Goal: Information Seeking & Learning: Check status

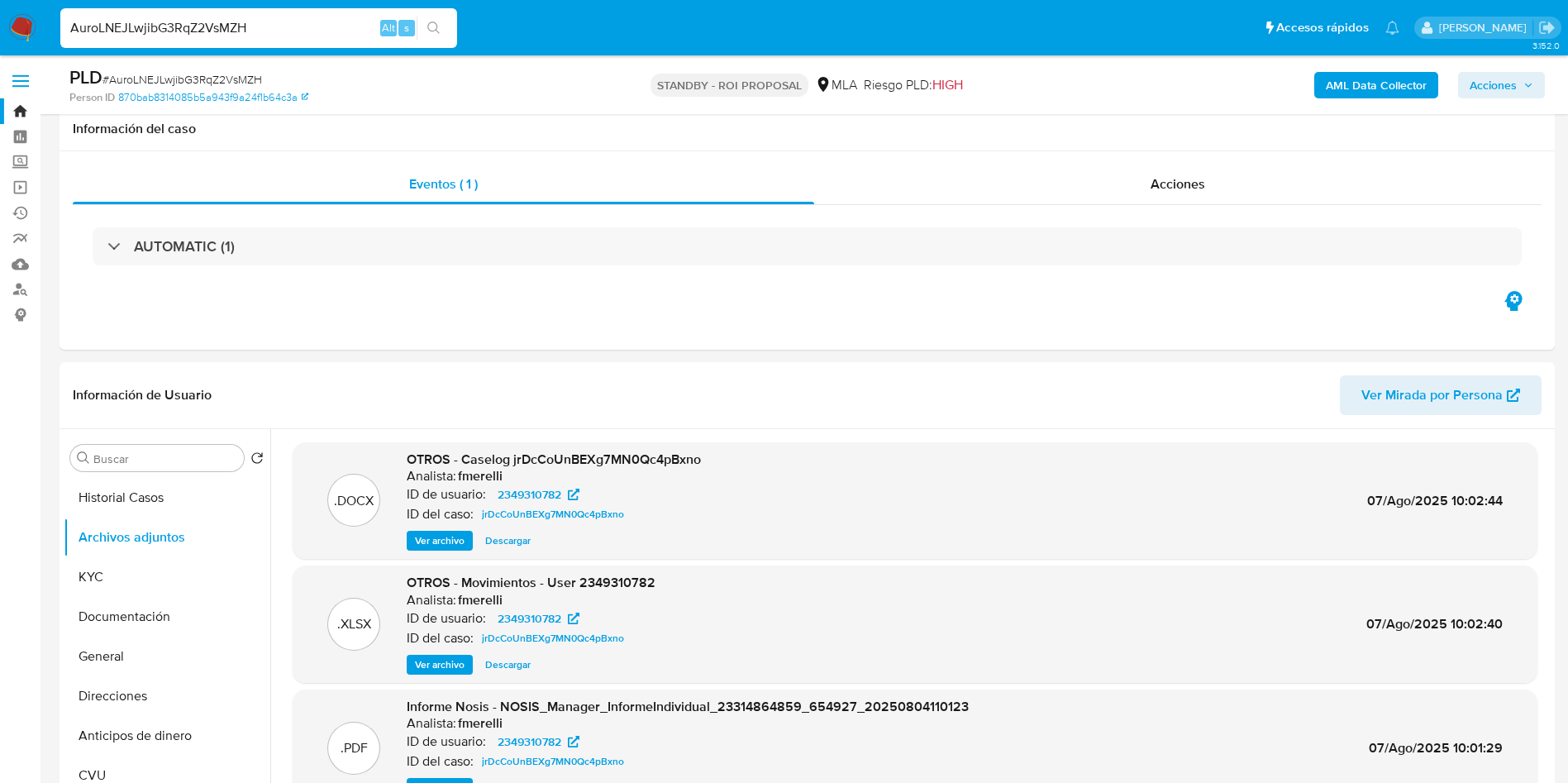
select select "10"
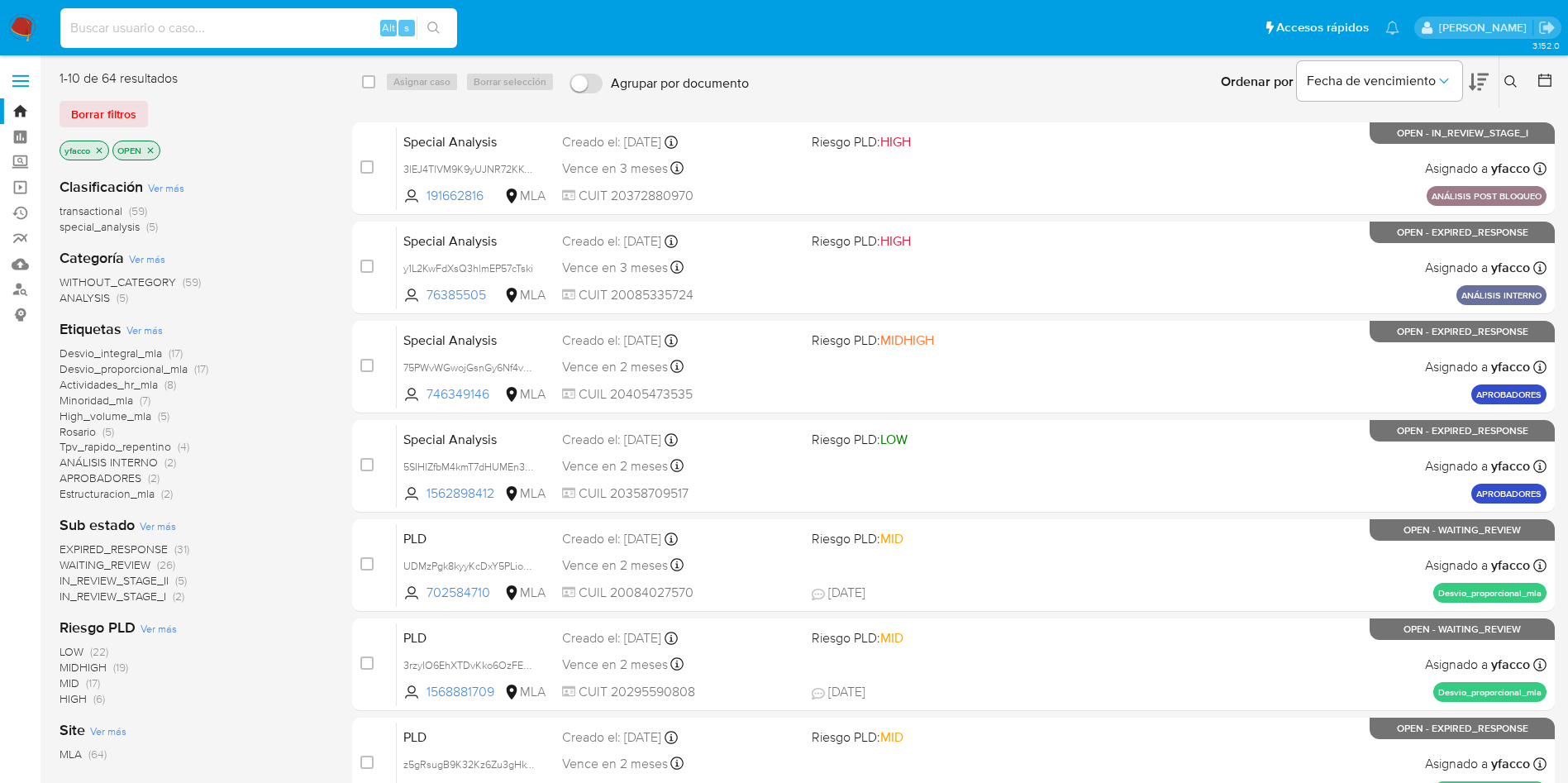
click at [284, 32] on input at bounding box center [259, 29] width 397 height 22
paste input "QfD1sSuB0TQGSH0rnfVThuSm"
type input "QfD1sSuB0TQGSH0rnfVThuSm"
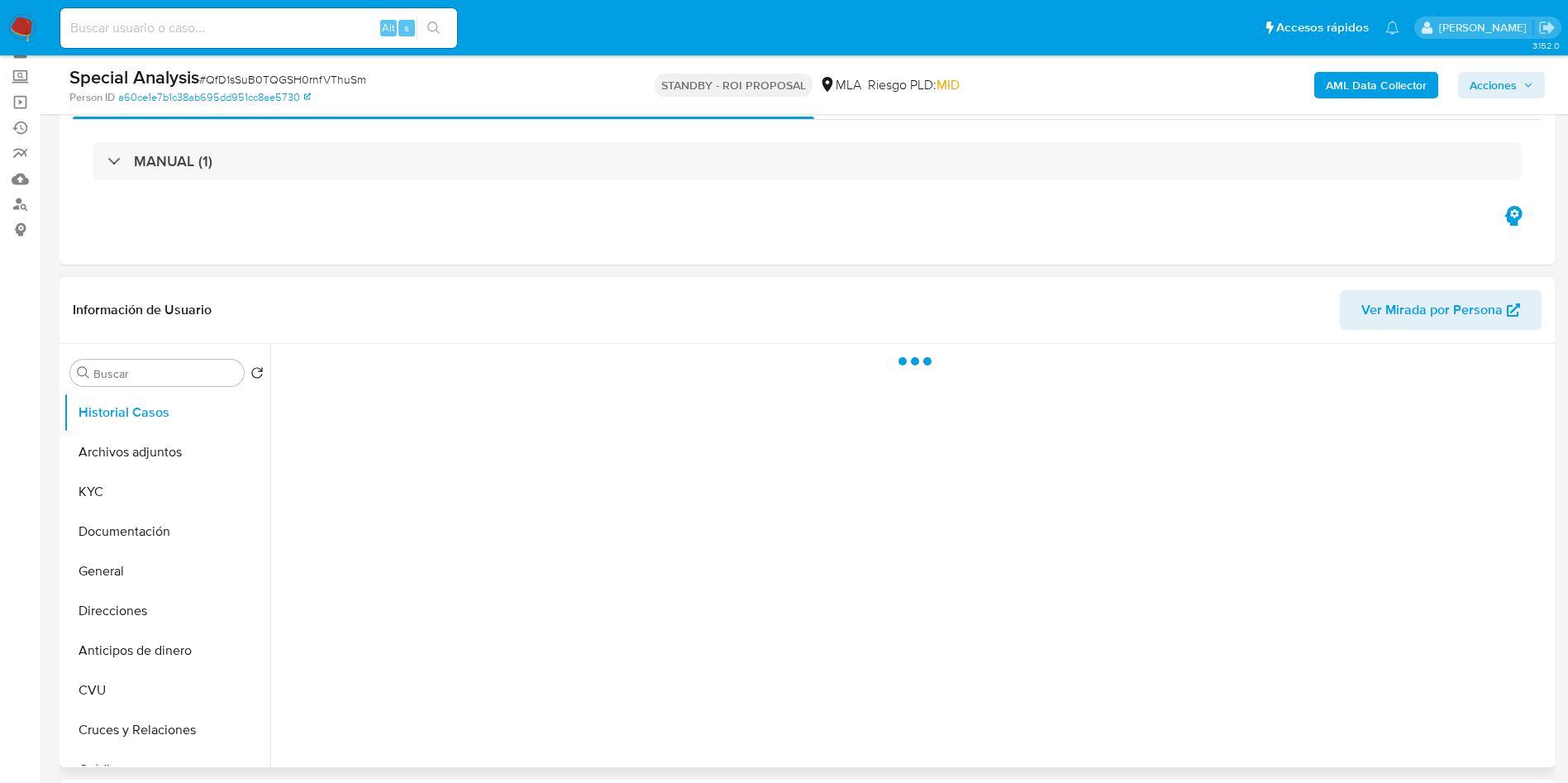
scroll to position [124, 0]
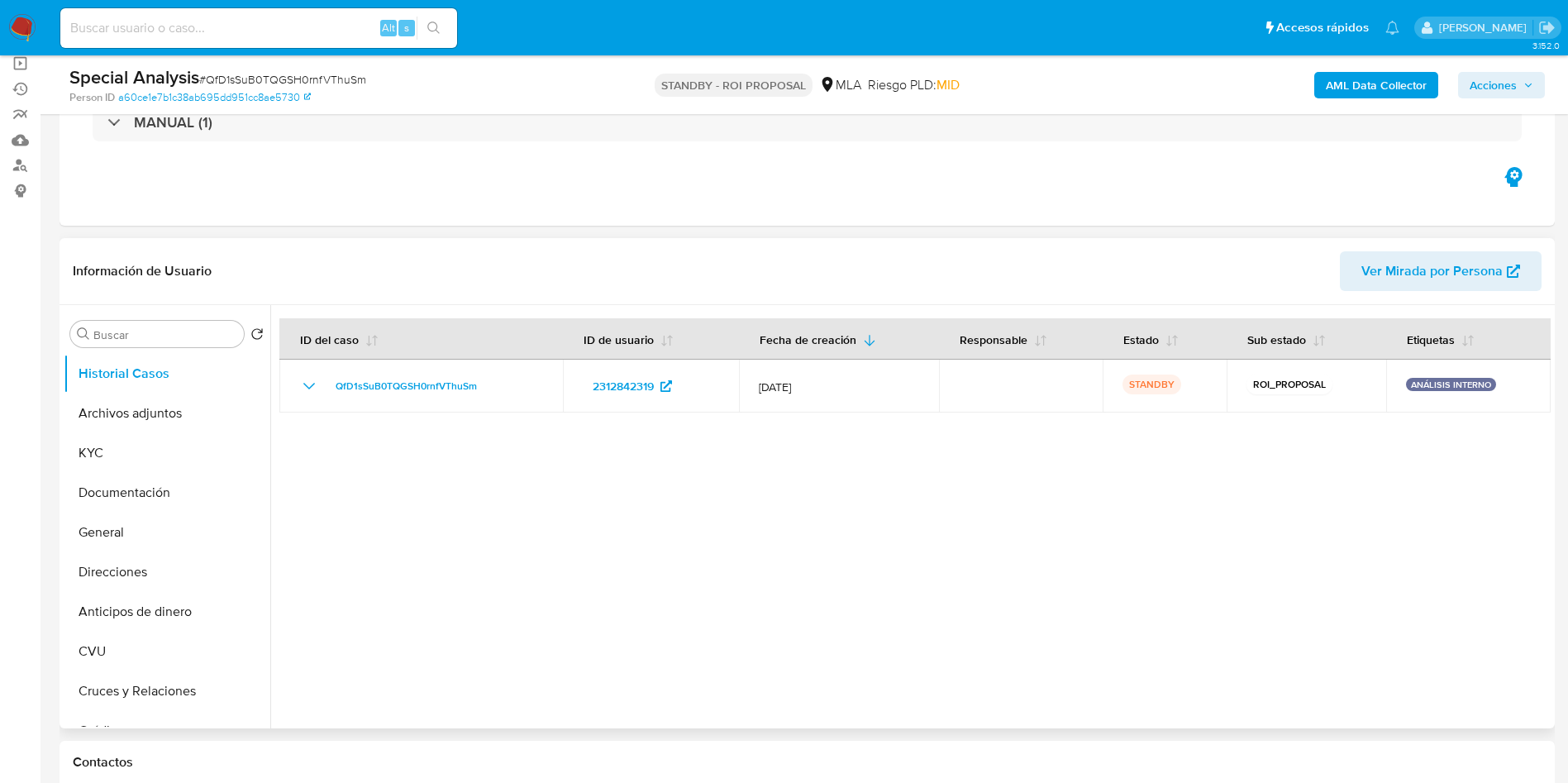
select select "10"
click at [182, 343] on div "Buscar" at bounding box center [157, 334] width 174 height 26
click at [182, 338] on input "Buscar" at bounding box center [165, 335] width 144 height 15
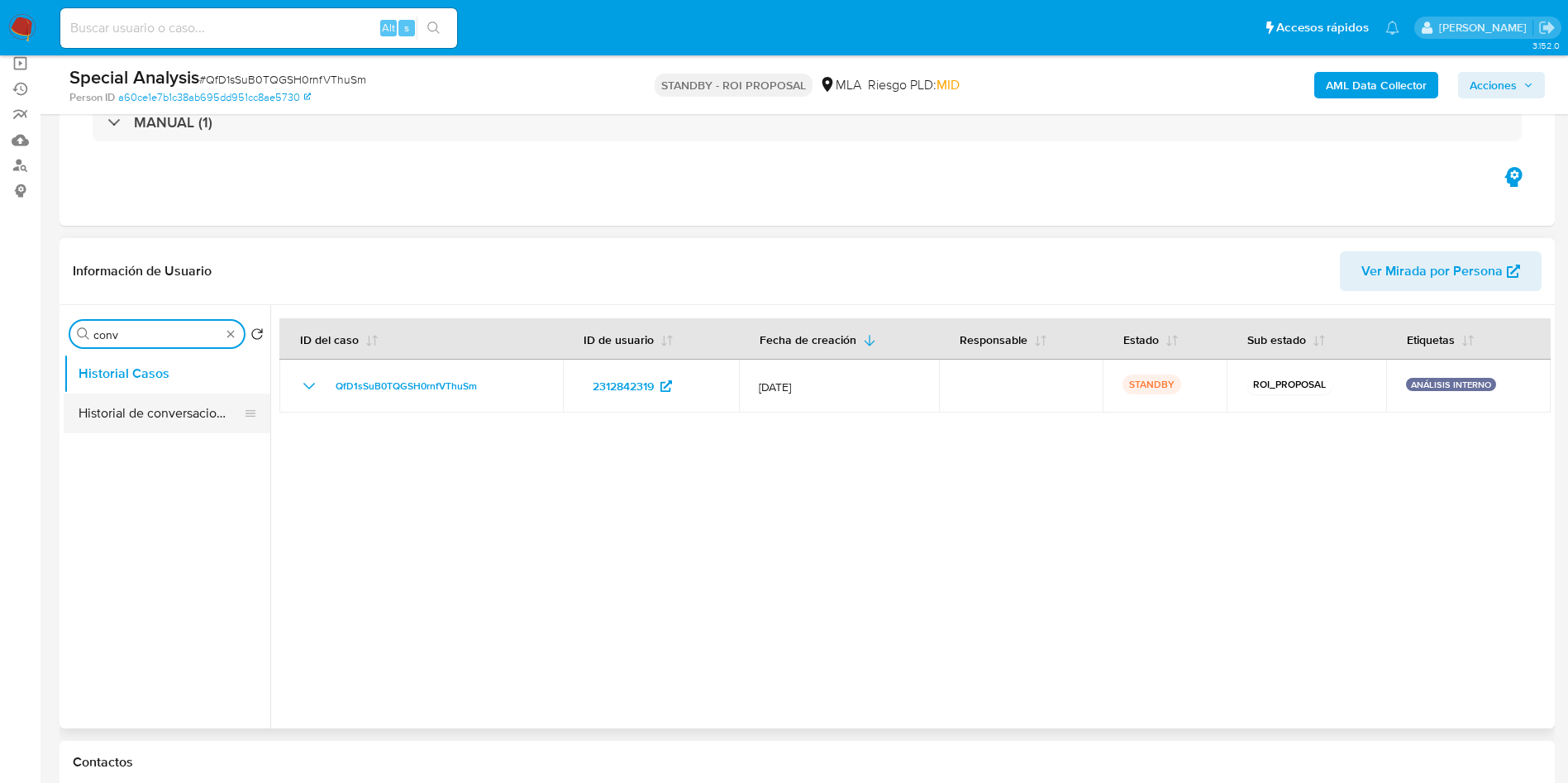
type input "conv"
click at [180, 408] on button "Historial de conversaciones" at bounding box center [160, 413] width 193 height 39
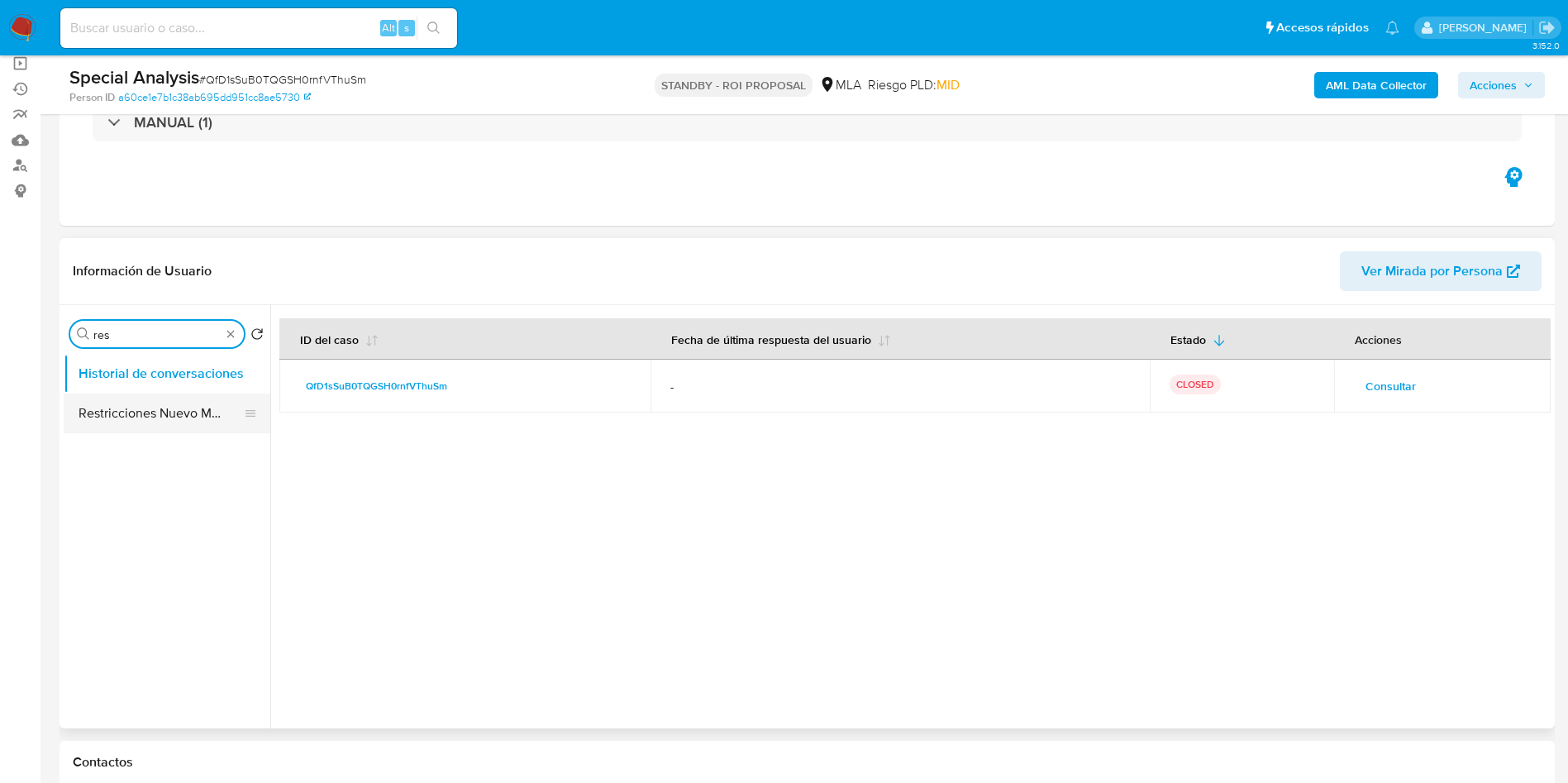
type input "res"
click at [176, 405] on button "Restricciones Nuevo Mundo" at bounding box center [160, 413] width 193 height 39
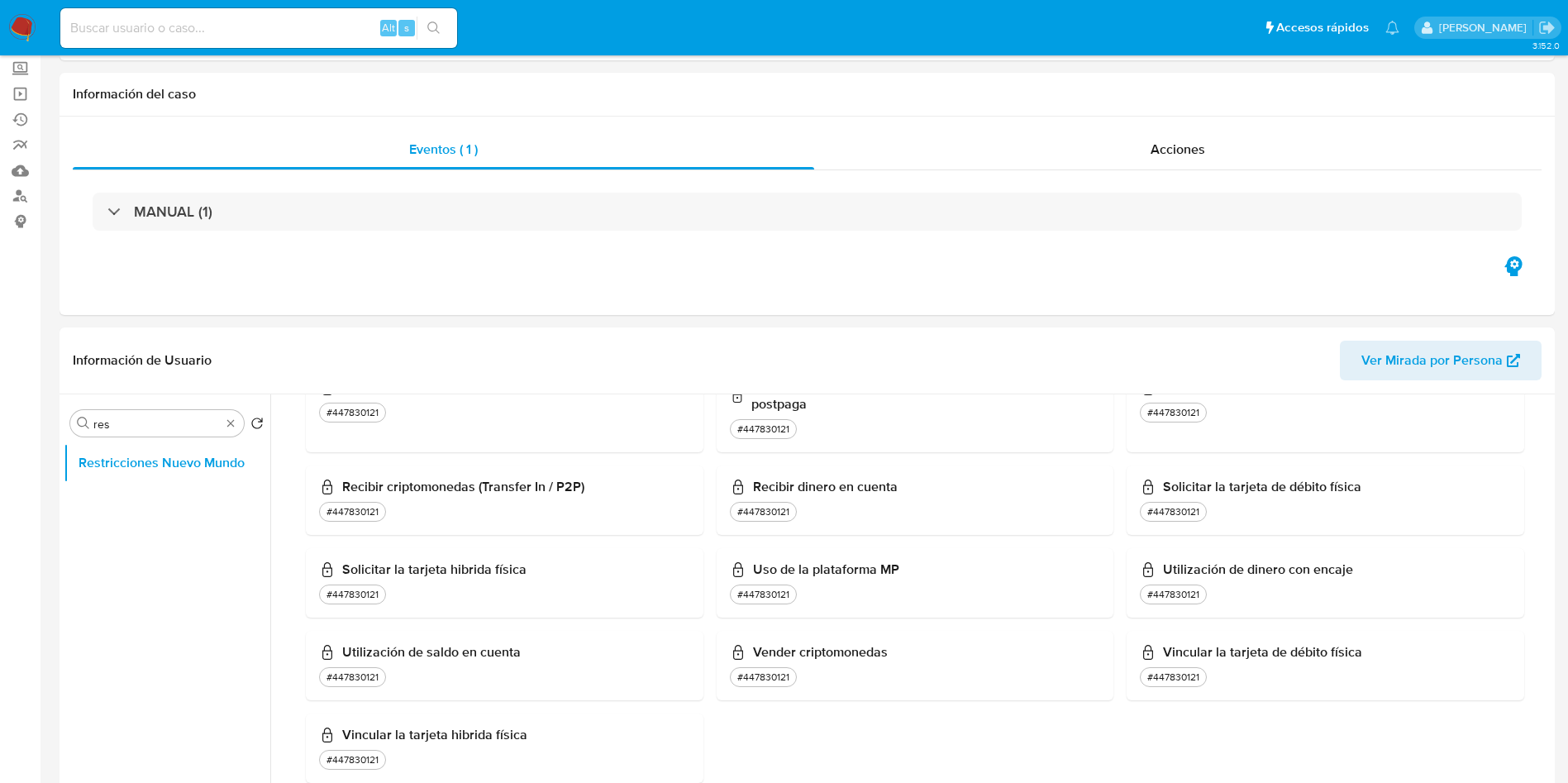
scroll to position [0, 0]
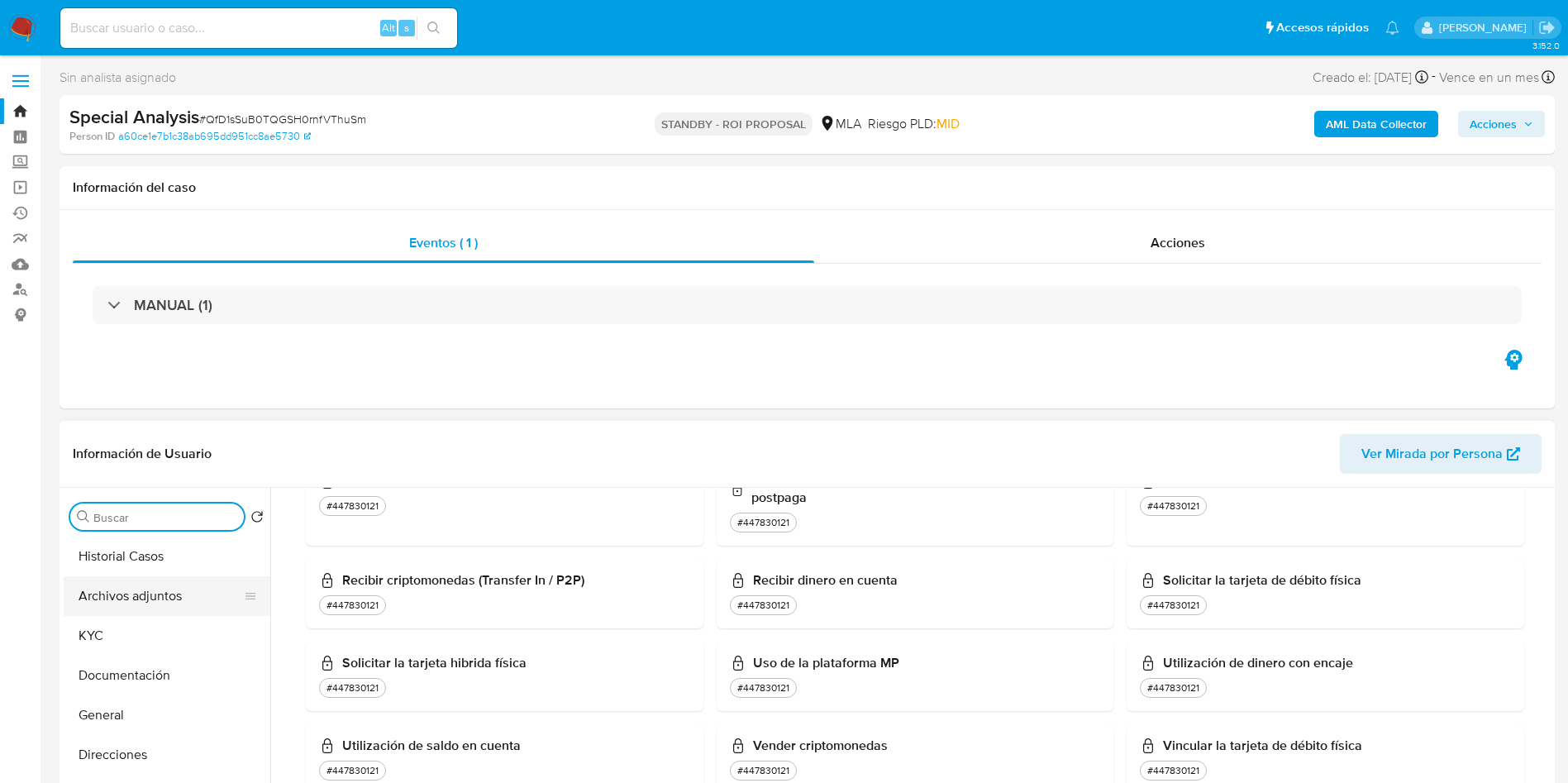
click at [151, 587] on button "Archivos adjuntos" at bounding box center [160, 596] width 193 height 39
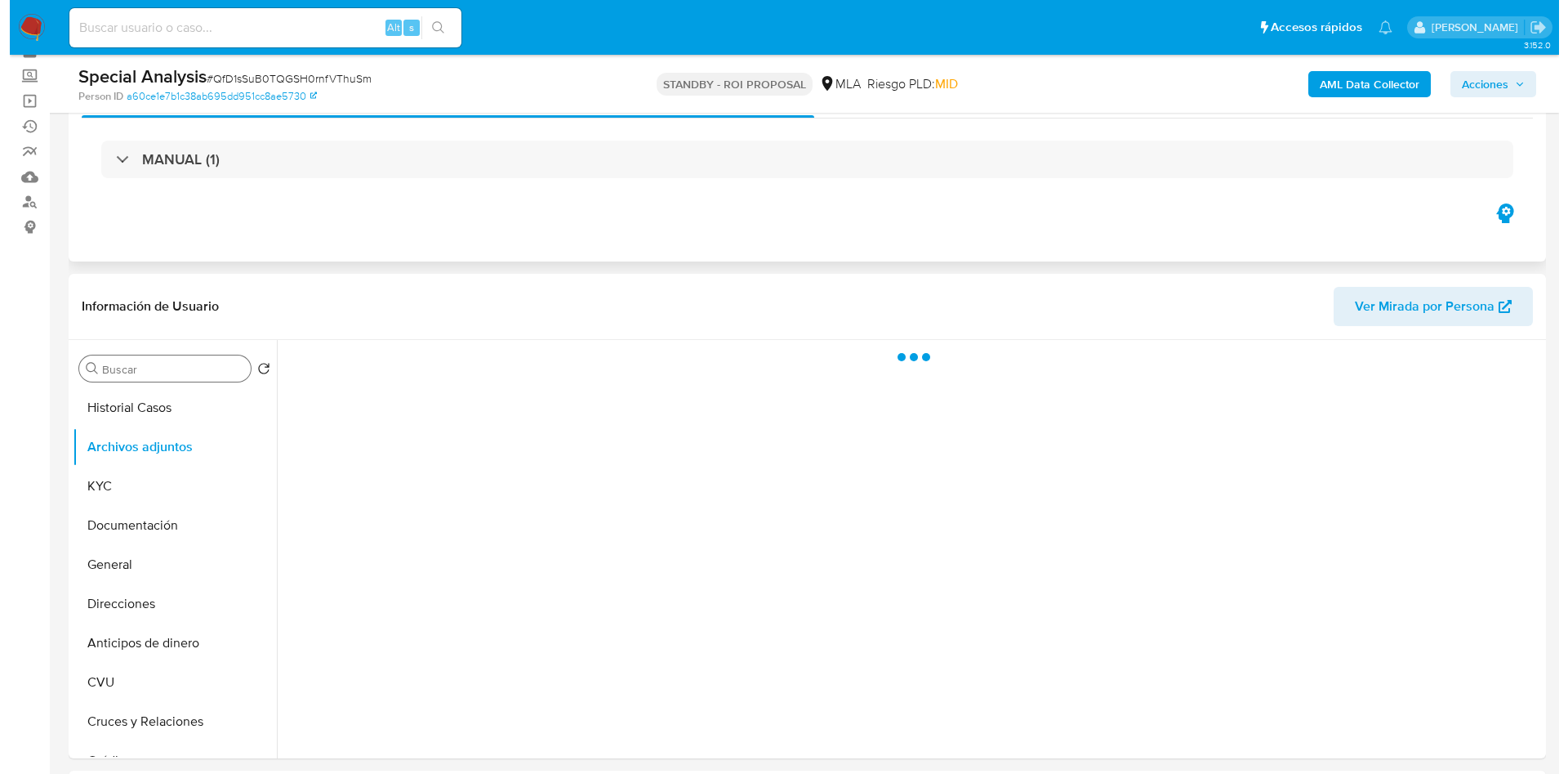
scroll to position [123, 0]
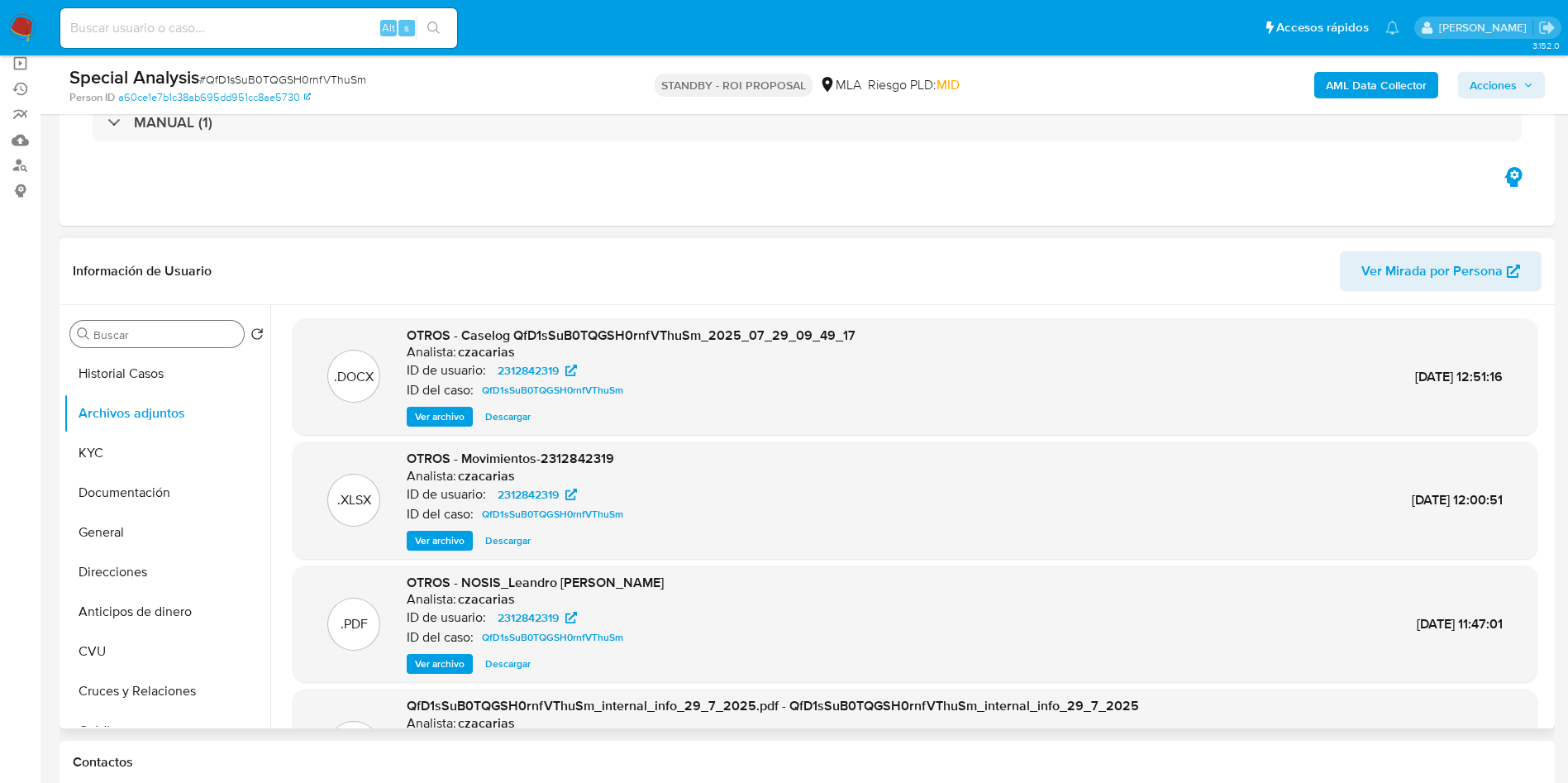
click at [440, 421] on span "Ver archivo" at bounding box center [439, 417] width 50 height 17
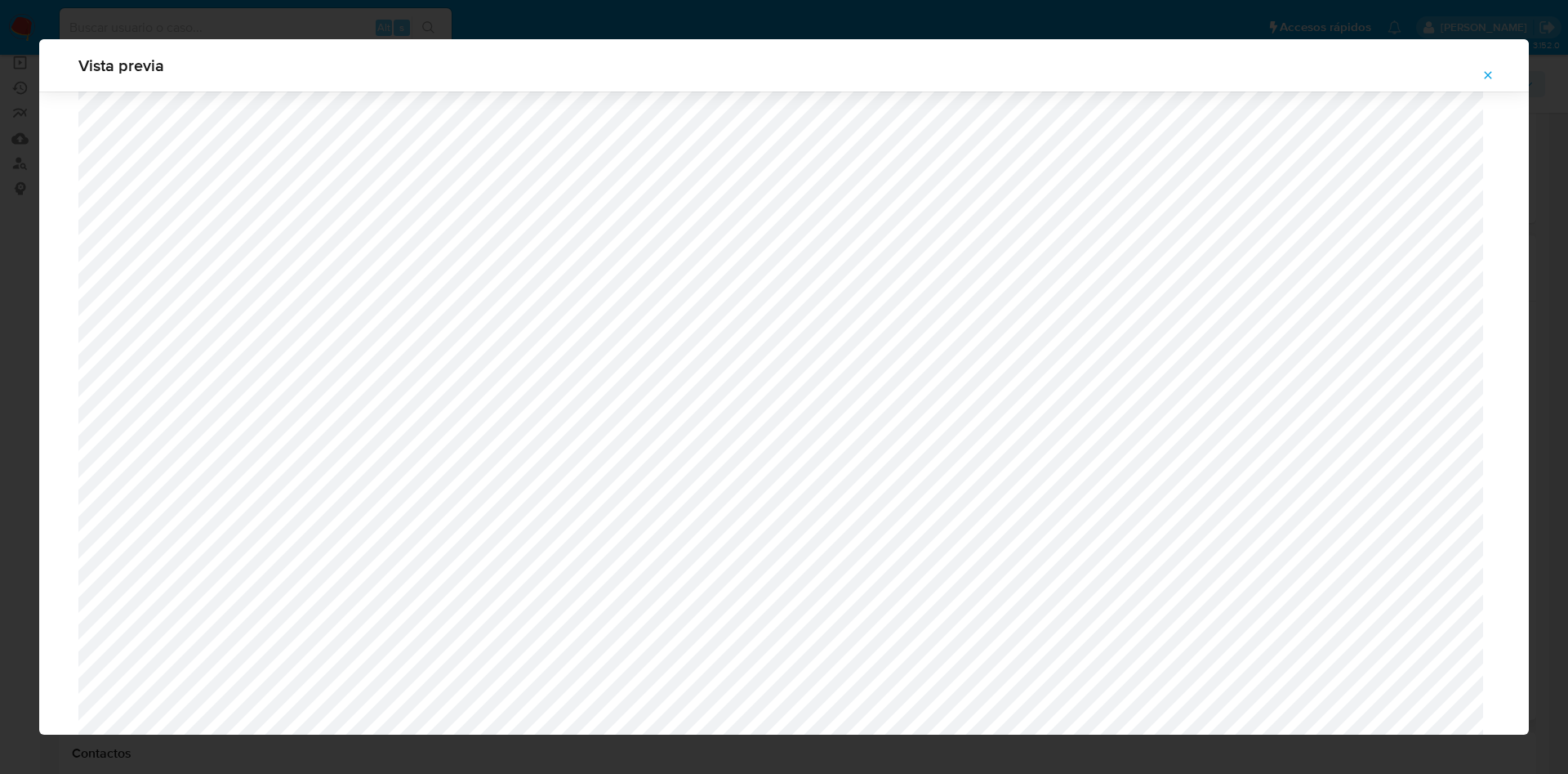
scroll to position [1070, 0]
click at [1489, 80] on icon "Attachment preview" at bounding box center [1488, 76] width 13 height 13
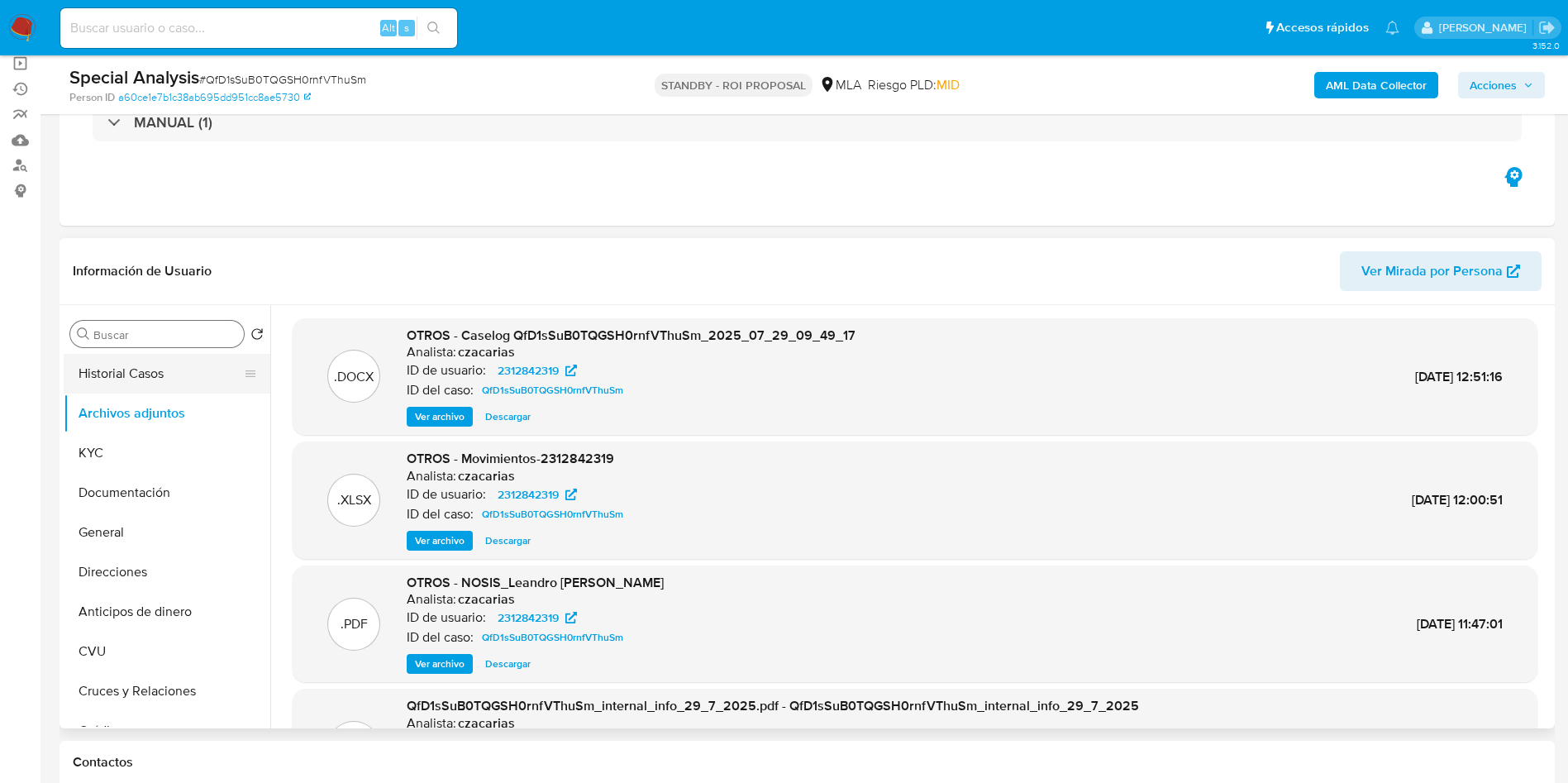
click at [121, 368] on button "Historial Casos" at bounding box center [160, 373] width 193 height 39
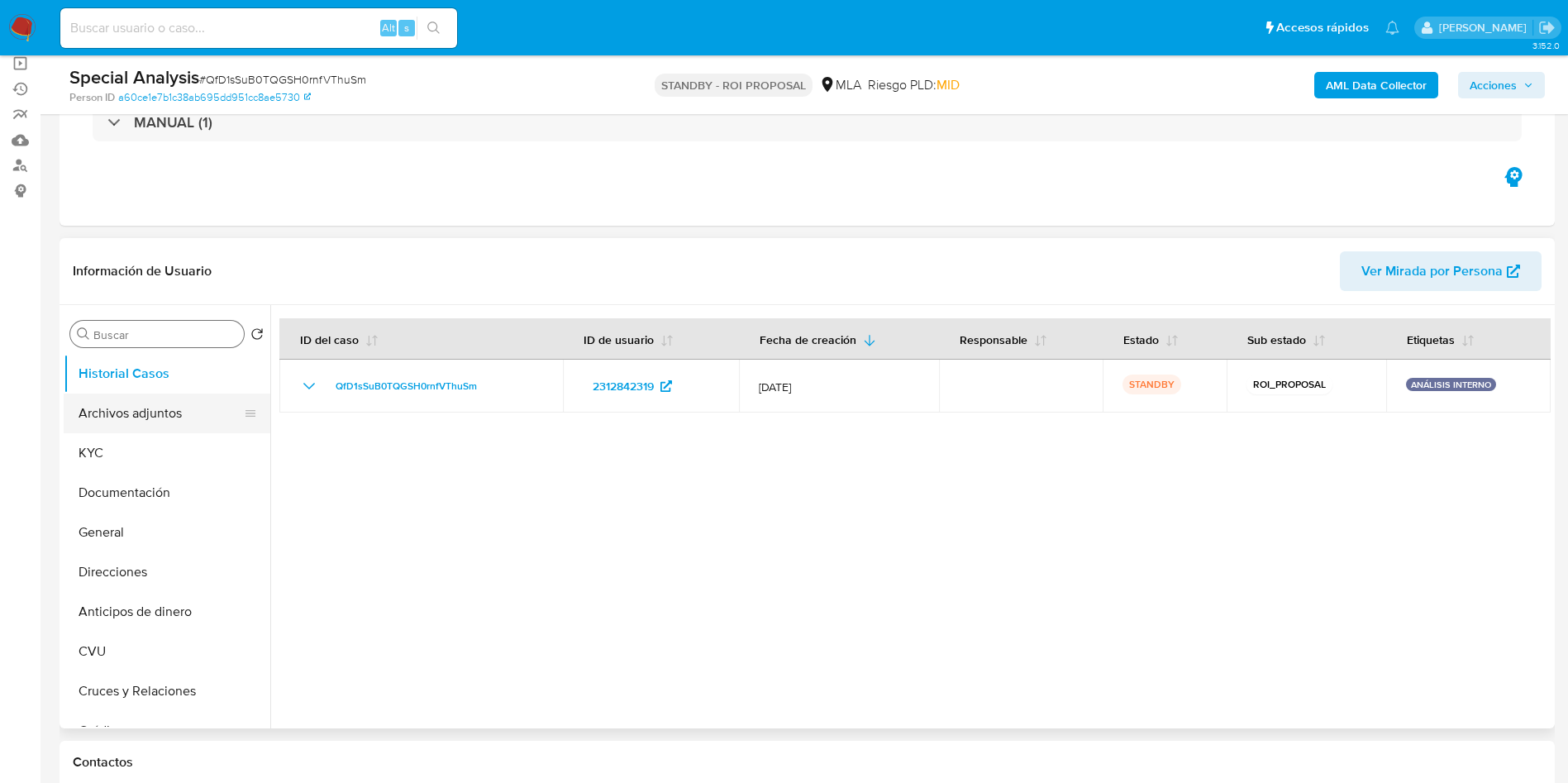
click at [150, 421] on button "Archivos adjuntos" at bounding box center [160, 413] width 193 height 39
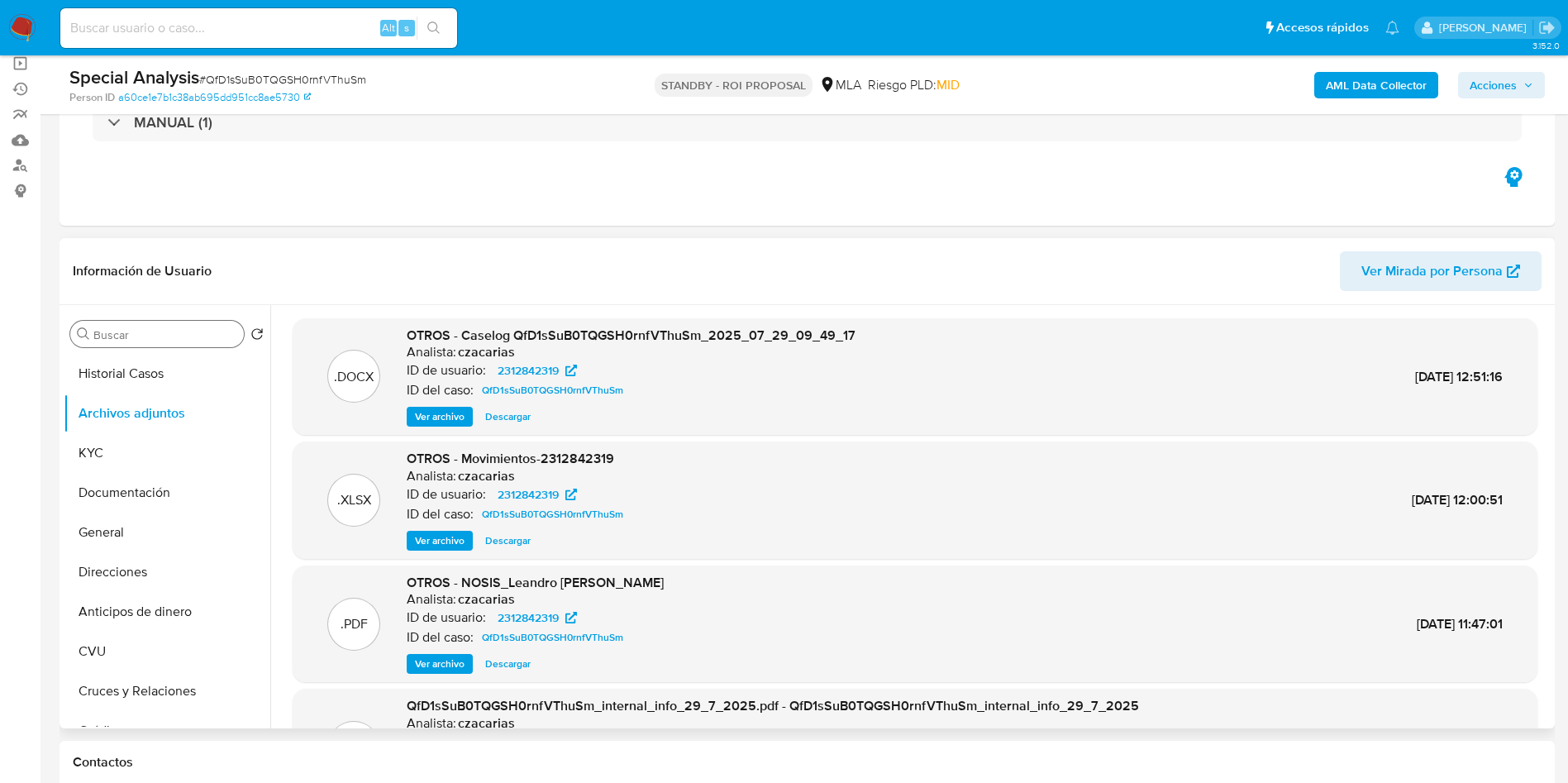
click at [506, 418] on span "Descargar" at bounding box center [508, 417] width 45 height 17
click at [441, 418] on span "Ver archivo" at bounding box center [439, 417] width 50 height 17
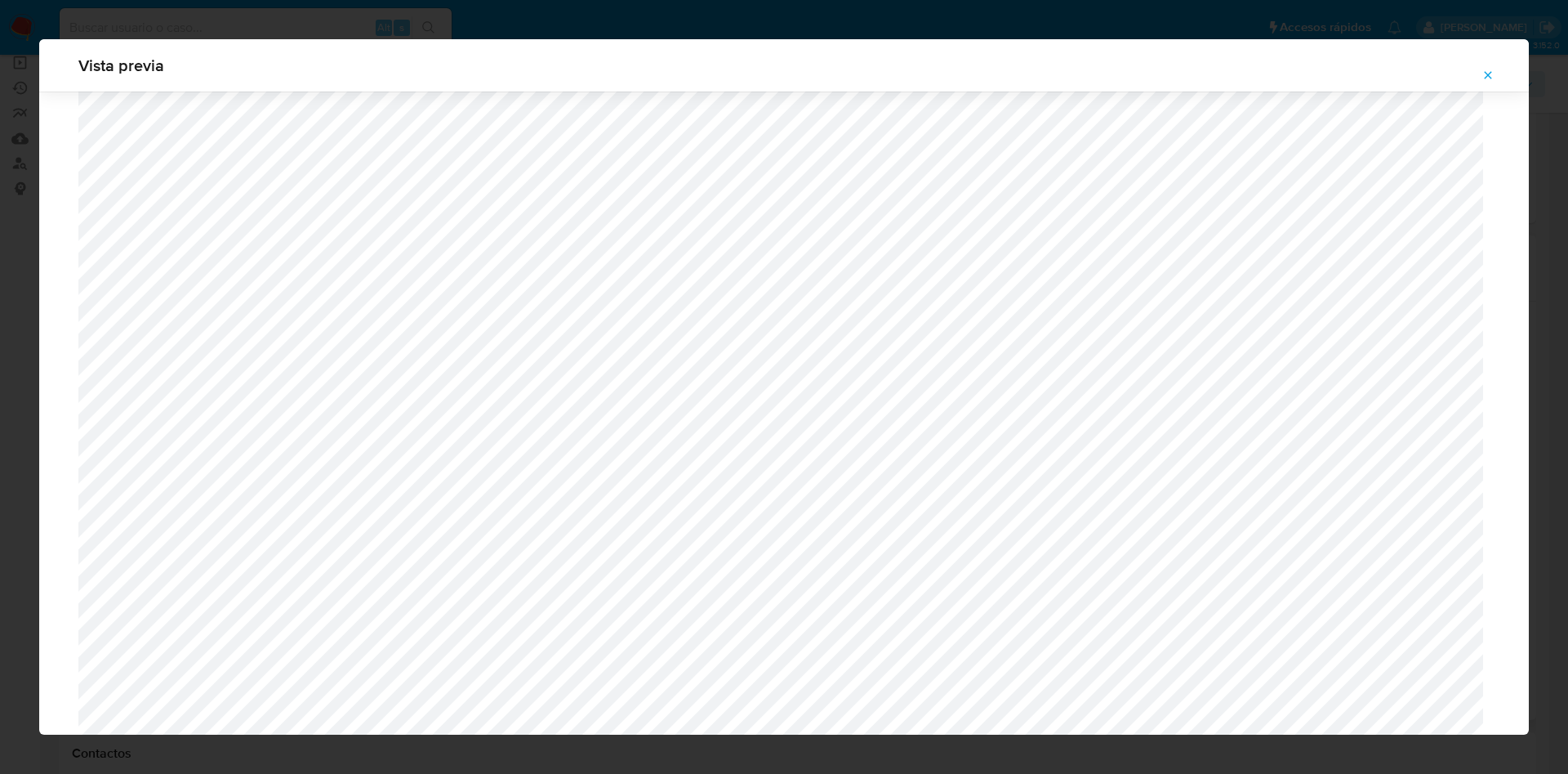
scroll to position [825, 0]
click at [1492, 73] on icon "Attachment preview" at bounding box center [1488, 76] width 13 height 13
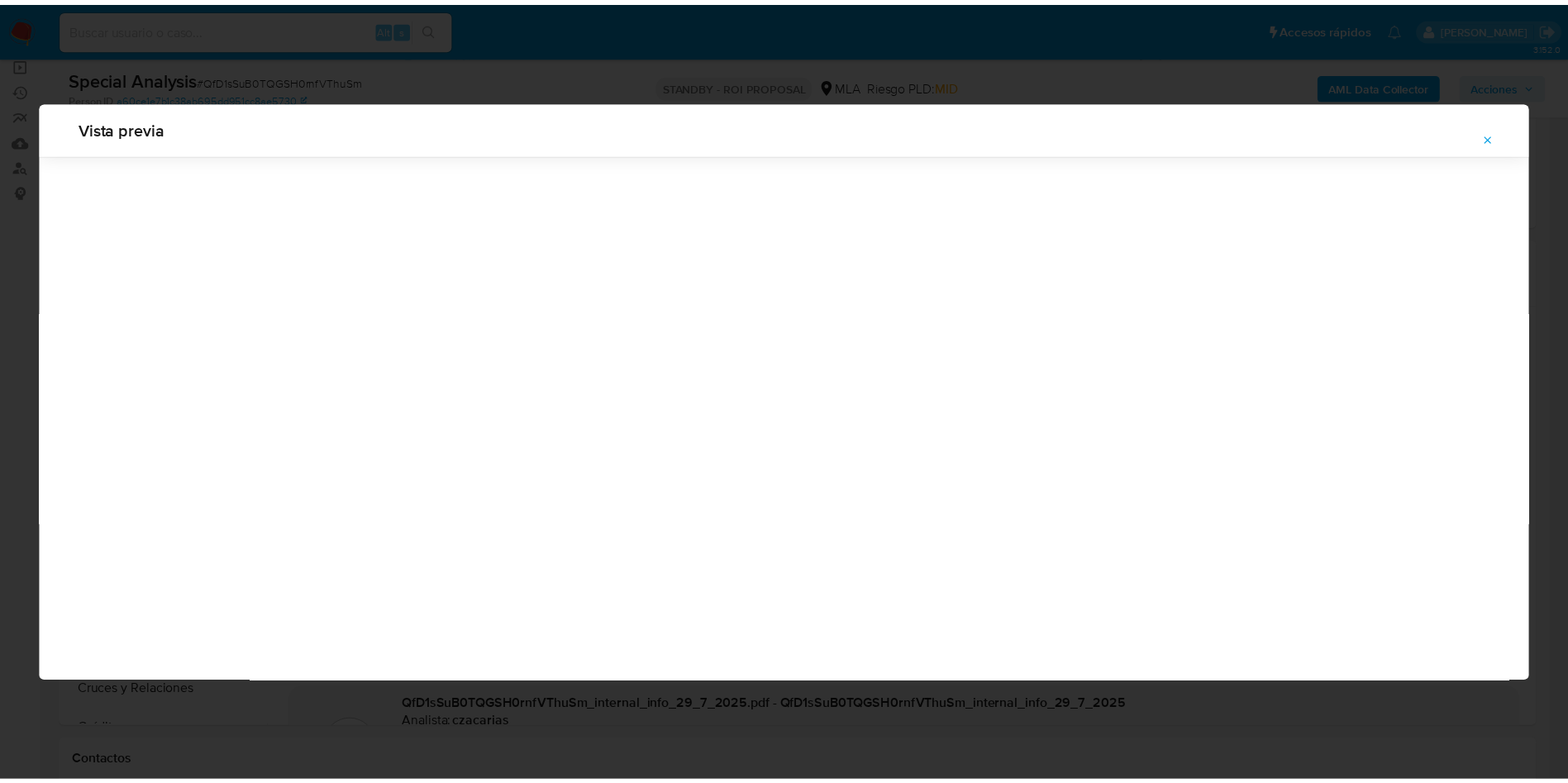
scroll to position [0, 0]
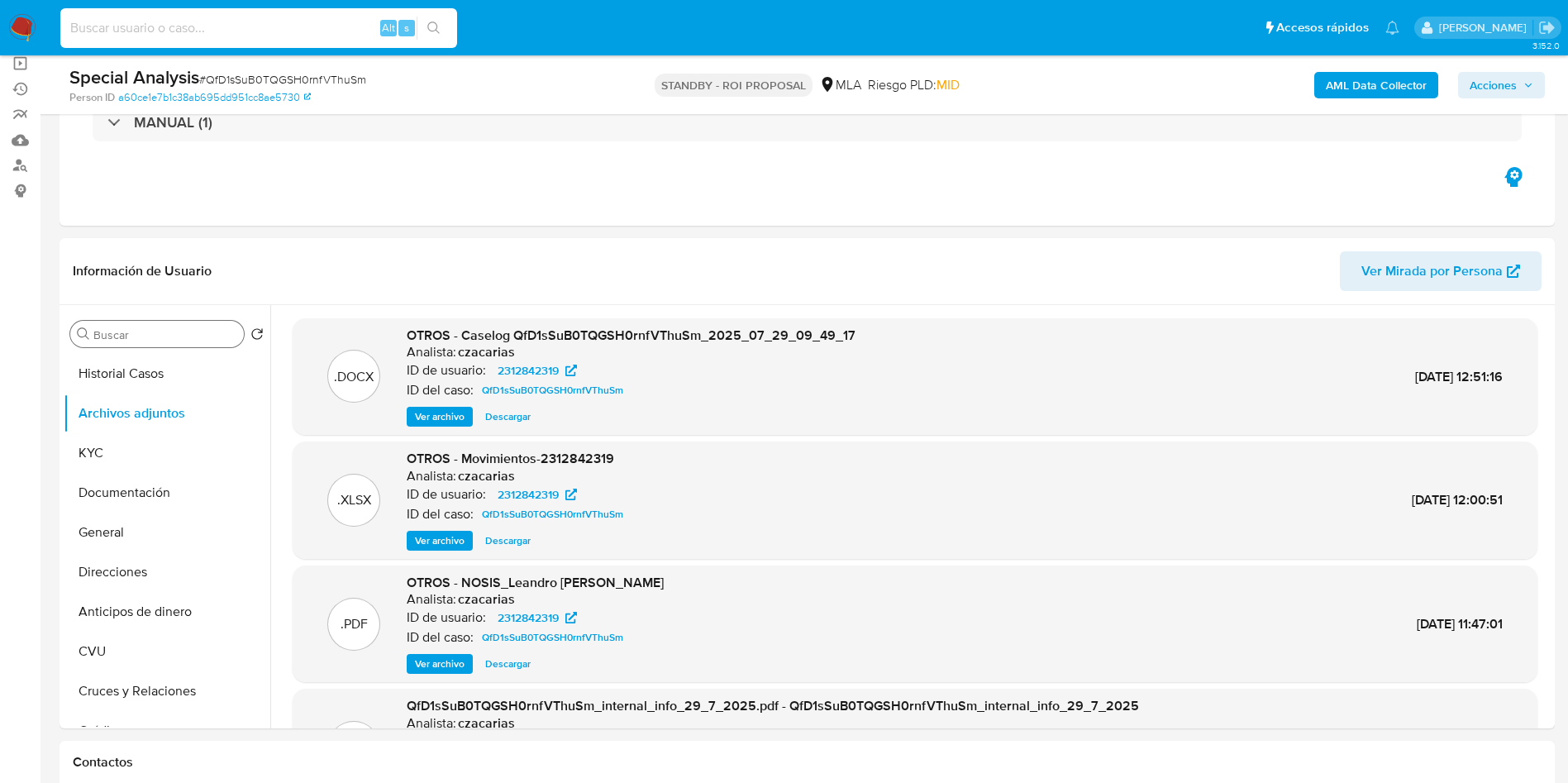
click at [353, 24] on input at bounding box center [259, 29] width 397 height 22
paste input "7Rkdpjbrky5eracCABUBCl3K"
type input "7Rkdpjbrky5eracCABUBCl3K"
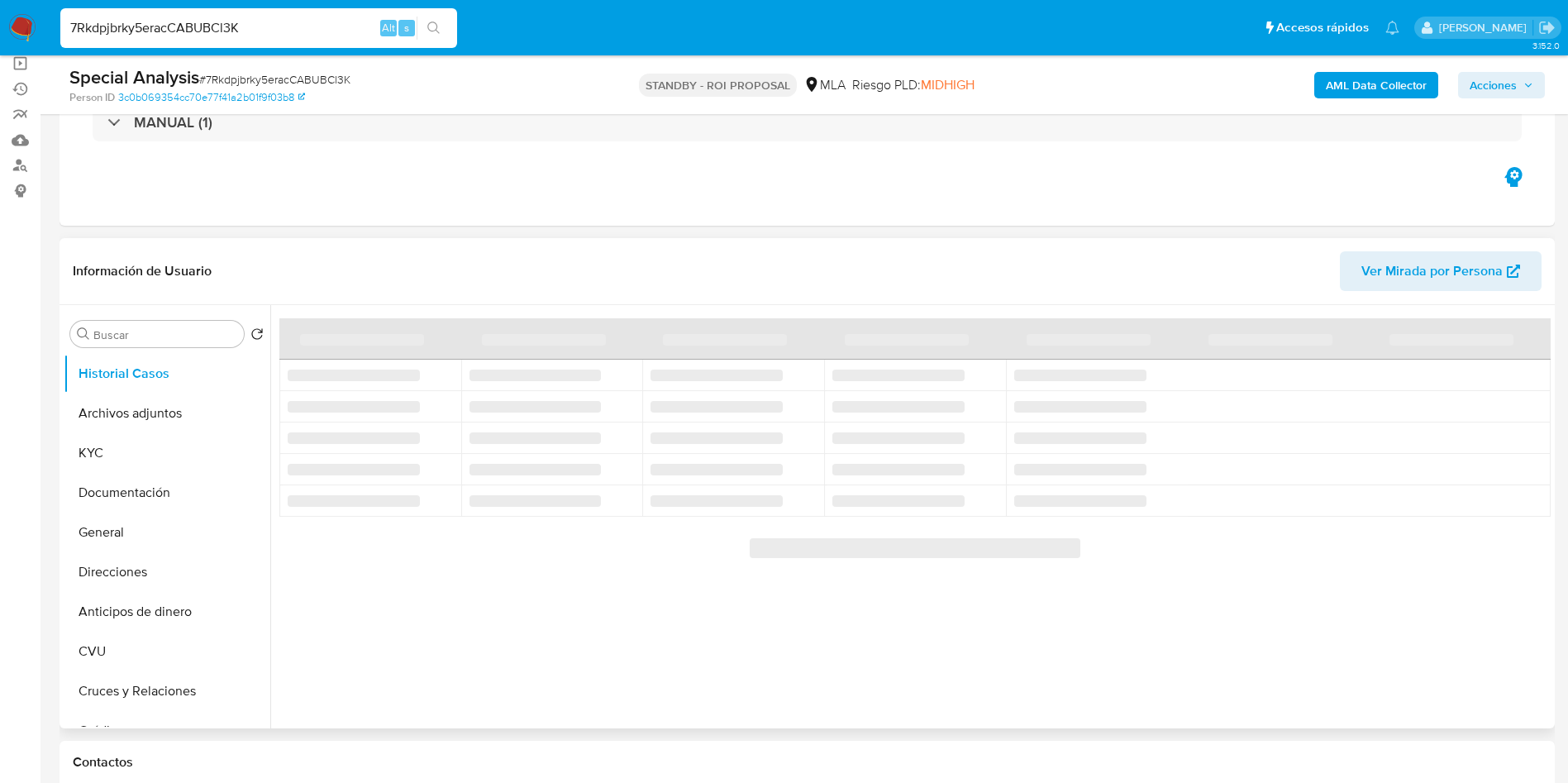
scroll to position [248, 0]
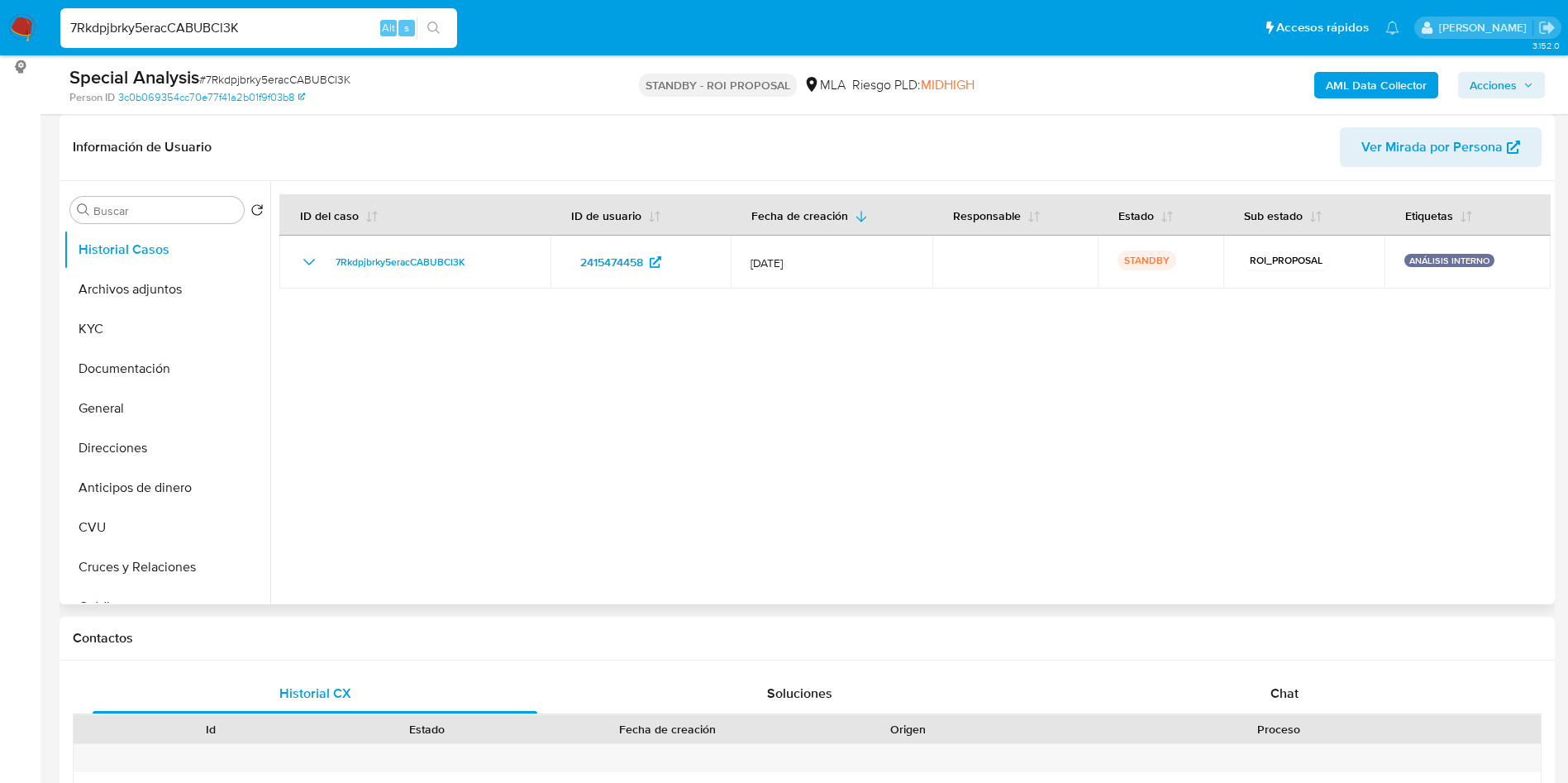
select select "10"
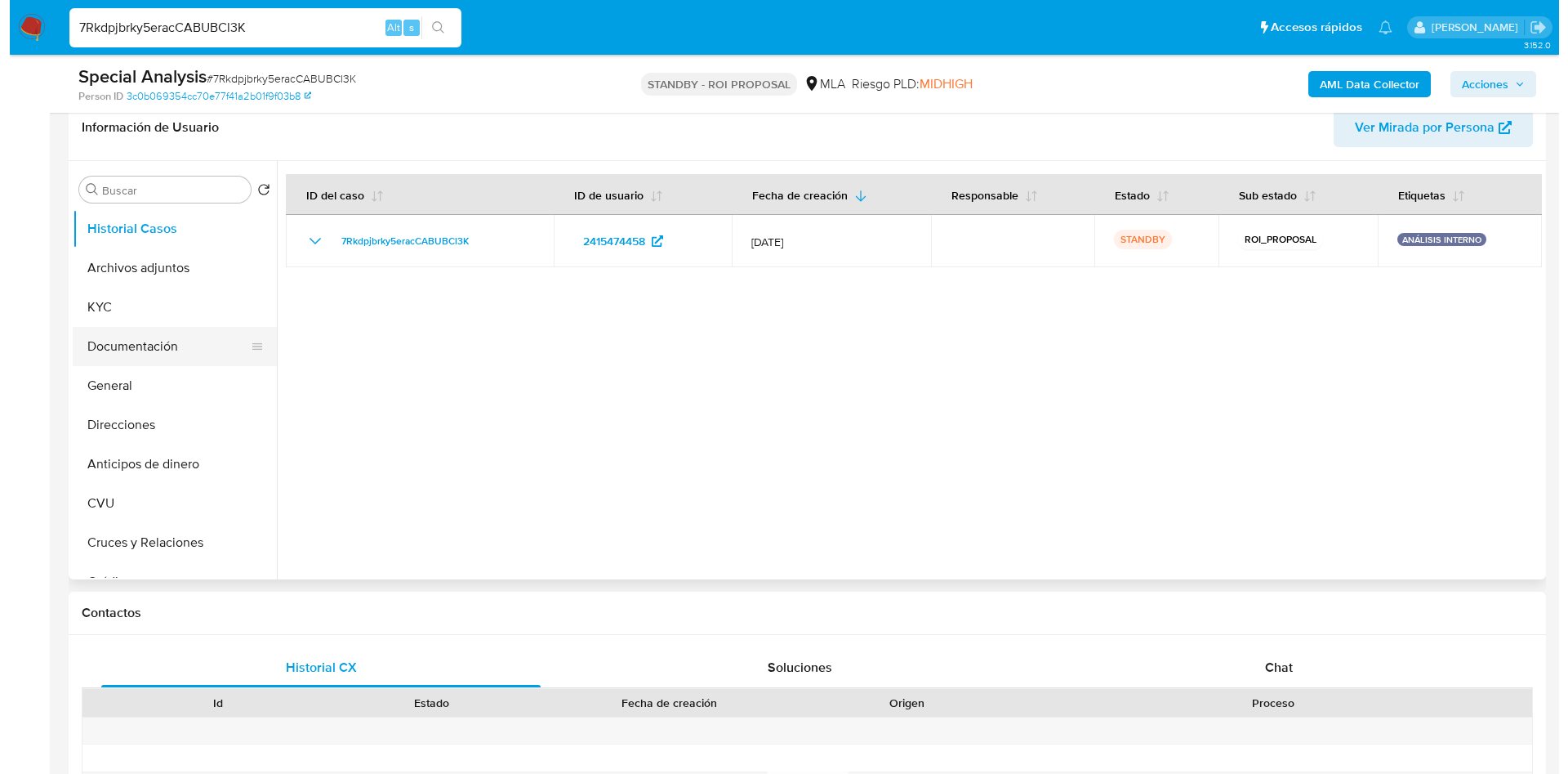
scroll to position [133, 0]
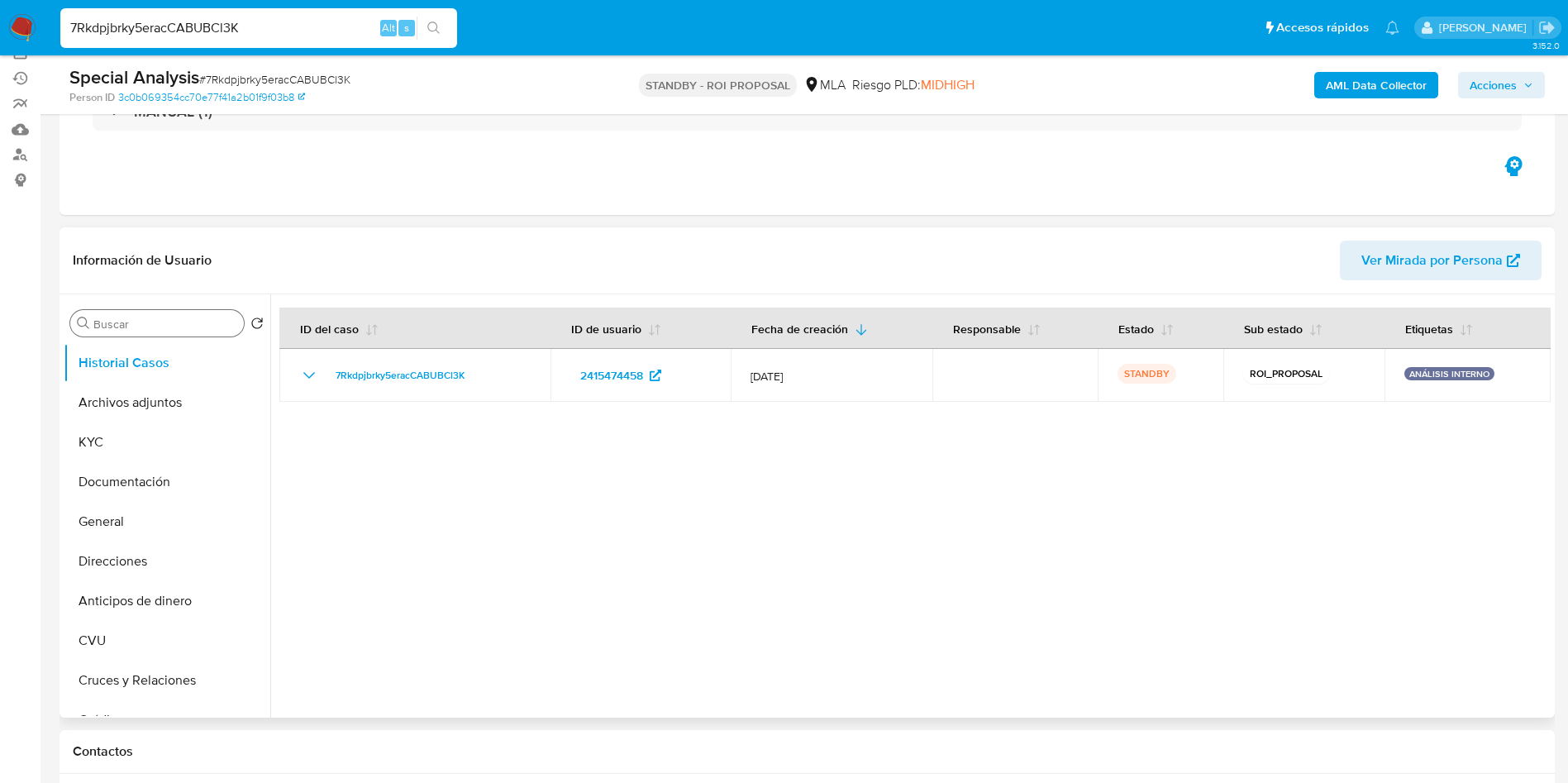
click at [119, 314] on div "Buscar" at bounding box center [157, 323] width 174 height 26
click at [121, 324] on input "Buscar" at bounding box center [165, 324] width 144 height 15
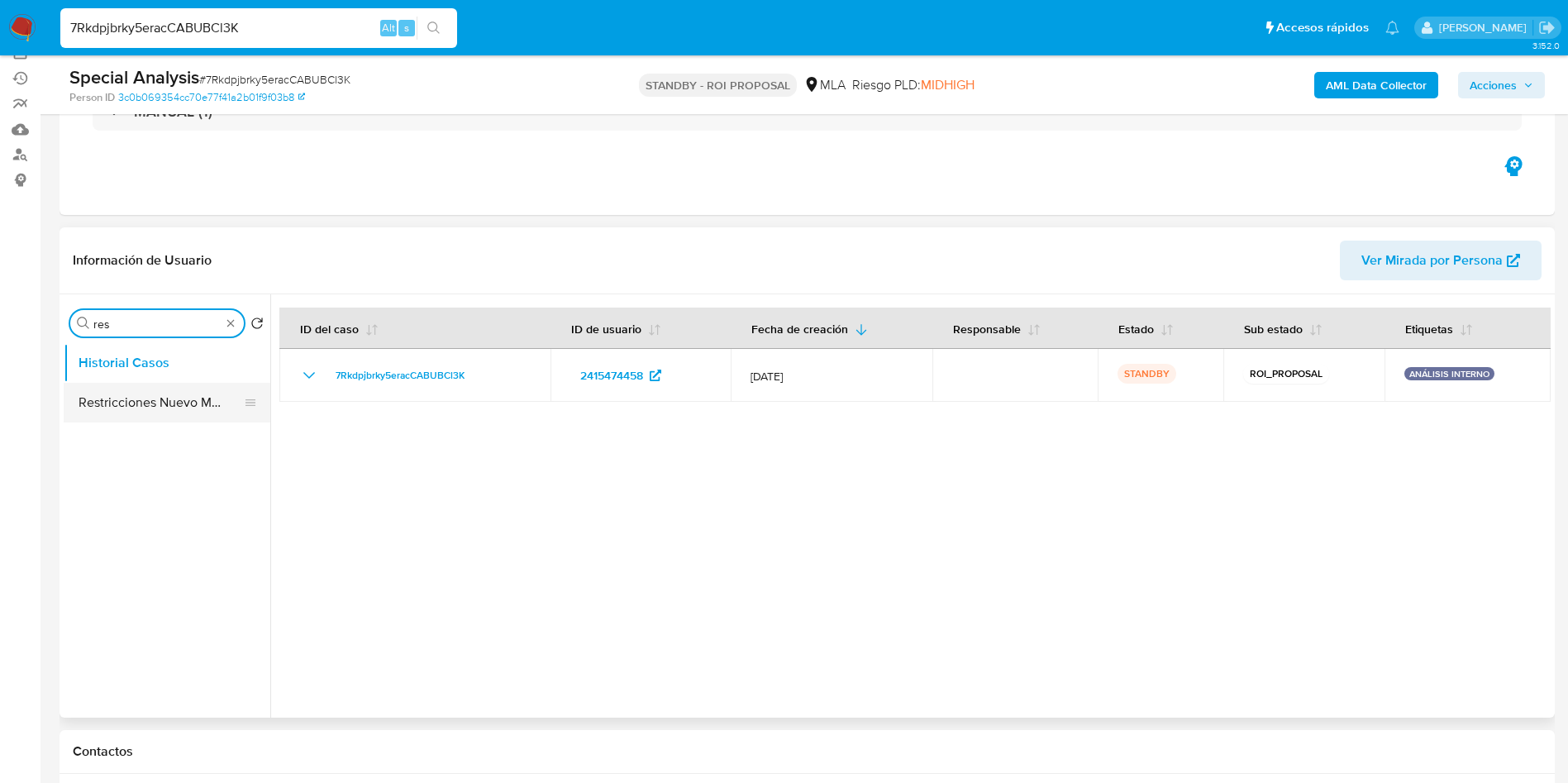
type input "res"
click at [129, 402] on button "Restricciones Nuevo Mundo" at bounding box center [160, 402] width 193 height 39
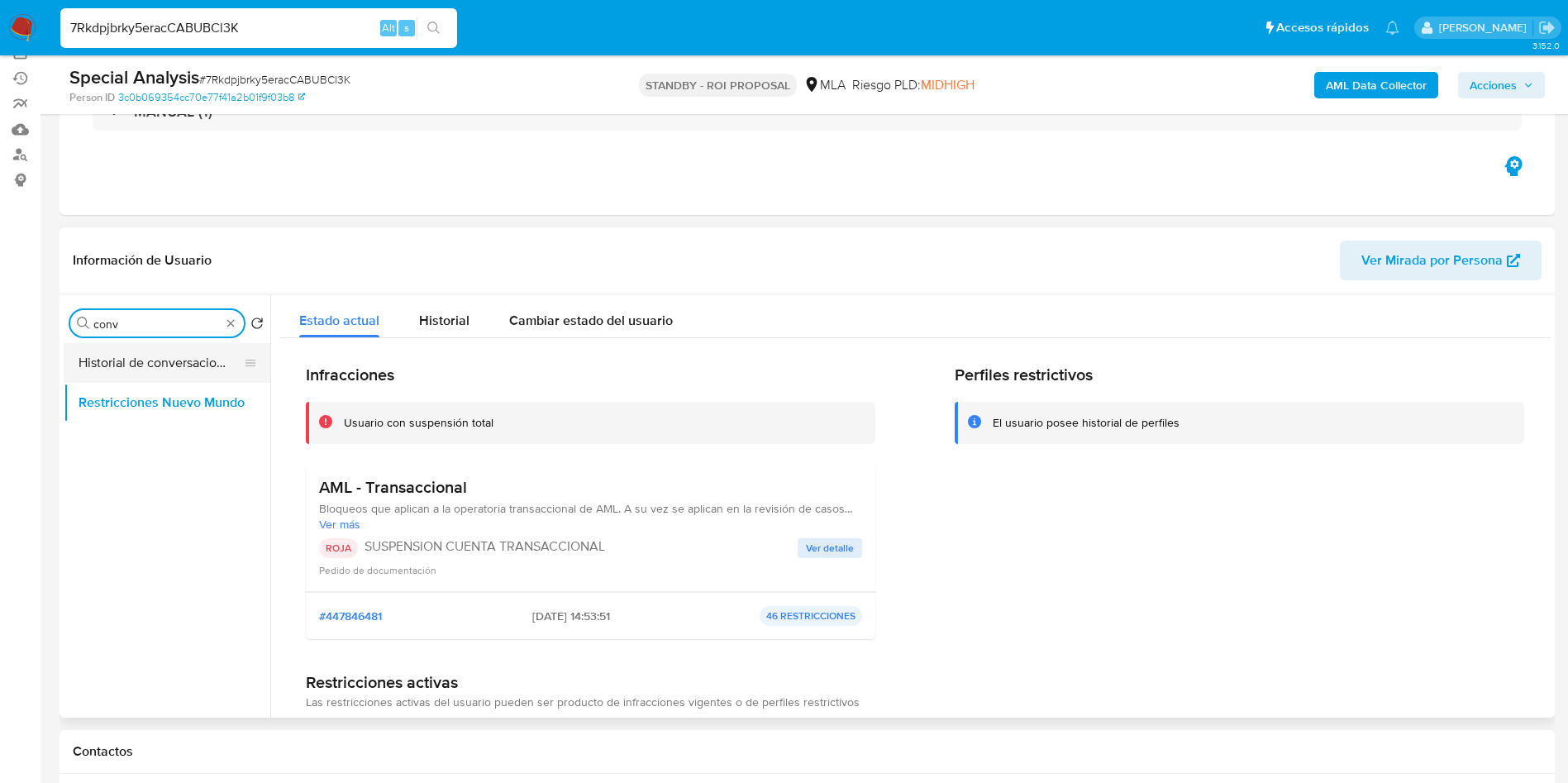
type input "conv"
click at [121, 373] on button "Historial de conversaciones" at bounding box center [160, 362] width 193 height 39
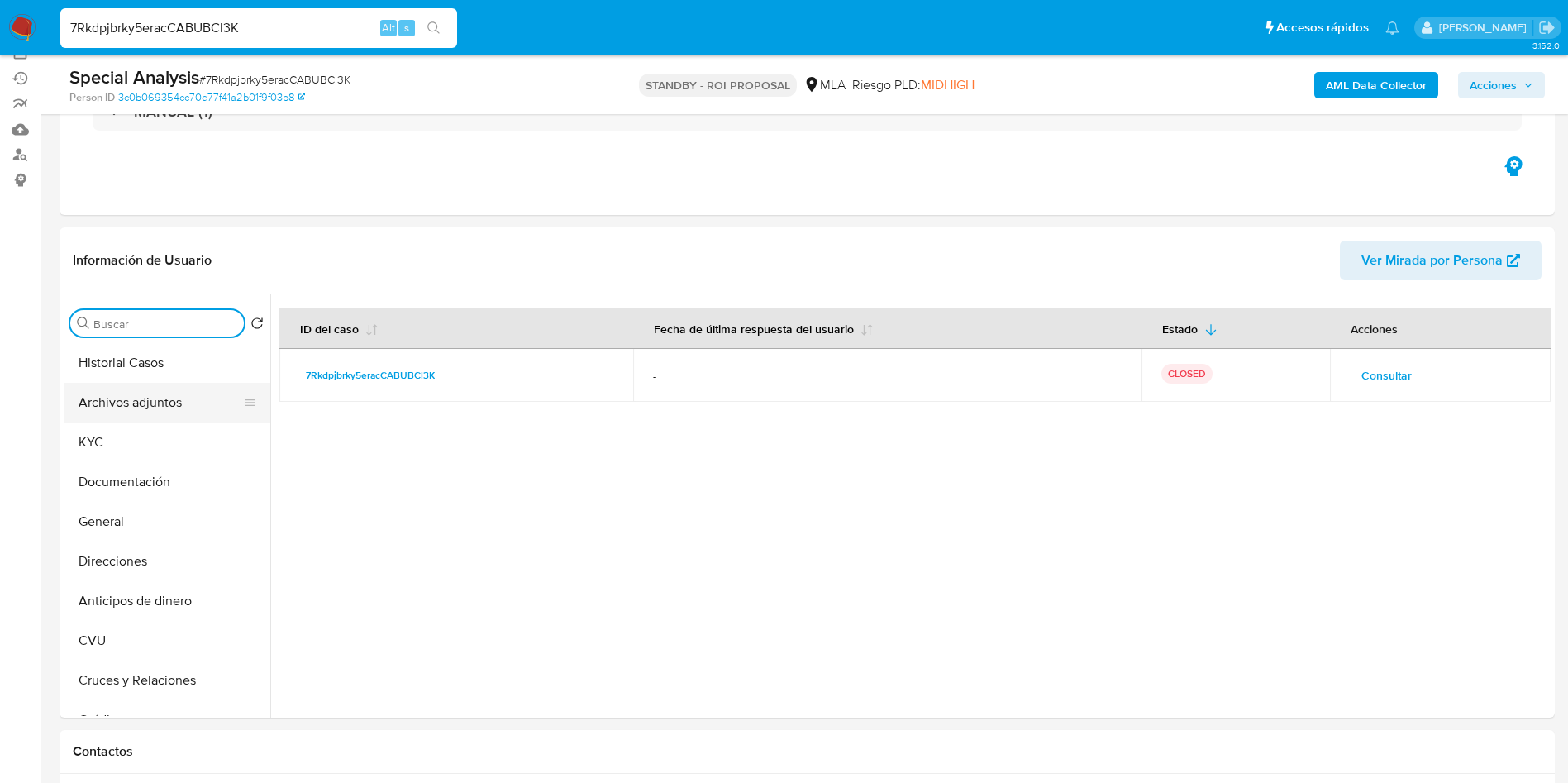
click at [170, 393] on button "Archivos adjuntos" at bounding box center [160, 402] width 193 height 39
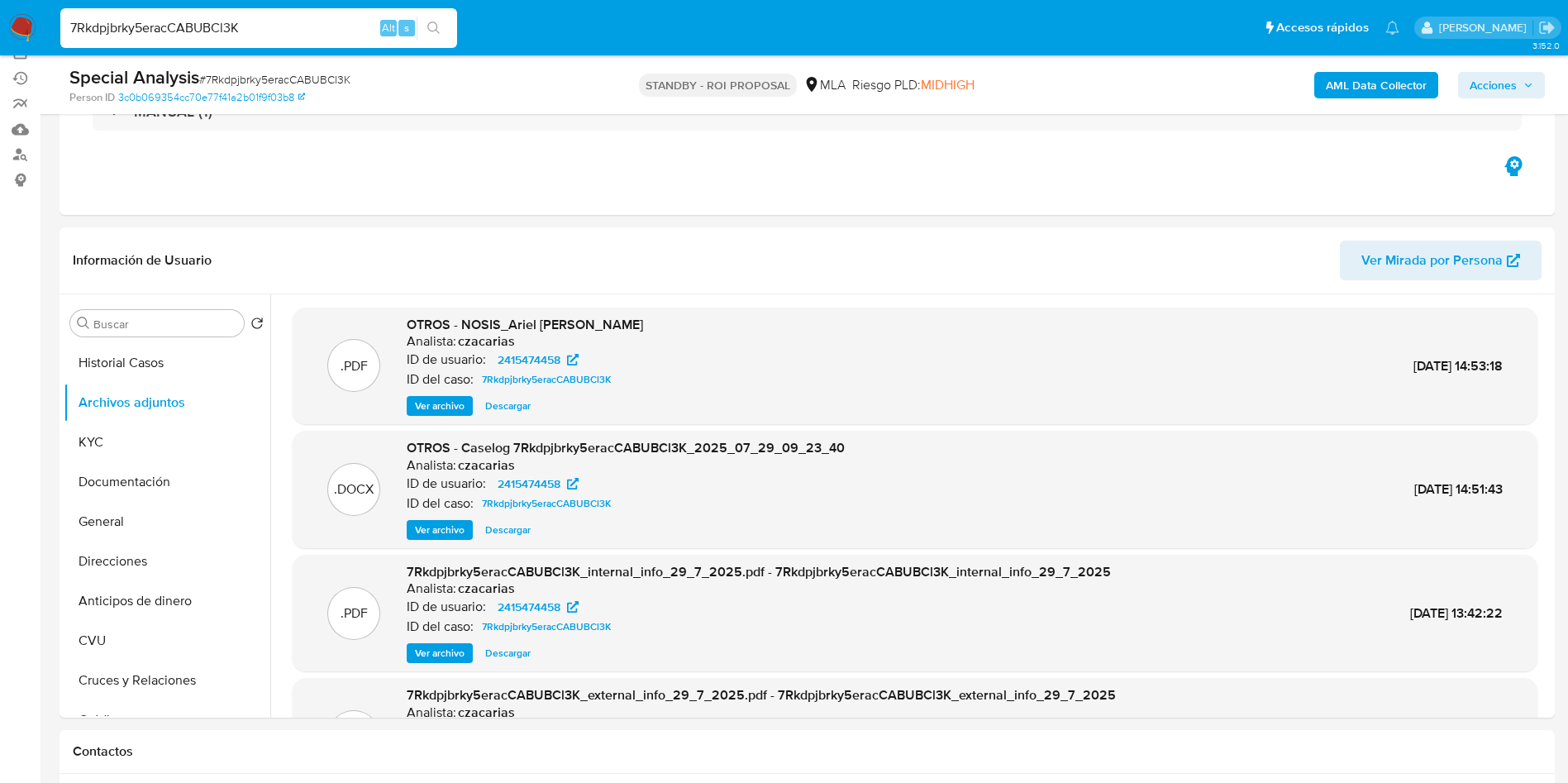
click at [436, 530] on span "Ver archivo" at bounding box center [439, 530] width 50 height 17
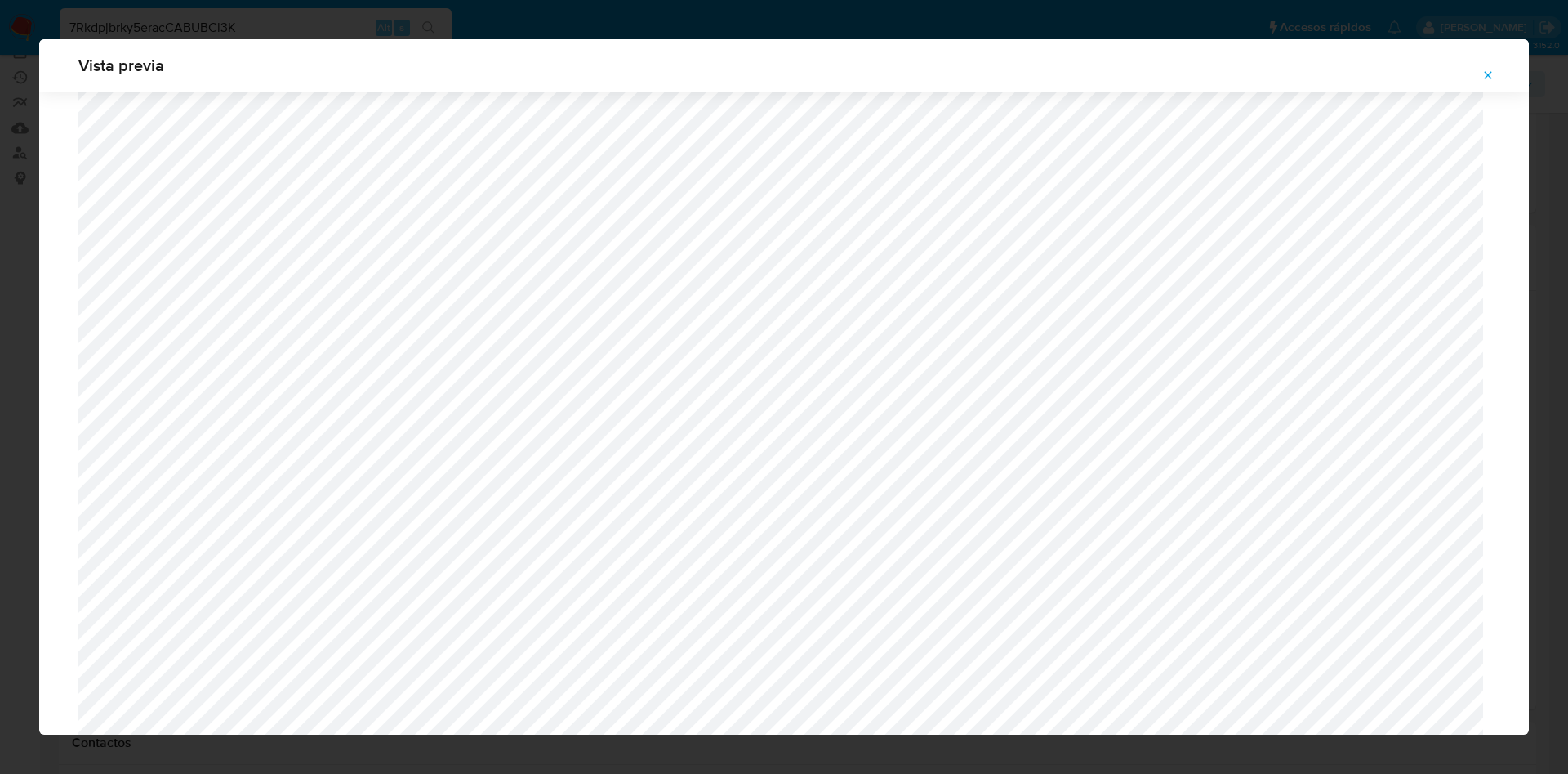
scroll to position [1315, 0]
click at [1486, 77] on icon "Attachment preview" at bounding box center [1488, 75] width 7 height 7
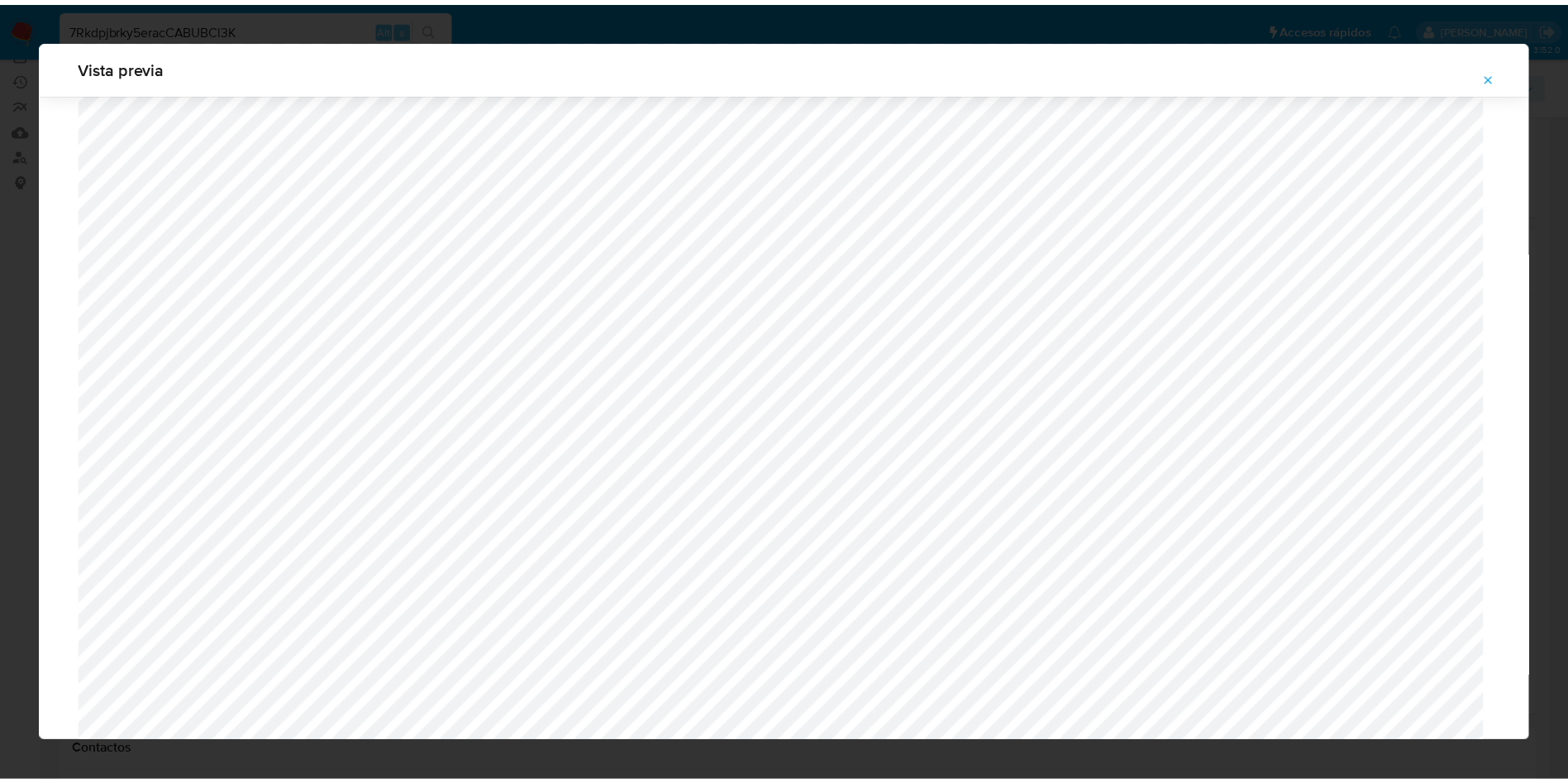
scroll to position [0, 0]
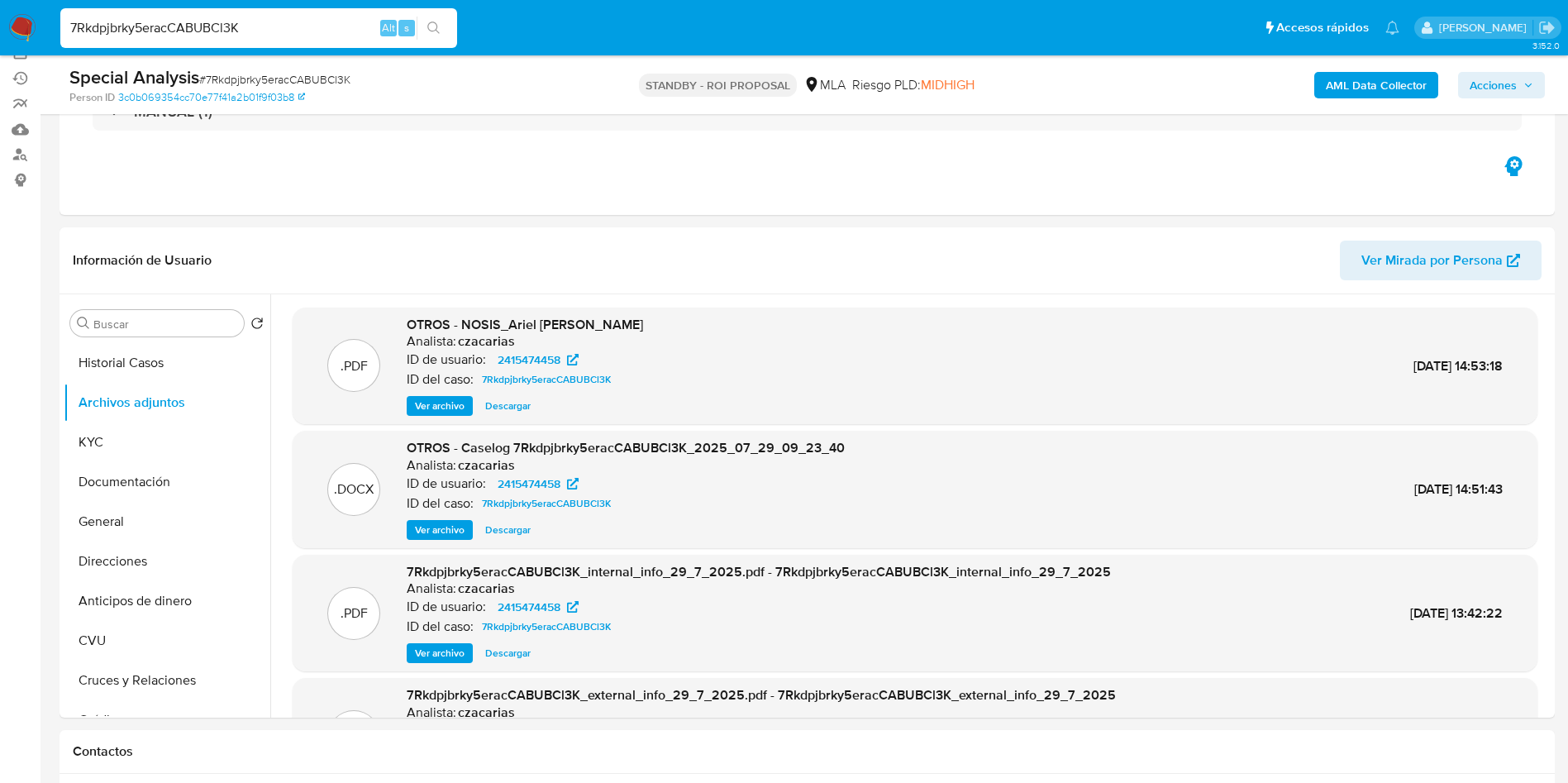
click at [491, 525] on span "Descargar" at bounding box center [508, 530] width 45 height 17
click at [255, 29] on input "7Rkdpjbrky5eracCABUBCl3K" at bounding box center [259, 29] width 397 height 22
paste input "sCWezsEVJMBt6SDbEbSOK53i"
type input "sCWezsEVJMBt6SDbEbSOK53i"
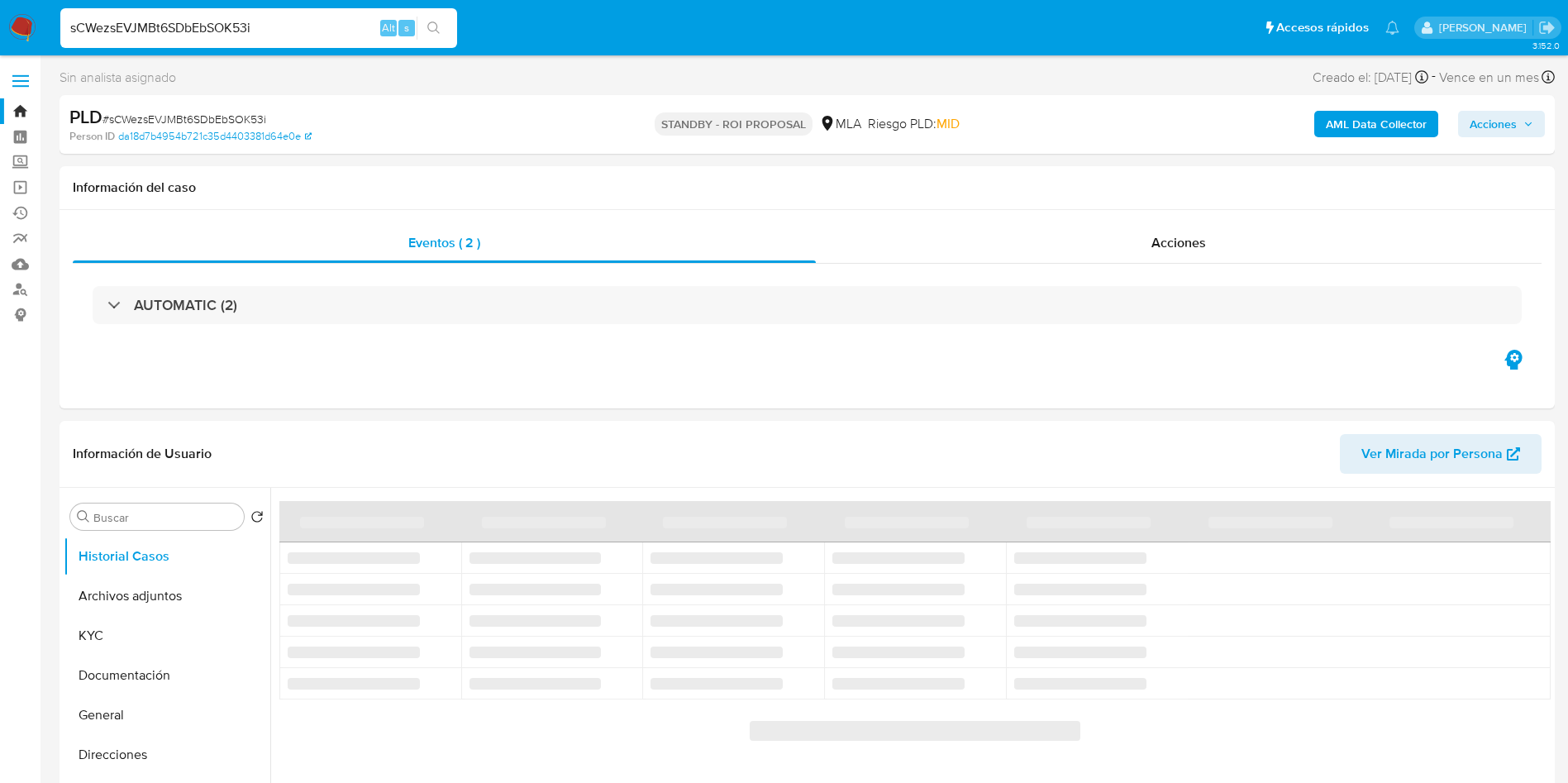
select select "10"
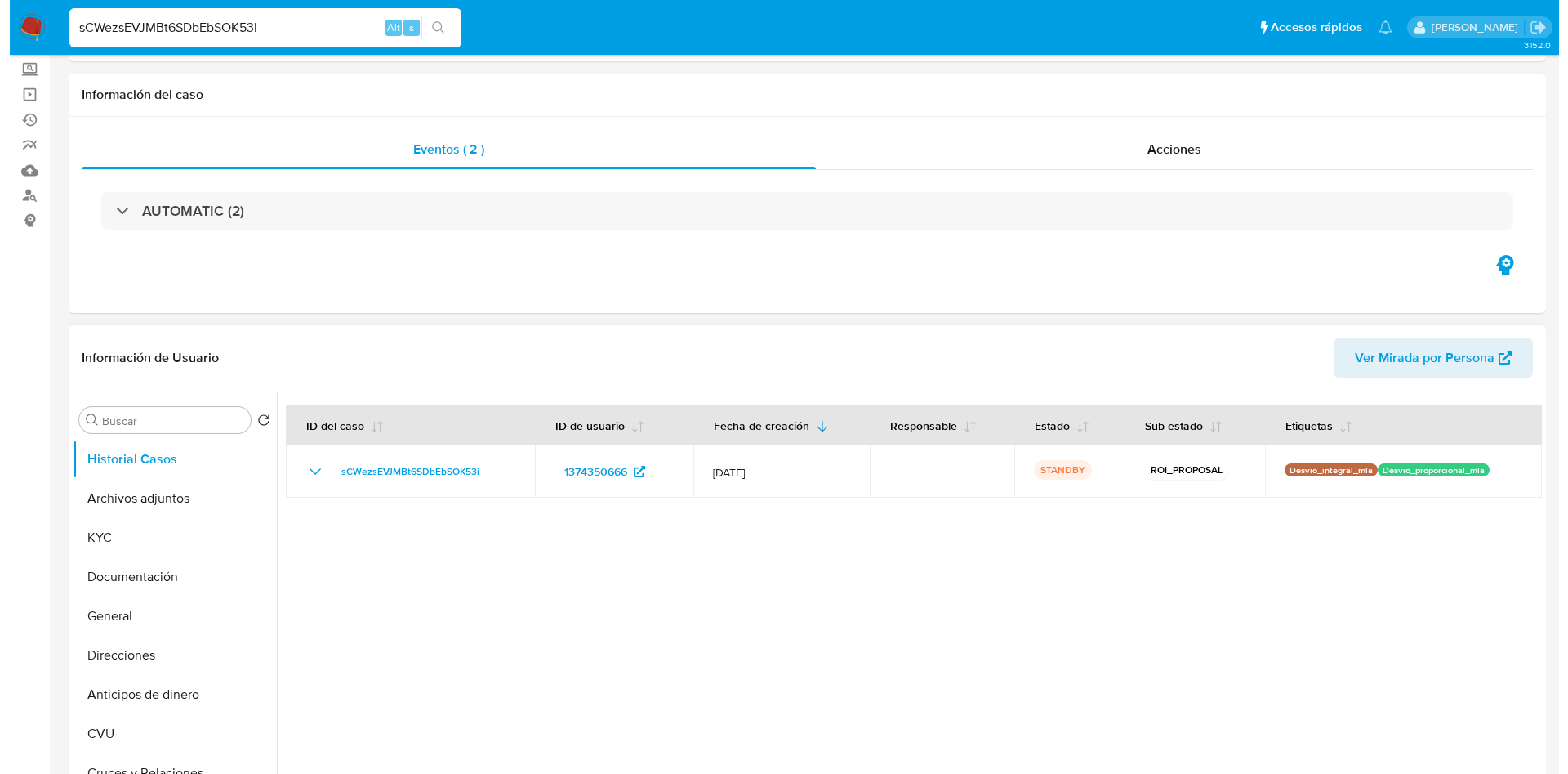
scroll to position [123, 0]
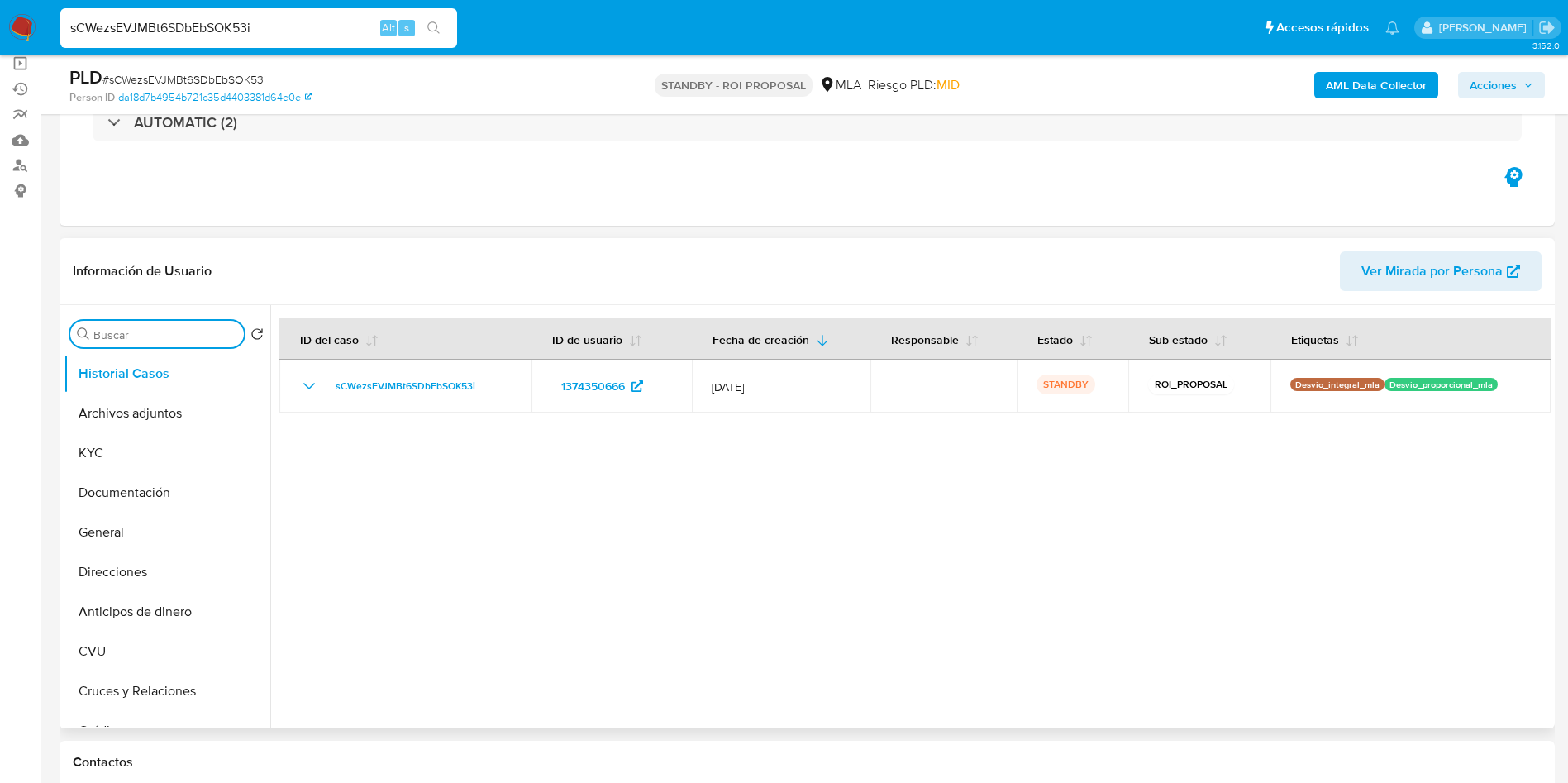
click at [145, 339] on input "Buscar" at bounding box center [165, 335] width 144 height 15
type input "res"
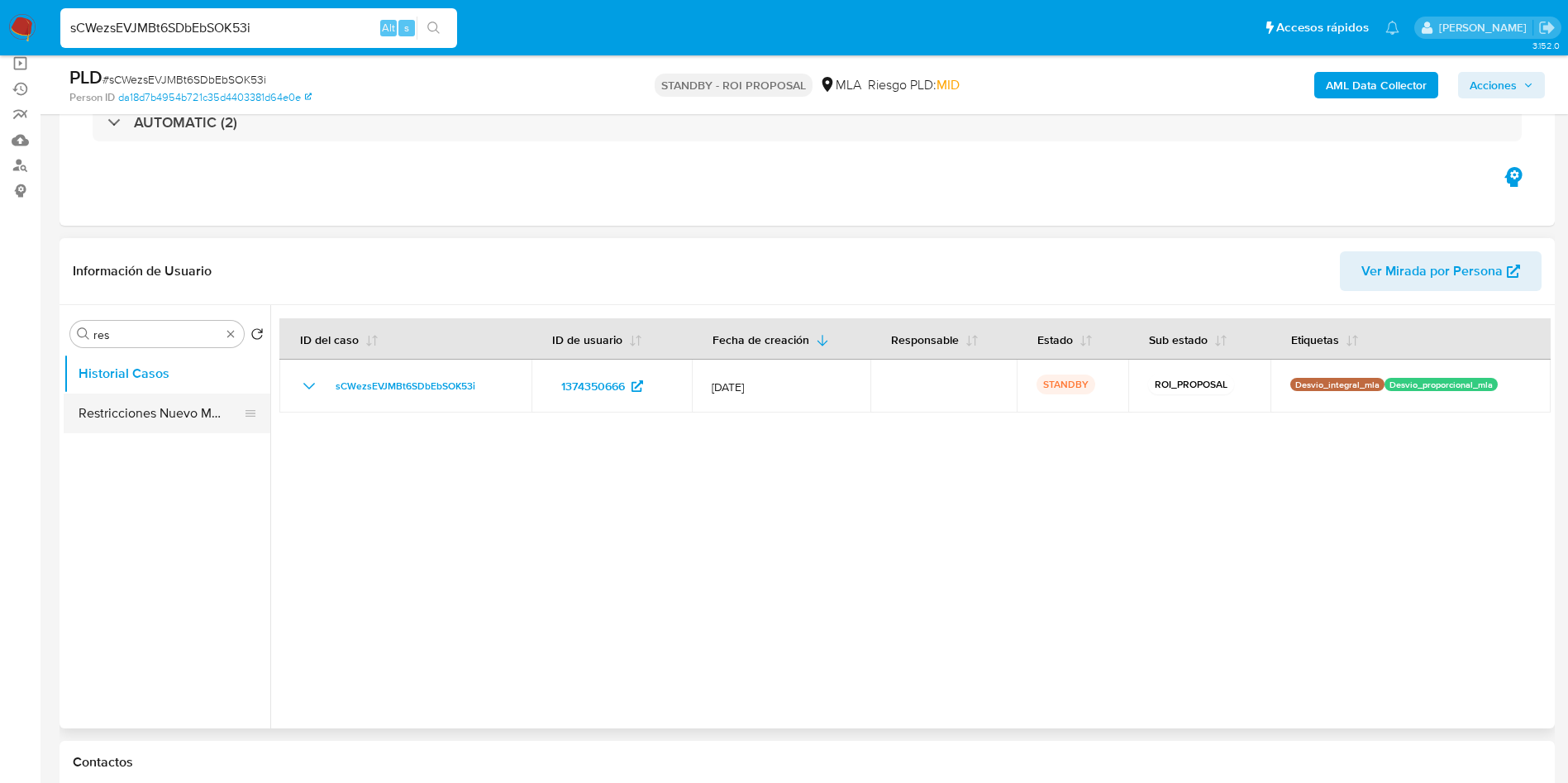
click at [145, 414] on button "Restricciones Nuevo Mundo" at bounding box center [160, 413] width 193 height 39
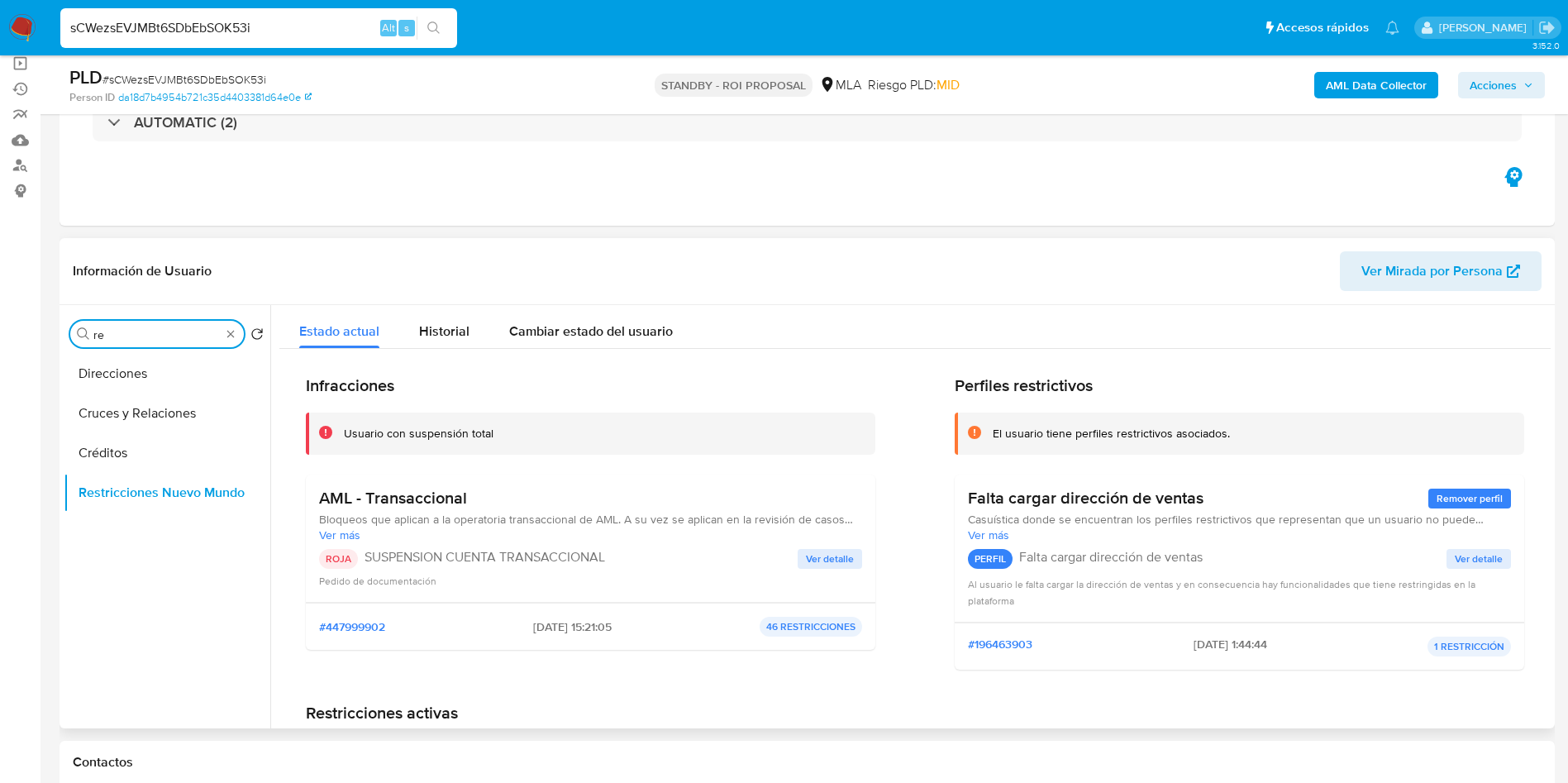
type input "res"
type input "conv"
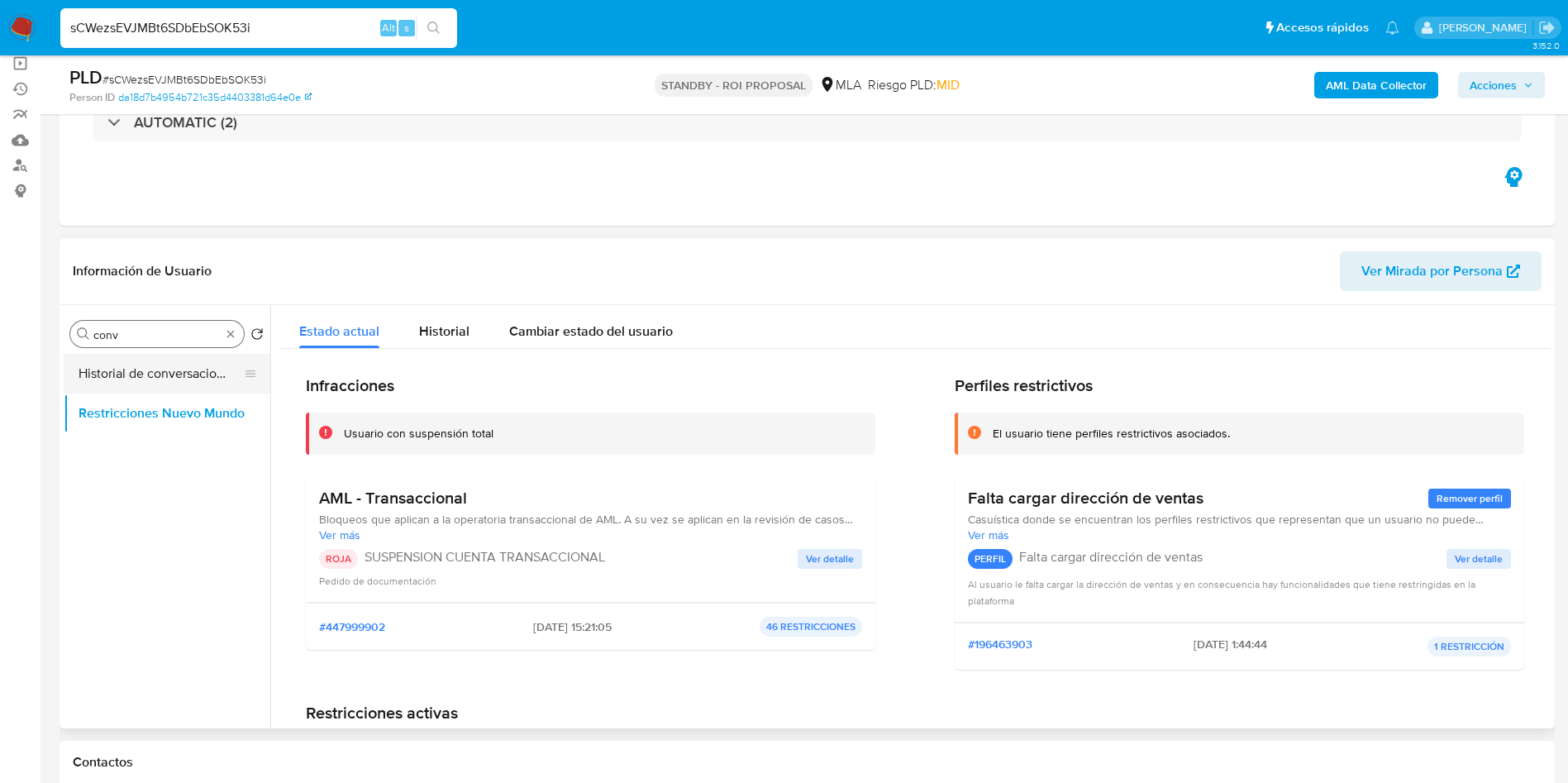
click at [110, 381] on button "Historial de conversaciones" at bounding box center [160, 373] width 193 height 39
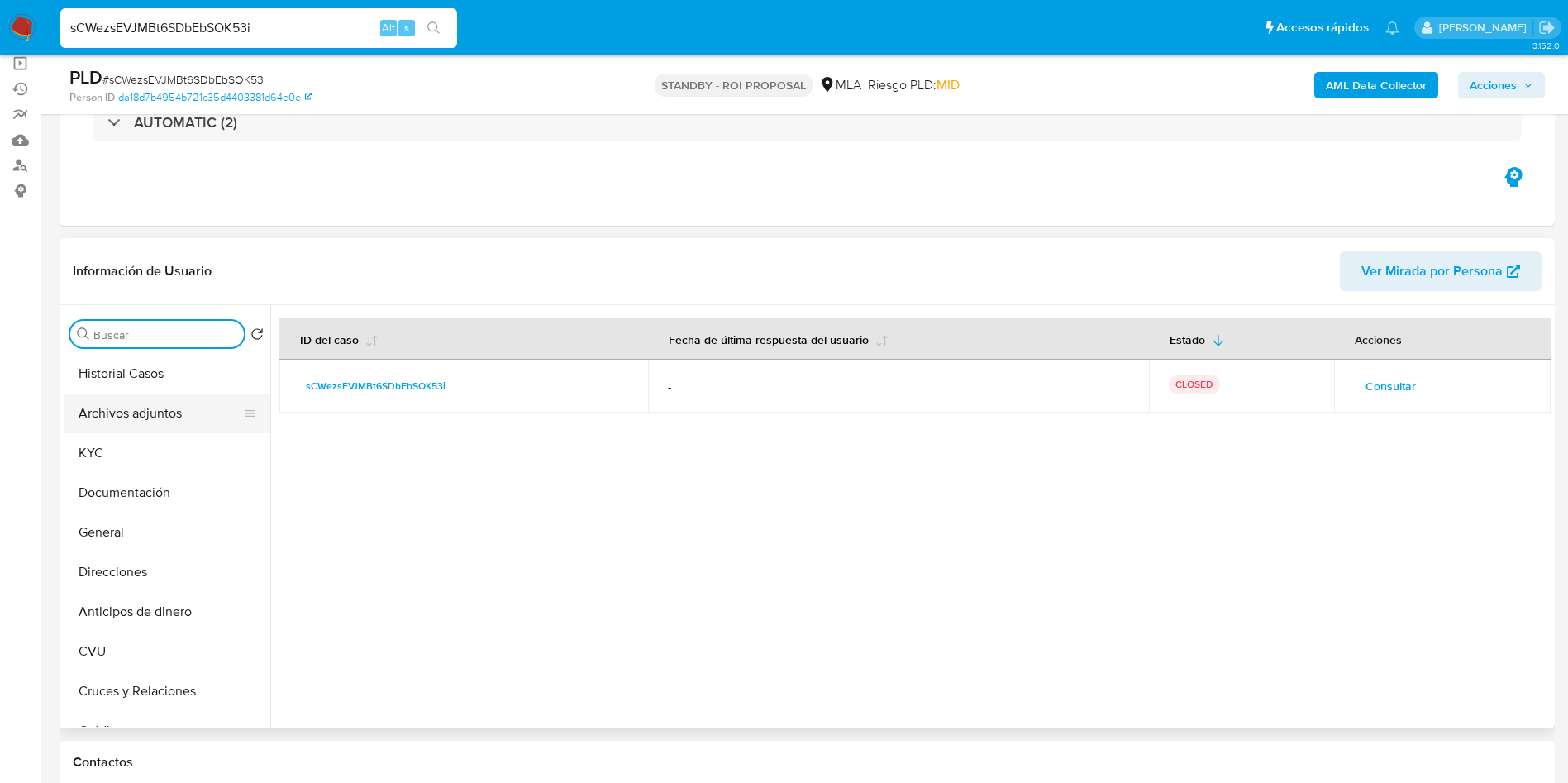
click at [153, 408] on button "Archivos adjuntos" at bounding box center [160, 413] width 193 height 39
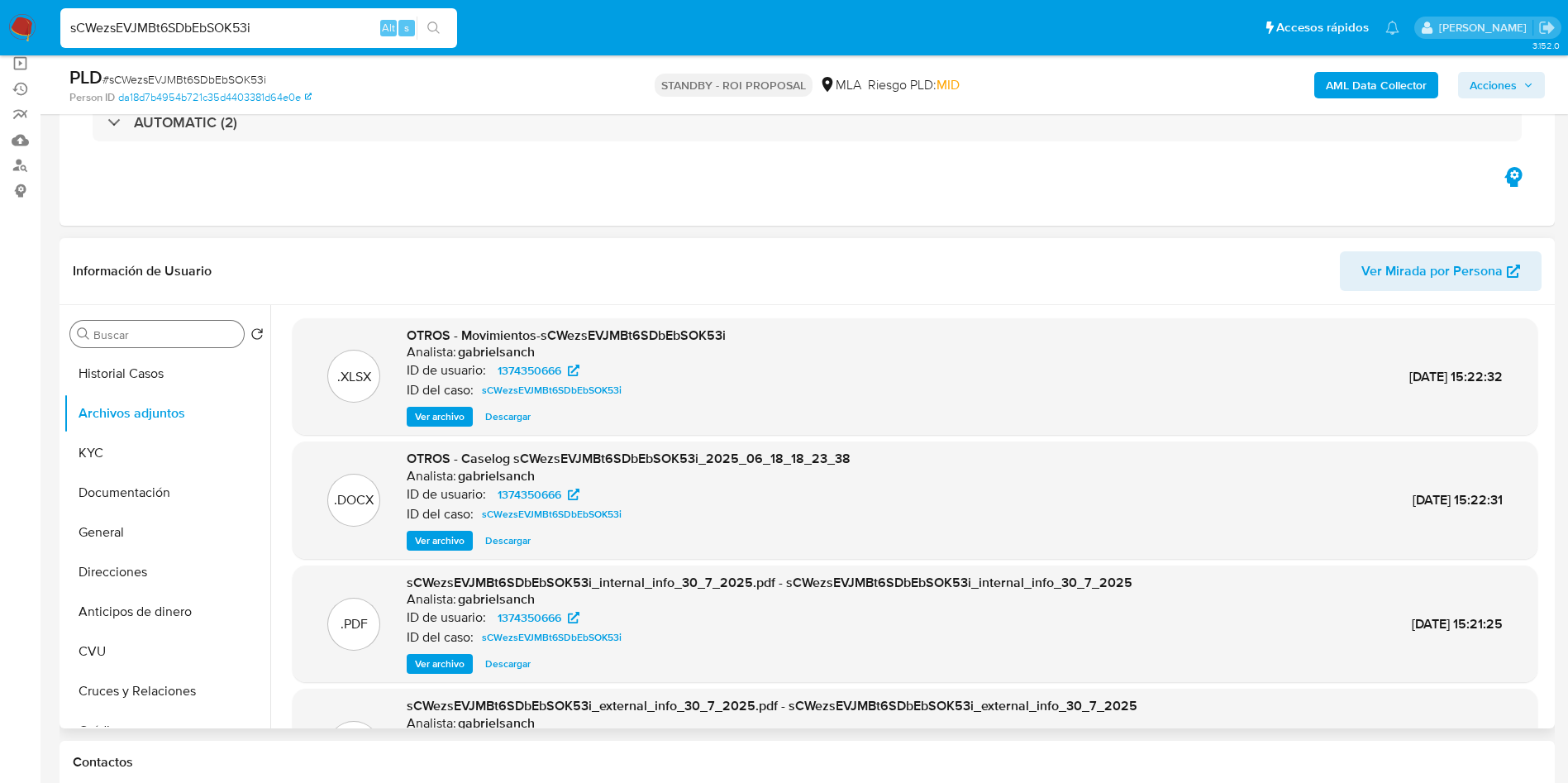
click at [428, 533] on span "Ver archivo" at bounding box center [439, 541] width 50 height 17
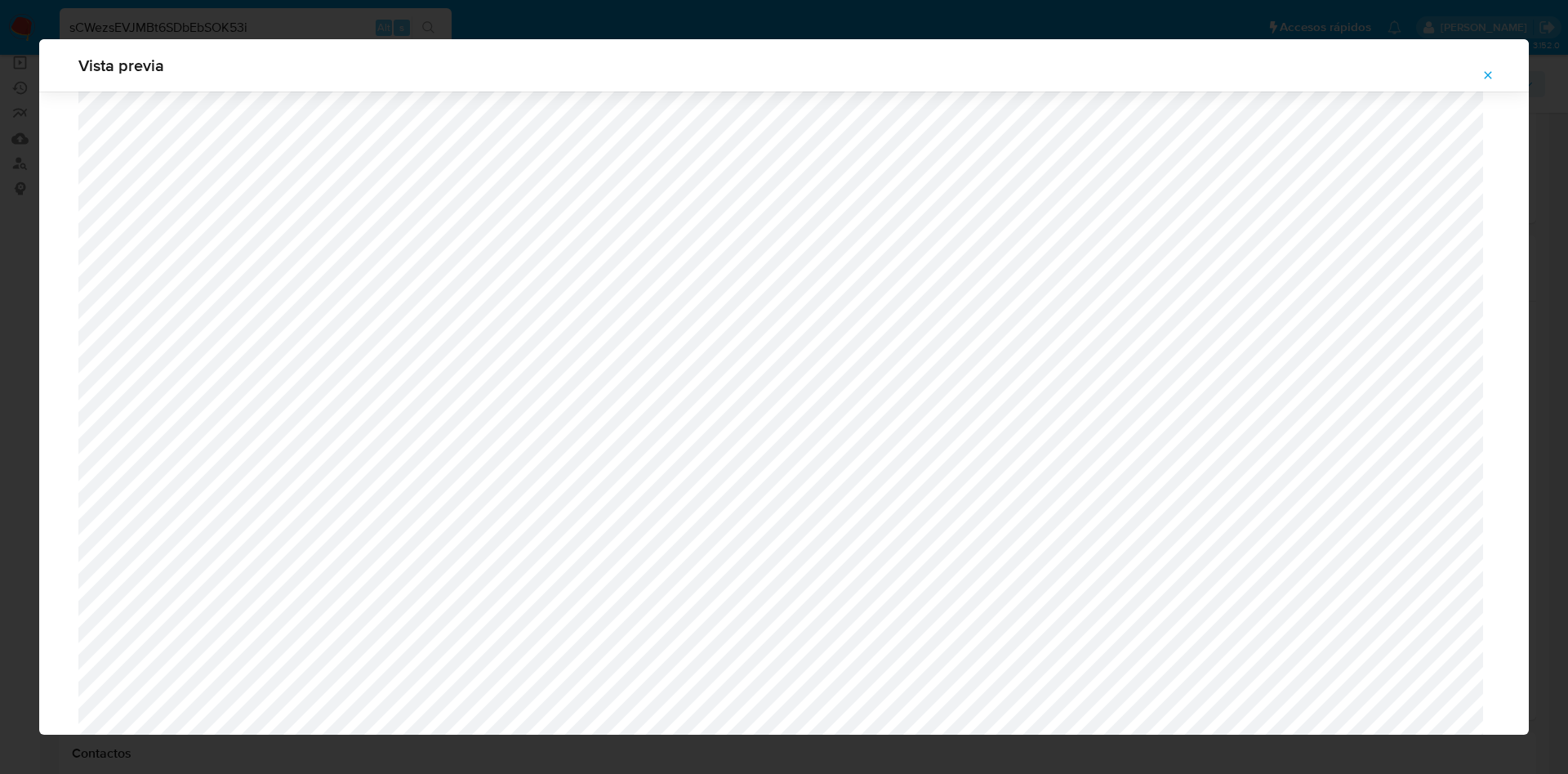
scroll to position [639, 0]
click at [1488, 71] on icon "Attachment preview" at bounding box center [1488, 76] width 13 height 13
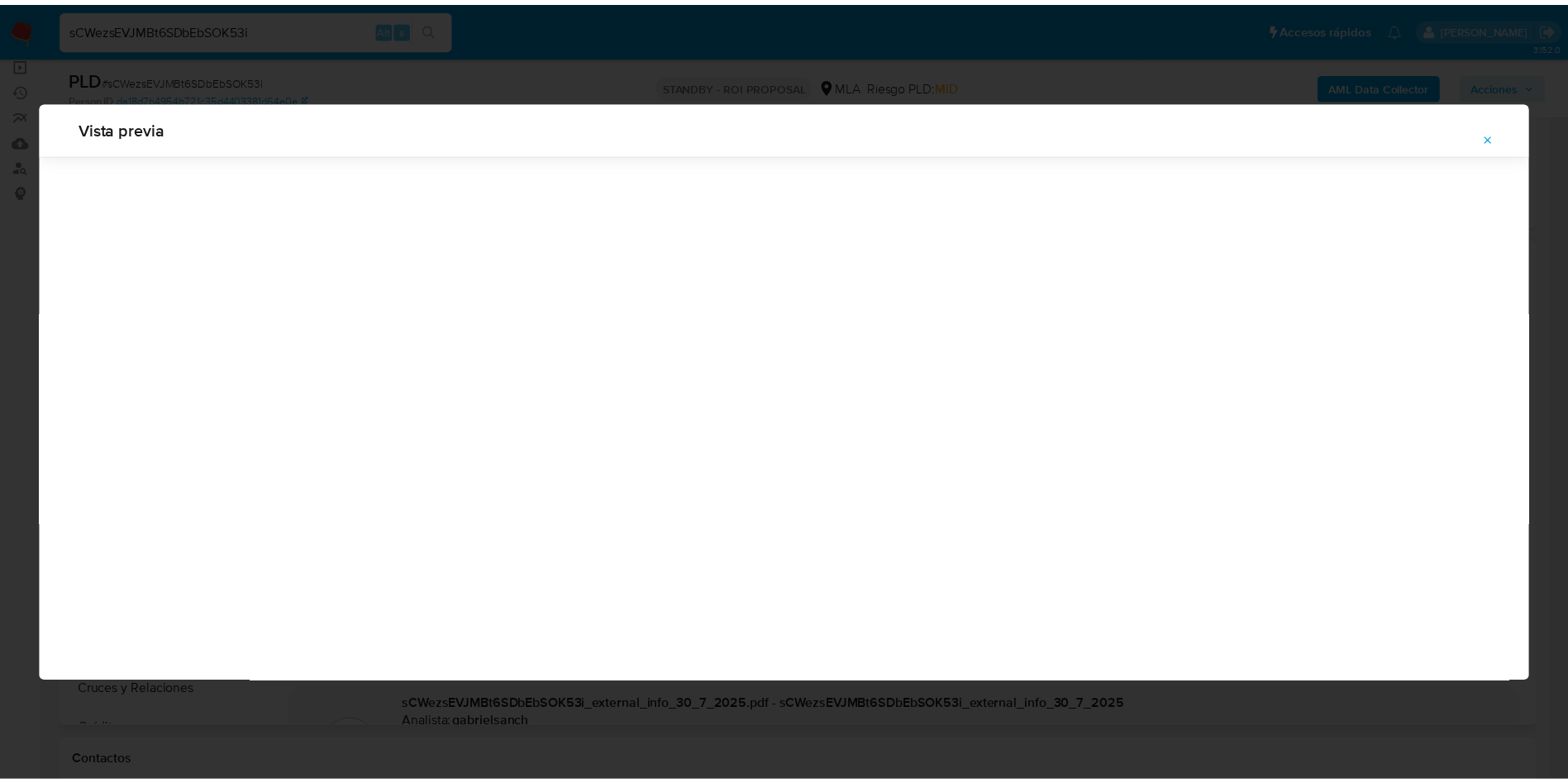
scroll to position [0, 0]
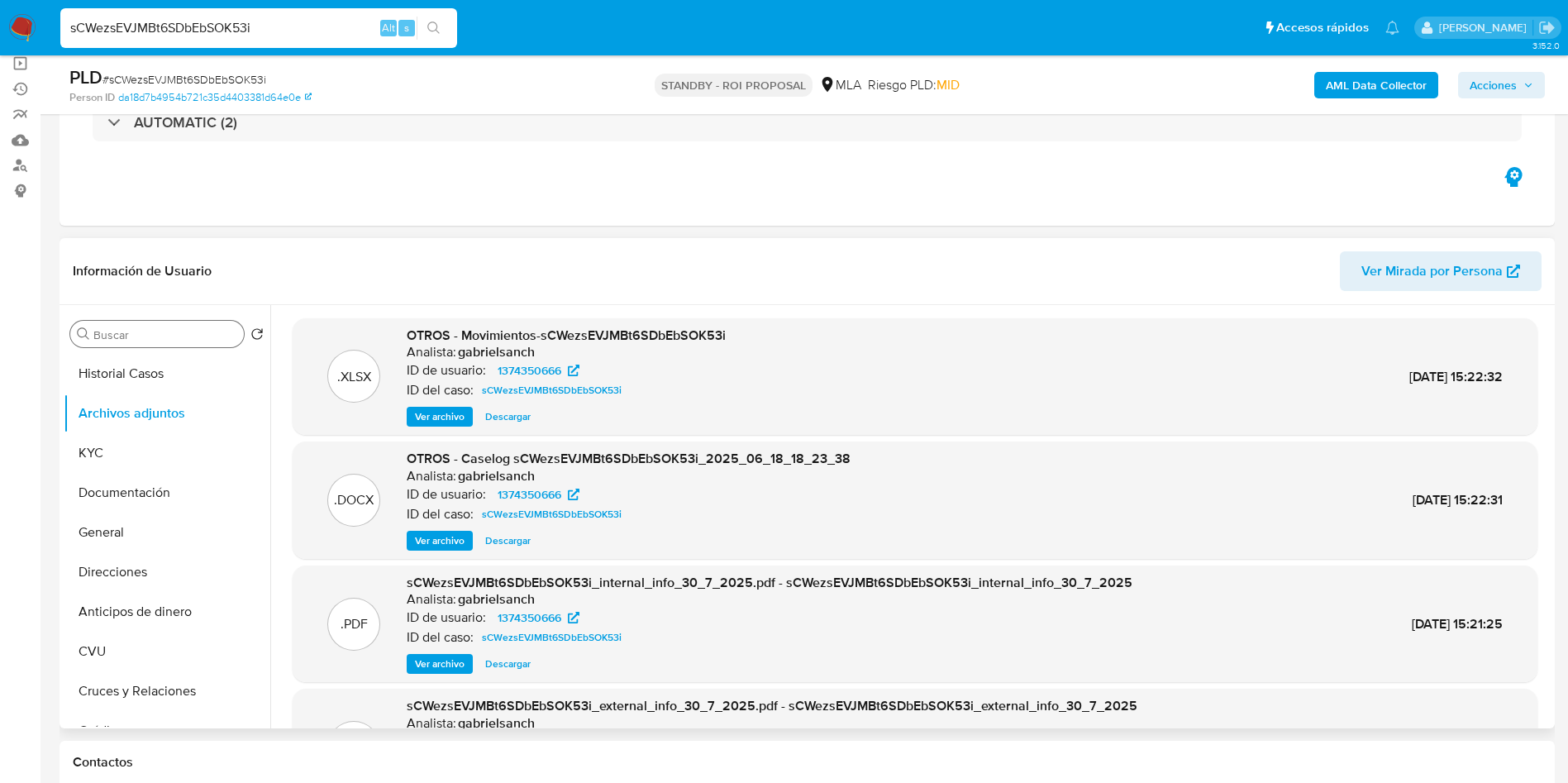
click at [517, 541] on span "Descargar" at bounding box center [508, 541] width 45 height 17
click at [287, 29] on input "sCWezsEVJMBt6SDbEbSOK53i" at bounding box center [259, 29] width 397 height 22
paste input "2egYwcWO2v9x9QUkqoMV3N5I"
type input "2egYwcWO2v9x9QUkqoMV3N5I"
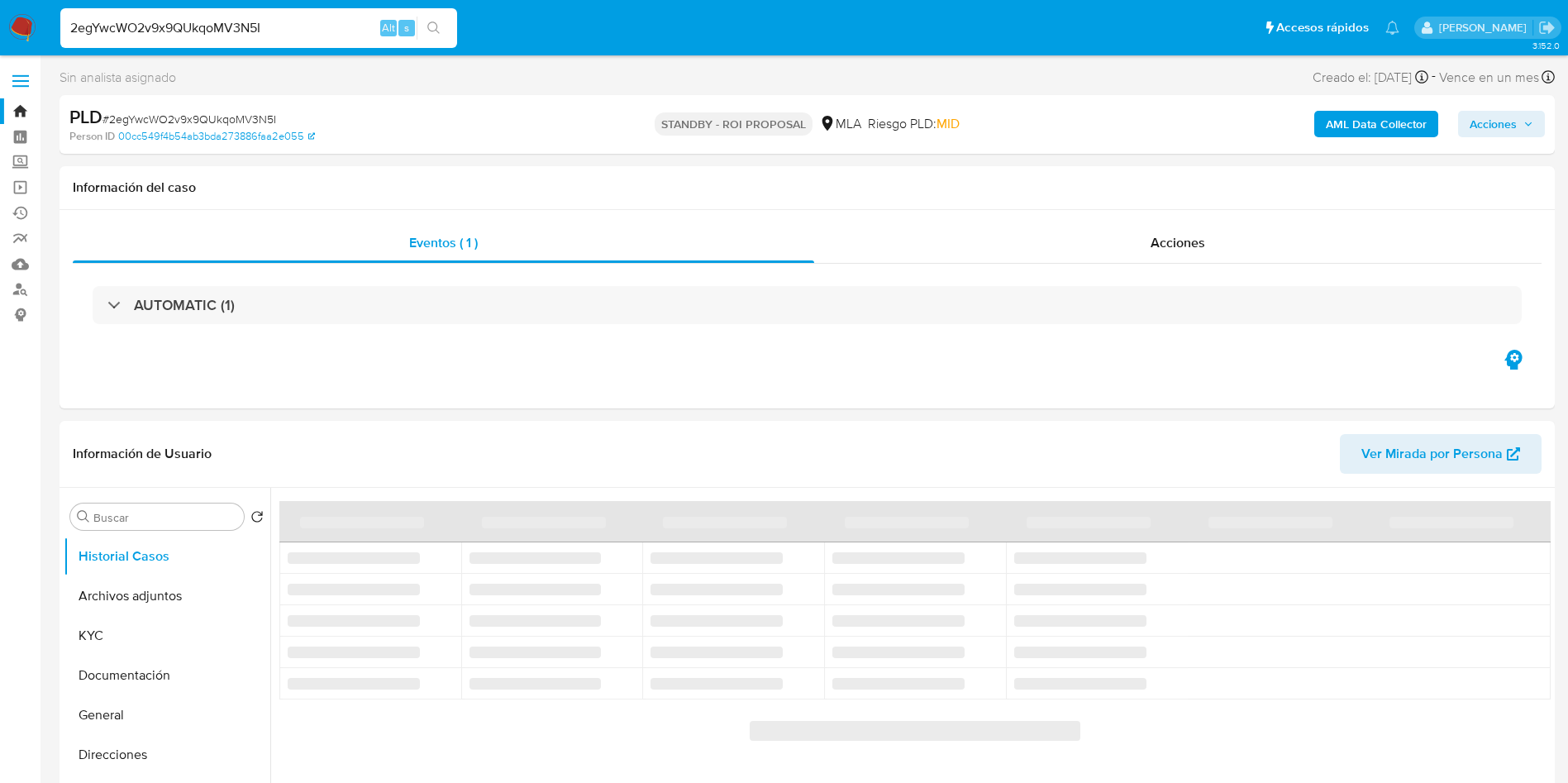
select select "10"
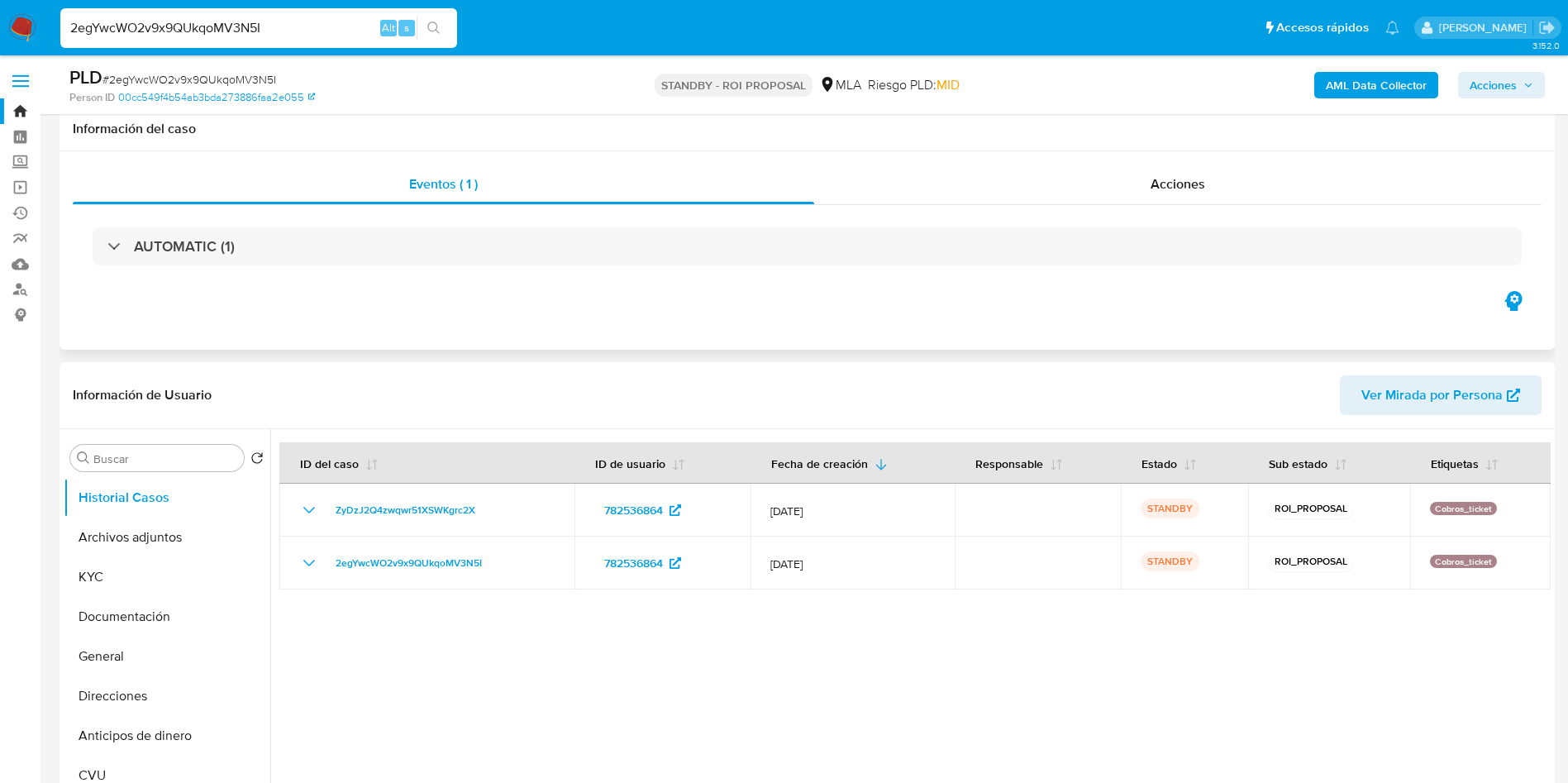
scroll to position [124, 0]
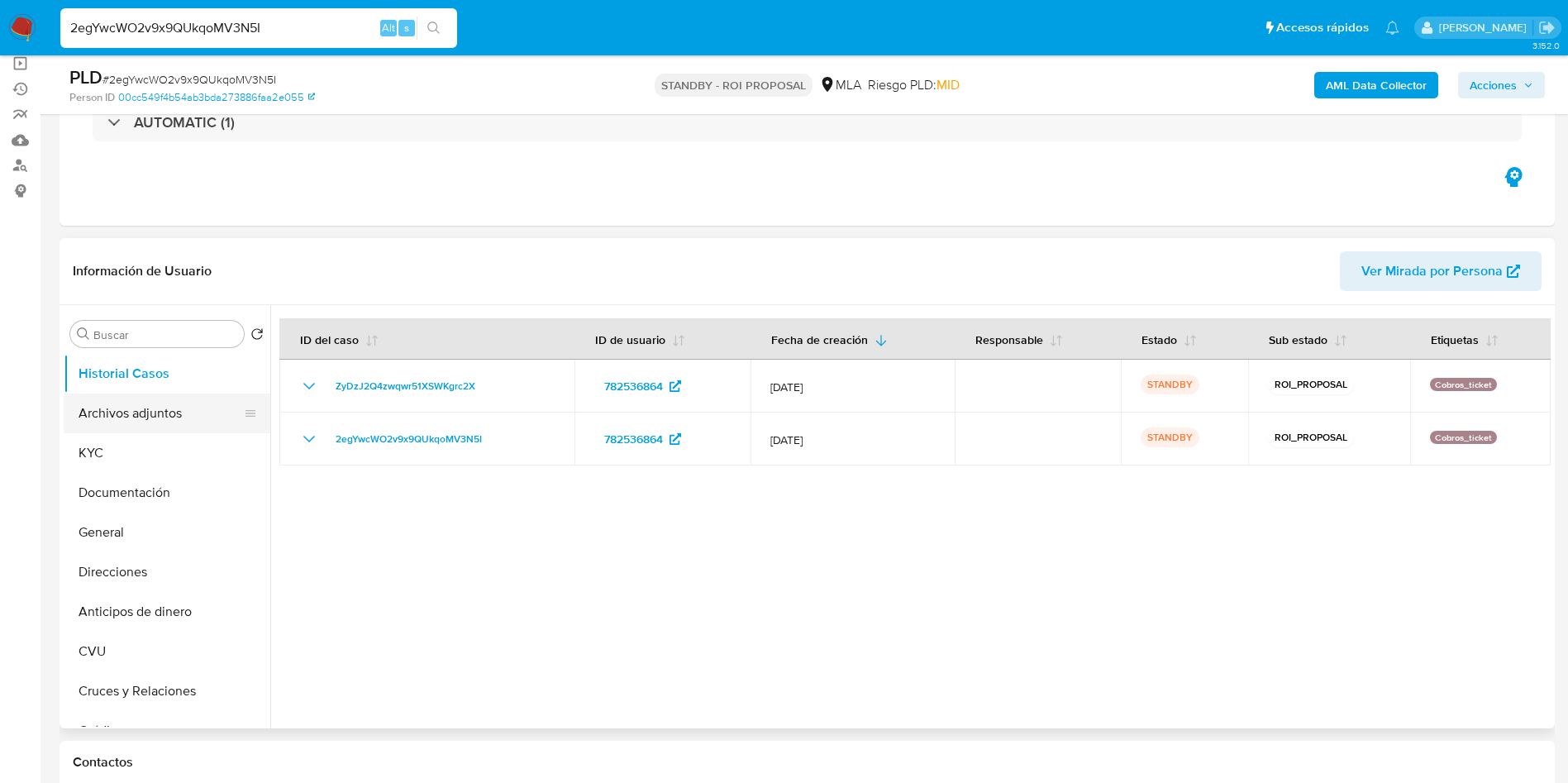
click at [127, 411] on button "Archivos adjuntos" at bounding box center [160, 413] width 193 height 39
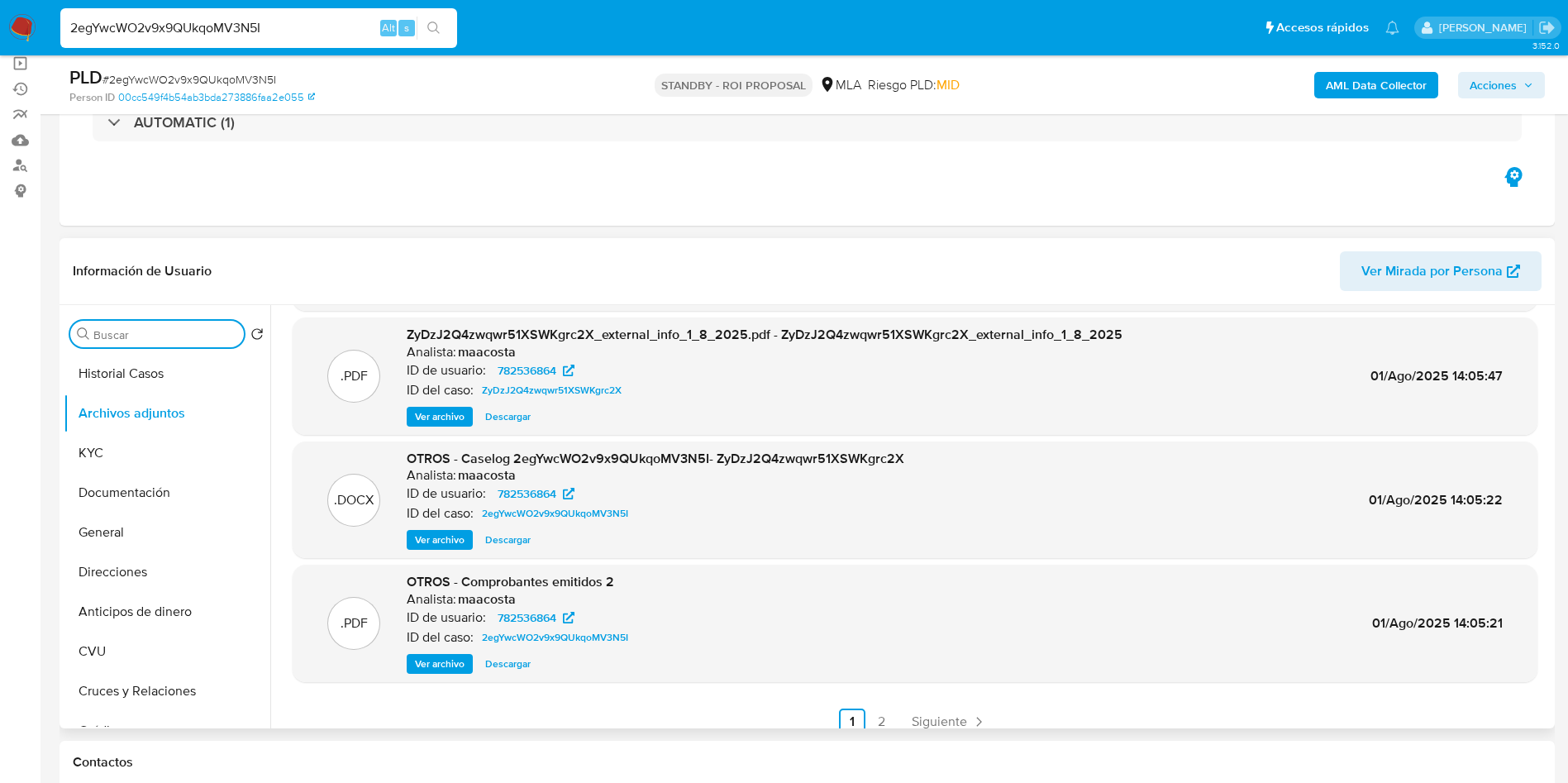
click at [161, 337] on input "Buscar" at bounding box center [165, 335] width 144 height 15
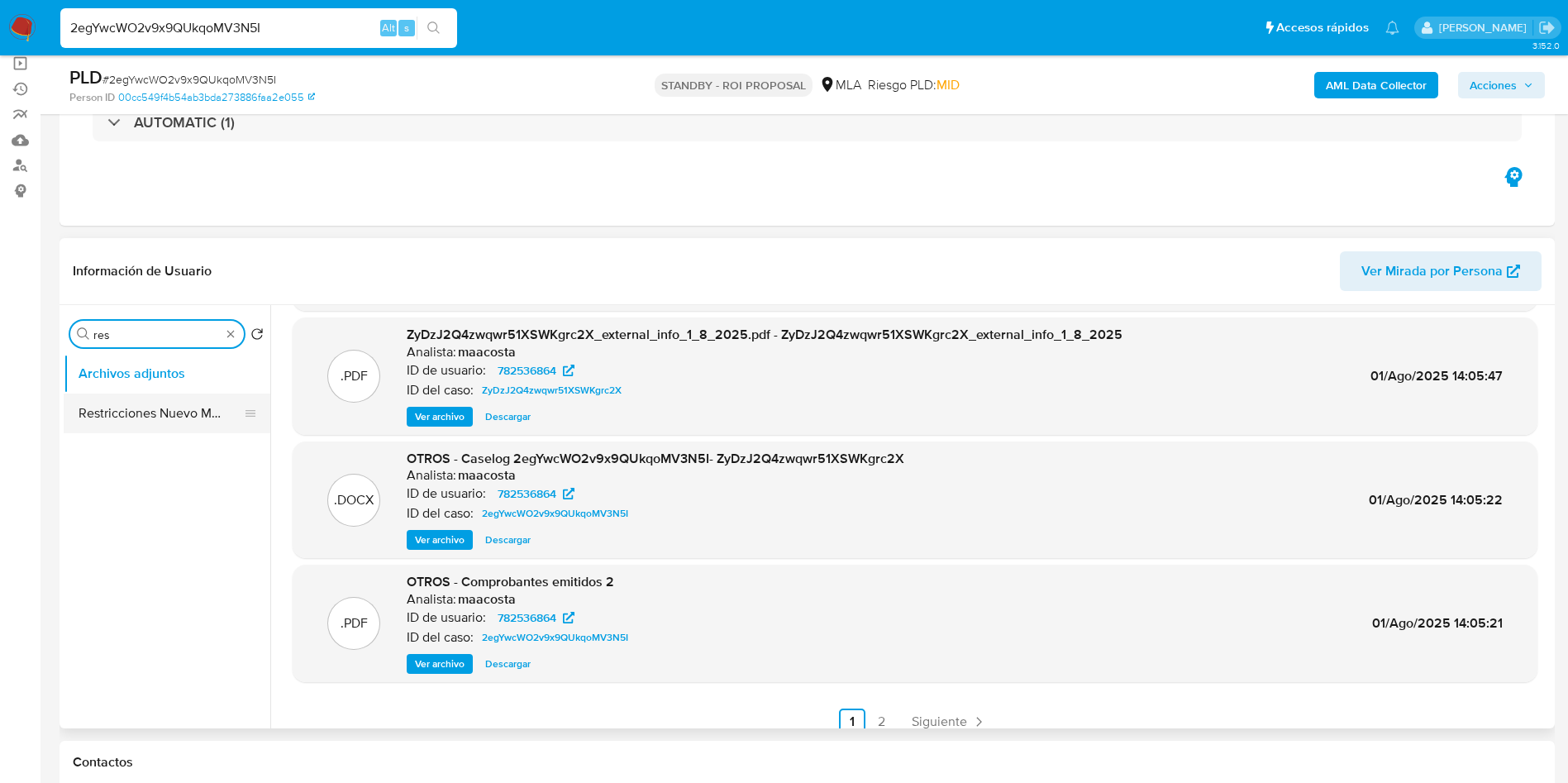
type input "res"
click at [142, 407] on button "Restricciones Nuevo Mundo" at bounding box center [160, 413] width 193 height 39
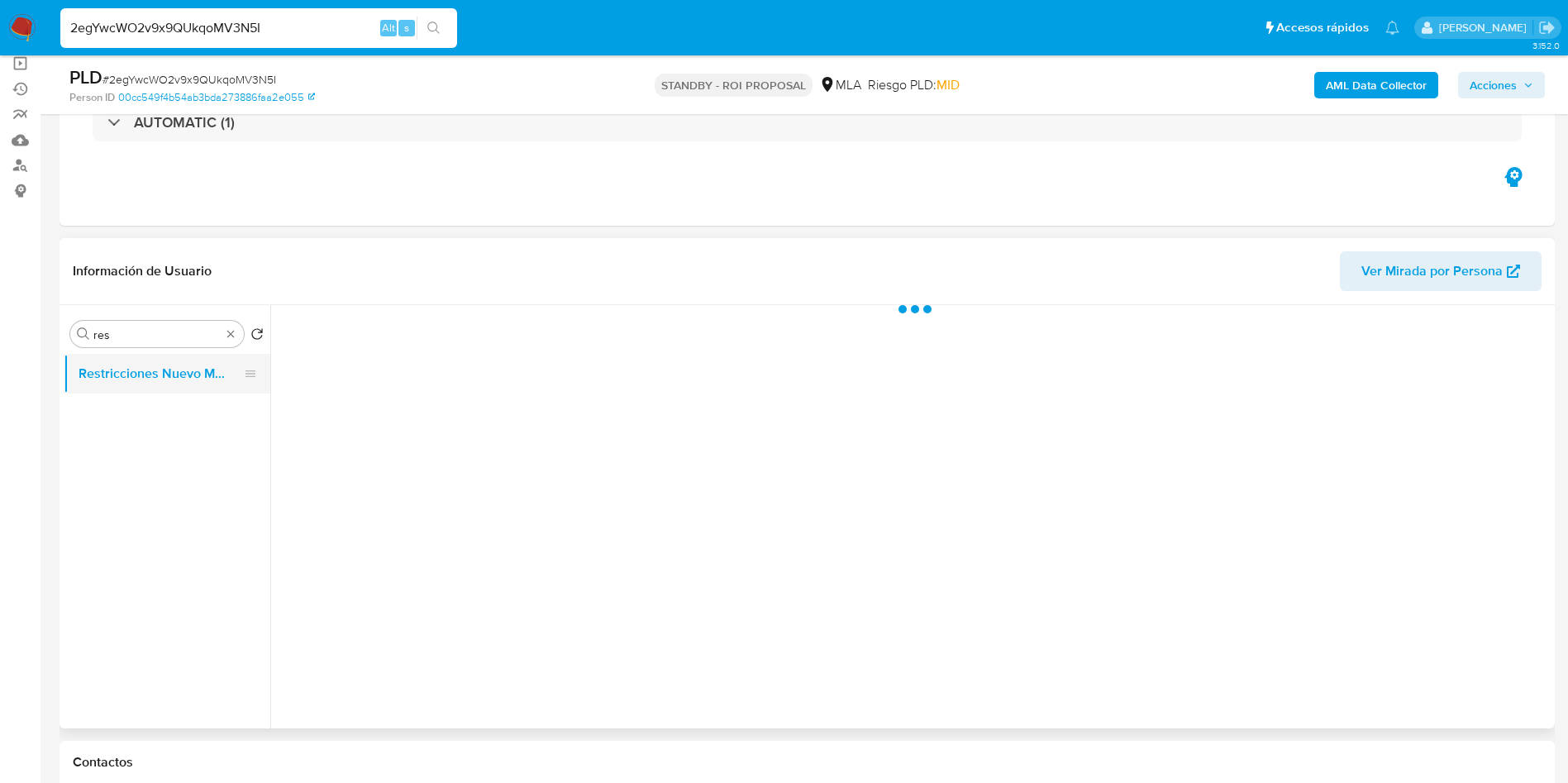
scroll to position [0, 0]
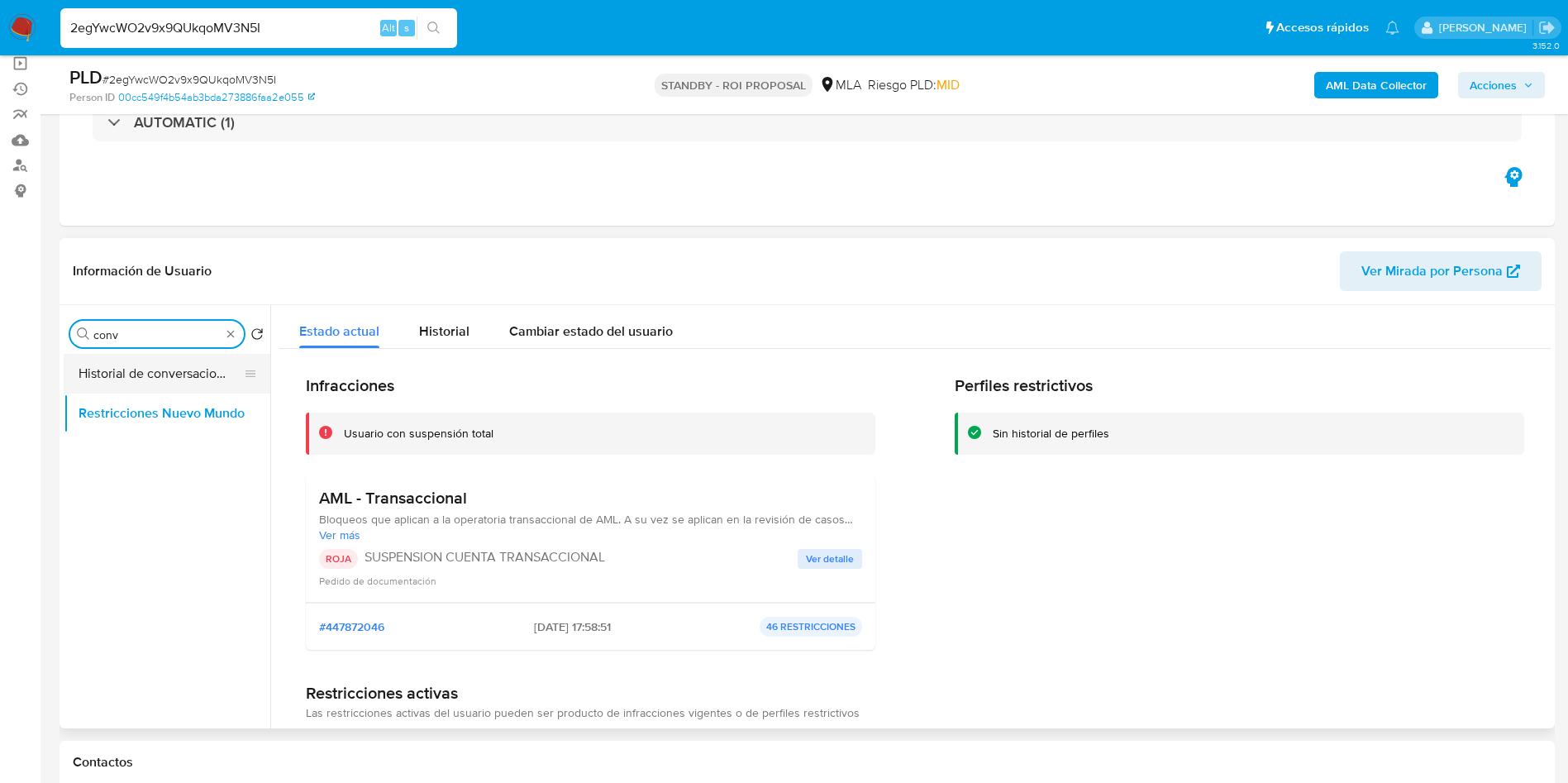
type input "conv"
click at [182, 360] on button "Historial de conversaciones" at bounding box center [160, 373] width 193 height 39
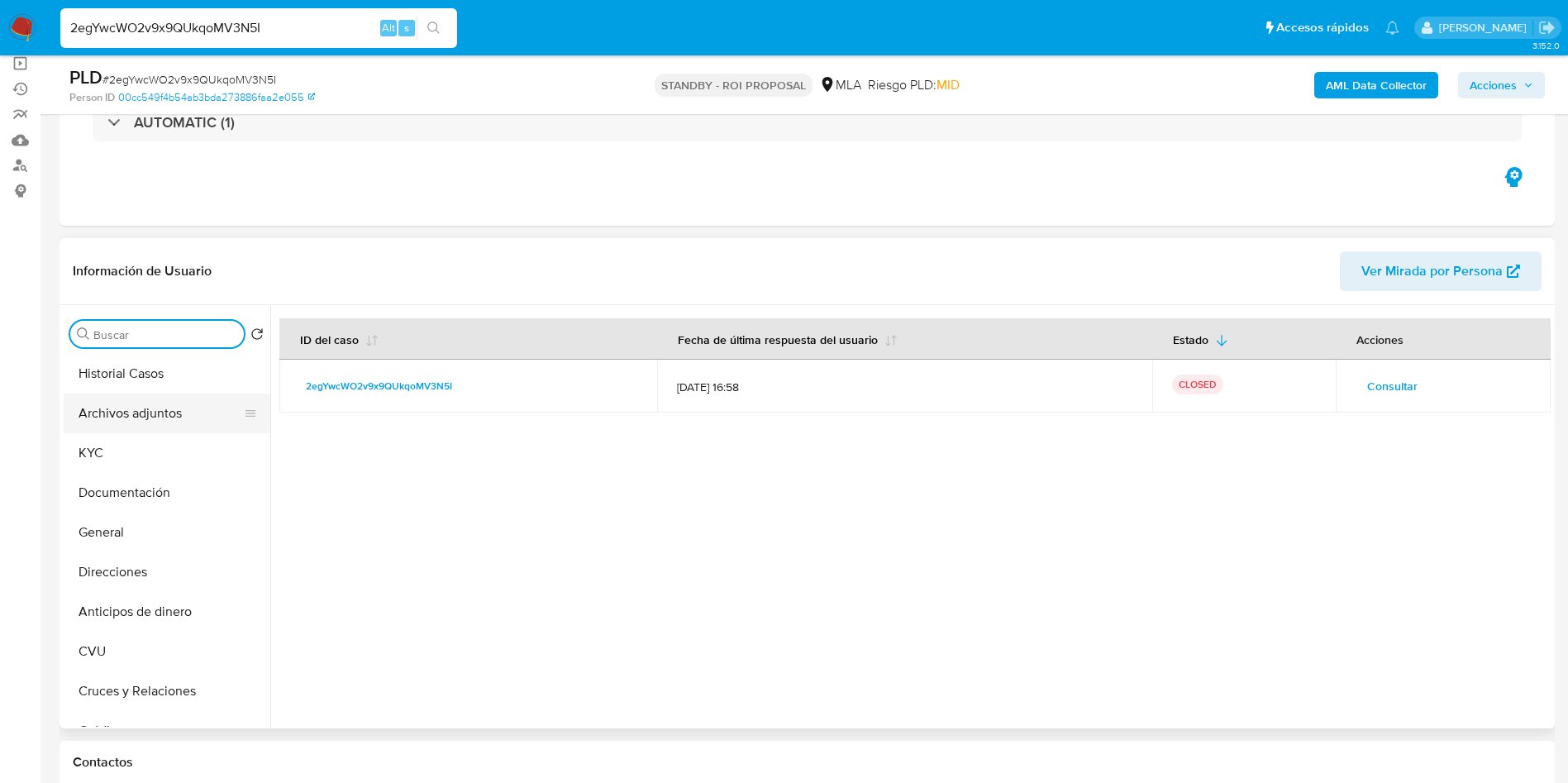
click at [161, 398] on button "Archivos adjuntos" at bounding box center [160, 413] width 193 height 39
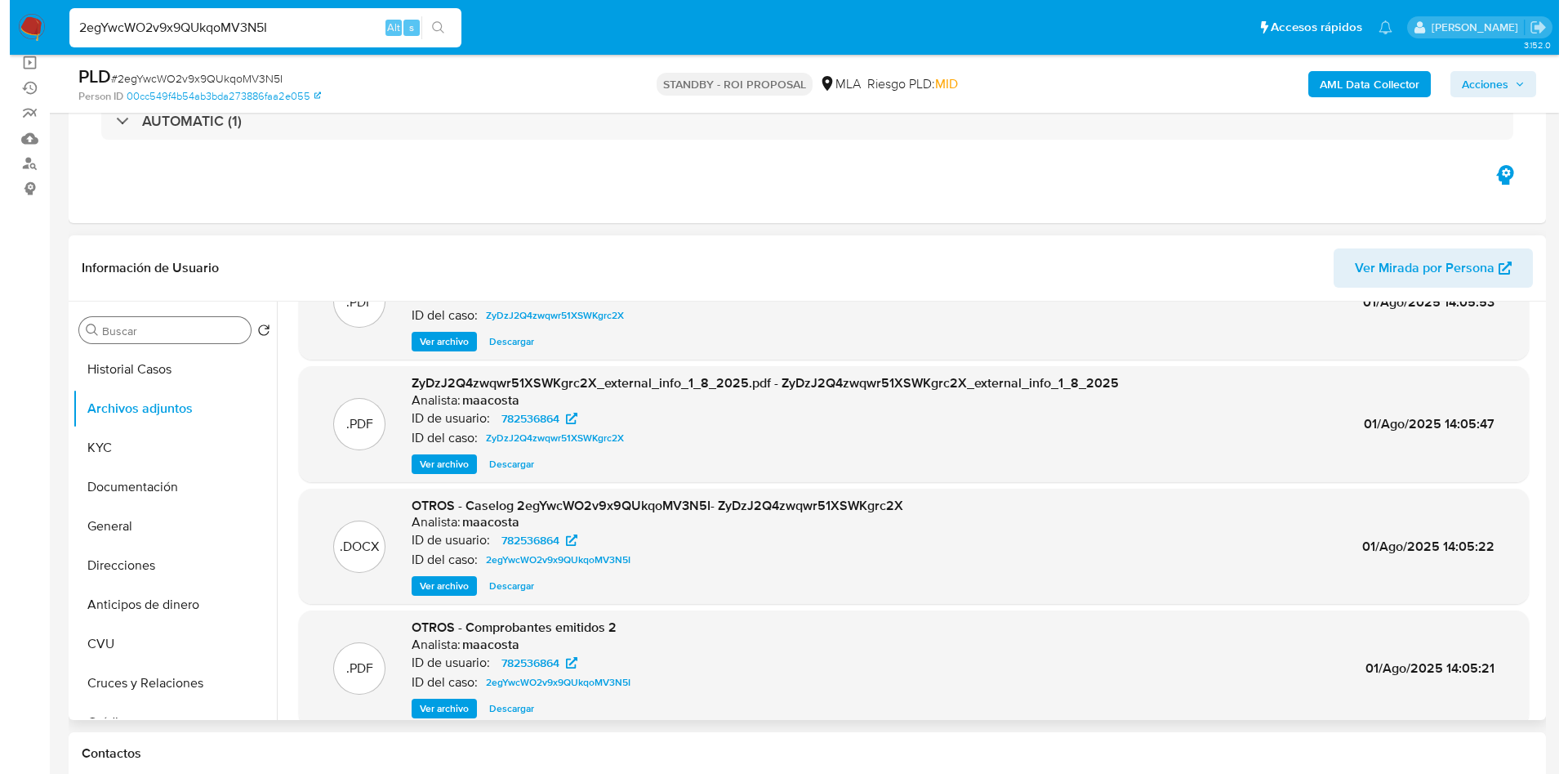
scroll to position [123, 0]
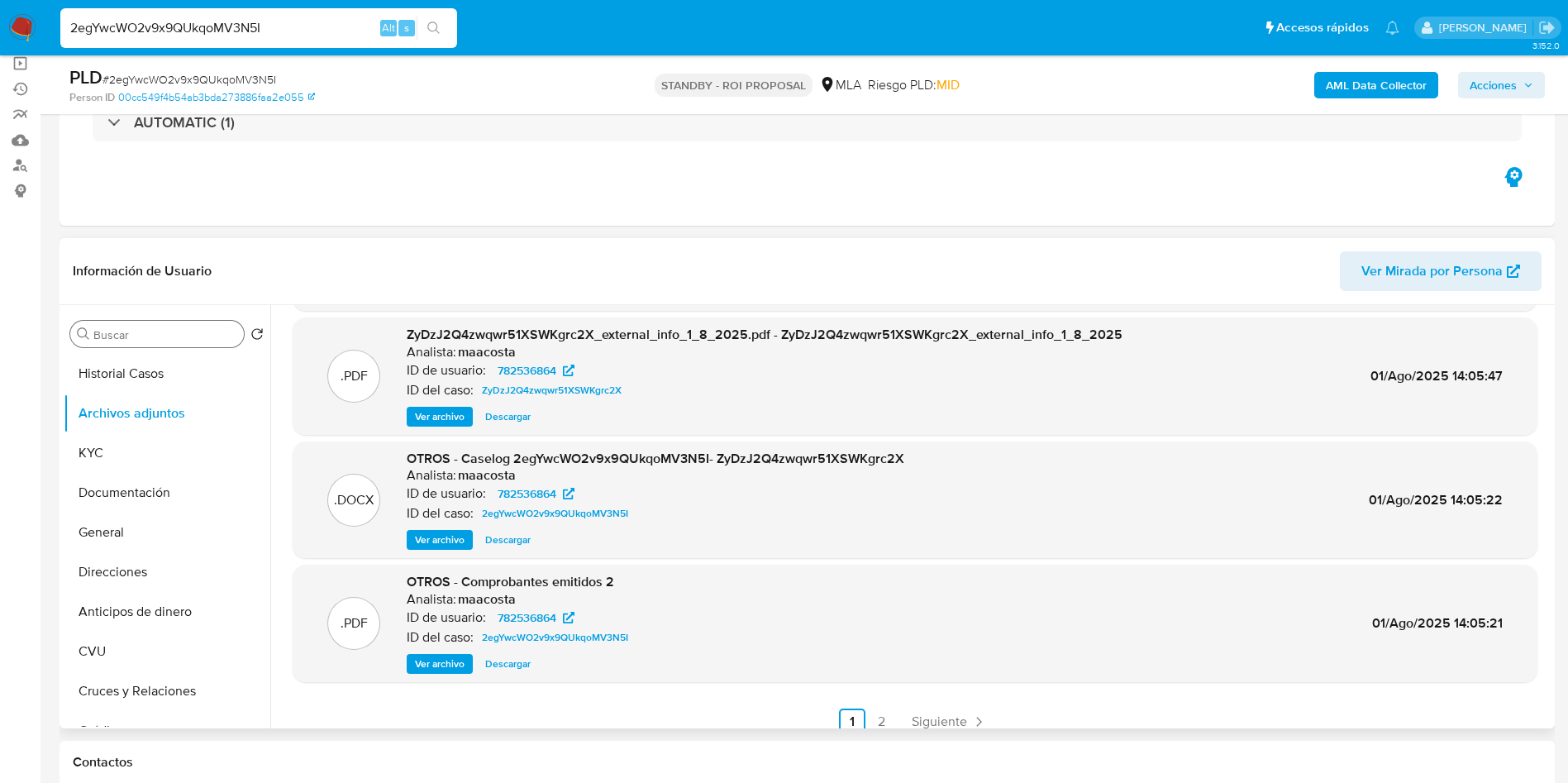
click at [421, 539] on span "Ver archivo" at bounding box center [439, 540] width 50 height 17
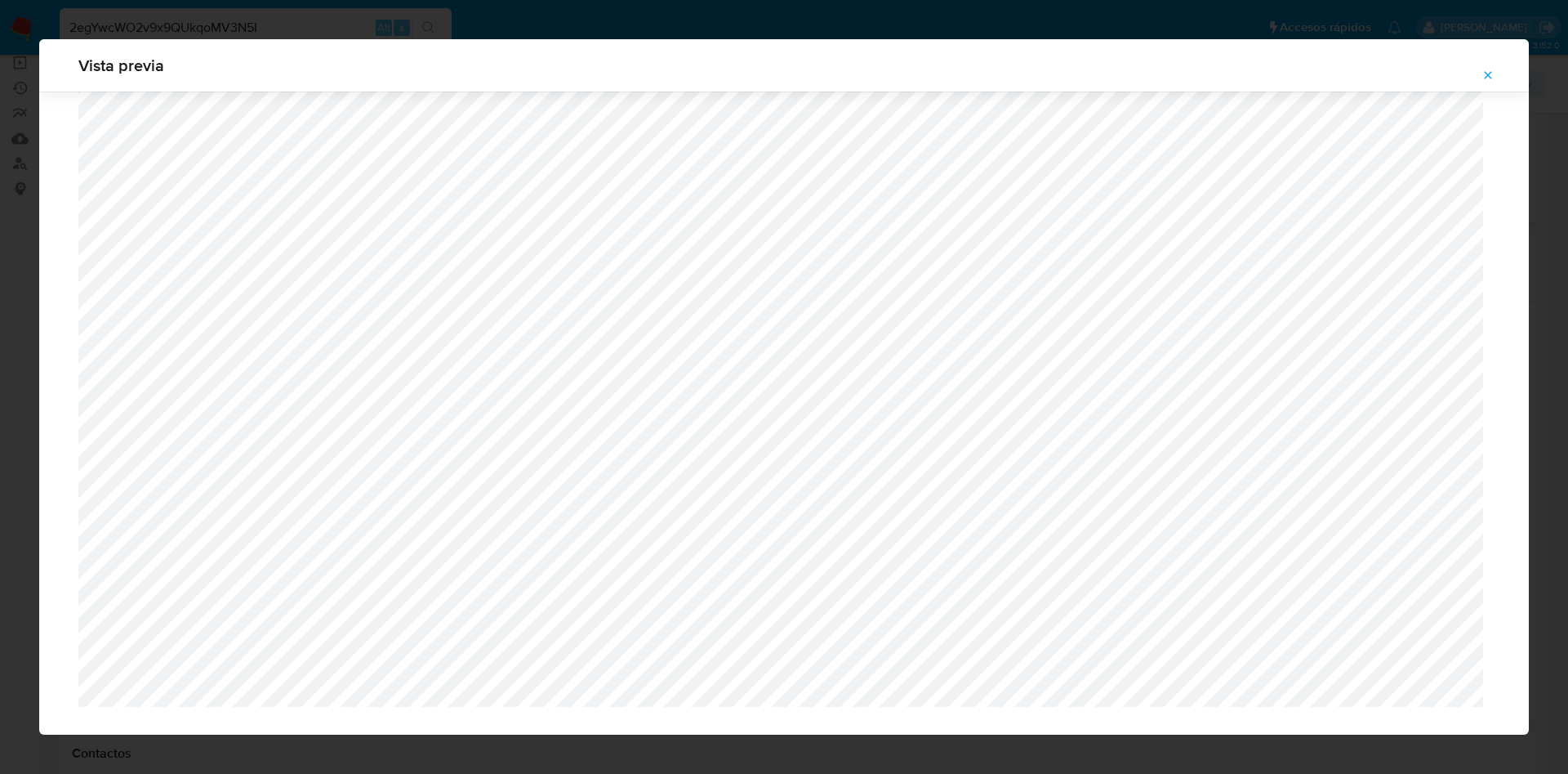
scroll to position [1723, 0]
click at [1483, 73] on icon "Attachment preview" at bounding box center [1488, 76] width 13 height 13
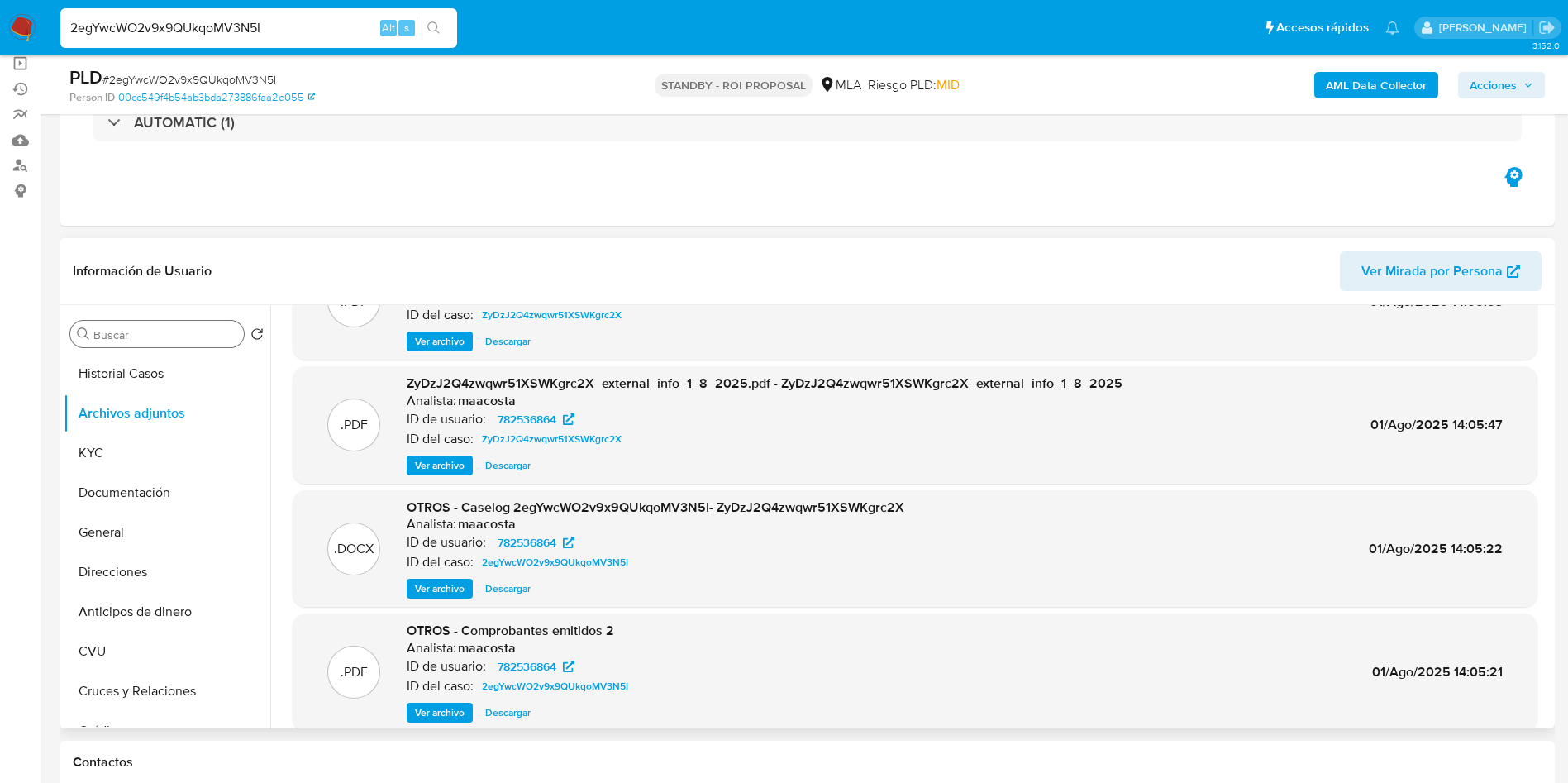
scroll to position [139, 0]
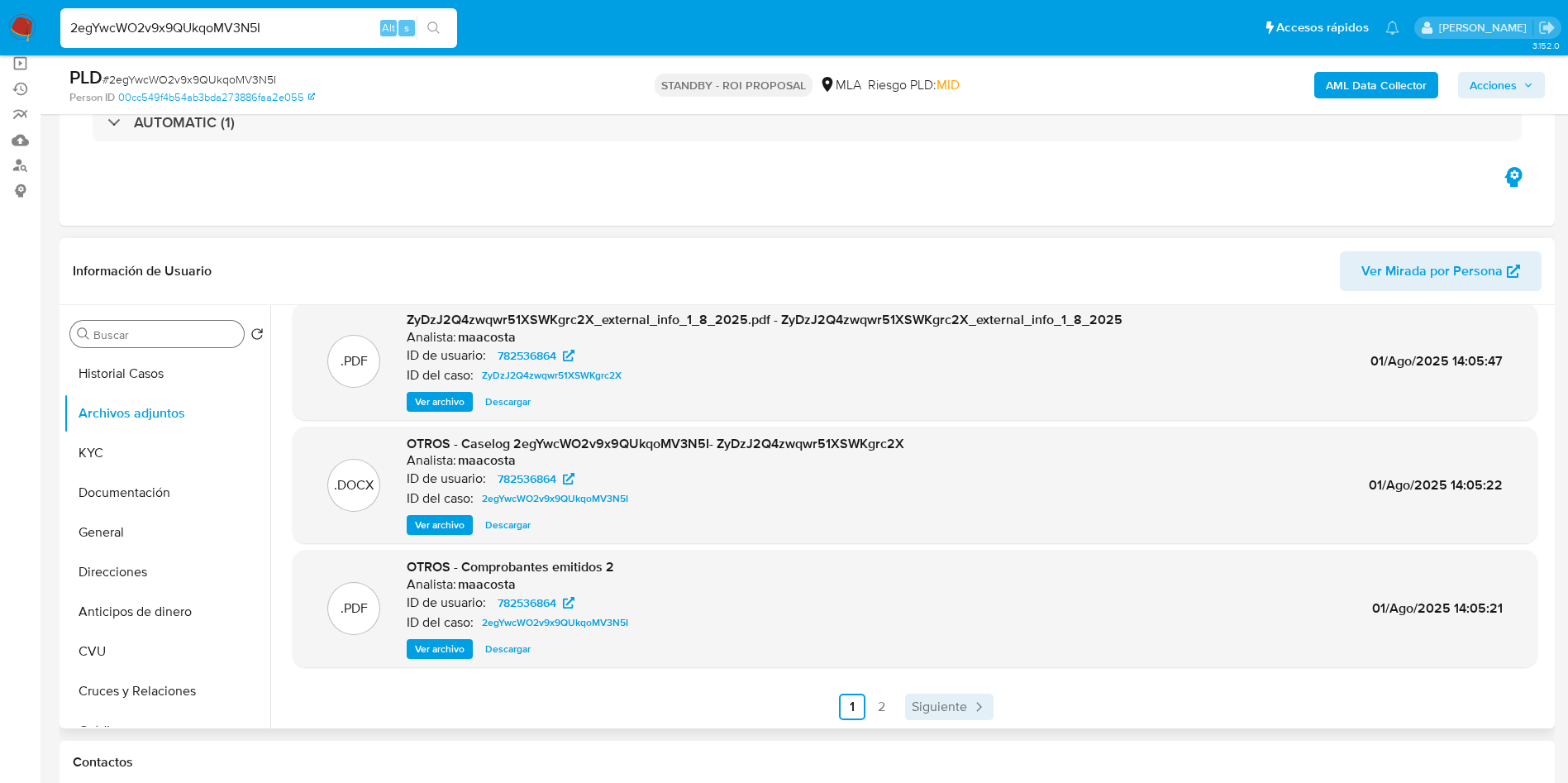
click at [949, 707] on span "Siguiente" at bounding box center [939, 707] width 55 height 13
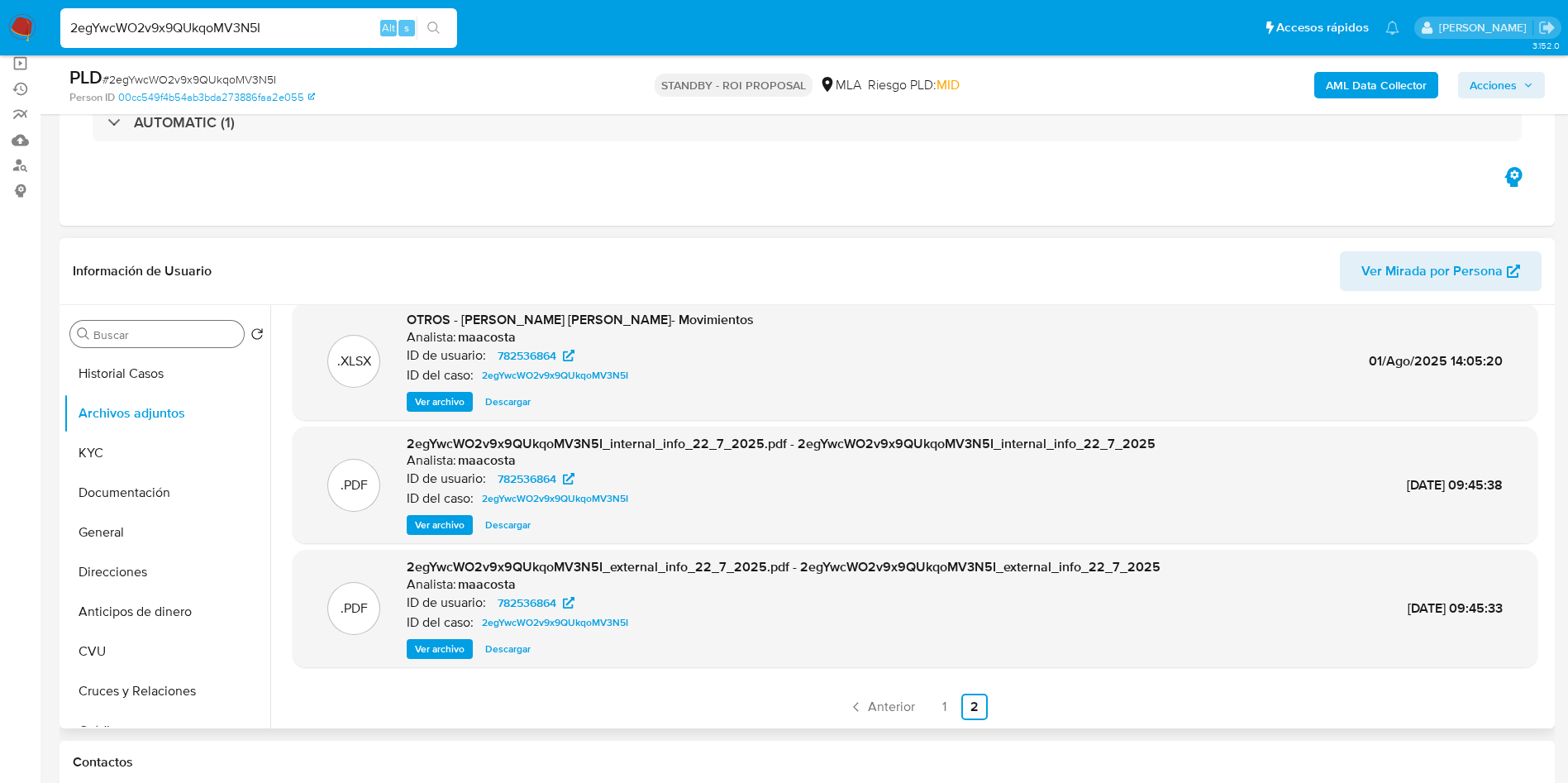
click at [946, 710] on link "1" at bounding box center [944, 706] width 26 height 26
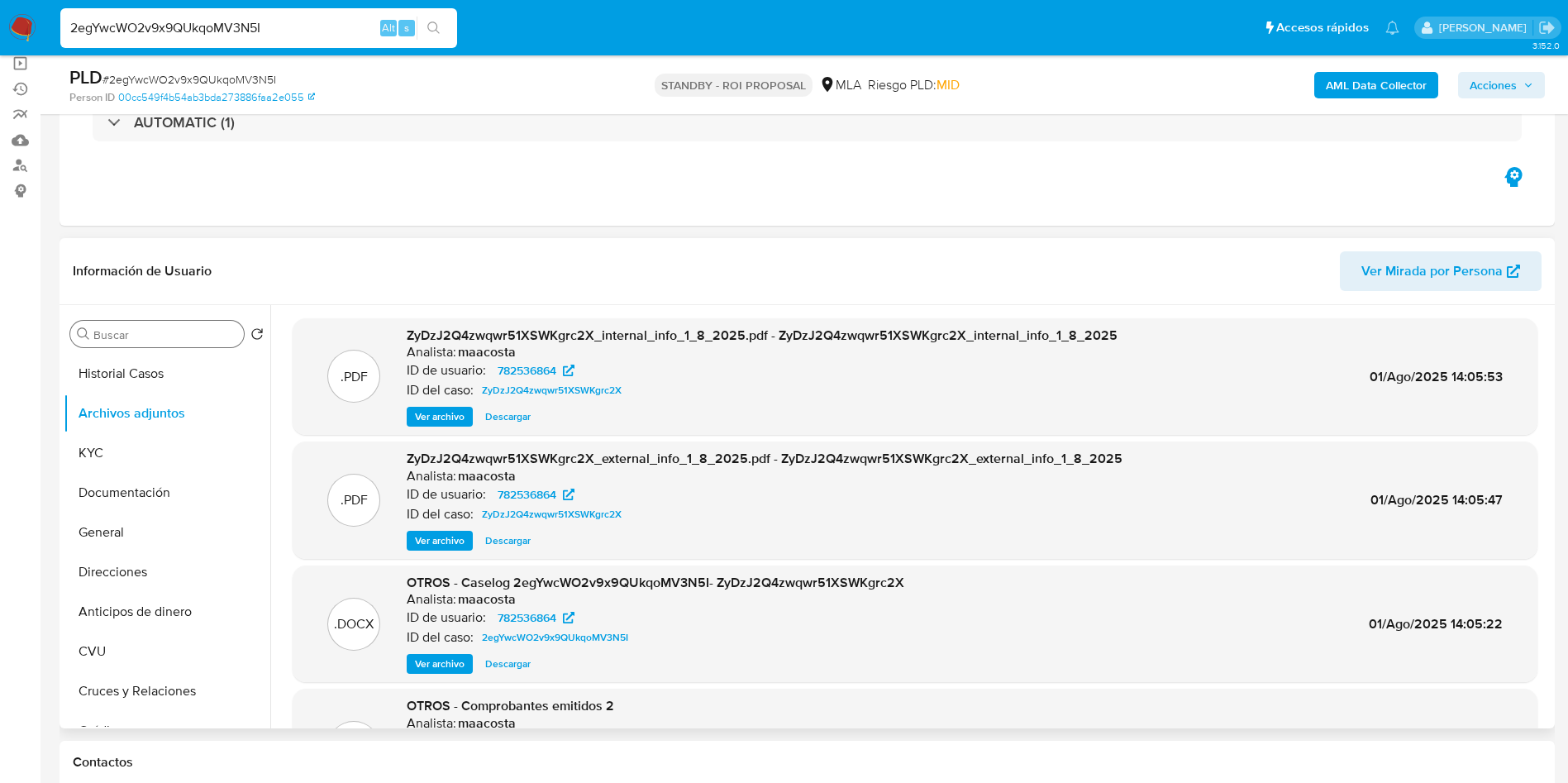
scroll to position [124, 0]
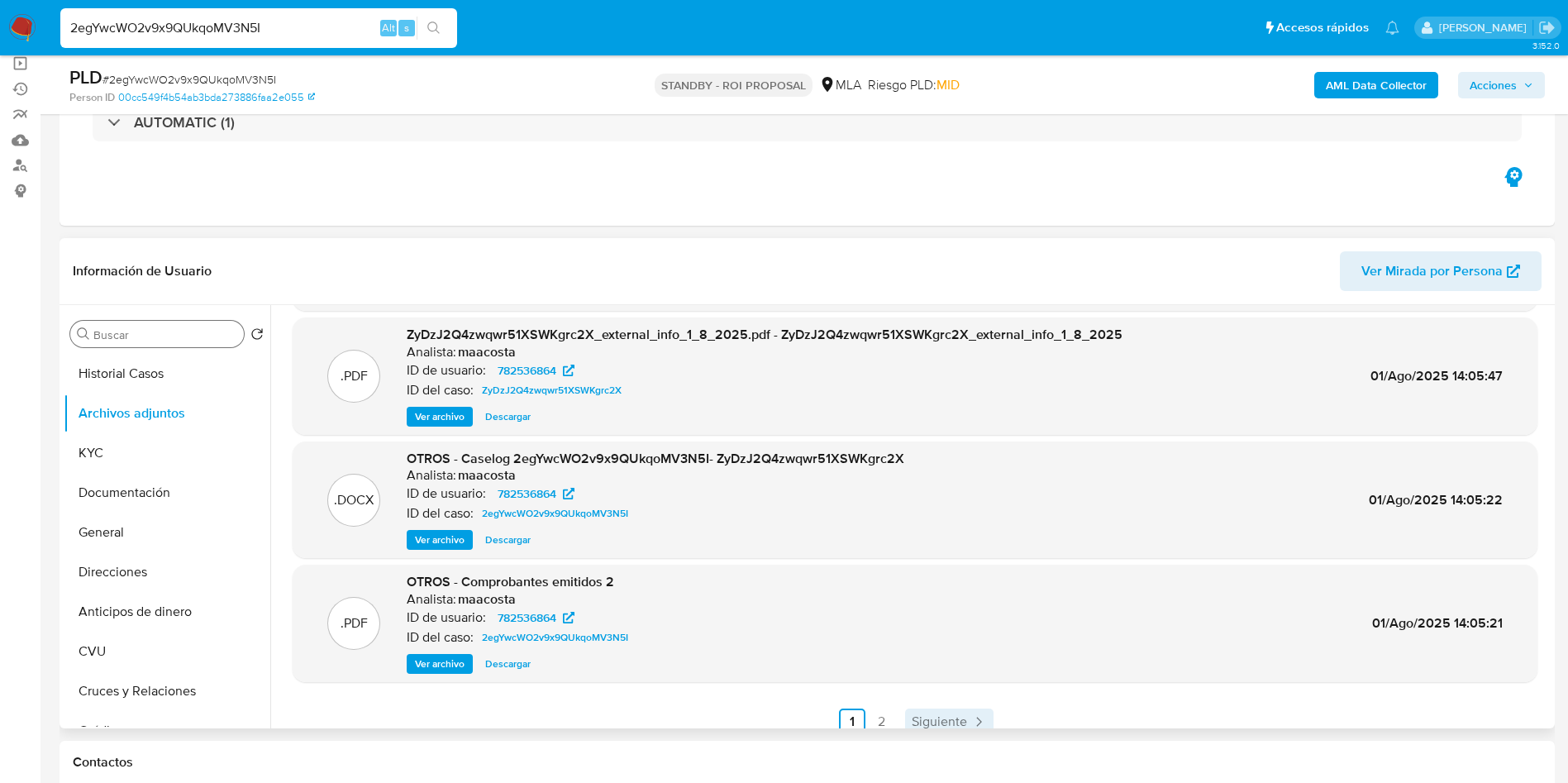
click at [954, 718] on span "Siguiente" at bounding box center [939, 722] width 55 height 13
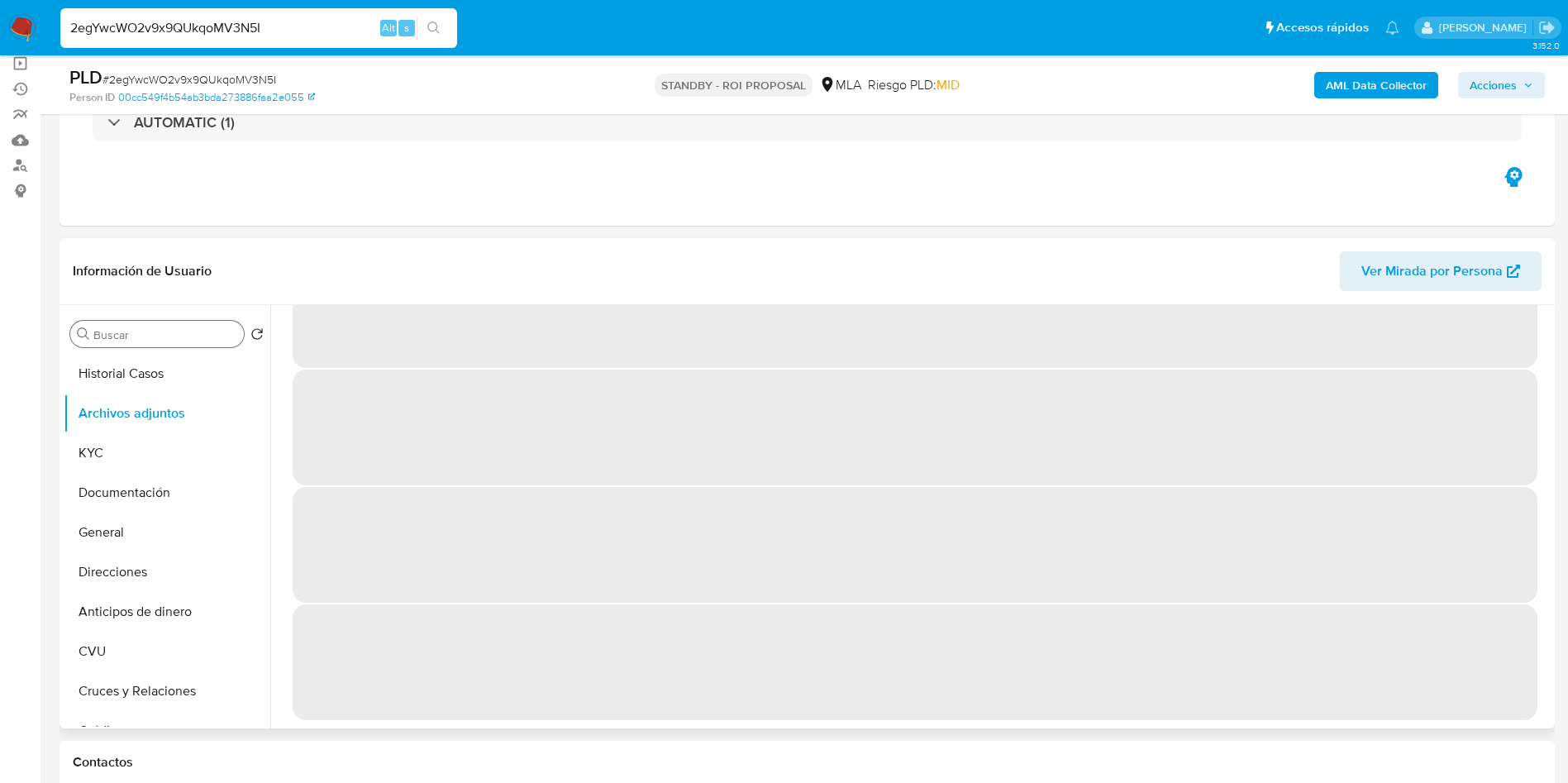
scroll to position [0, 0]
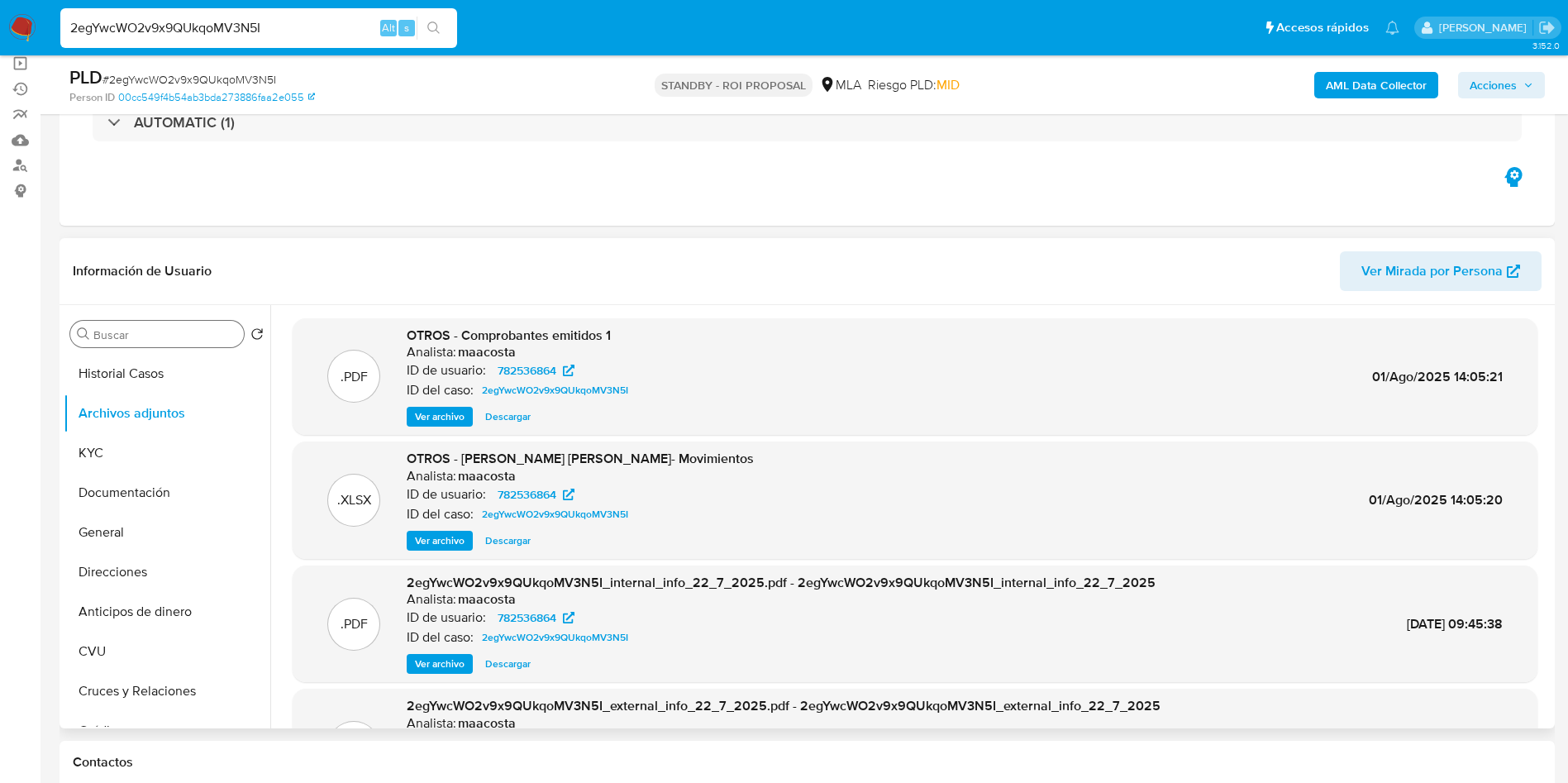
click at [515, 546] on span "Descargar" at bounding box center [508, 541] width 45 height 17
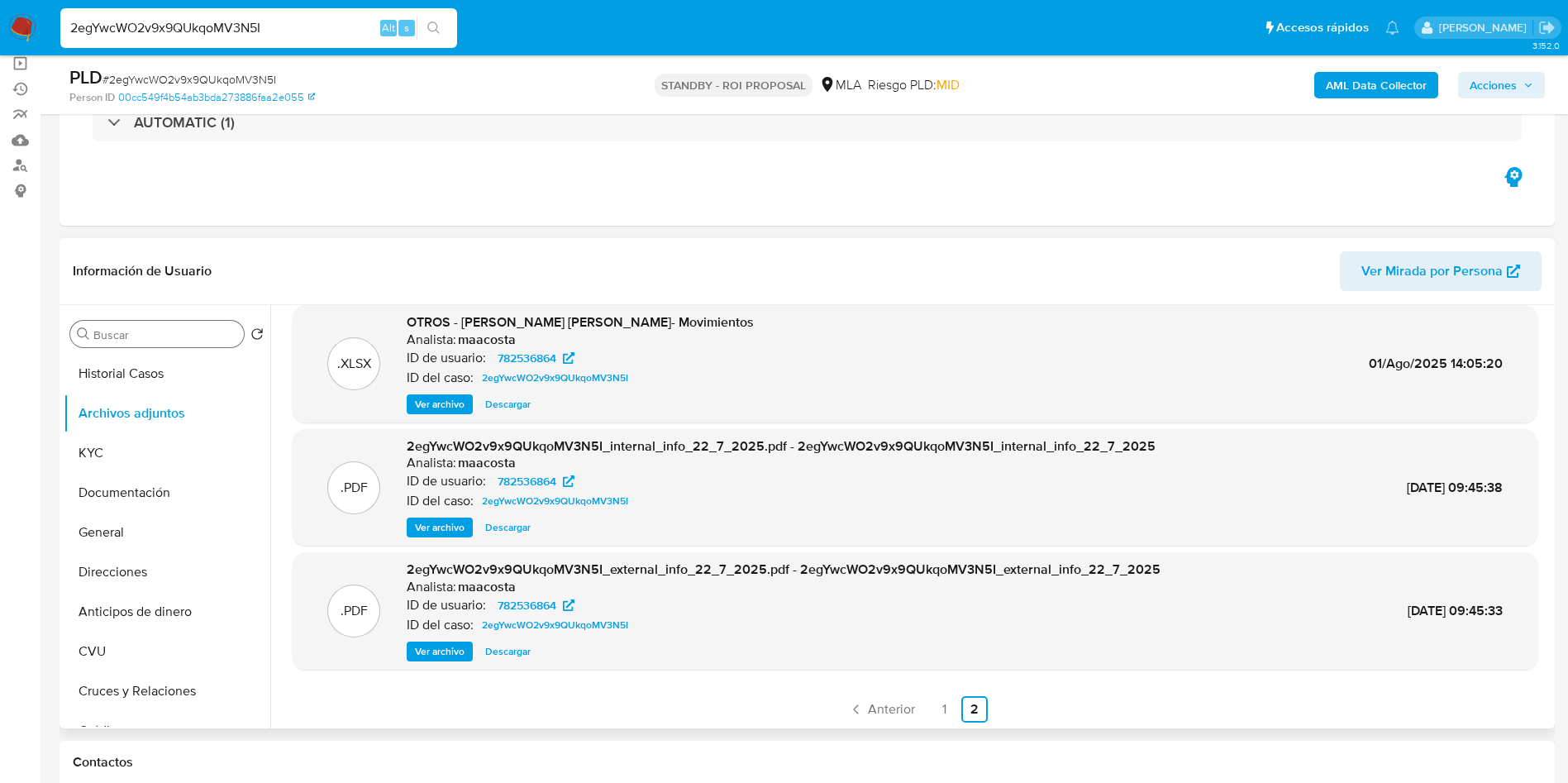
scroll to position [139, 0]
click at [934, 706] on link "1" at bounding box center [944, 706] width 26 height 26
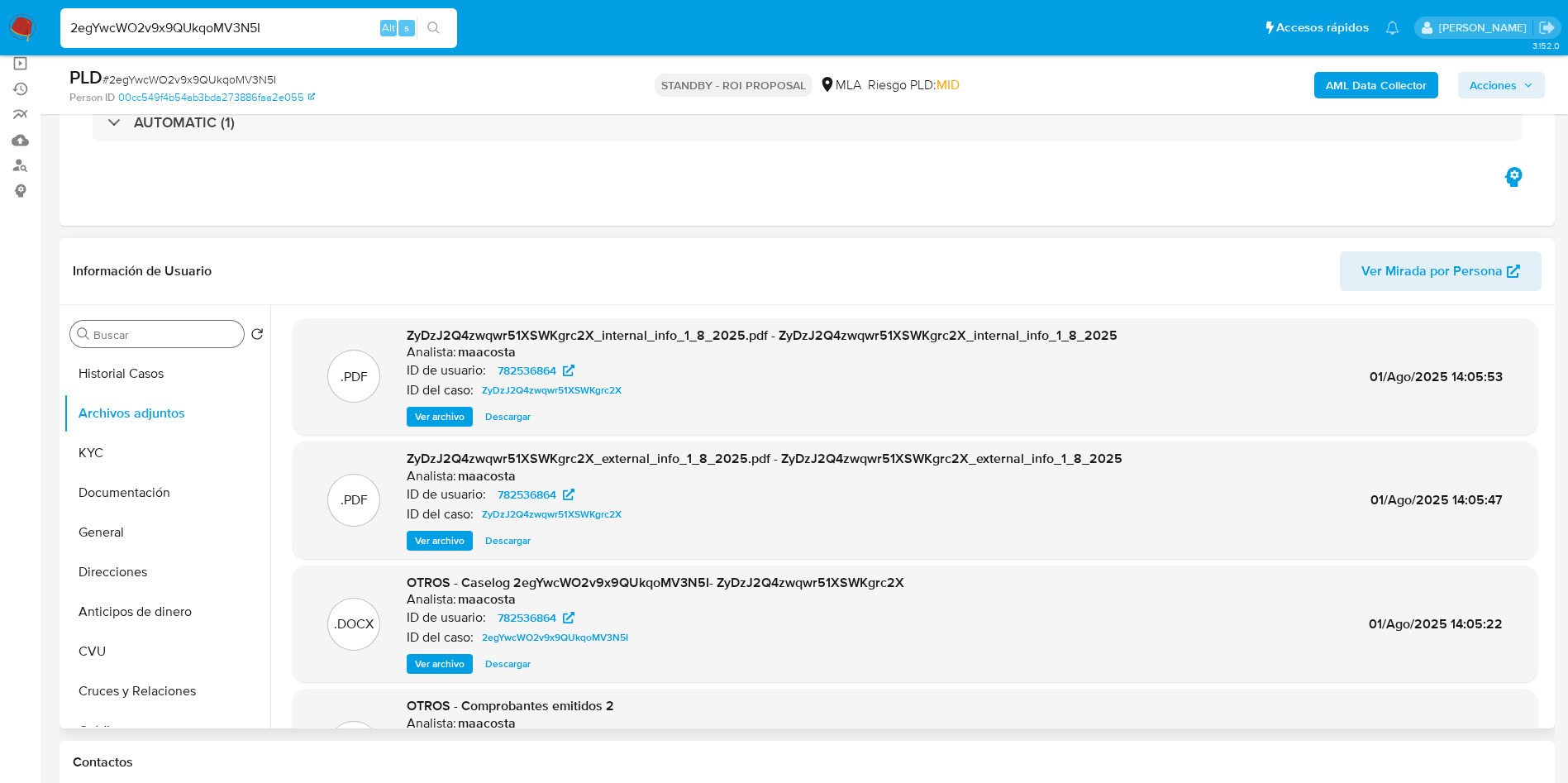
scroll to position [124, 0]
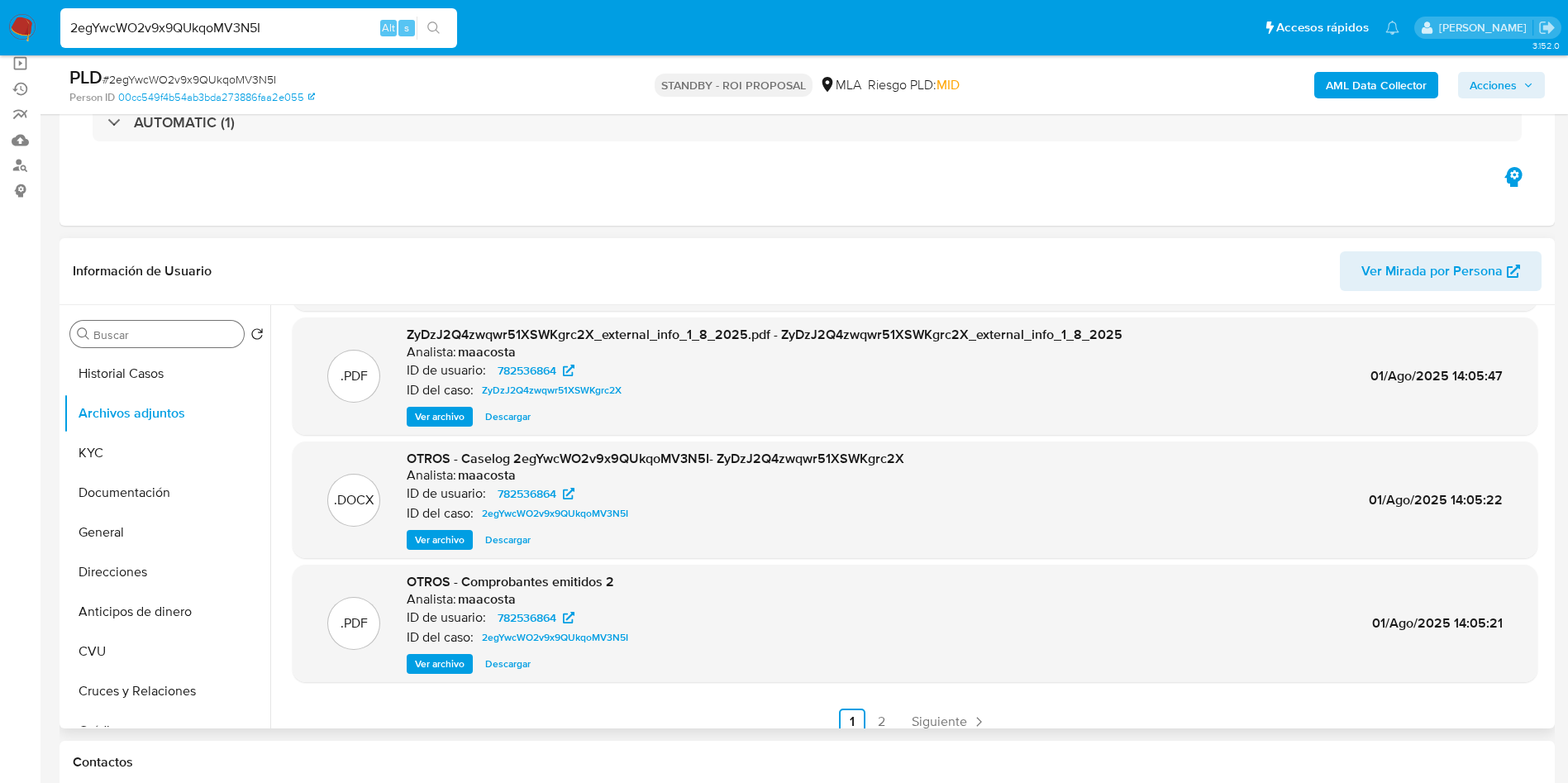
click at [495, 544] on span "Descargar" at bounding box center [508, 540] width 45 height 17
click at [133, 449] on button "KYC" at bounding box center [160, 453] width 193 height 39
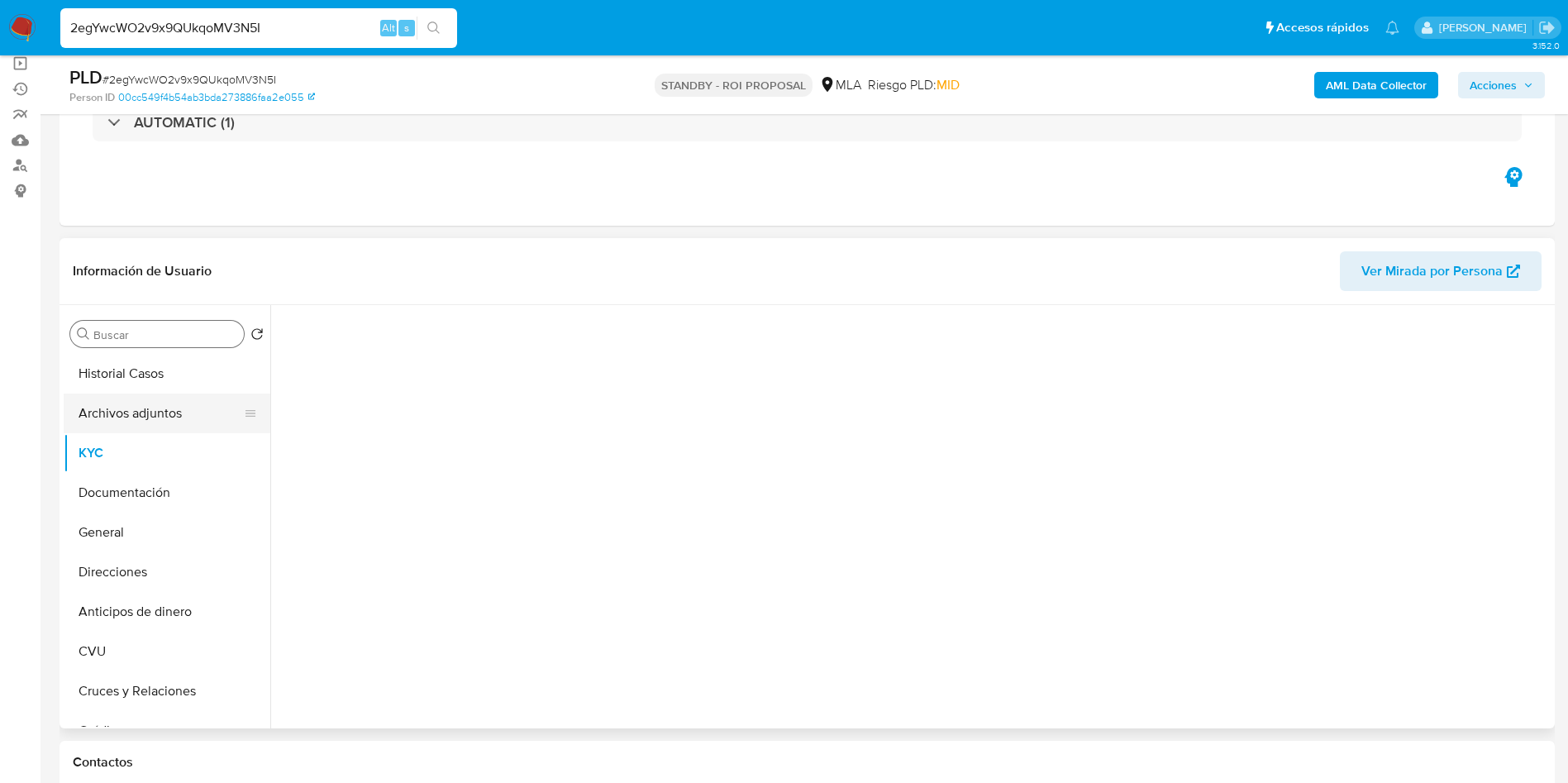
scroll to position [0, 0]
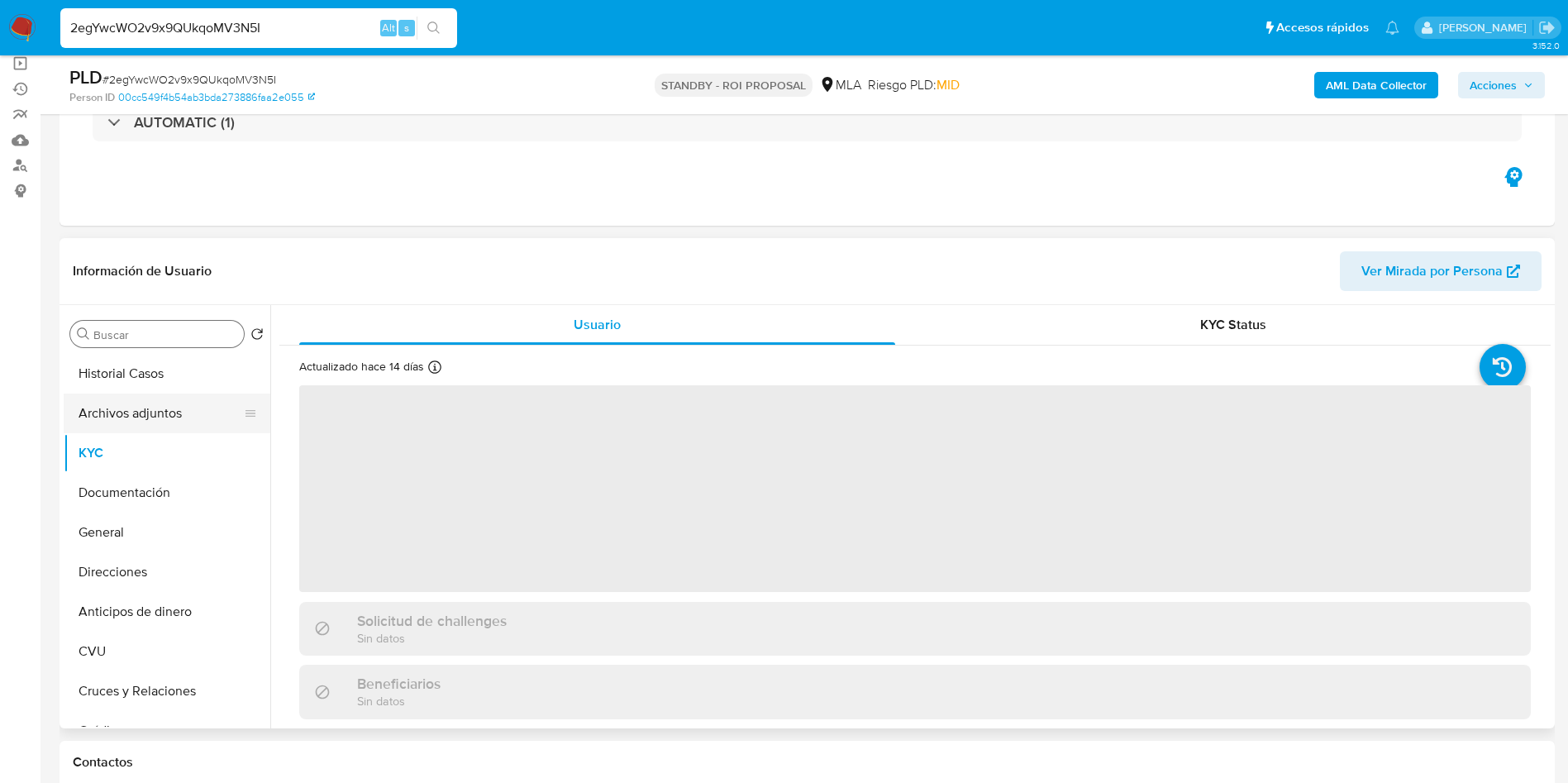
click at [139, 419] on button "Archivos adjuntos" at bounding box center [160, 413] width 193 height 39
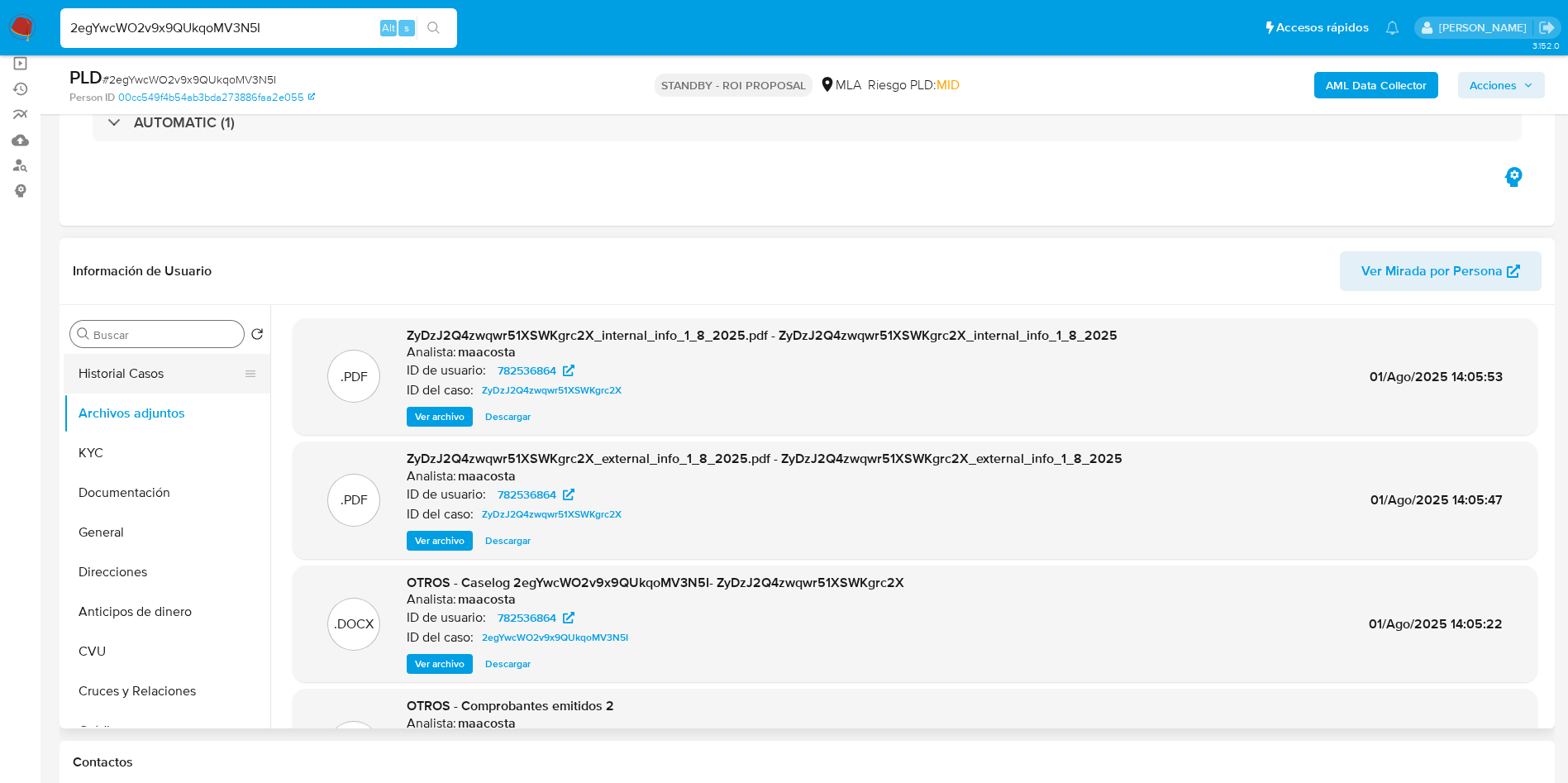
click at [124, 373] on button "Historial Casos" at bounding box center [160, 373] width 193 height 39
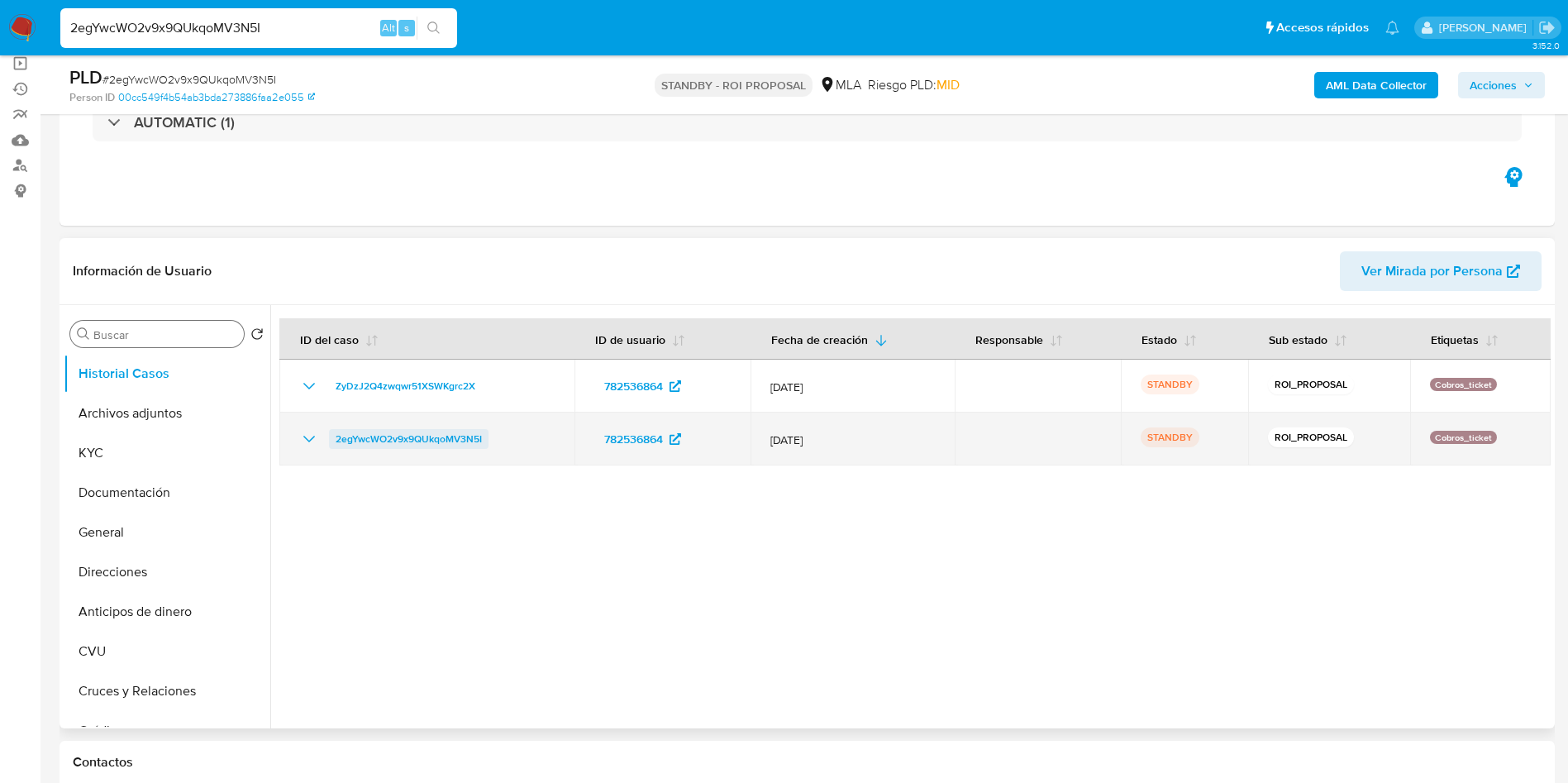
drag, startPoint x: 326, startPoint y: 443, endPoint x: 483, endPoint y: 437, distance: 157.1
click at [483, 437] on div "2egYwcWO2v9x9QUkqoMV3N5I" at bounding box center [427, 439] width 255 height 20
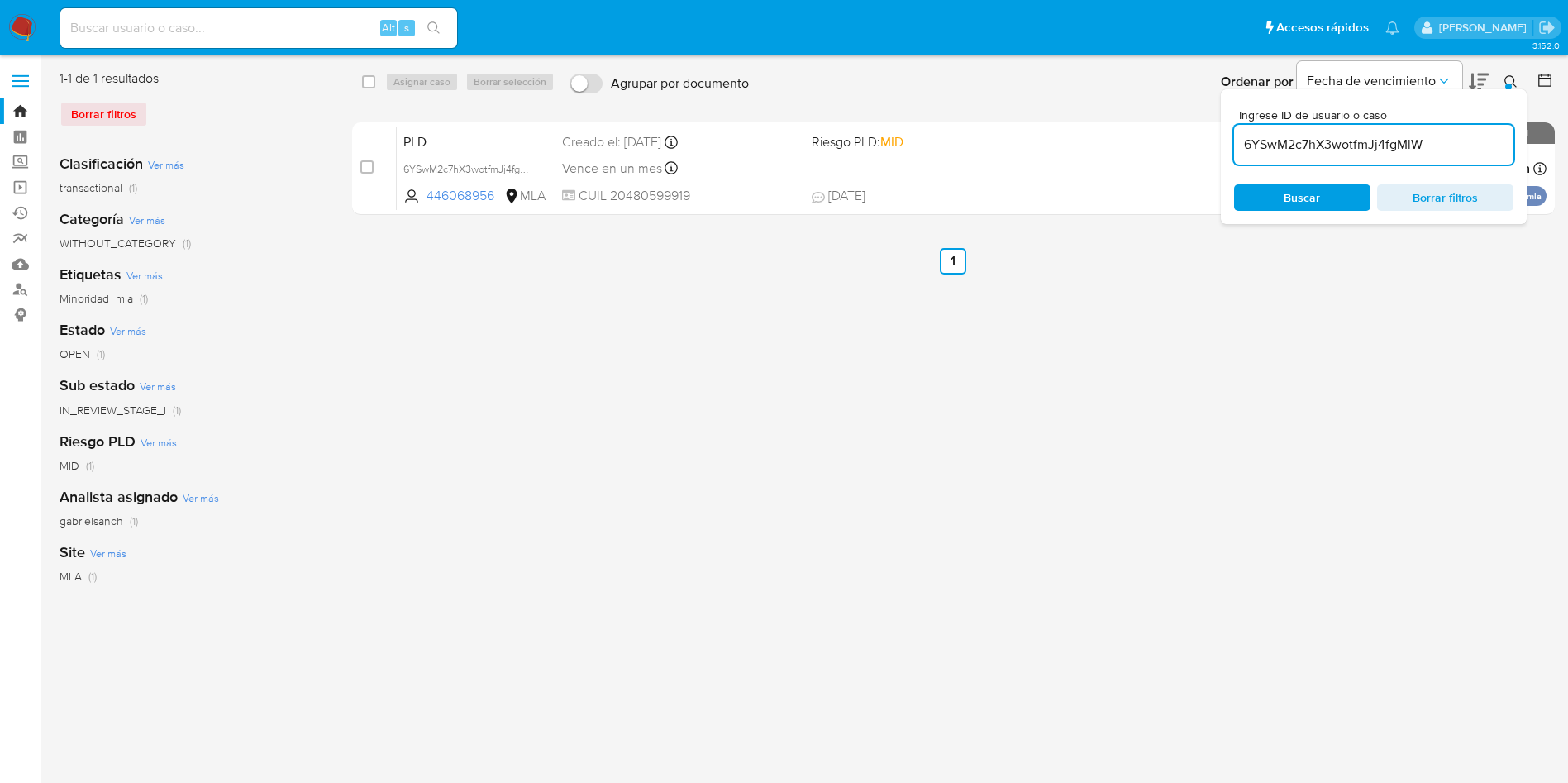
drag, startPoint x: 0, startPoint y: 0, endPoint x: 1470, endPoint y: 150, distance: 1477.6
click at [1470, 150] on input "6YSwM2c7hX3wotfmJj4fgMlW" at bounding box center [1374, 145] width 280 height 22
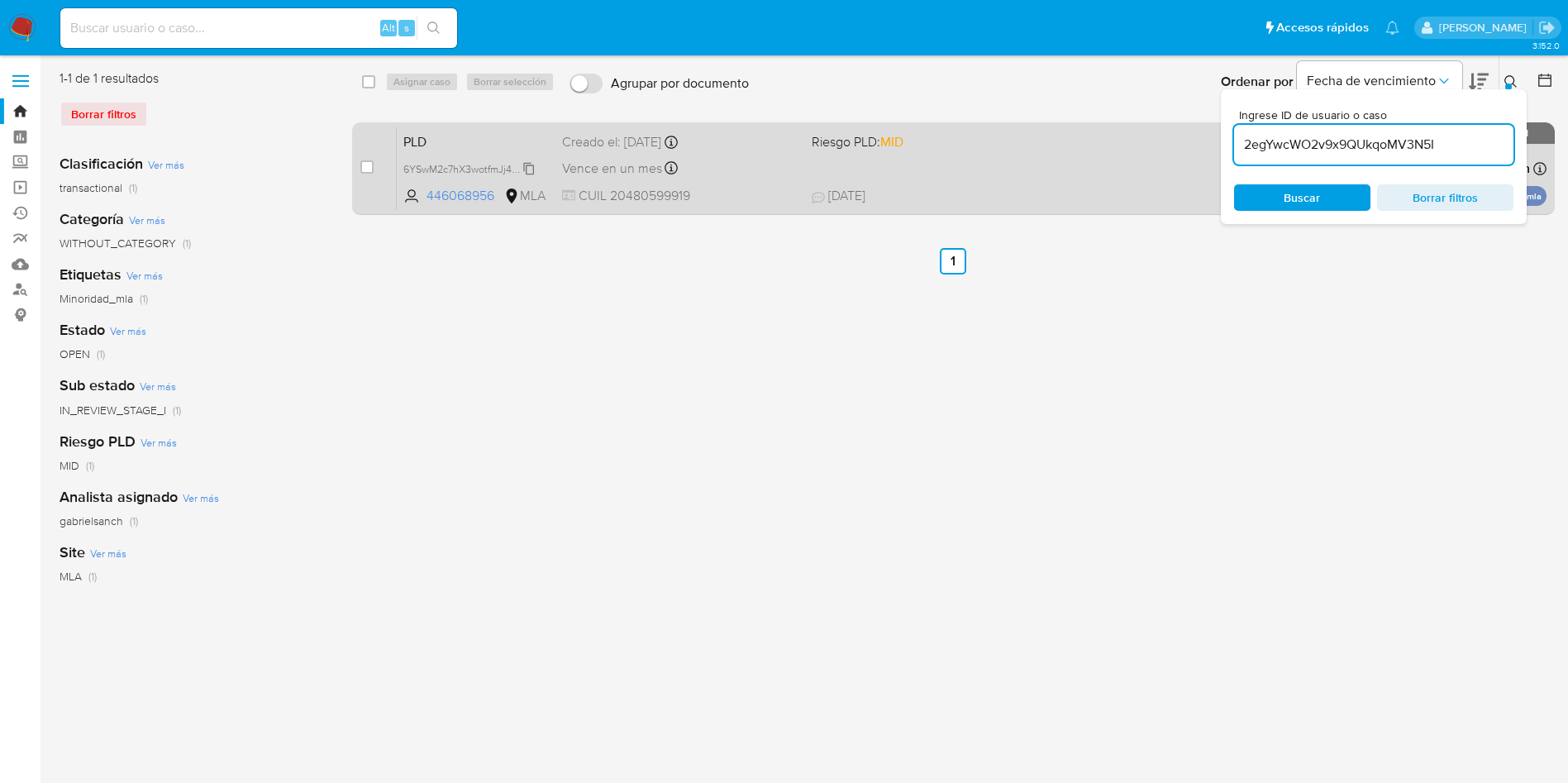
type input "2egYwcWO2v9x9QUkqoMV3N5I"
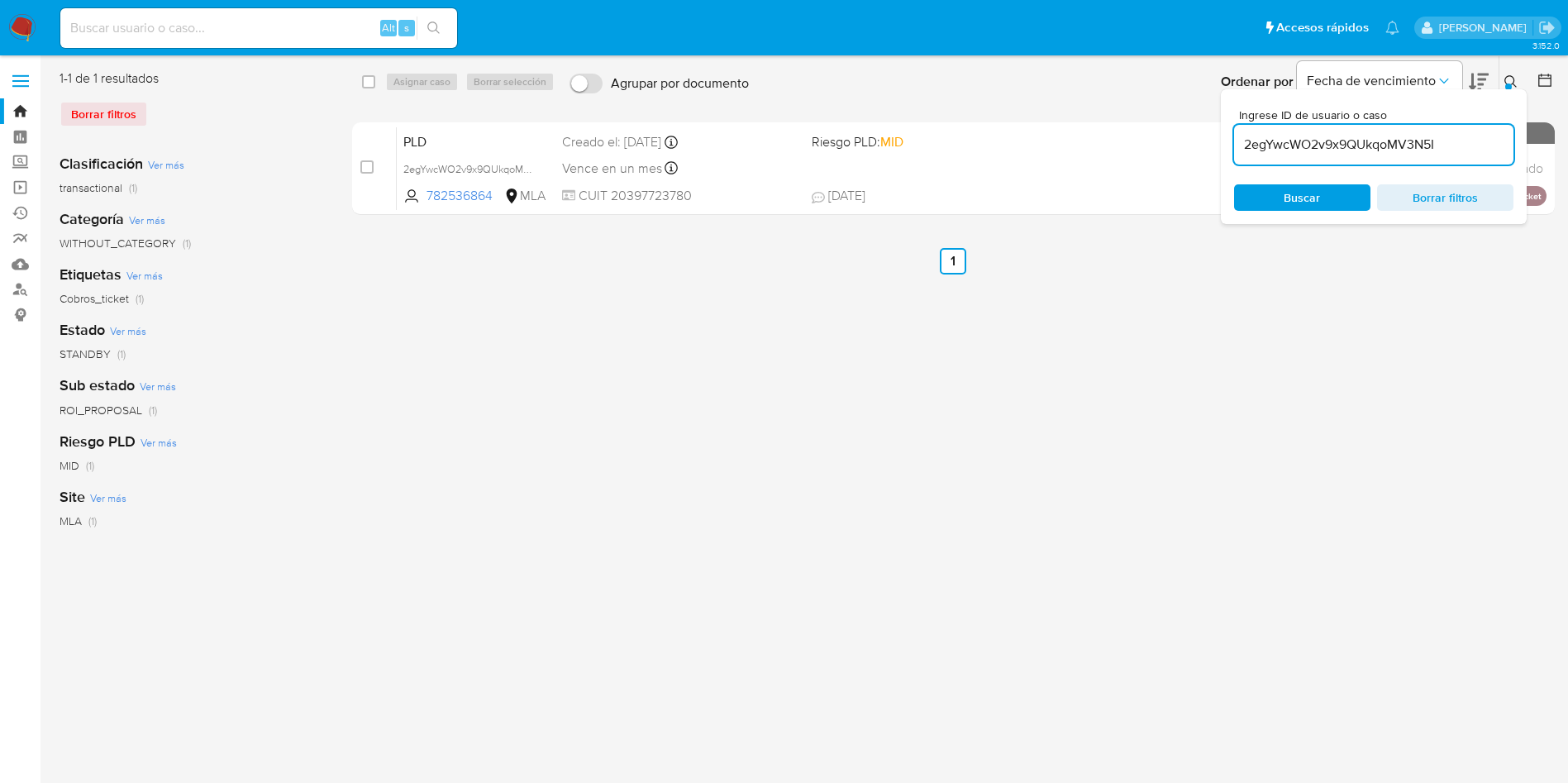
click at [368, 171] on input "checkbox" at bounding box center [367, 167] width 13 height 13
checkbox input "true"
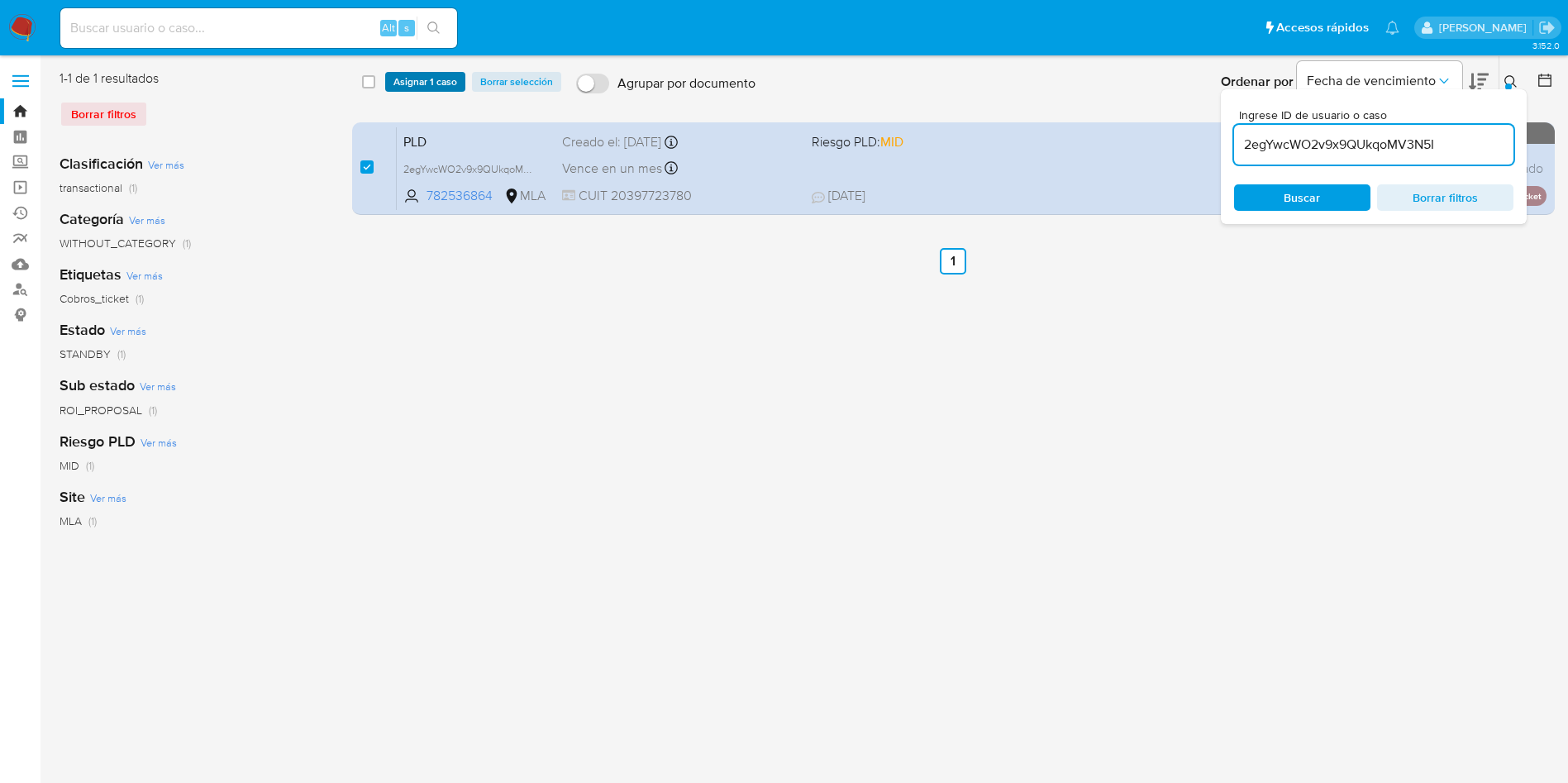
click at [407, 87] on span "Asignar 1 caso" at bounding box center [425, 82] width 64 height 17
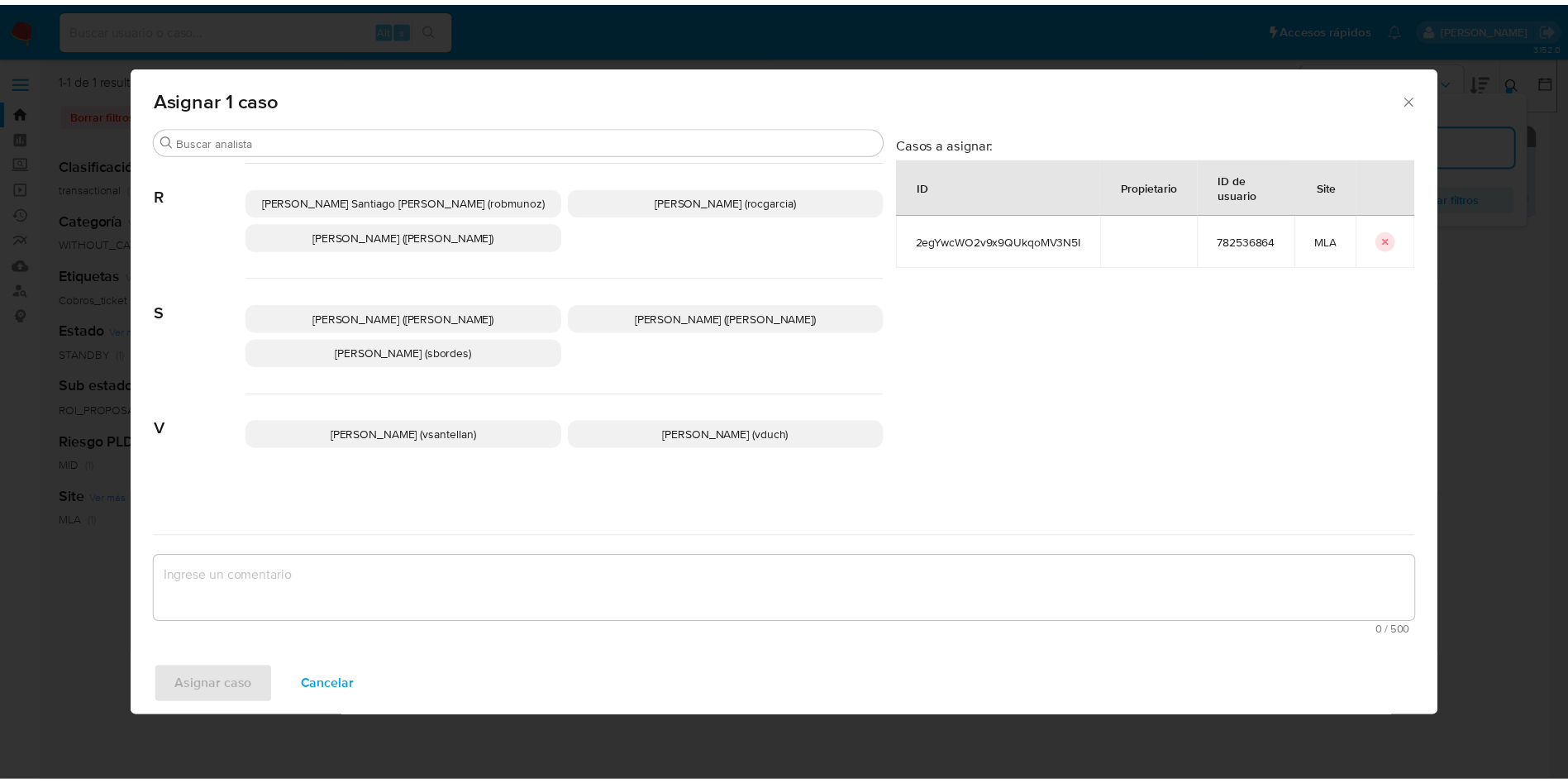
scroll to position [1512, 0]
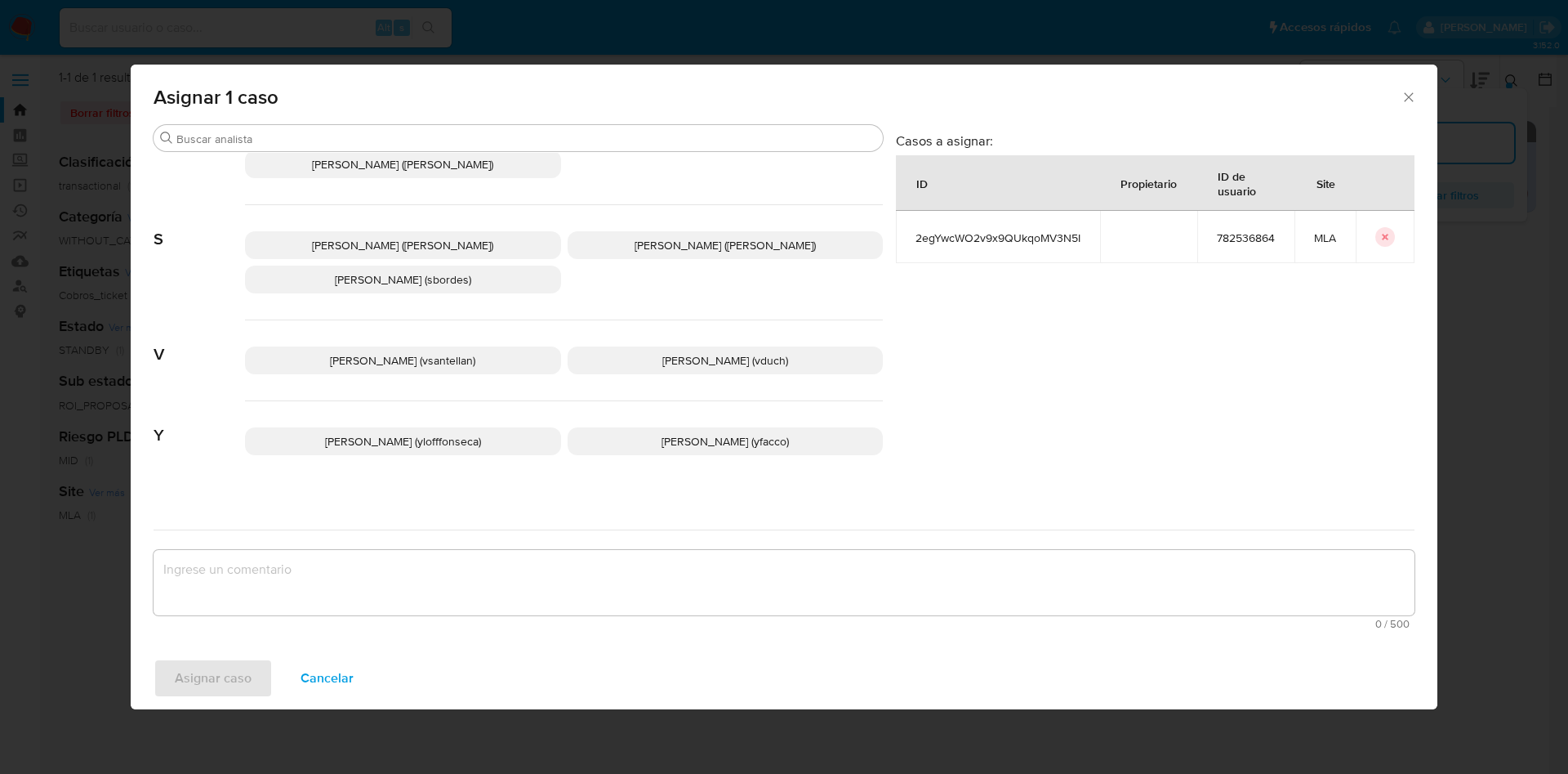
click at [672, 434] on span "Yesica Paola Facco (yfacco)" at bounding box center [725, 441] width 127 height 17
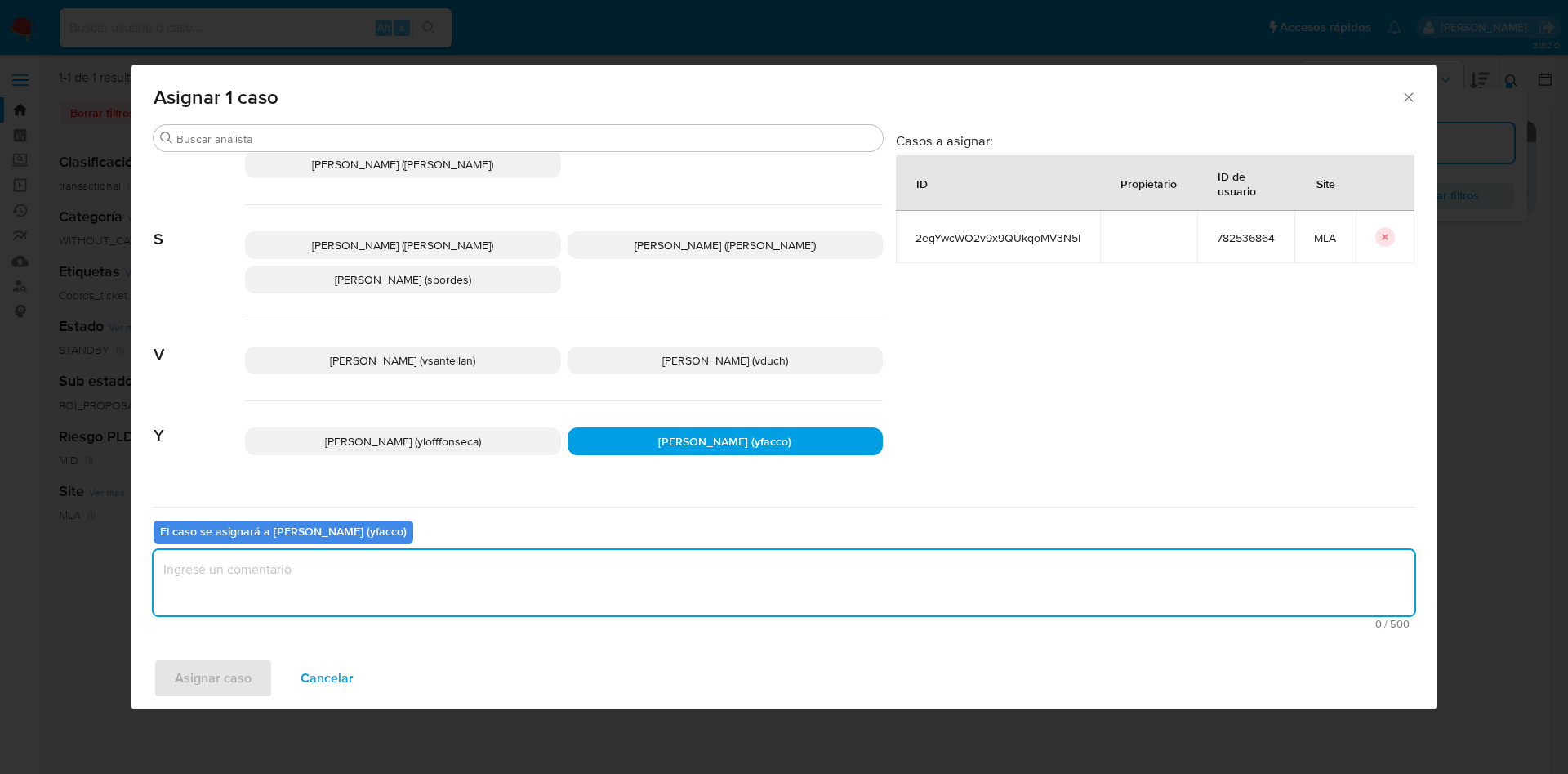
click at [499, 580] on textarea "assign-modal" at bounding box center [784, 582] width 1261 height 66
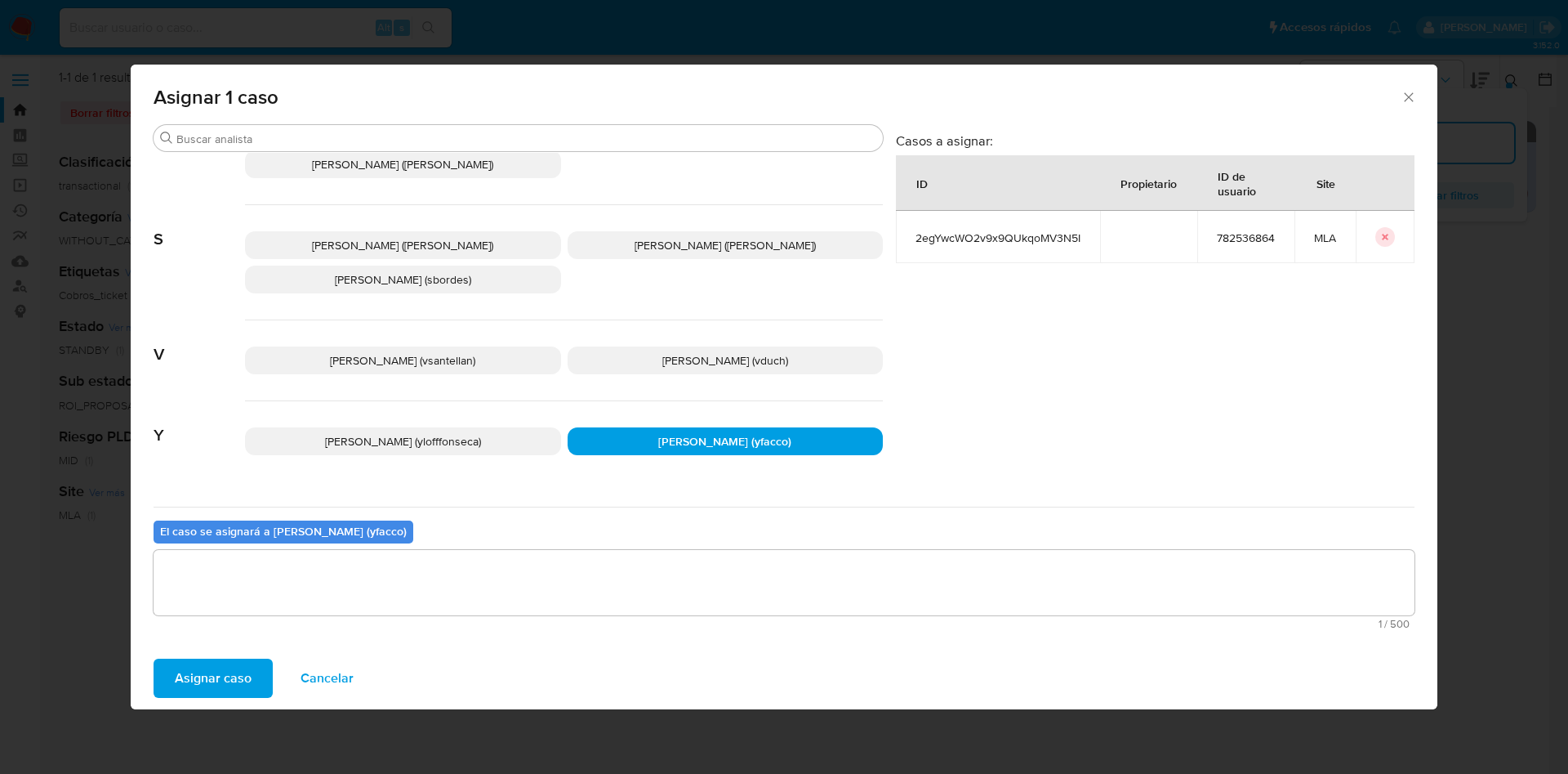
click at [232, 674] on span "Asignar caso" at bounding box center [213, 678] width 76 height 36
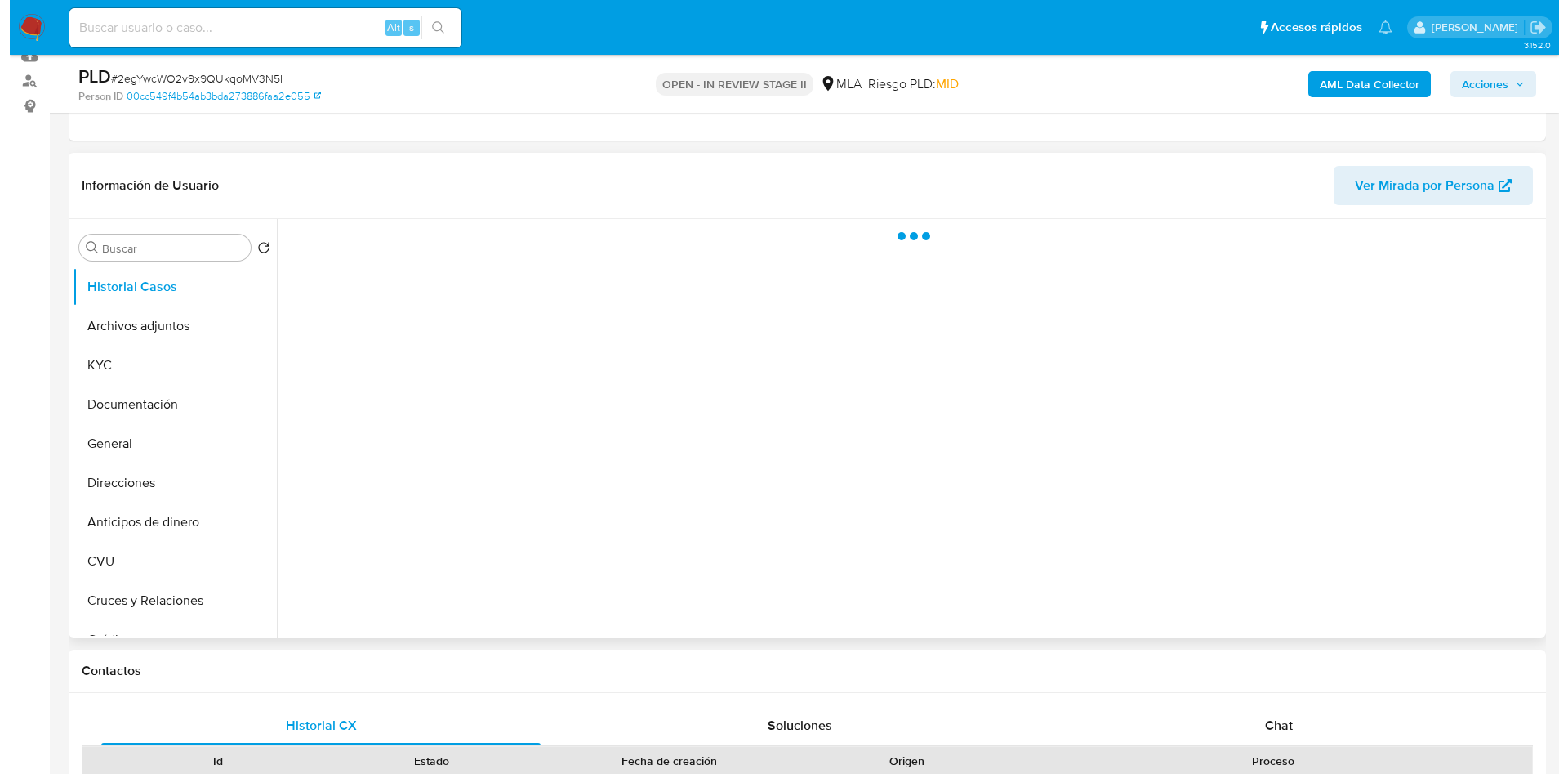
scroll to position [245, 0]
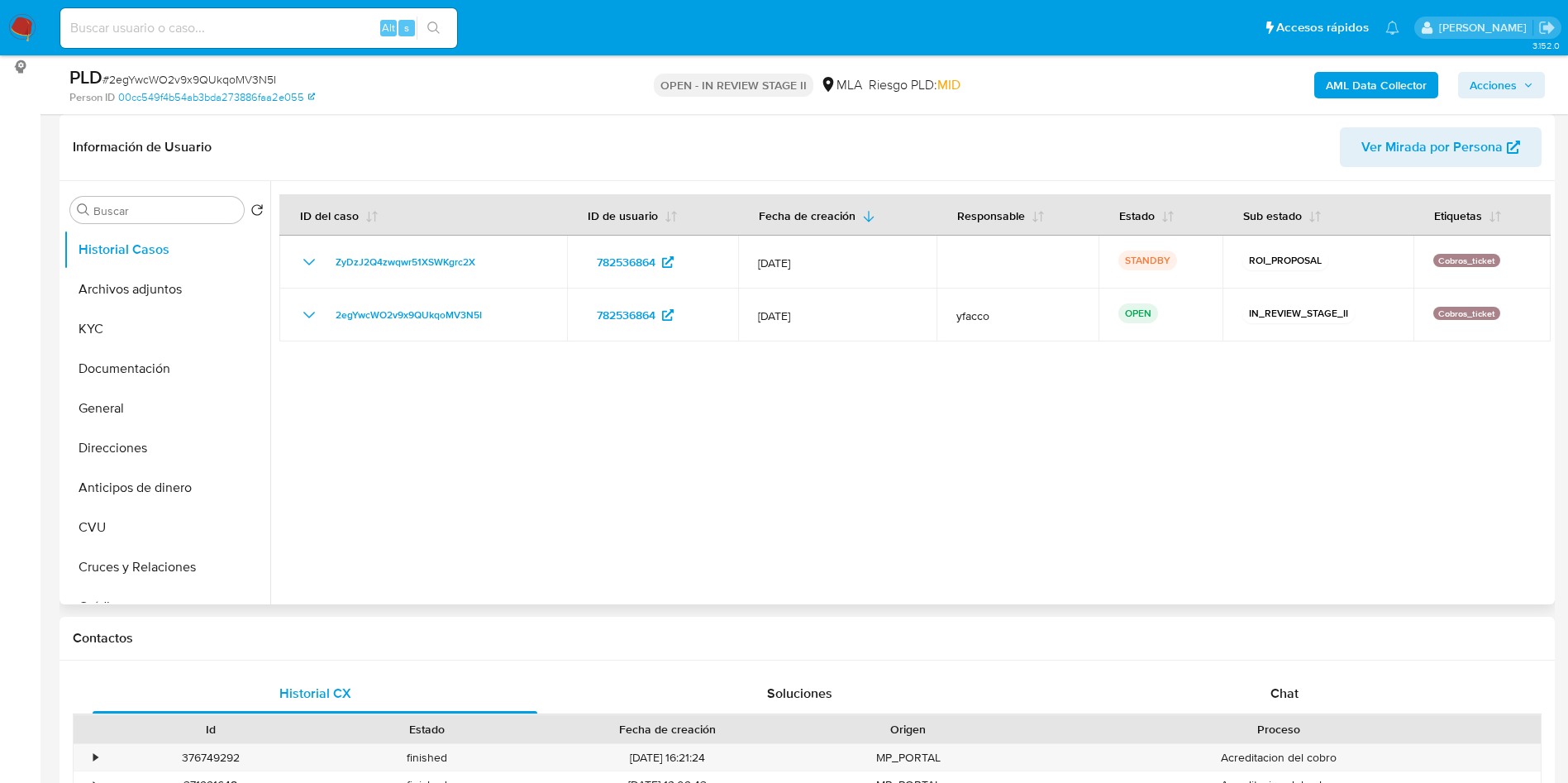
select select "10"
click at [158, 292] on button "Archivos adjuntos" at bounding box center [160, 289] width 193 height 39
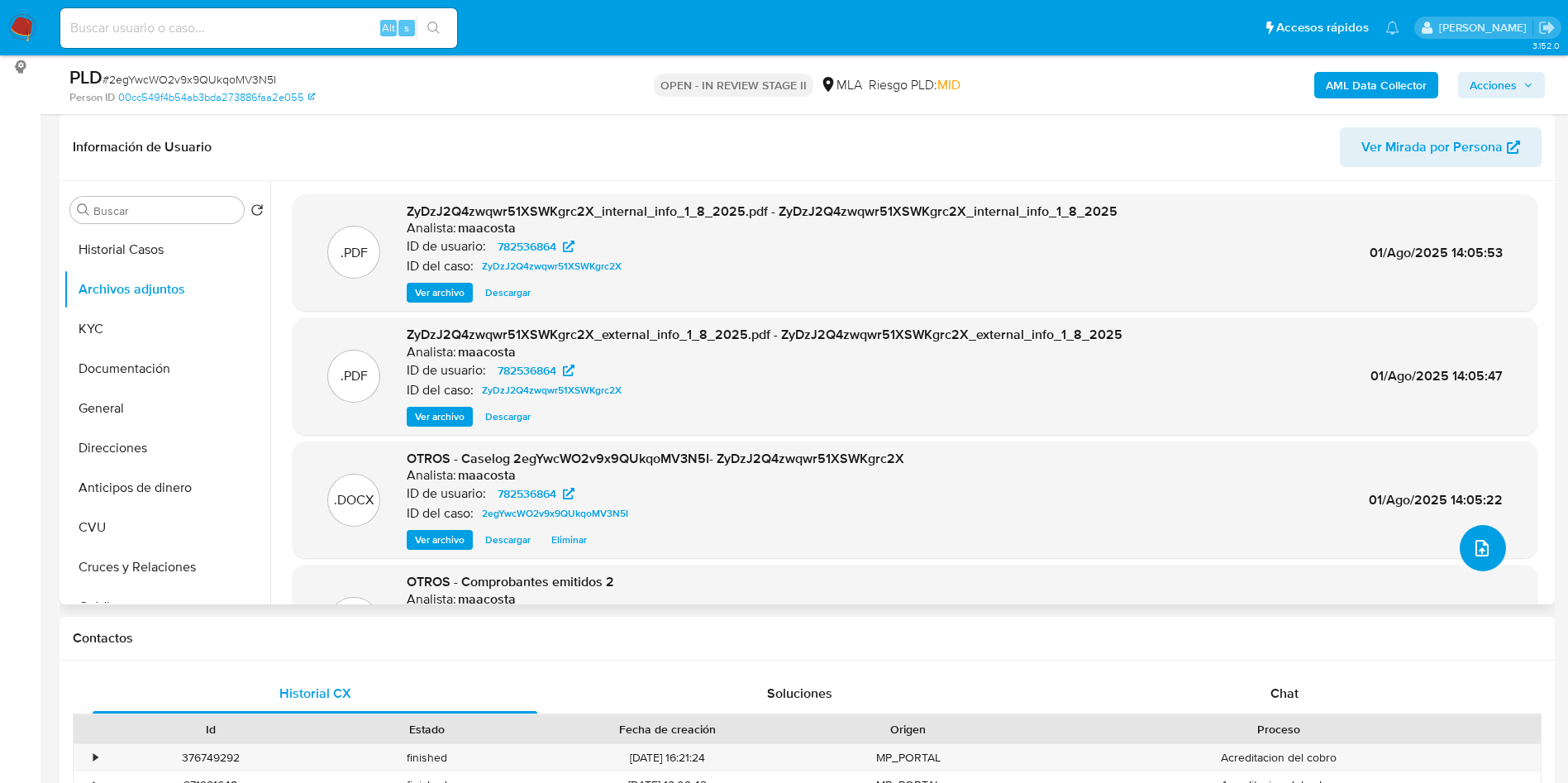
click at [1481, 554] on icon "upload-file" at bounding box center [1482, 549] width 20 height 20
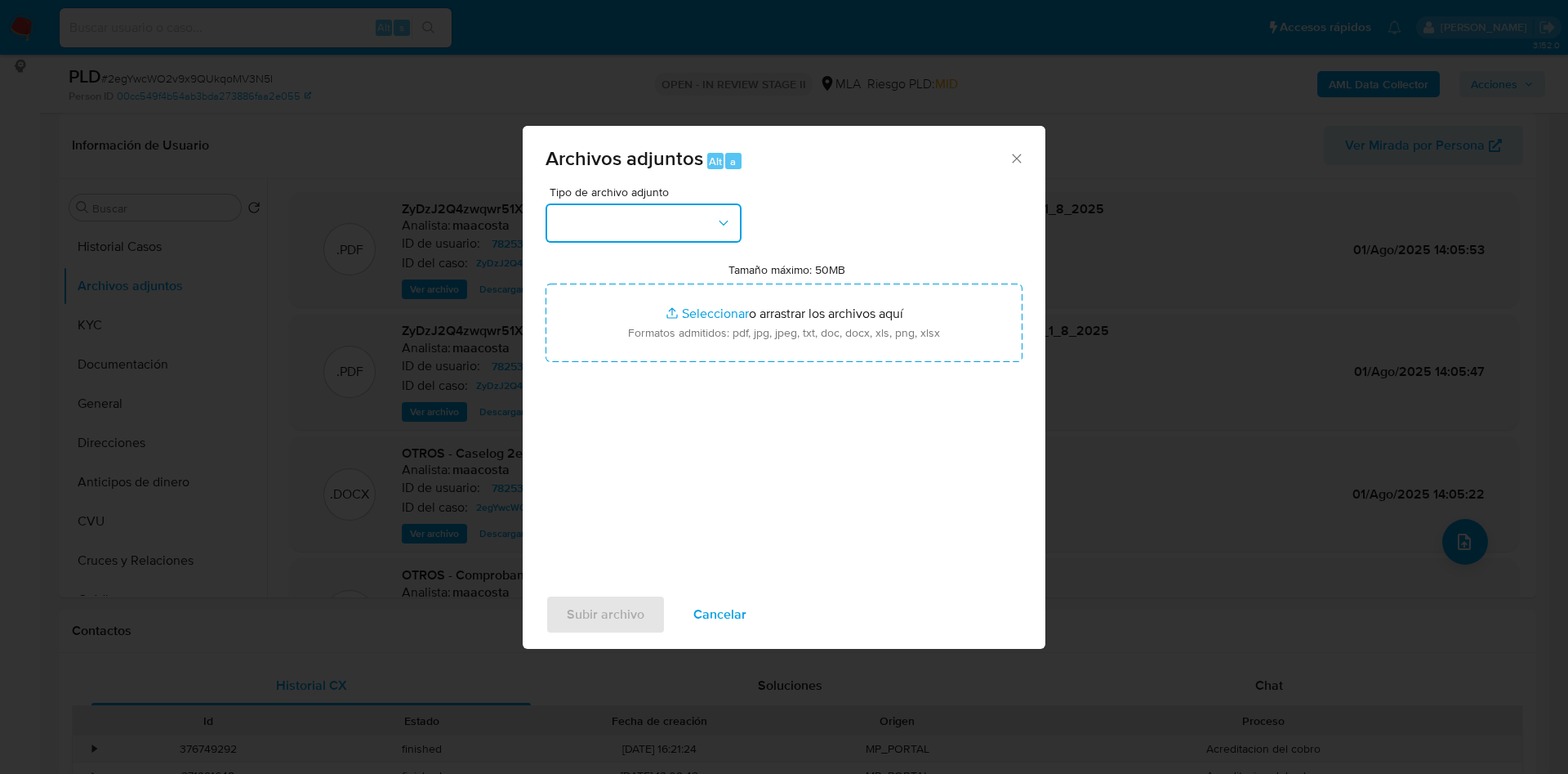
click at [698, 220] on button "button" at bounding box center [643, 223] width 196 height 39
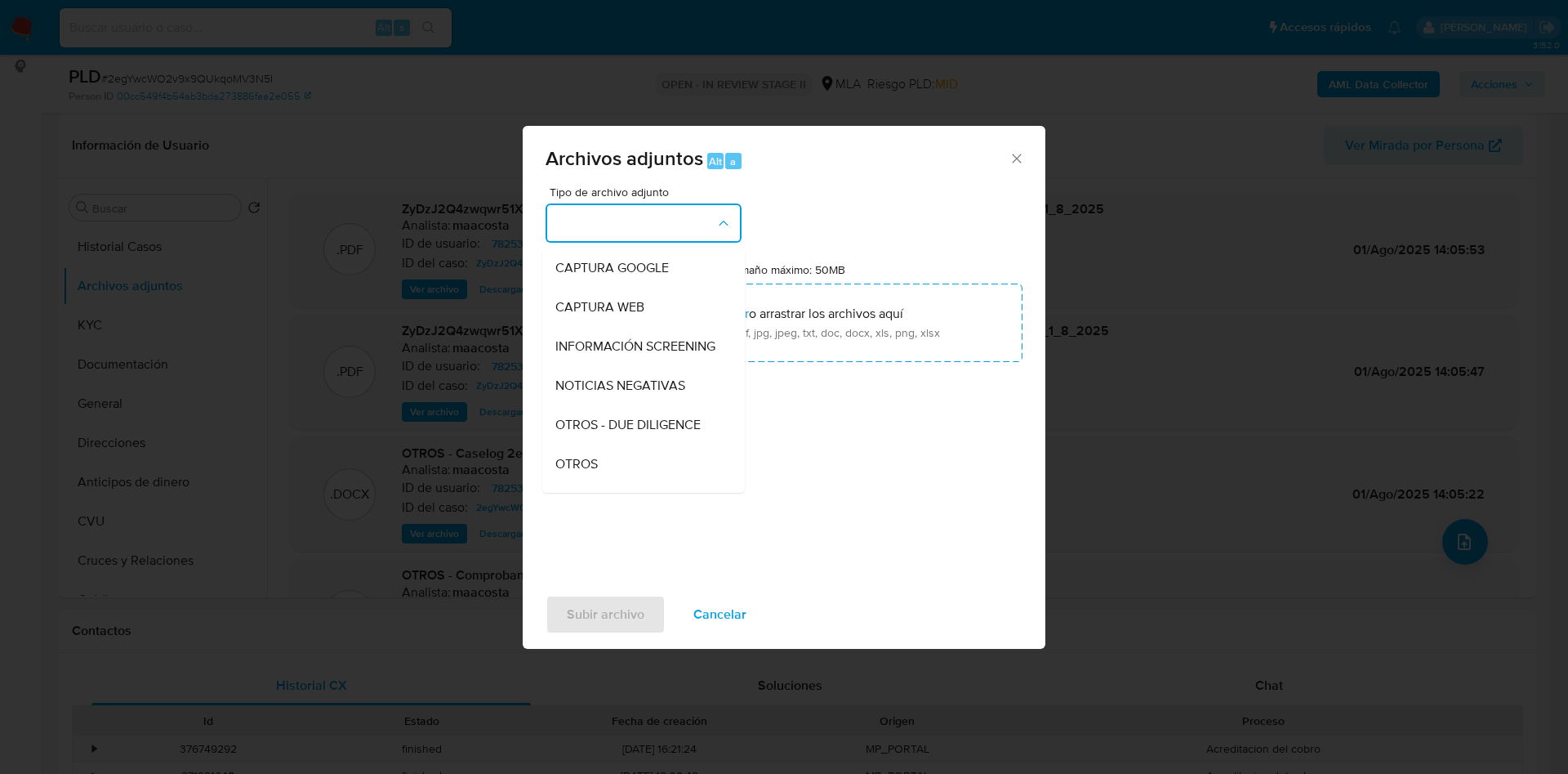
scroll to position [368, 0]
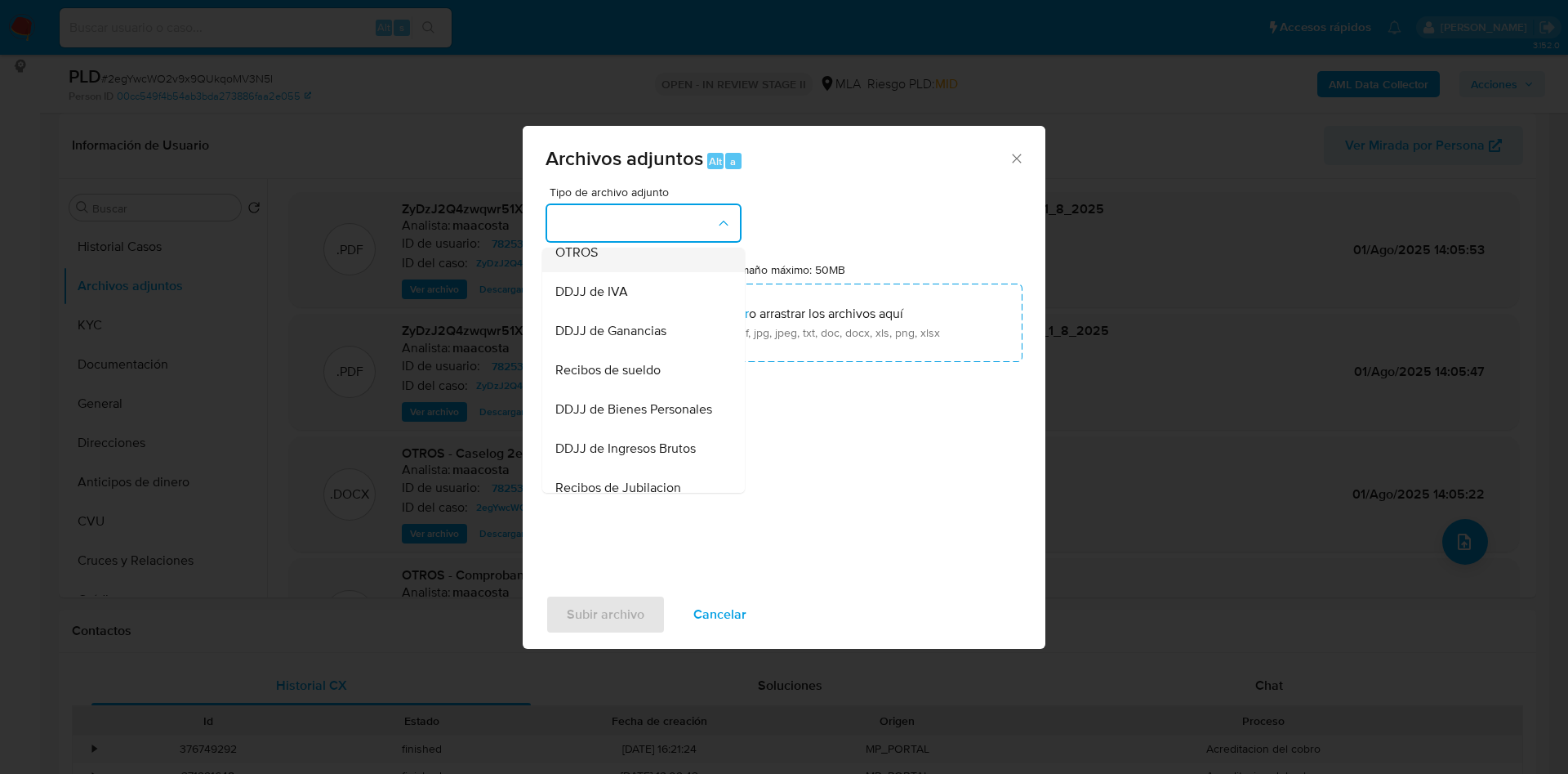
click at [590, 261] on span "OTROS" at bounding box center [576, 252] width 42 height 17
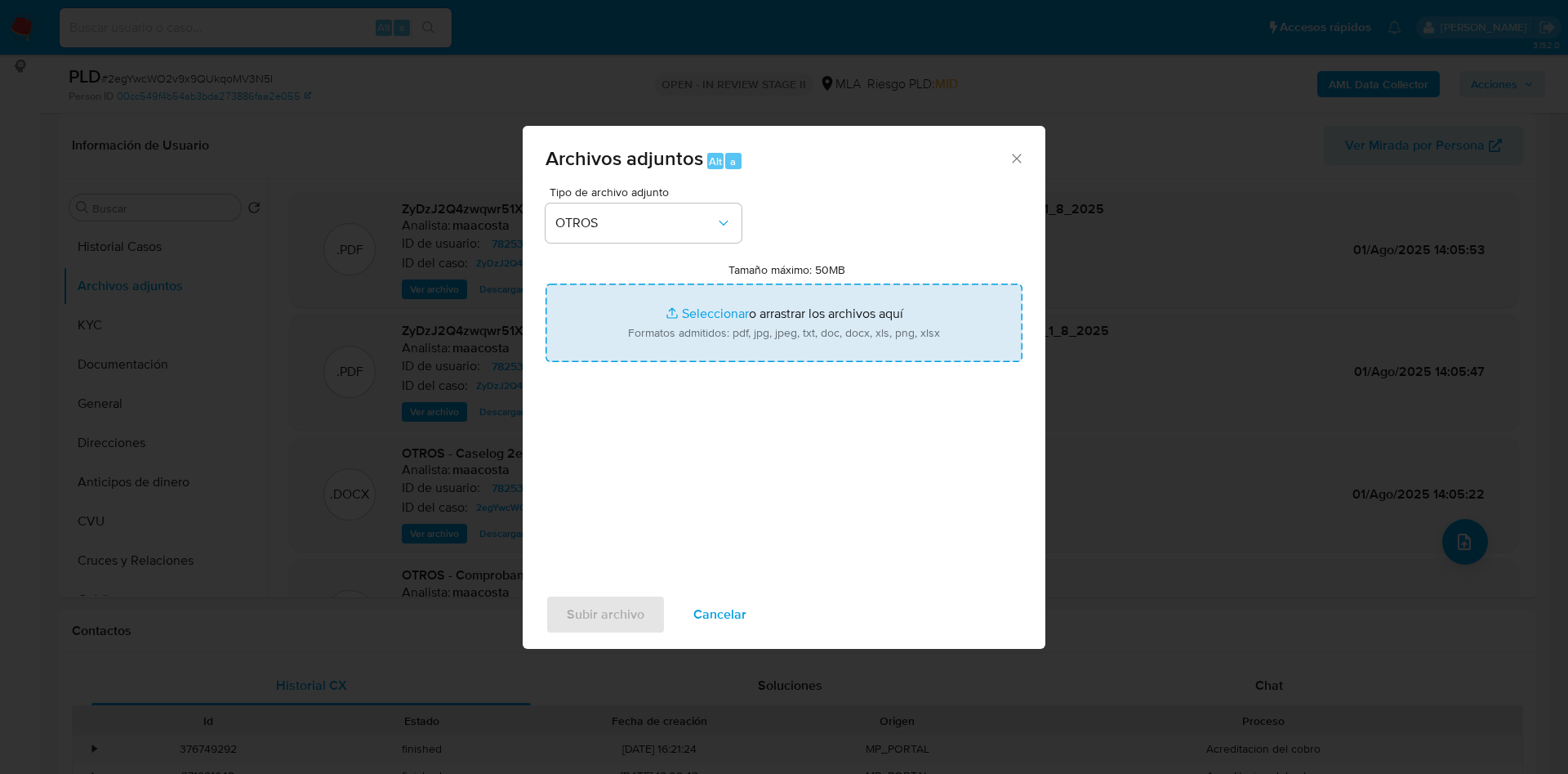
click at [688, 309] on input "Tamaño máximo: 50MB Seleccionar archivos" at bounding box center [784, 322] width 477 height 78
type input "C:\fakepath\Caselog 2egYwcWO2v9x9QUkqoMV3N5I- ZyDzJ2Q4zwqwr51XSWKgrc2X v2.docx"
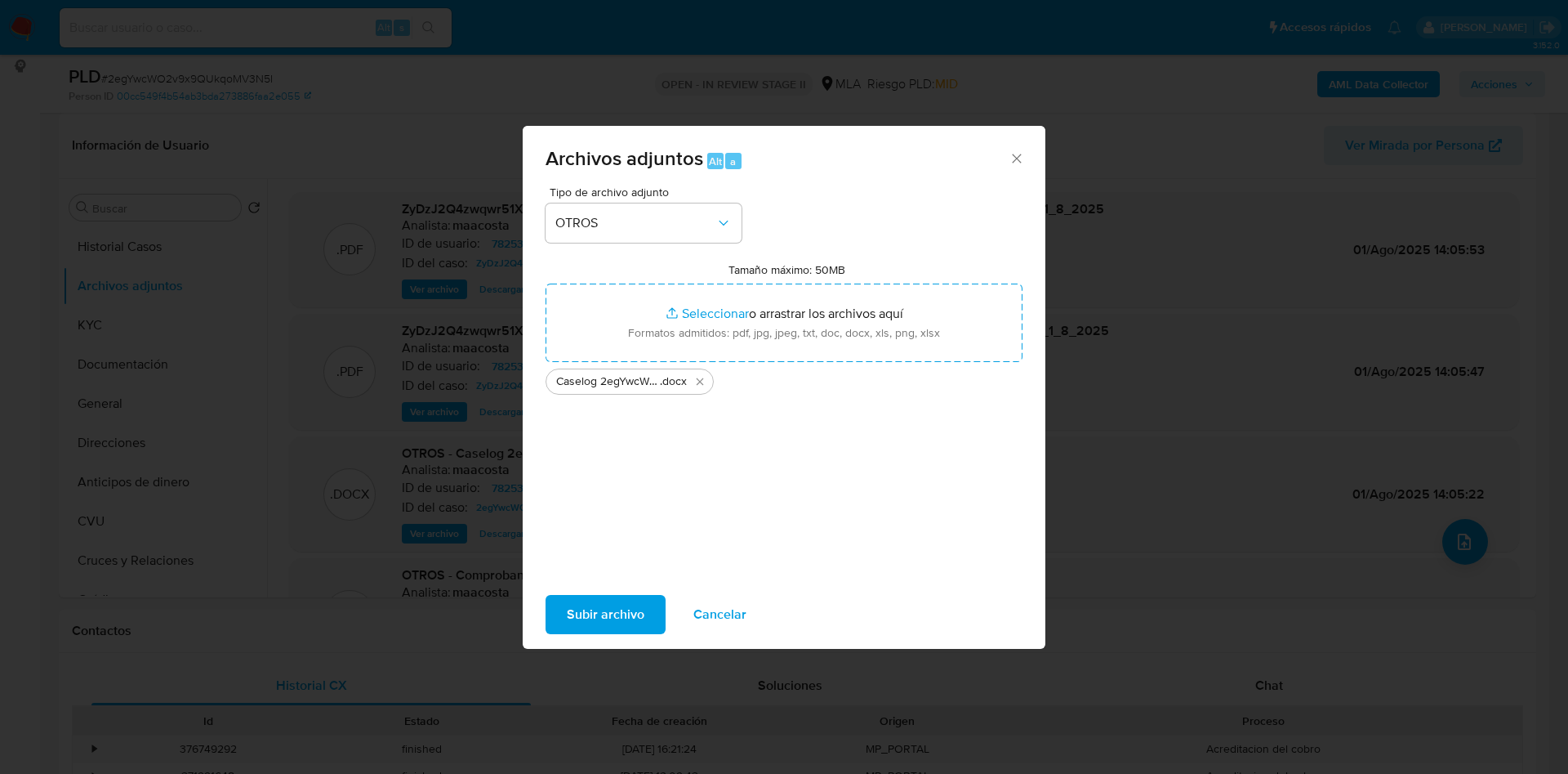
click at [608, 609] on span "Subir archivo" at bounding box center [605, 614] width 77 height 36
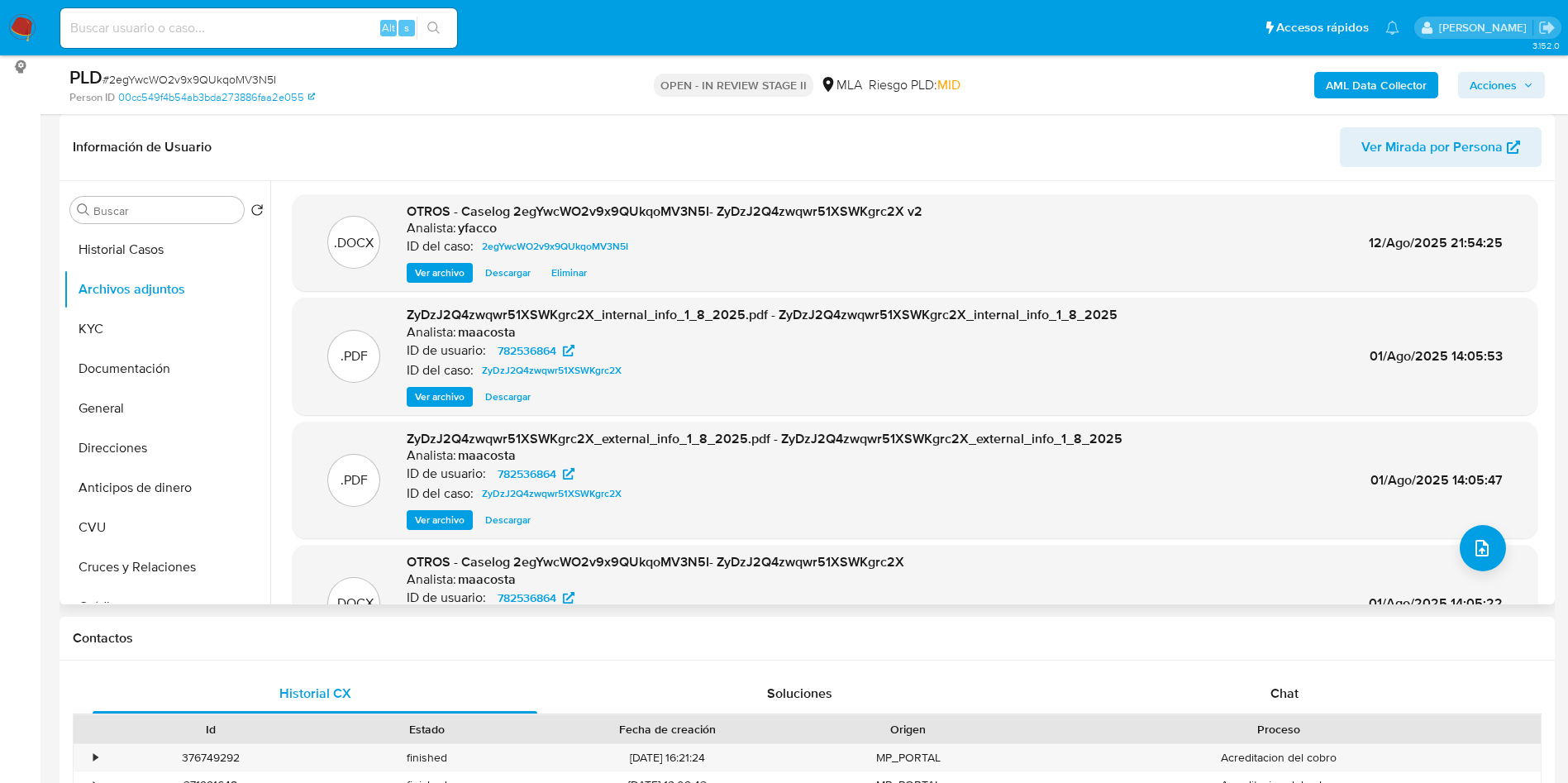
click at [444, 275] on span "Ver archivo" at bounding box center [439, 273] width 50 height 17
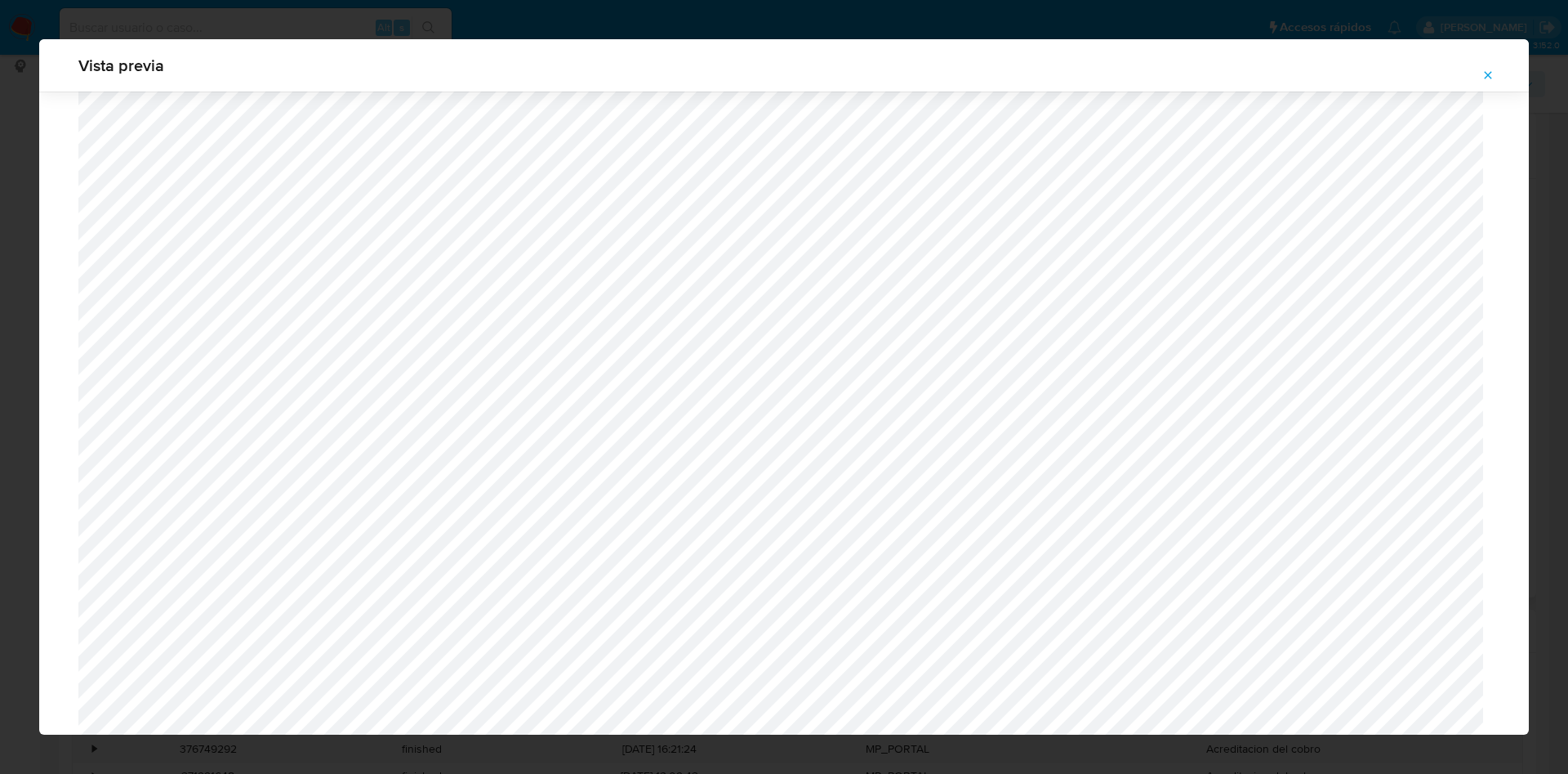
scroll to position [825, 0]
click at [1485, 81] on span "Attachment preview" at bounding box center [1488, 76] width 13 height 23
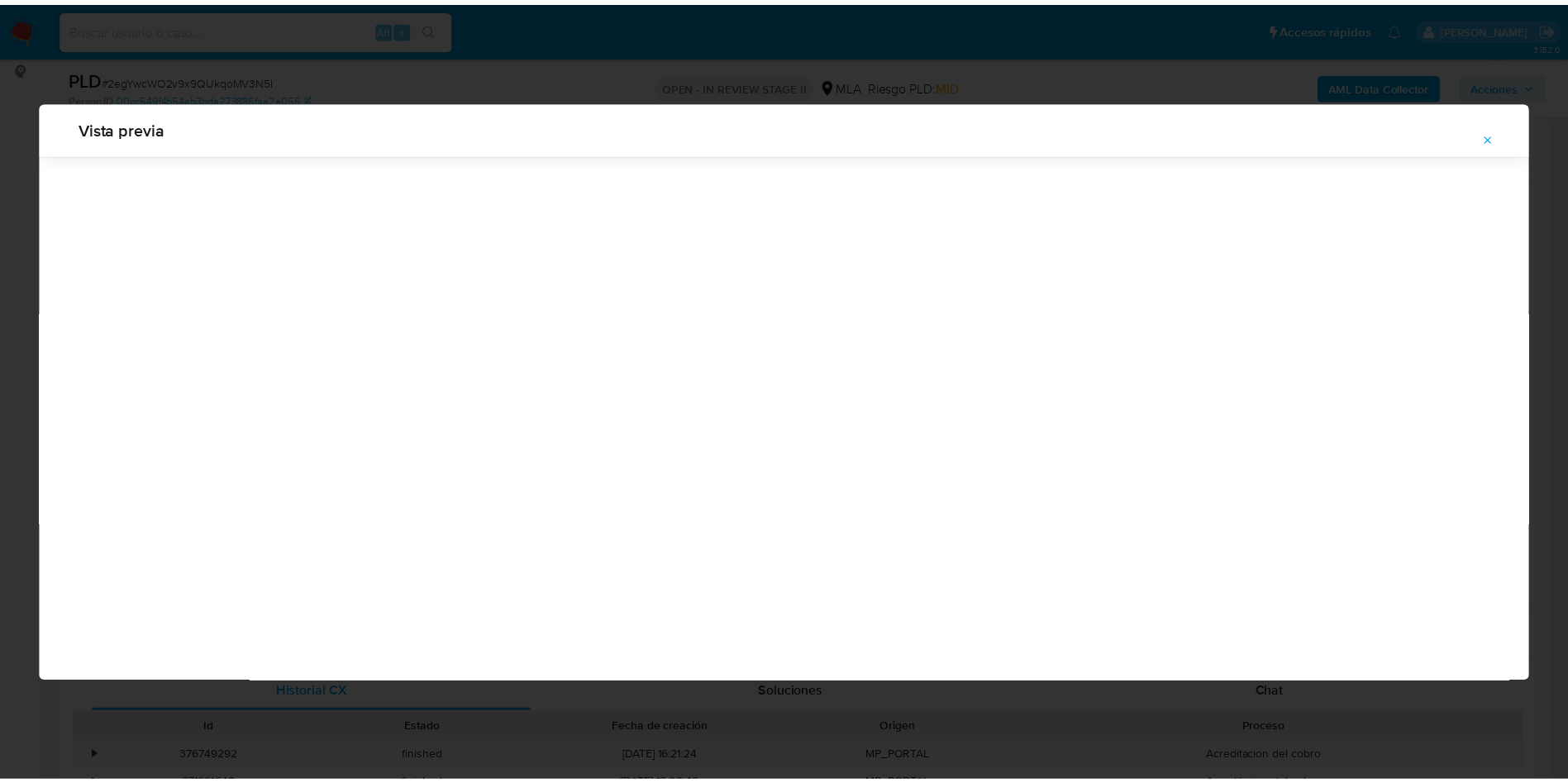
scroll to position [0, 0]
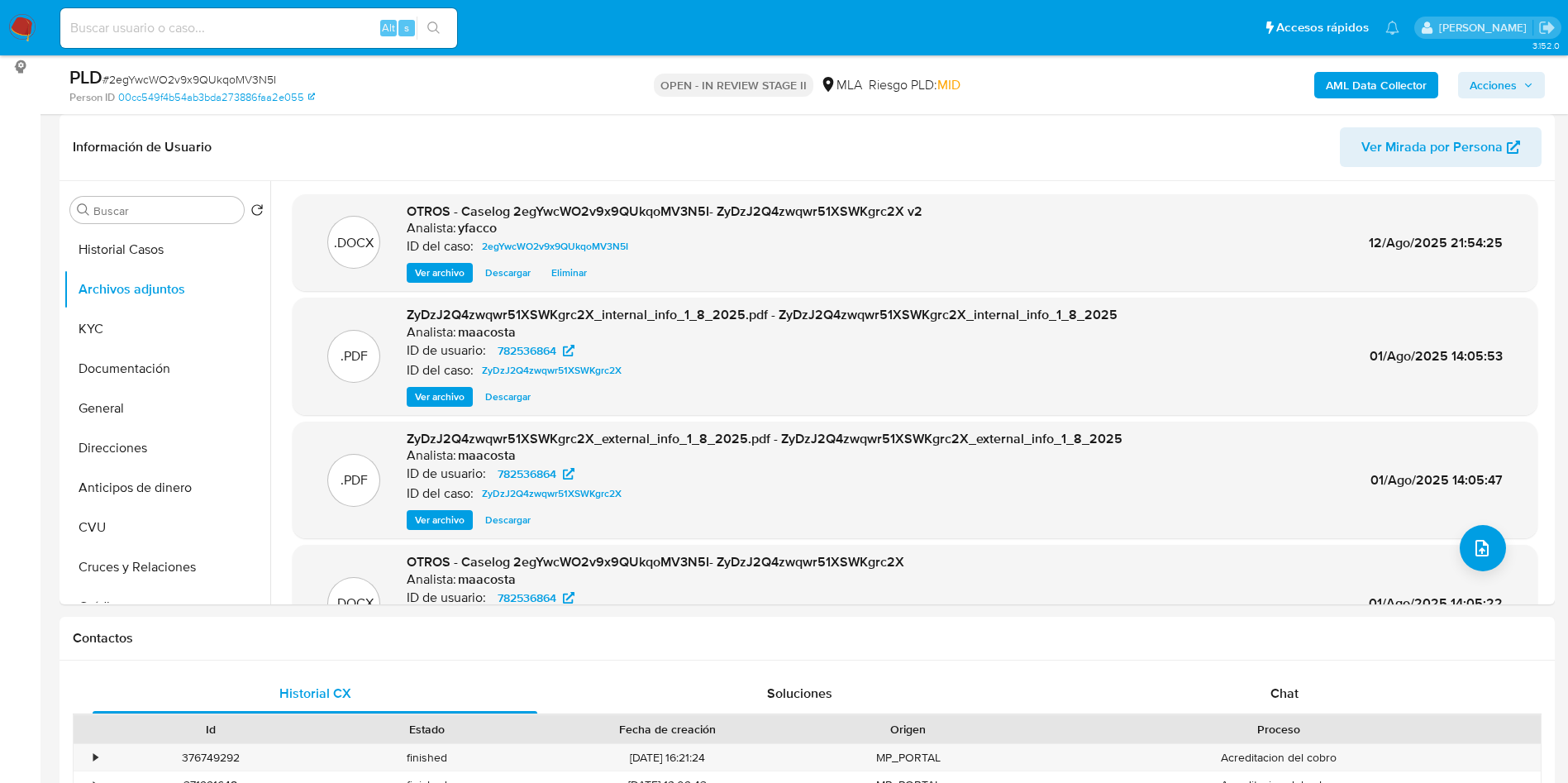
click at [237, 27] on input at bounding box center [259, 29] width 397 height 22
paste input "YNHj1qAuVrhAhmCxL21dXKA0"
type input "YNHj1qAuVrhAhmCxL21dXKA0"
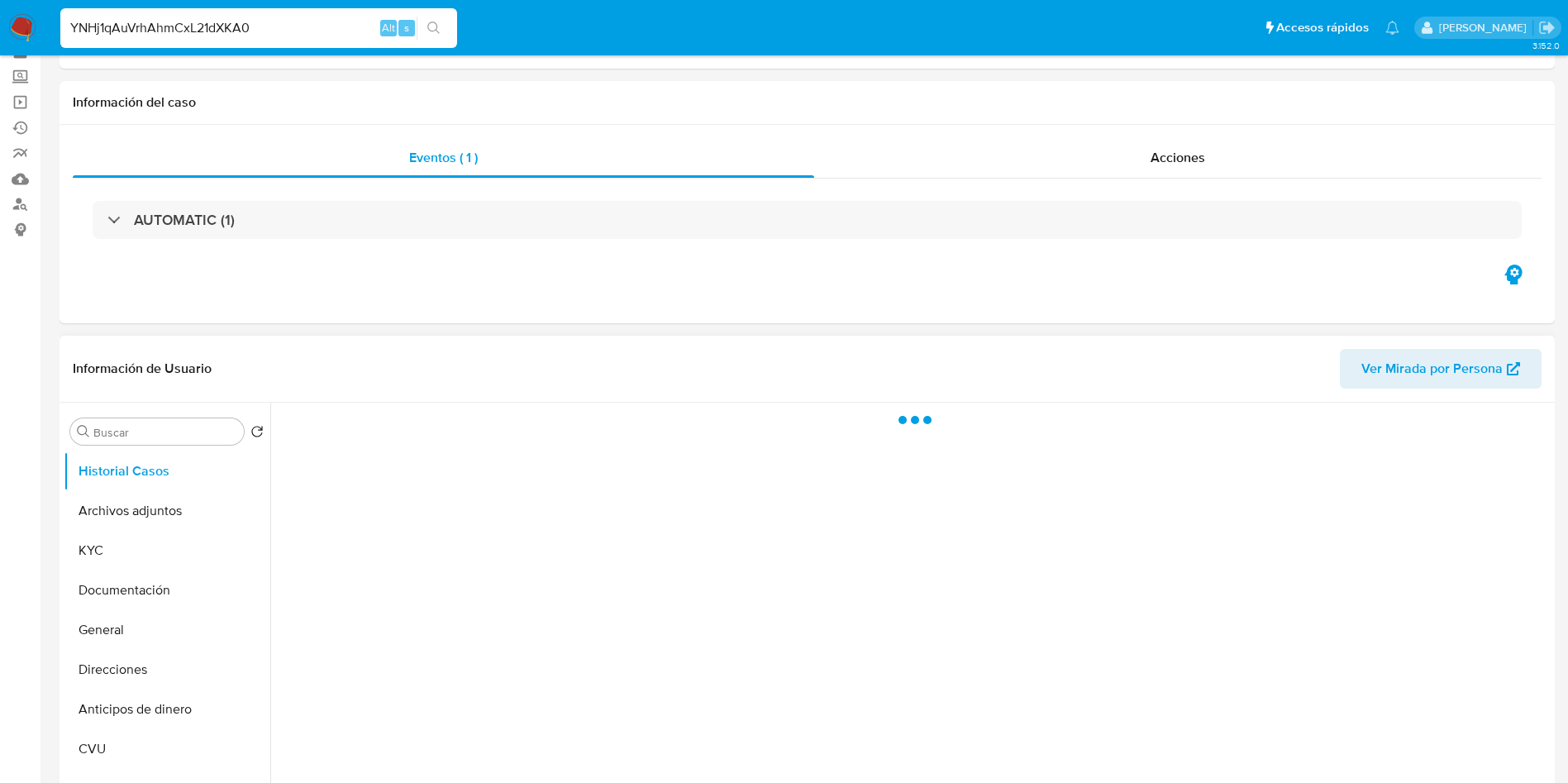
scroll to position [124, 0]
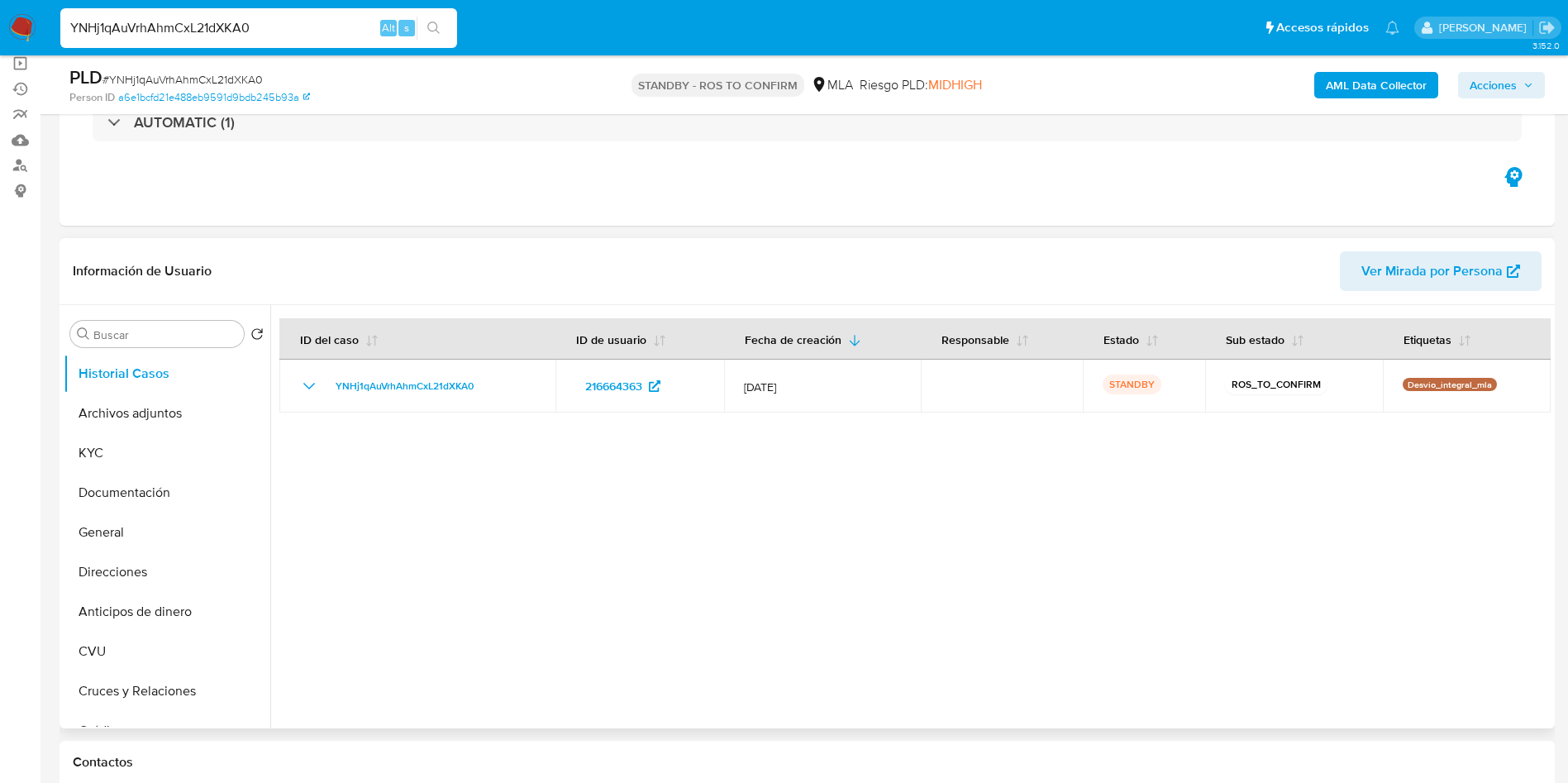
select select "10"
click at [152, 539] on button "General" at bounding box center [160, 532] width 193 height 39
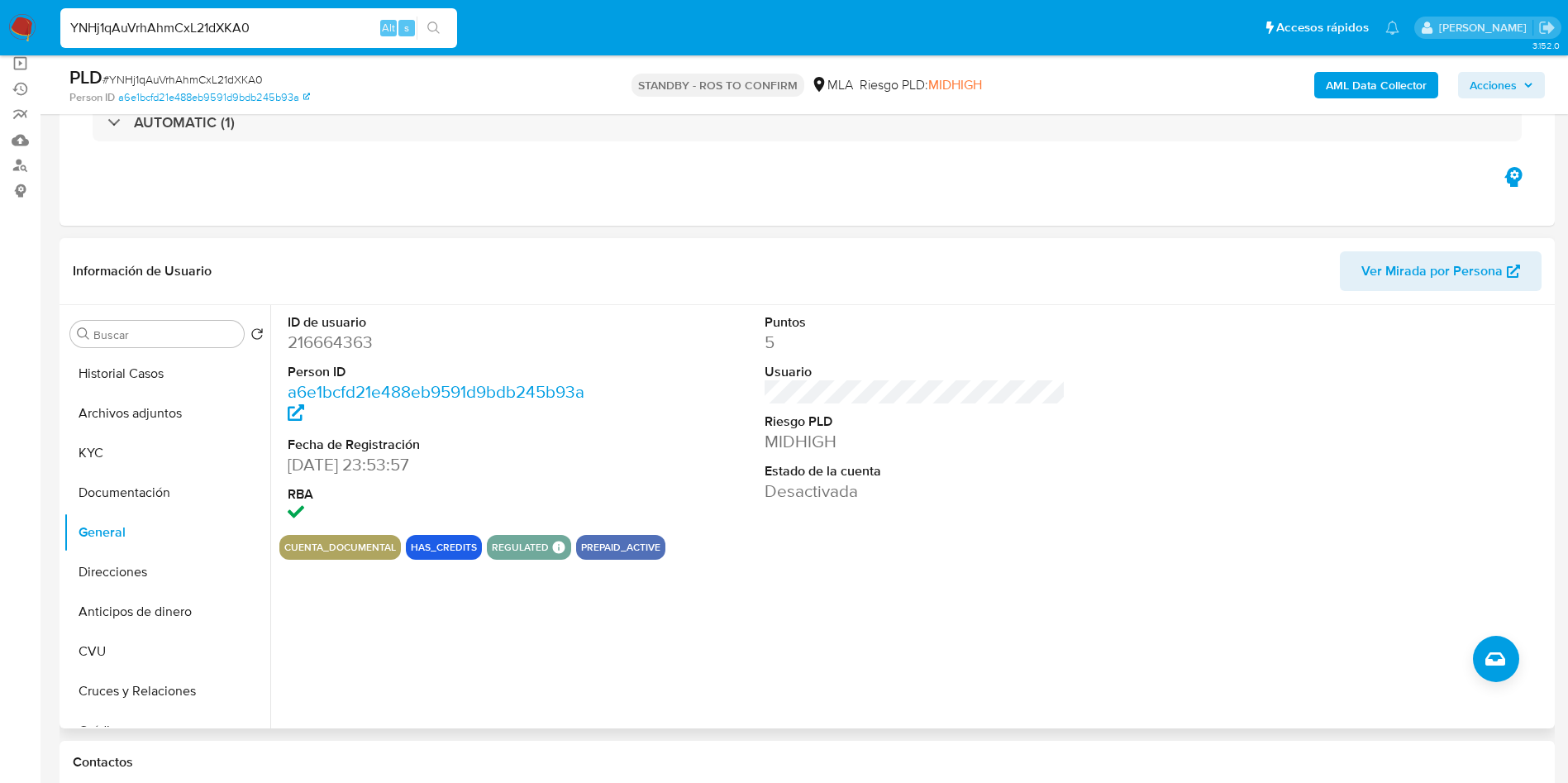
click at [347, 336] on dd "216664363" at bounding box center [438, 343] width 302 height 24
copy dd "216664363"
click at [282, 26] on input "YNHj1qAuVrhAhmCxL21dXKA0" at bounding box center [259, 29] width 397 height 22
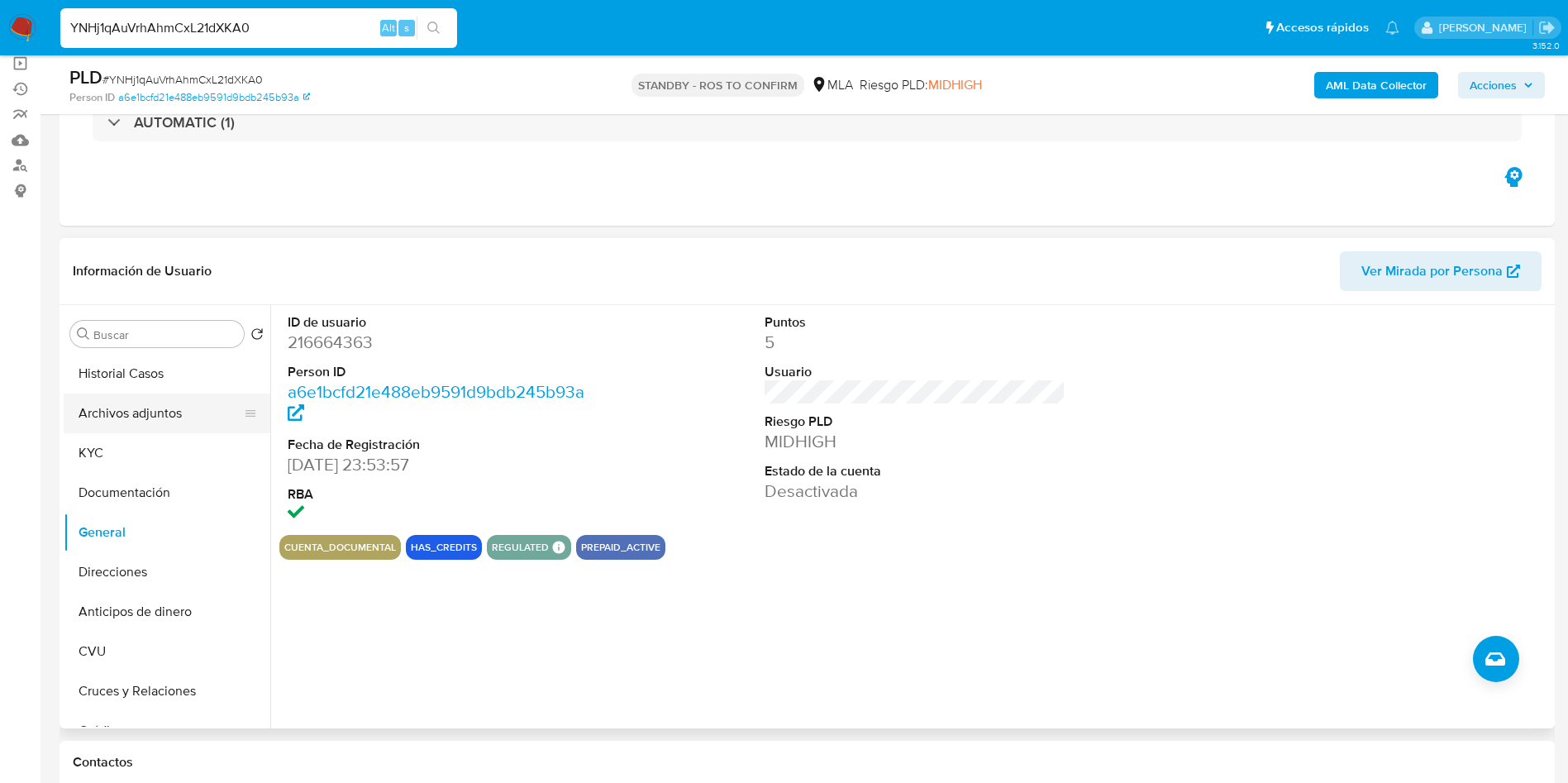
click at [175, 418] on button "Archivos adjuntos" at bounding box center [160, 413] width 193 height 39
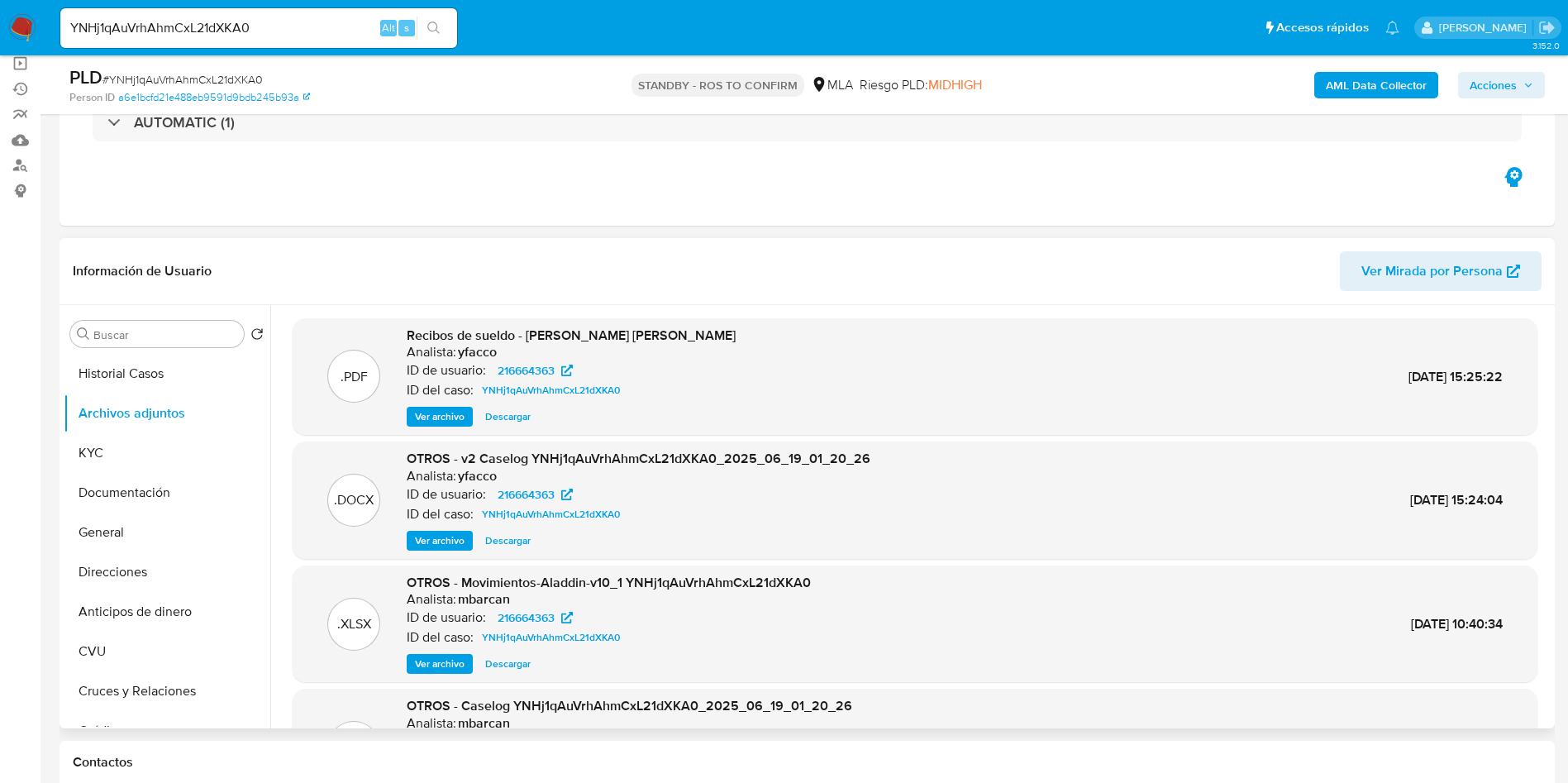
click at [506, 540] on span "Descargar" at bounding box center [508, 541] width 45 height 17
click at [146, 383] on button "Historial Casos" at bounding box center [160, 373] width 193 height 39
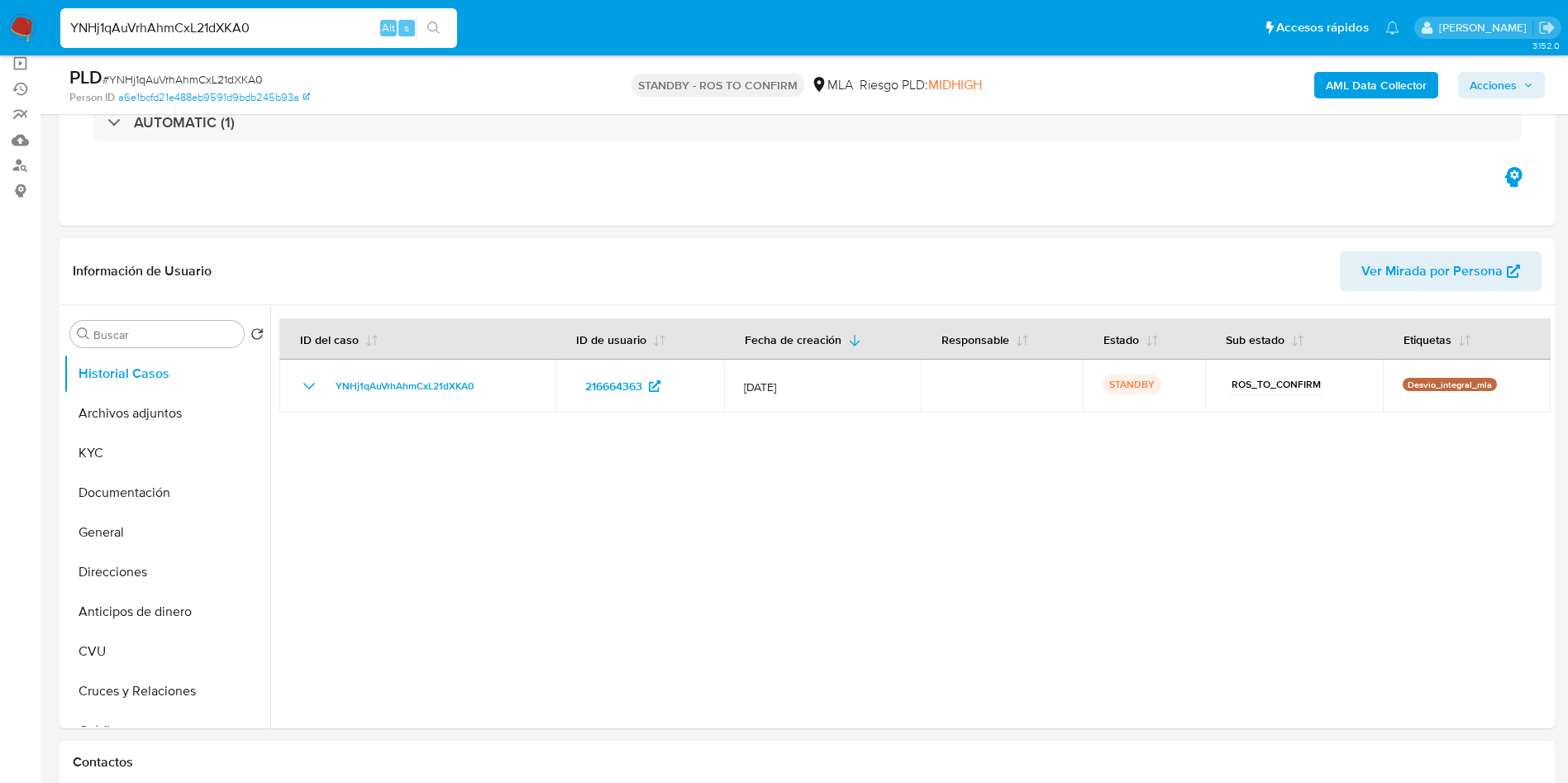
click at [275, 35] on input "YNHj1qAuVrhAhmCxL21dXKA0" at bounding box center [259, 29] width 397 height 22
paste input "8zKvwmr3aIf2uNpLrezkZKCc"
type input "8zKvwmr3aIf2uNpLrezkZKCc"
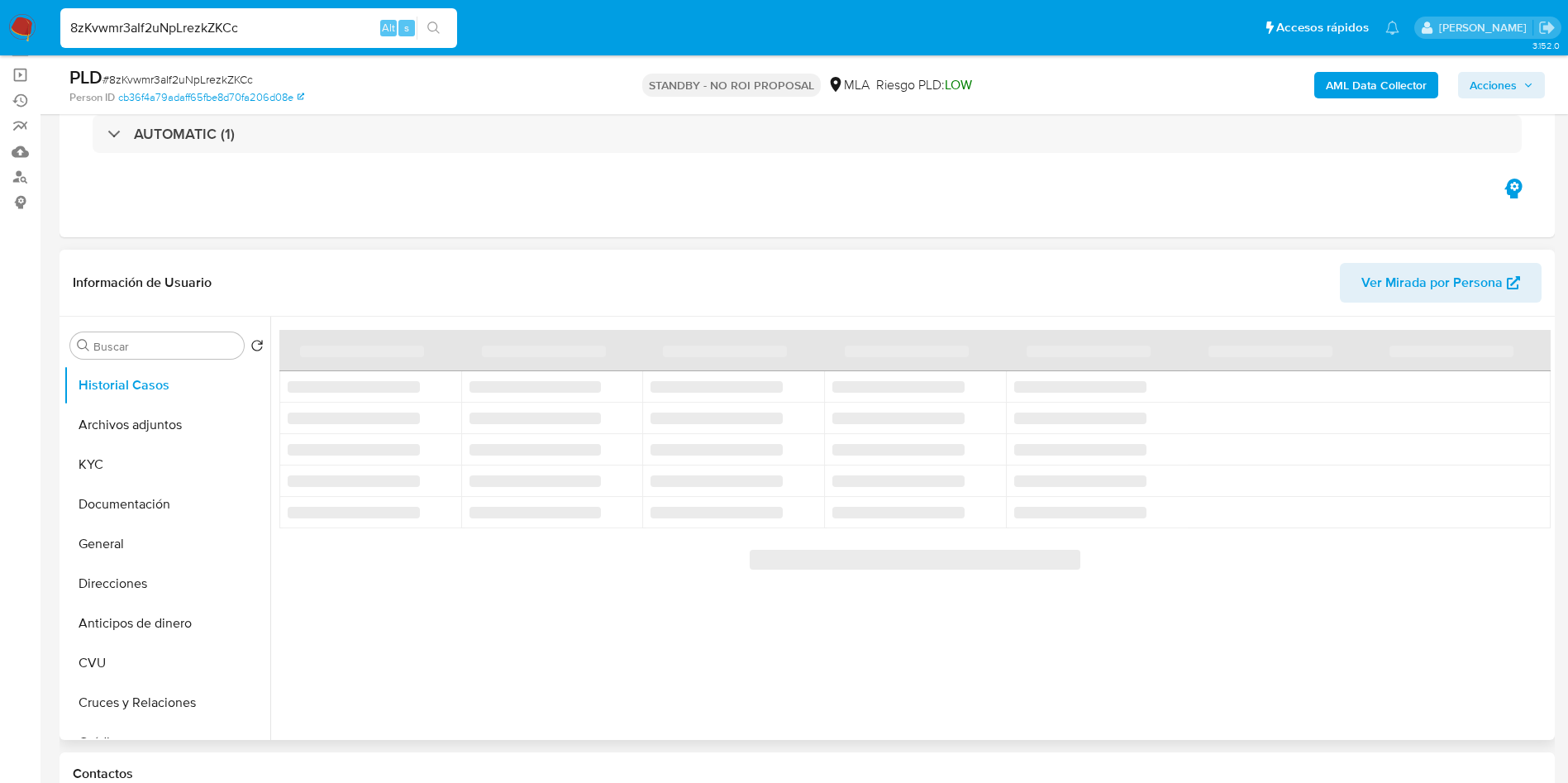
scroll to position [124, 0]
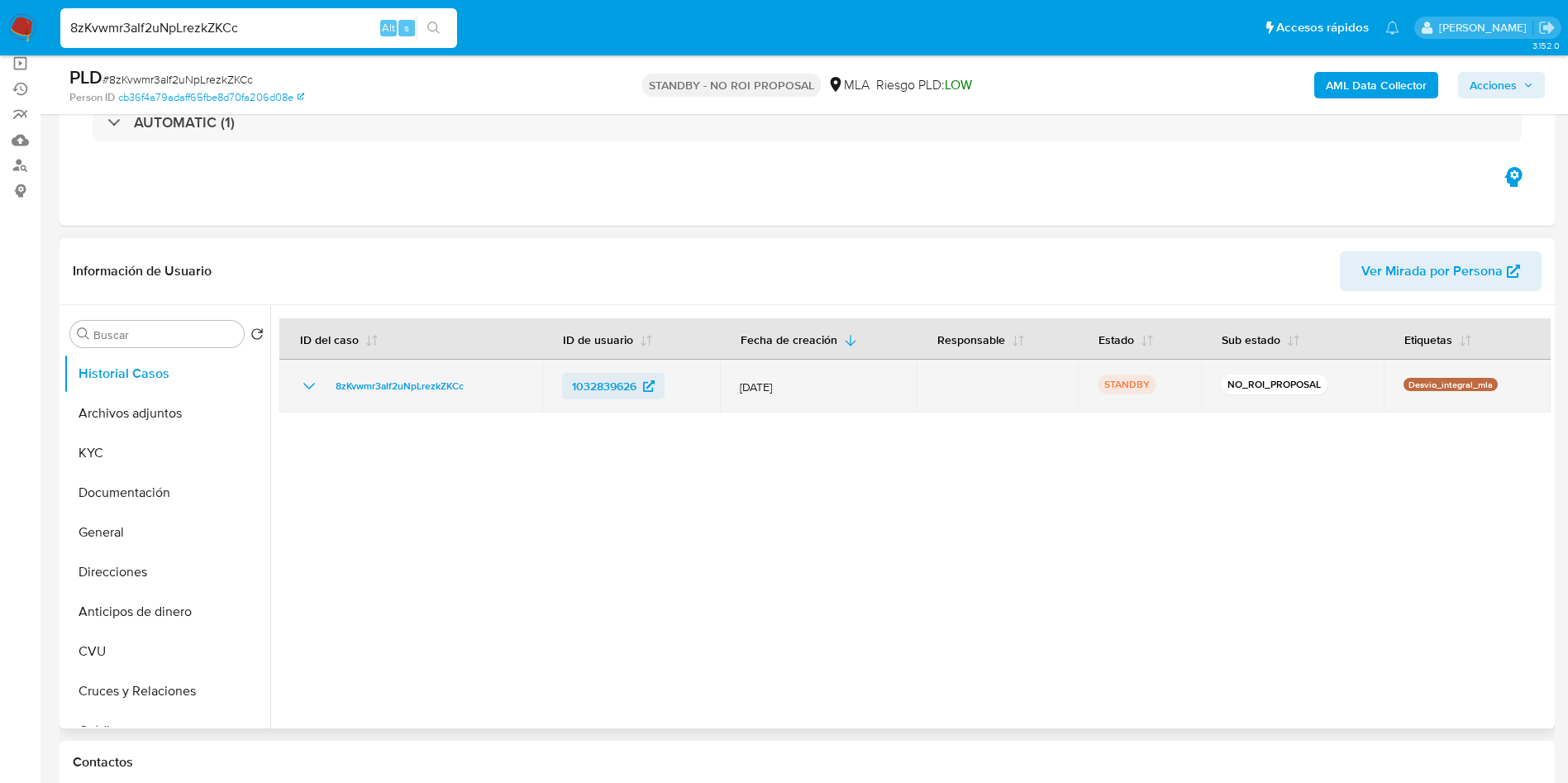
select select "10"
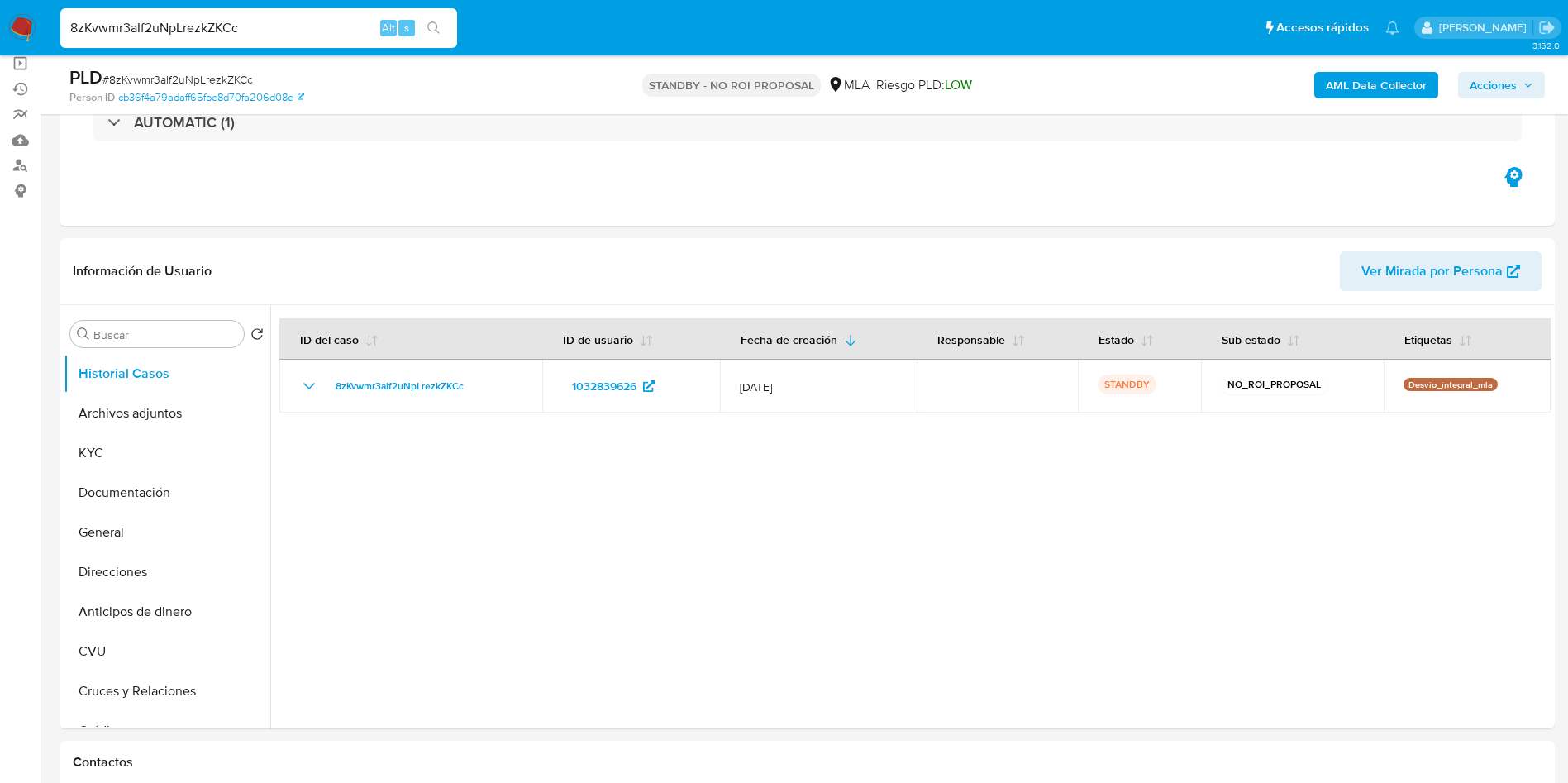
click at [356, 23] on input "8zKvwmr3aIf2uNpLrezkZKCc" at bounding box center [259, 29] width 397 height 22
paste input "dwESDPLbysePvDzgzSAYCrib"
type input "dwESDPLbysePvDzgzSAYCrib"
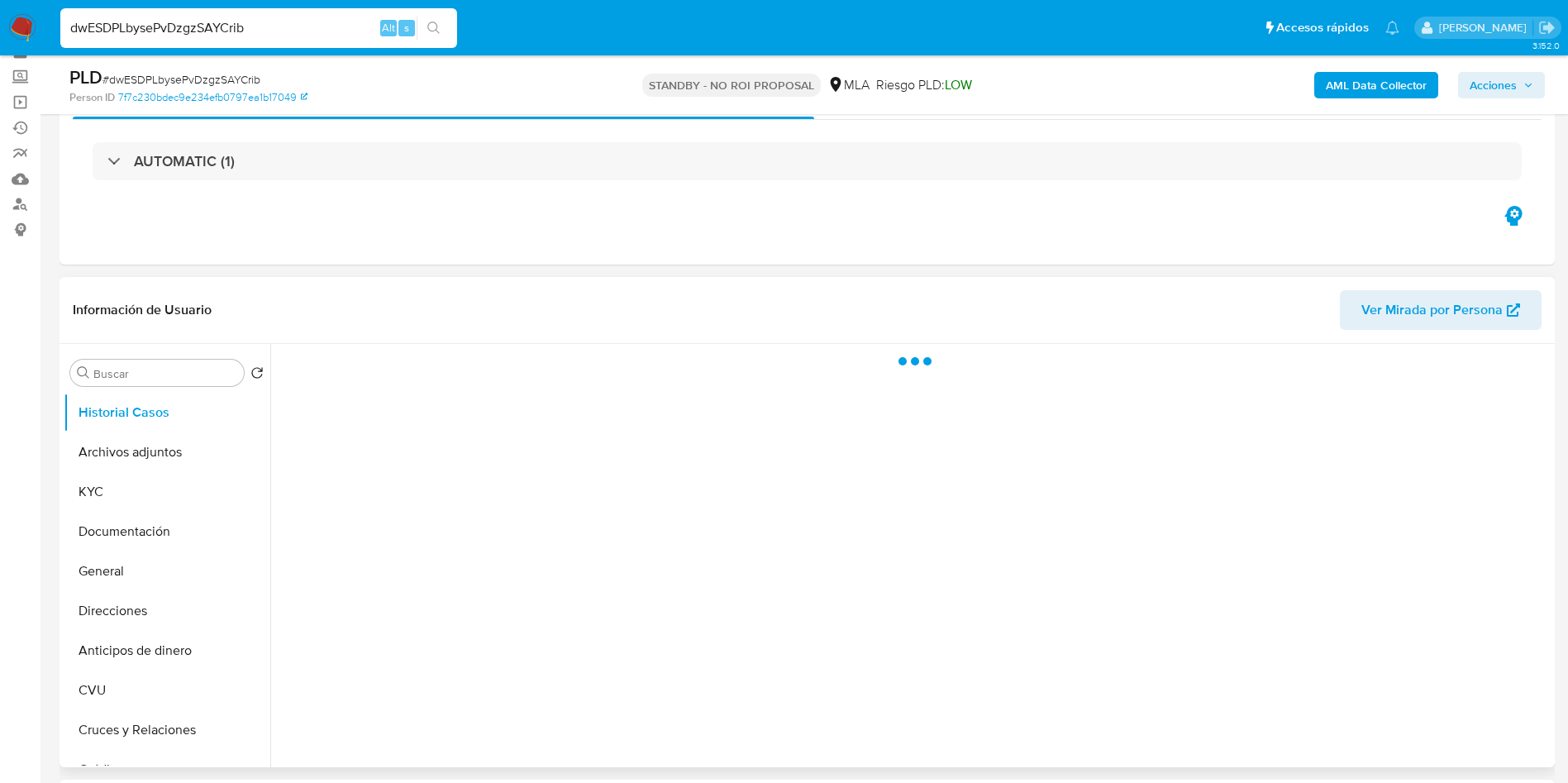
scroll to position [124, 0]
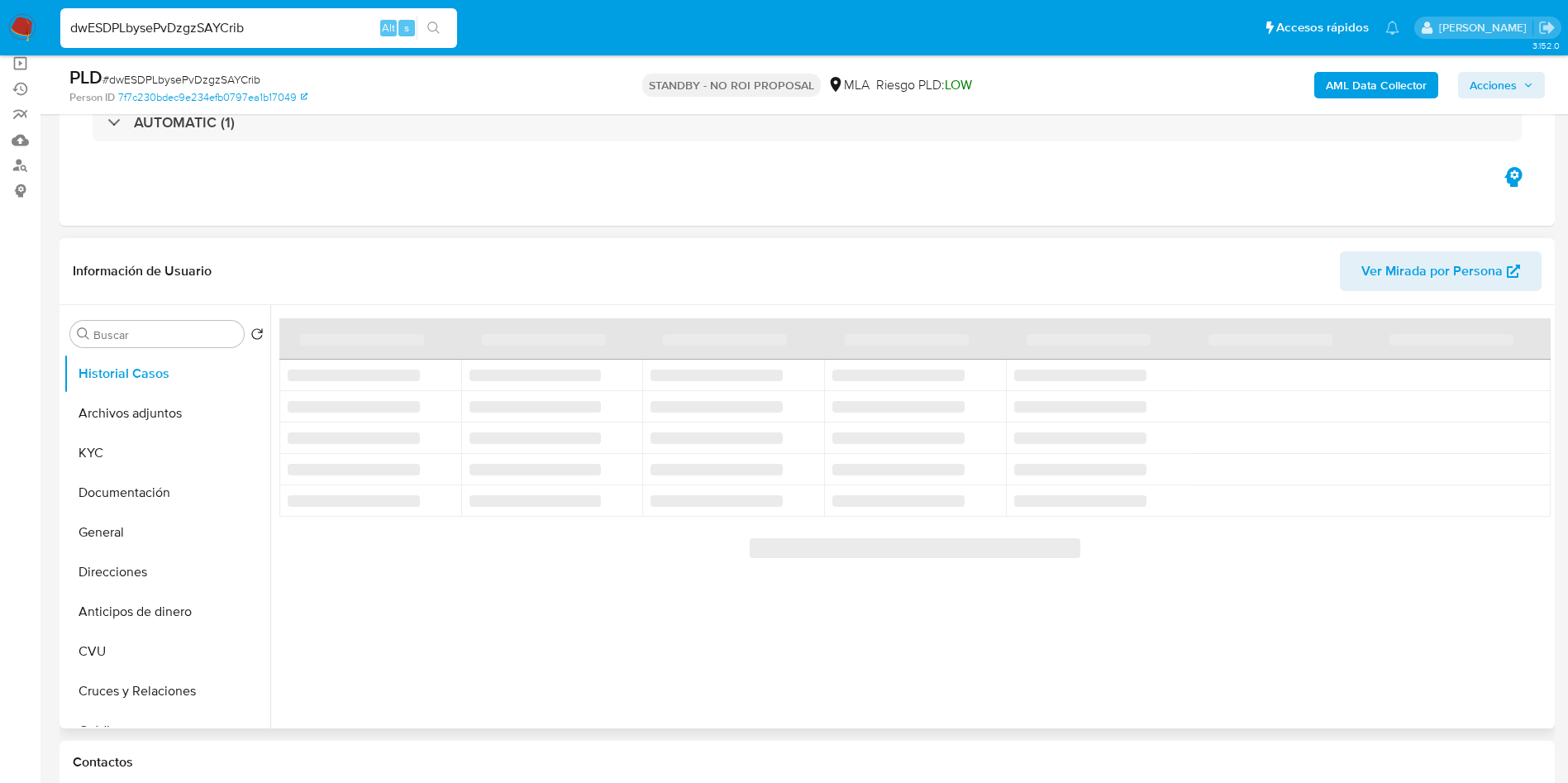
select select "10"
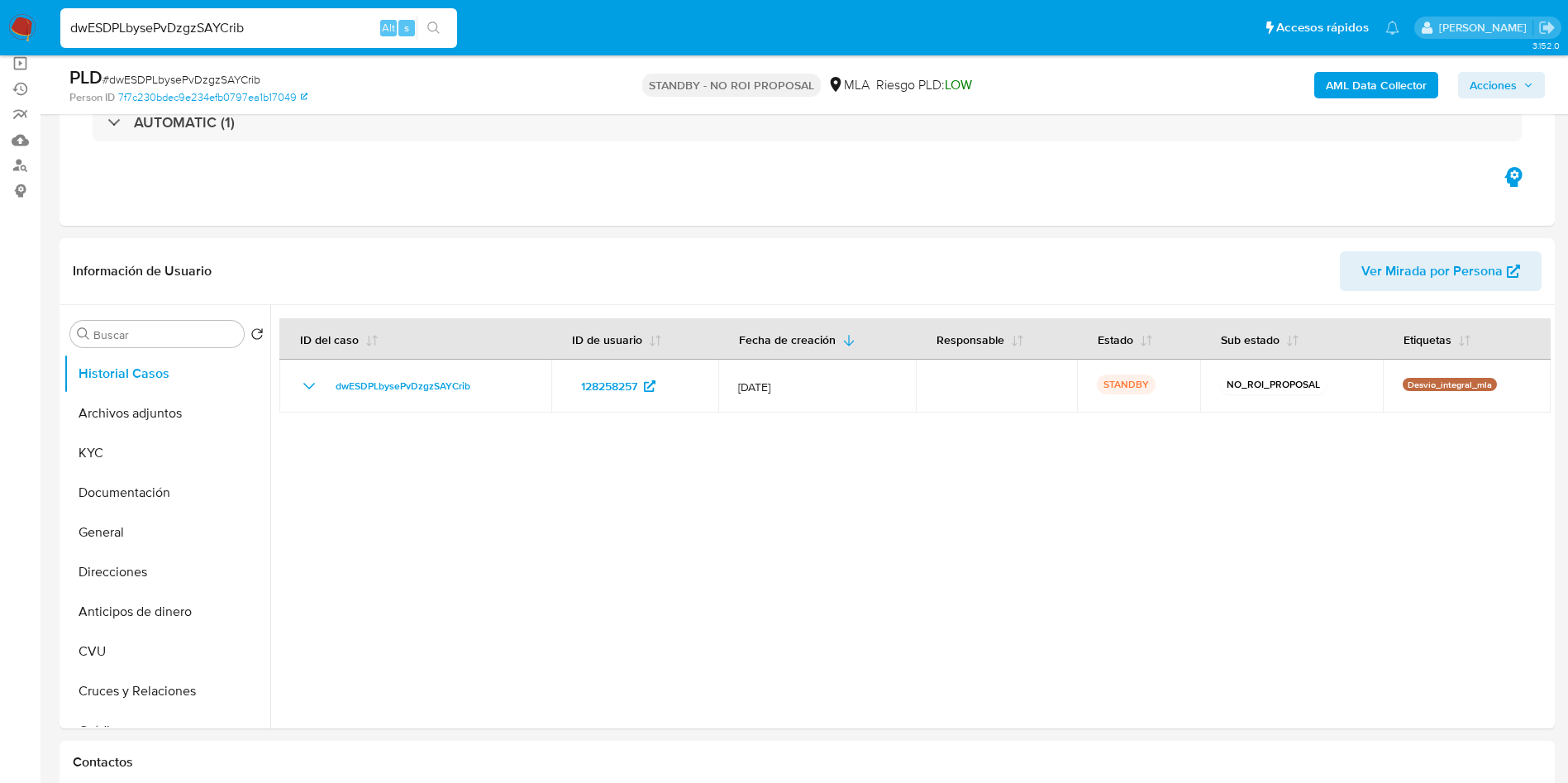
click at [349, 24] on input "dwESDPLbysePvDzgzSAYCrib" at bounding box center [259, 29] width 397 height 22
paste input "N88mzDACrMX6M51OHNUkxUC5"
type input "N88mzDACrMX6M51OHNUkxUC5"
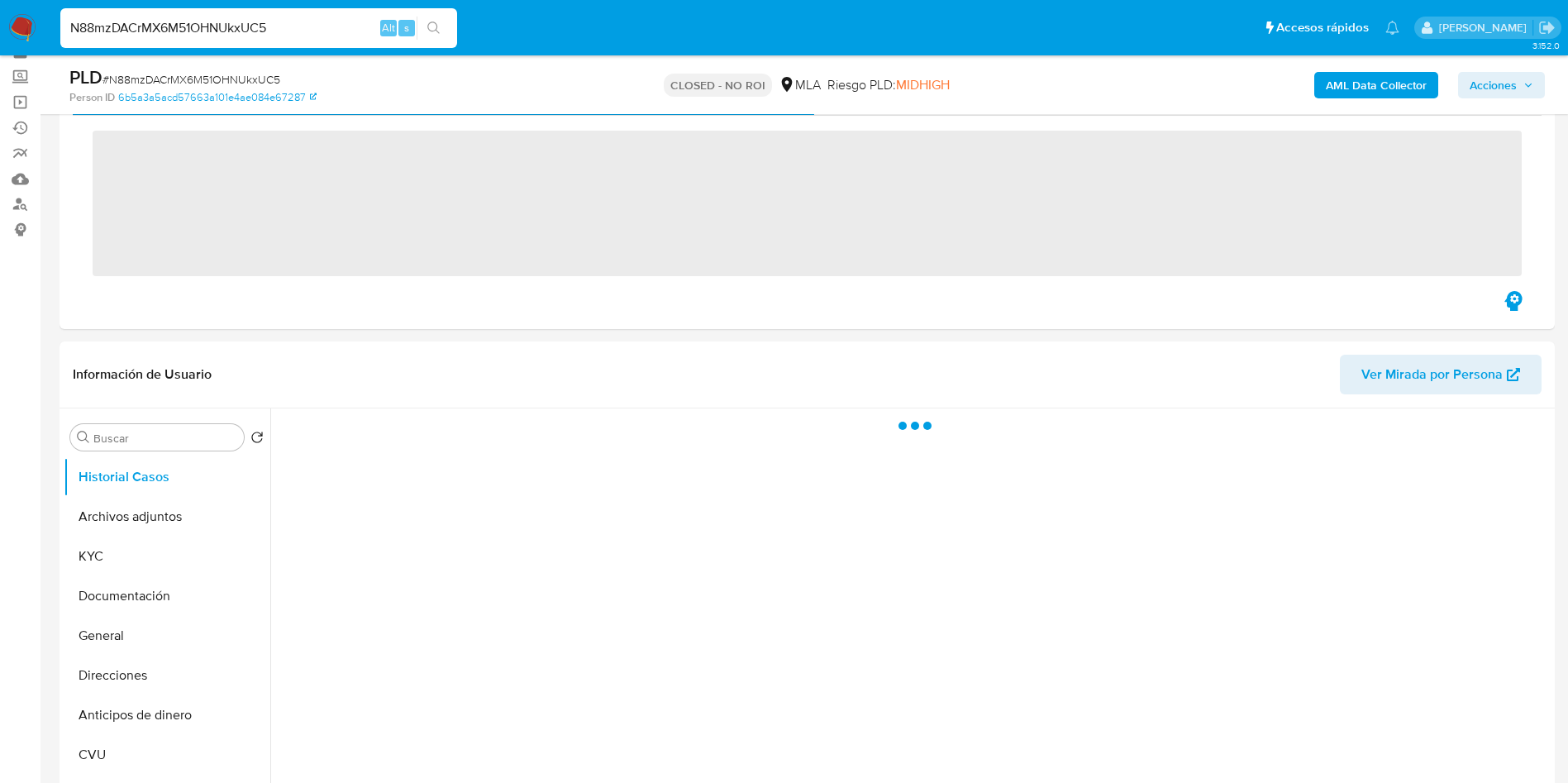
scroll to position [124, 0]
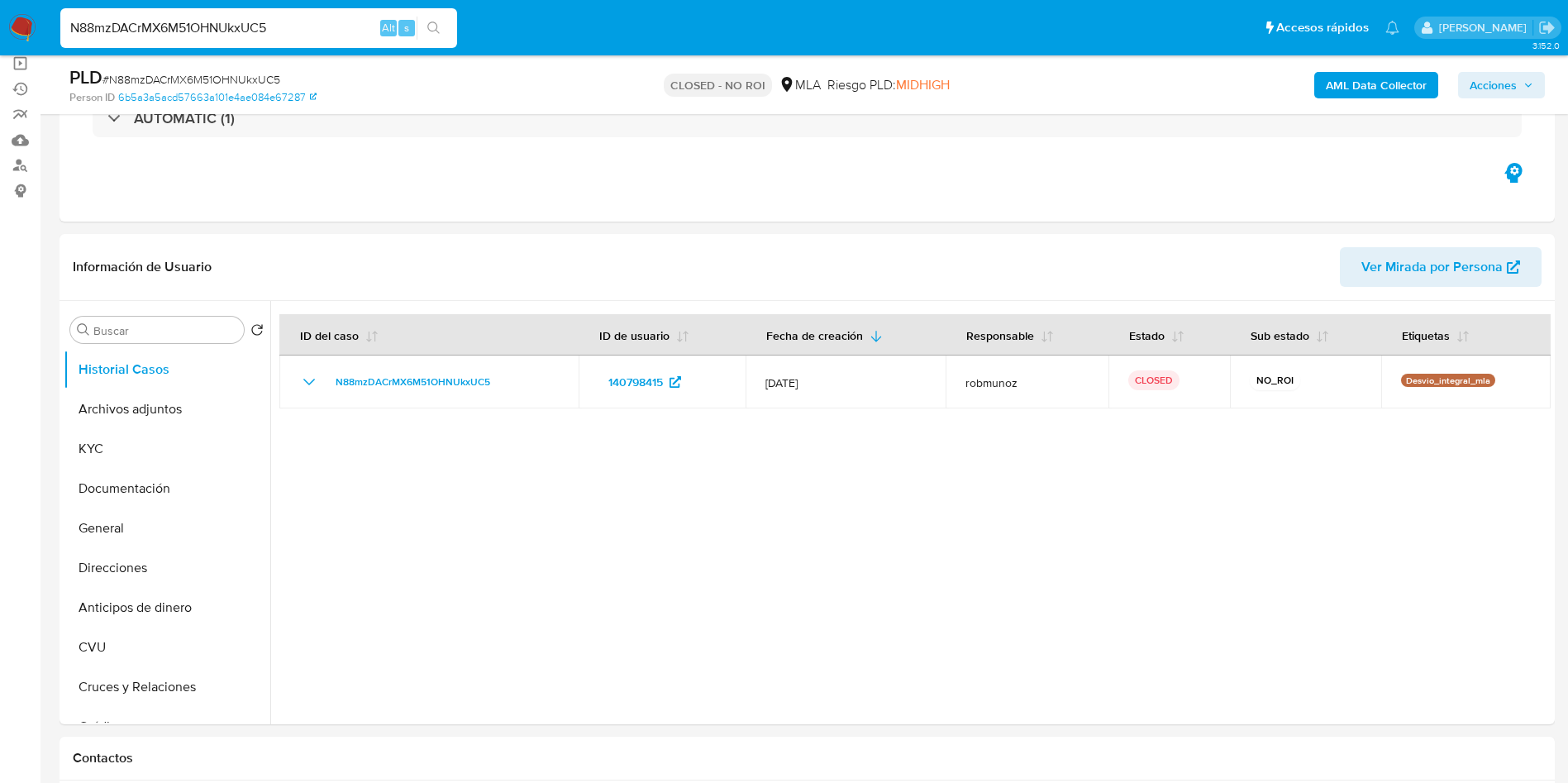
select select "10"
click at [292, 28] on input "N88mzDACrMX6M51OHNUkxUC5" at bounding box center [259, 29] width 397 height 22
paste input "w0F2B6Zq6v3a5mBujU9G5Uir"
type input "w0F2B6Zq6v3a5mBujU9G5Uir"
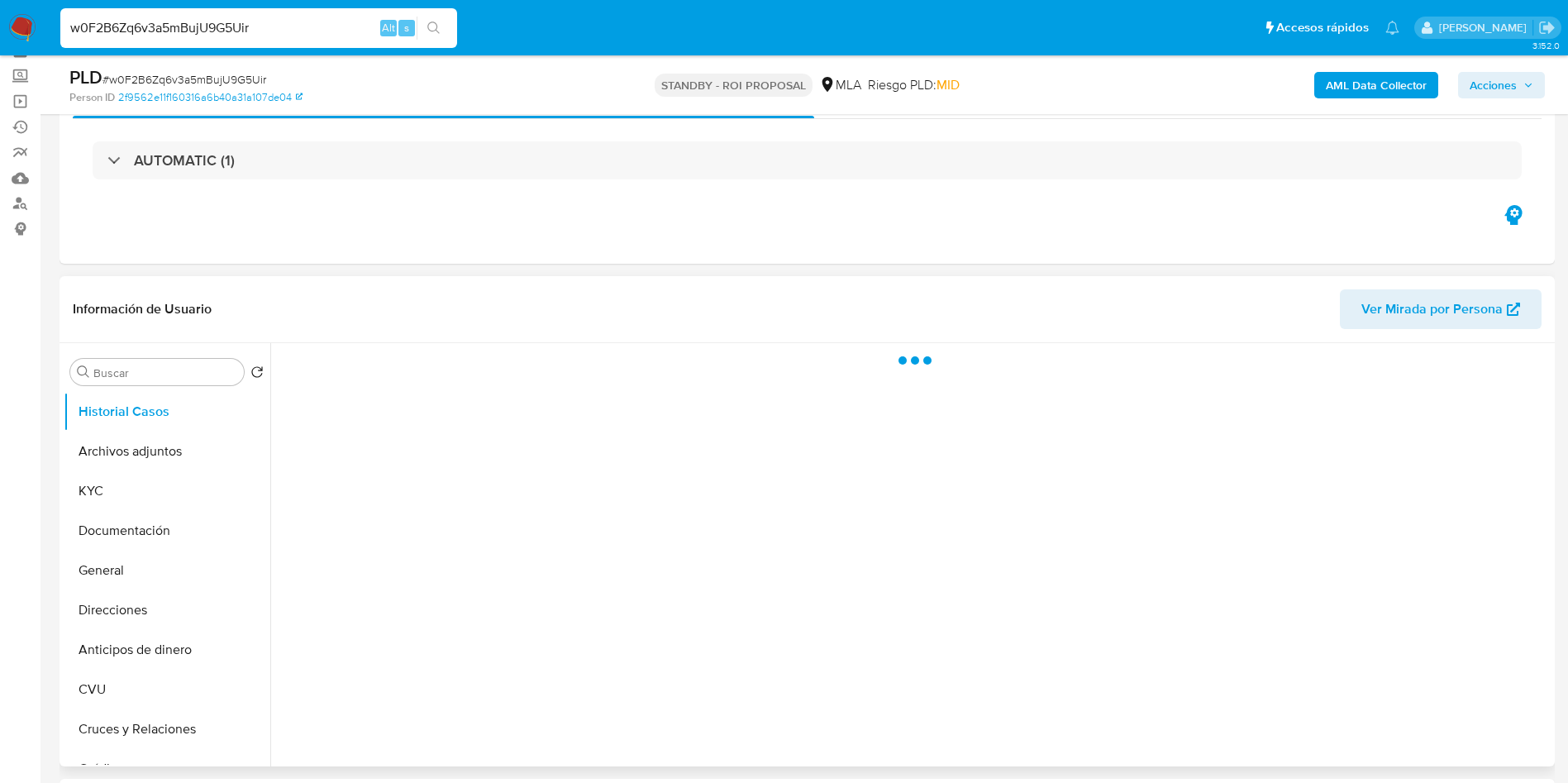
scroll to position [124, 0]
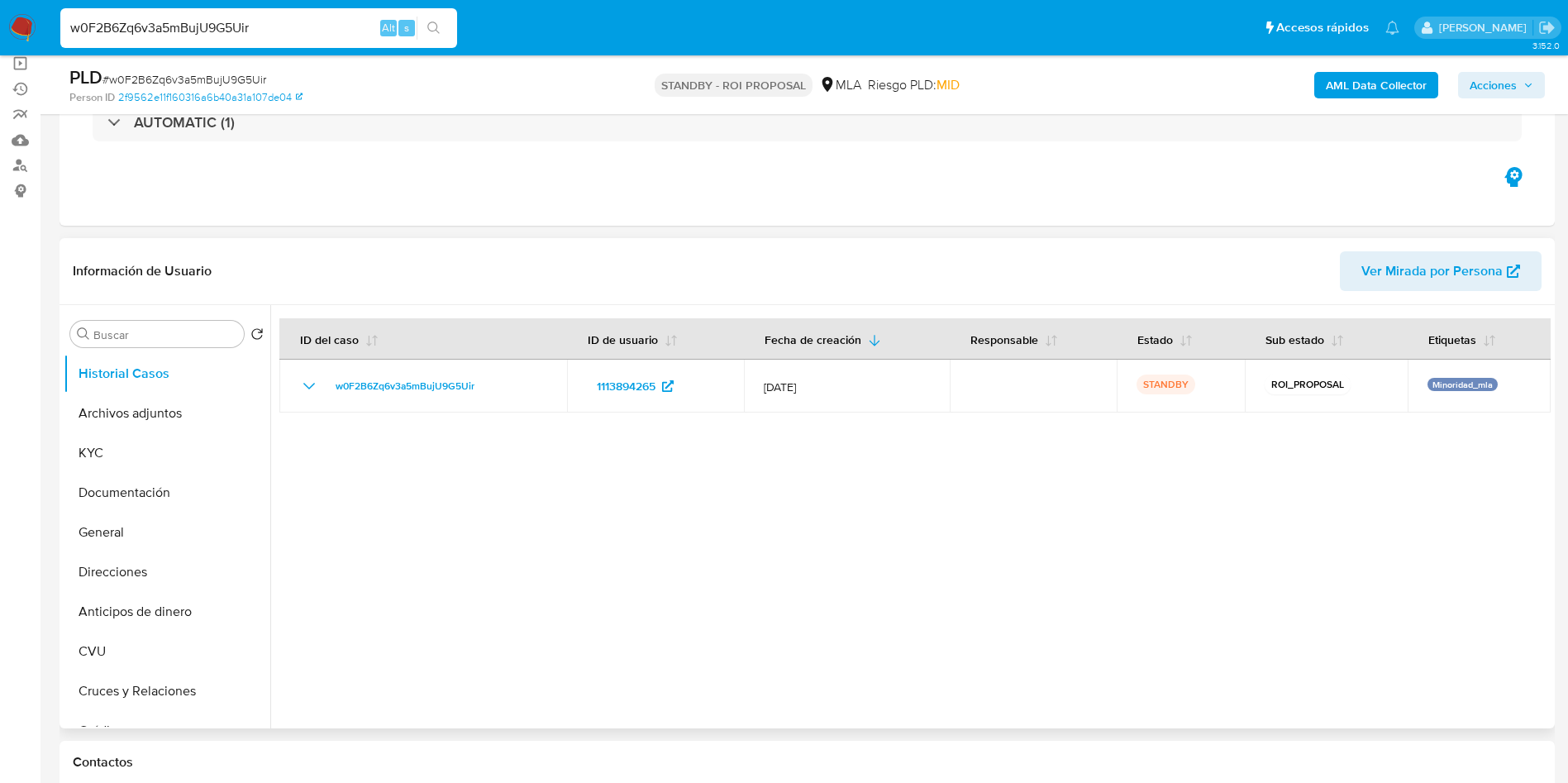
select select "10"
click at [159, 408] on button "Archivos adjuntos" at bounding box center [160, 413] width 193 height 39
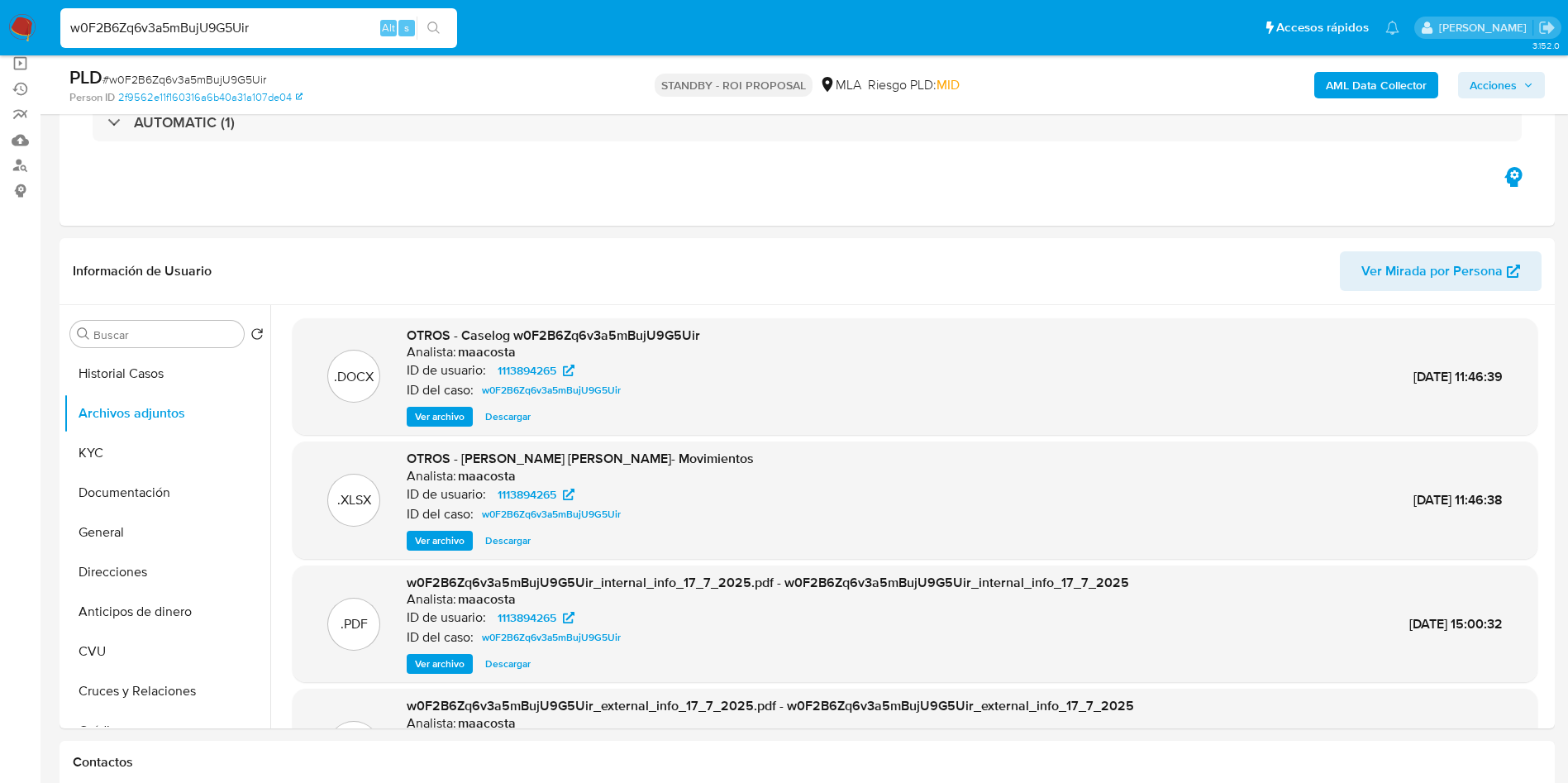
click at [314, 38] on input "w0F2B6Zq6v3a5mBujU9G5Uir" at bounding box center [259, 29] width 397 height 22
click at [314, 39] on div "w0F2B6Zq6v3a5mBujU9G5Uir Alt s" at bounding box center [259, 28] width 397 height 39
paste input "w0F2B6Zq6v3a5mBujU9G5Uir"
type input "w0F2B6Zq6v3a5mBujU9G5Uir"
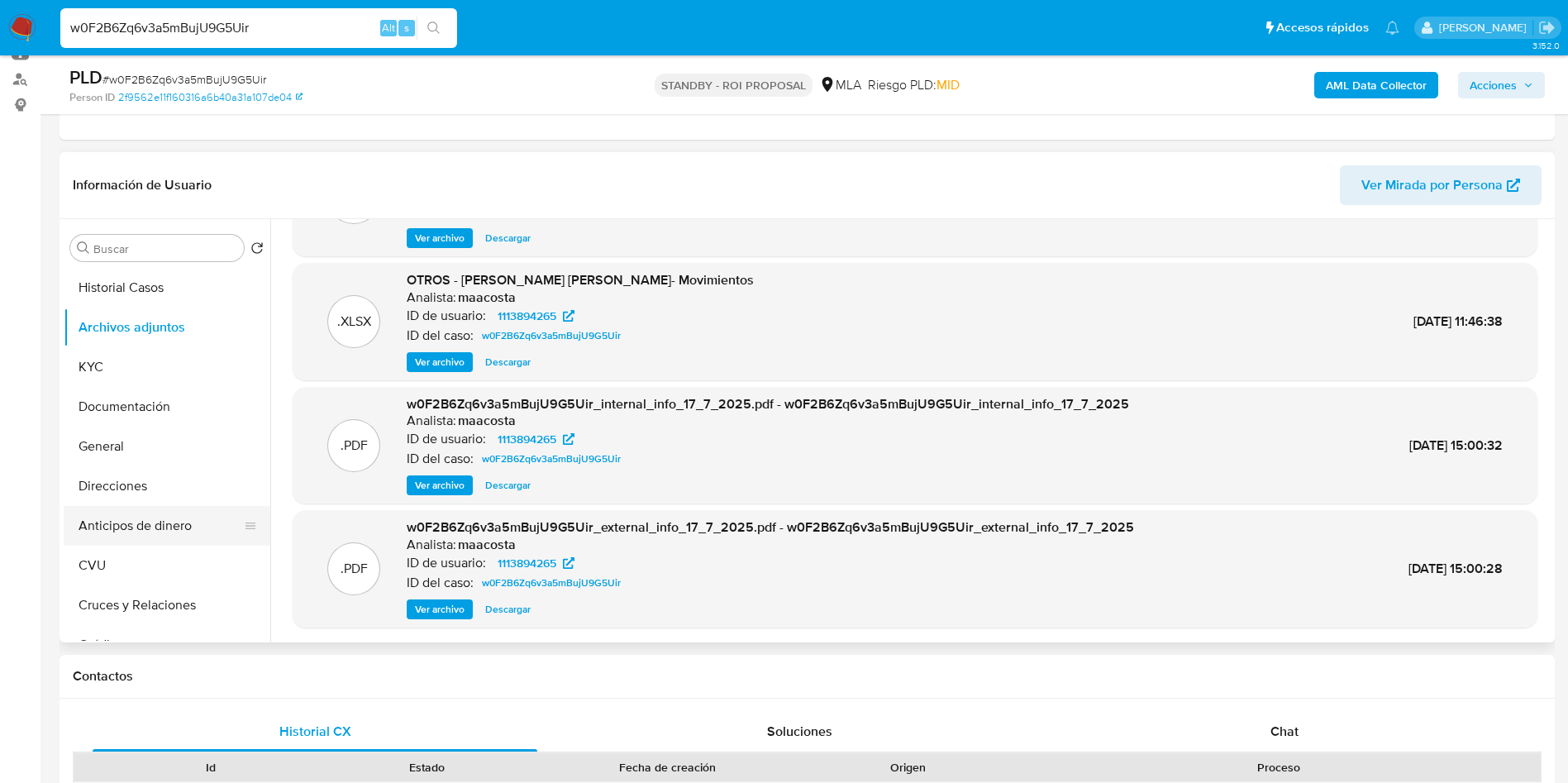
scroll to position [248, 0]
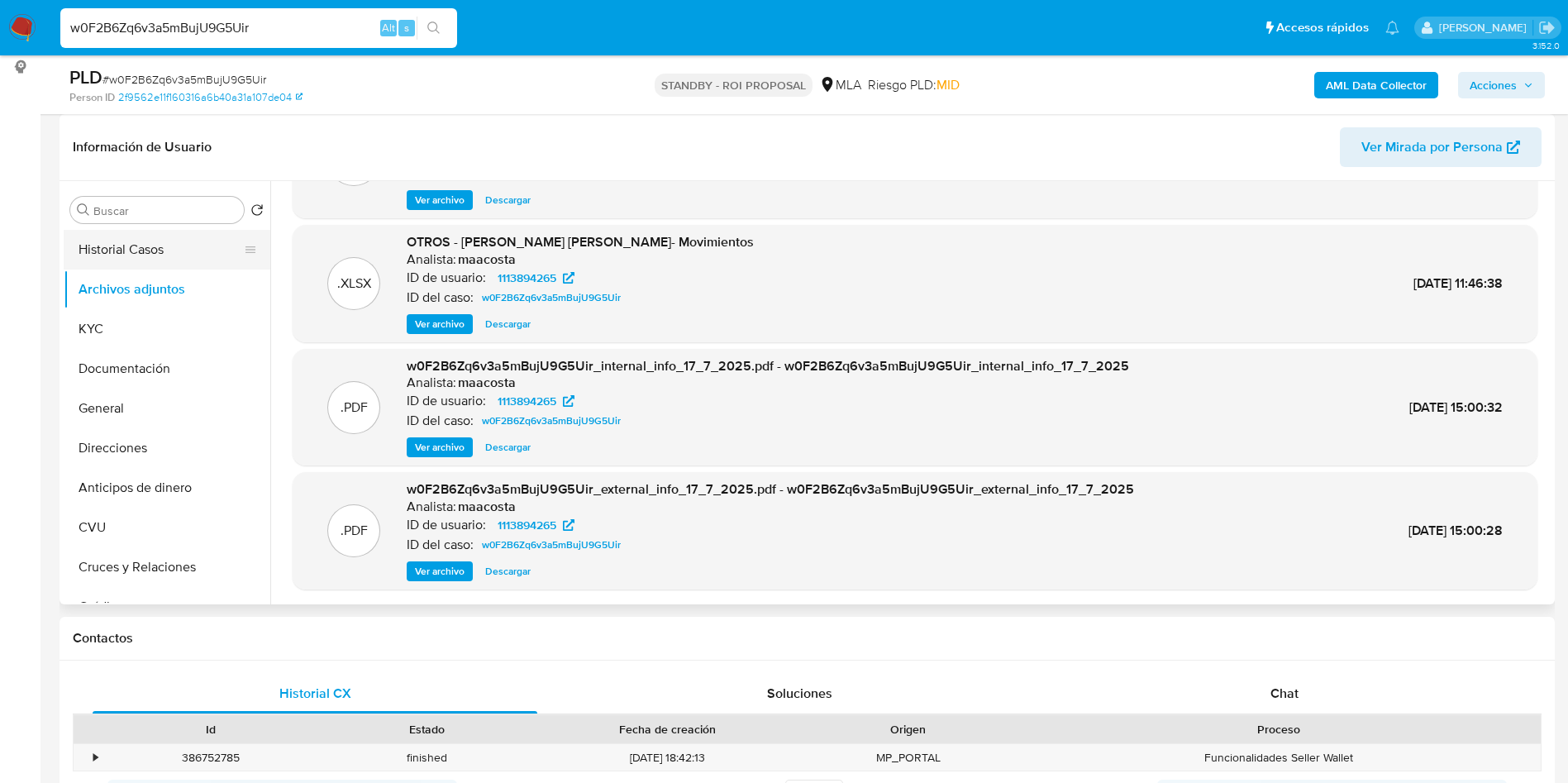
click at [118, 256] on button "Historial Casos" at bounding box center [160, 250] width 193 height 39
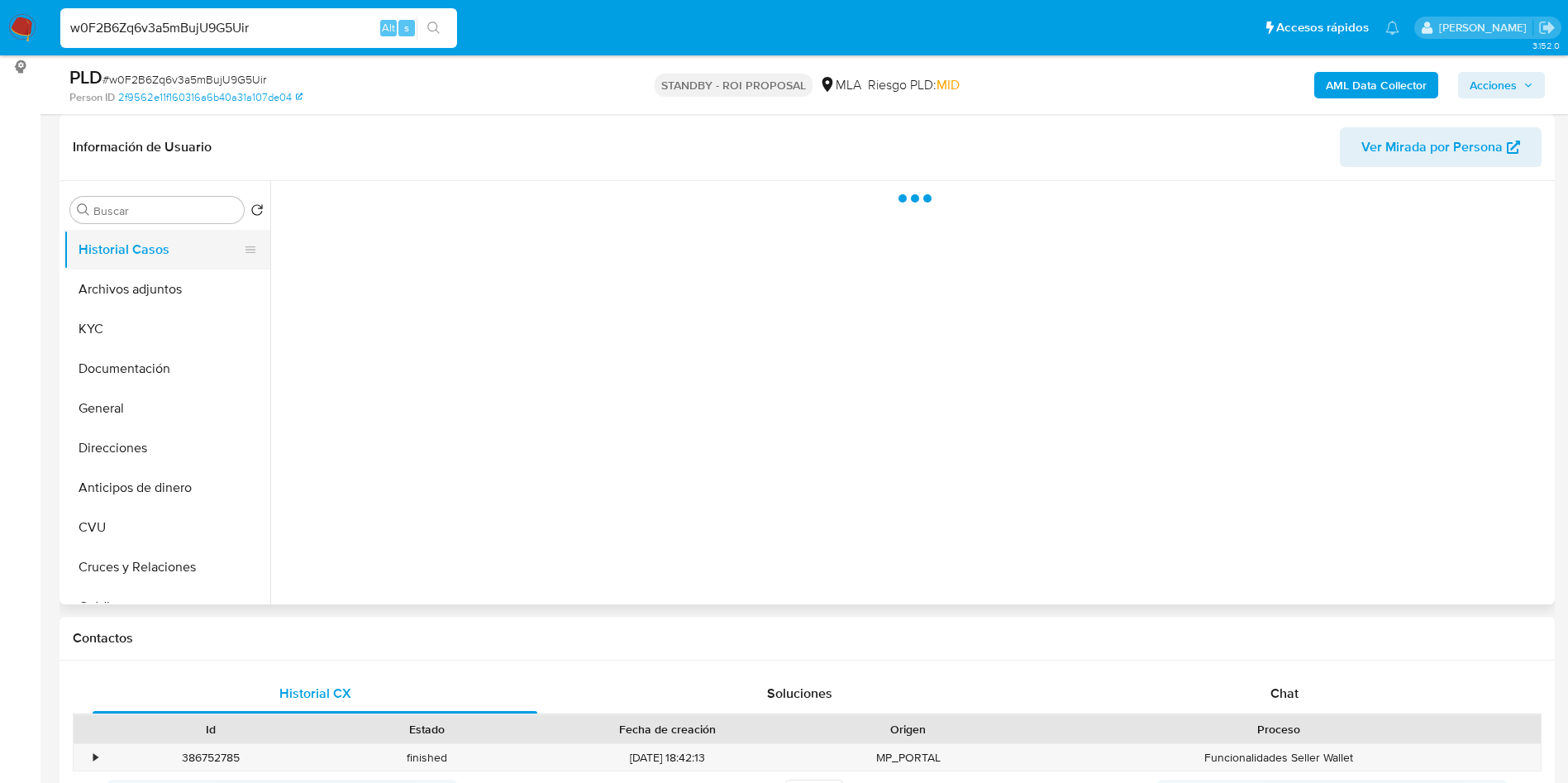
scroll to position [0, 0]
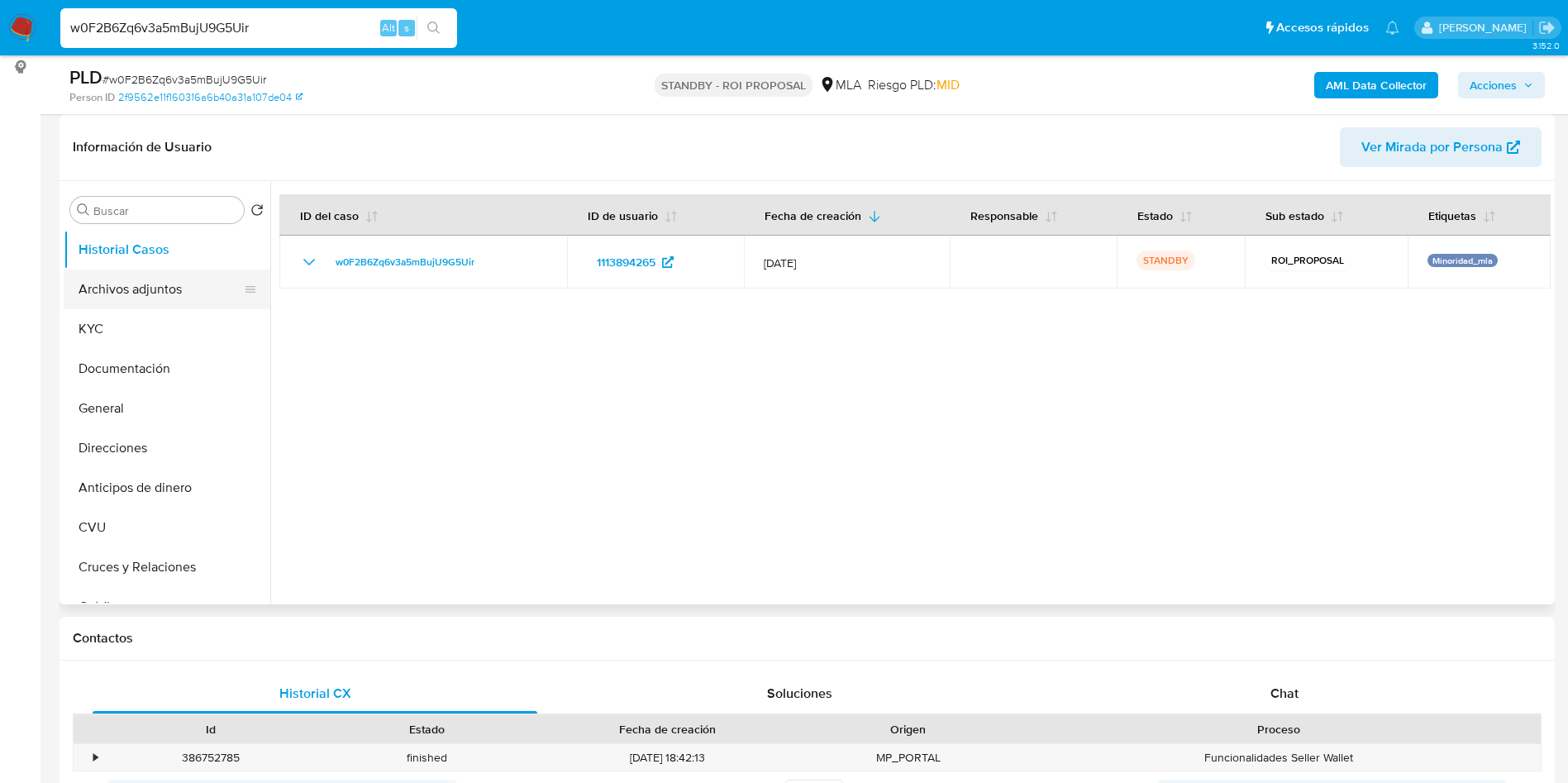
click at [146, 297] on button "Archivos adjuntos" at bounding box center [160, 289] width 193 height 39
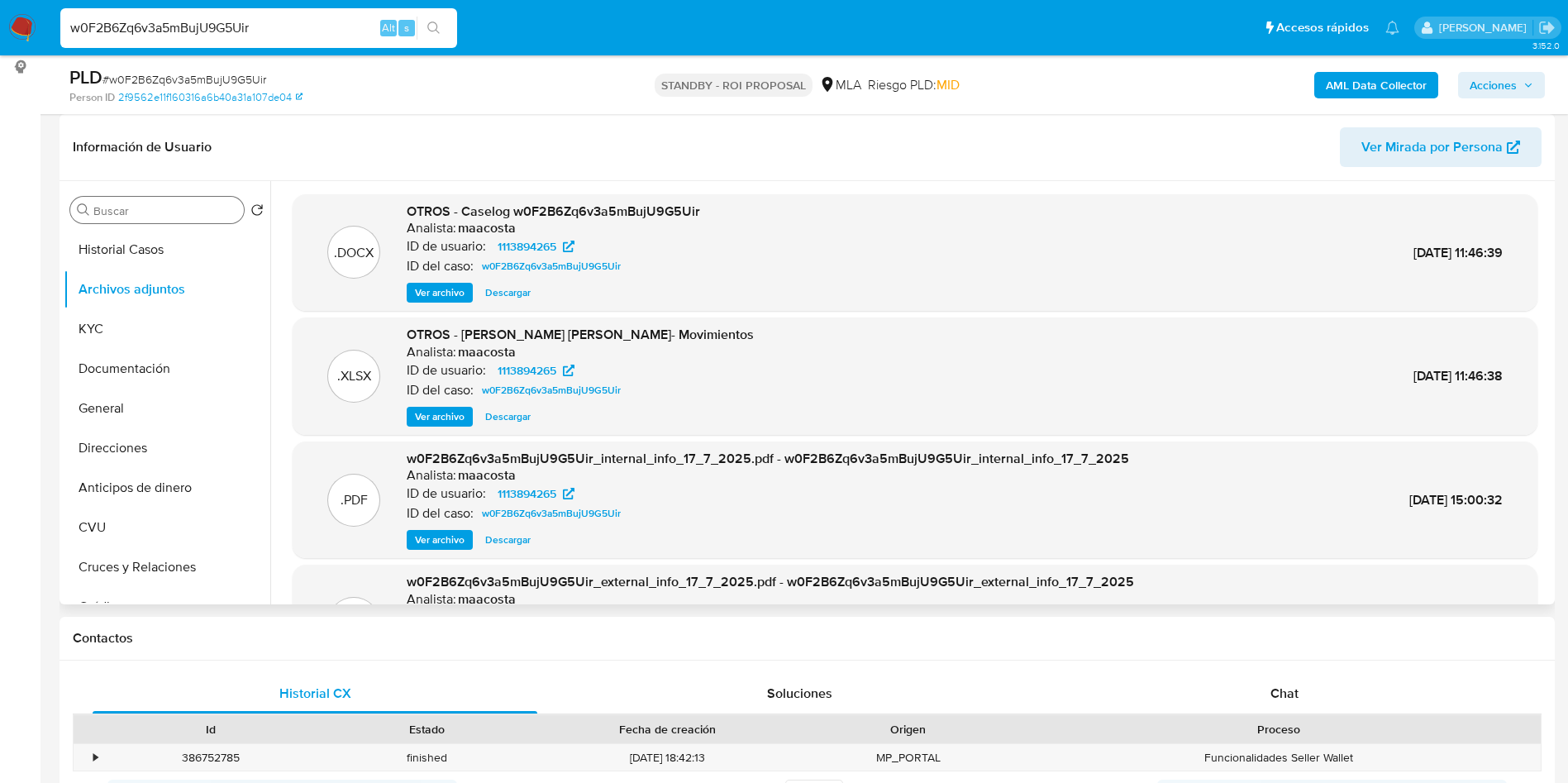
click at [150, 214] on input "Buscar" at bounding box center [165, 211] width 144 height 15
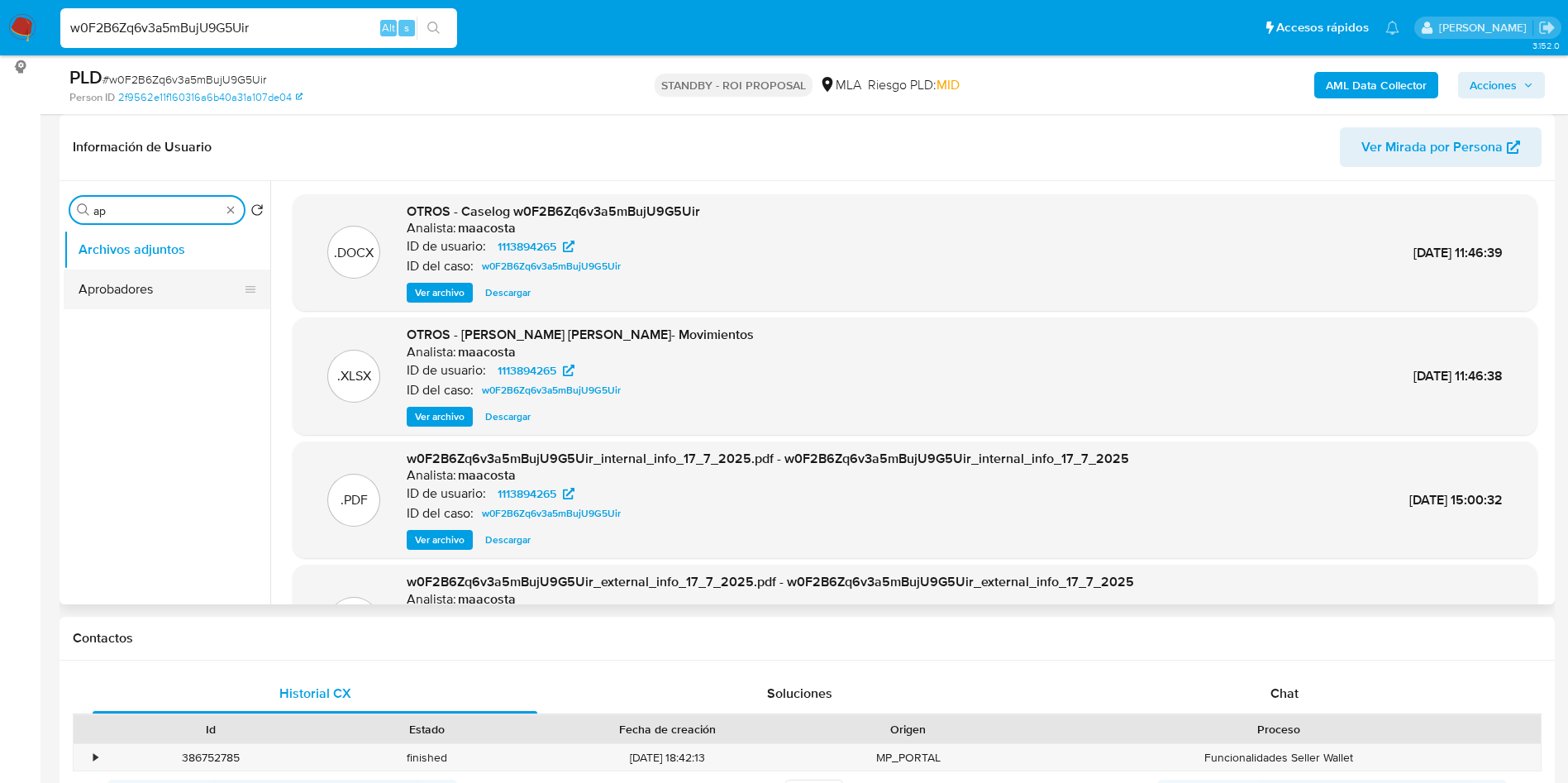
type input "ap"
click at [150, 292] on button "Aprobadores" at bounding box center [160, 289] width 193 height 39
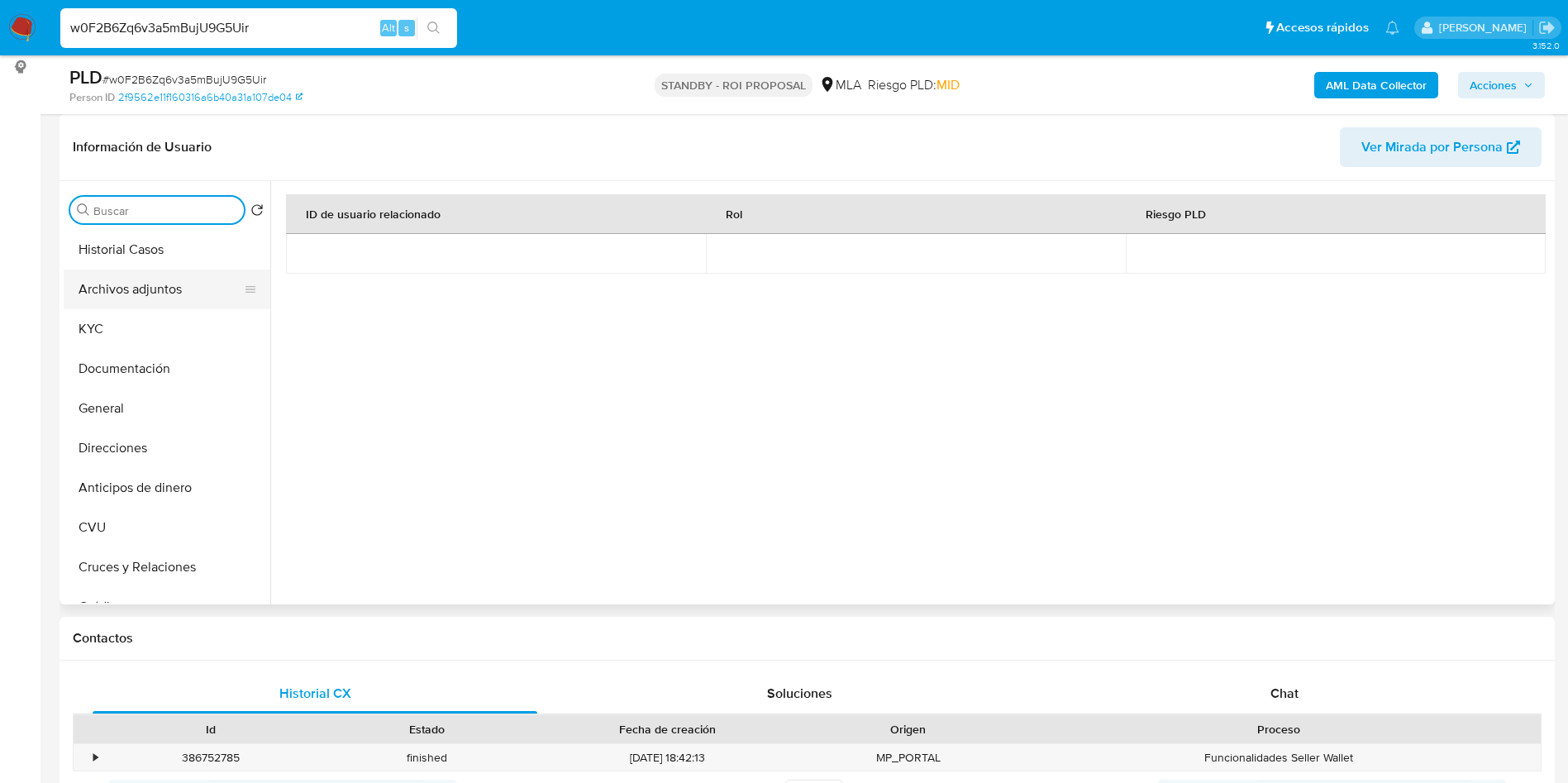
click at [145, 292] on button "Archivos adjuntos" at bounding box center [160, 289] width 193 height 39
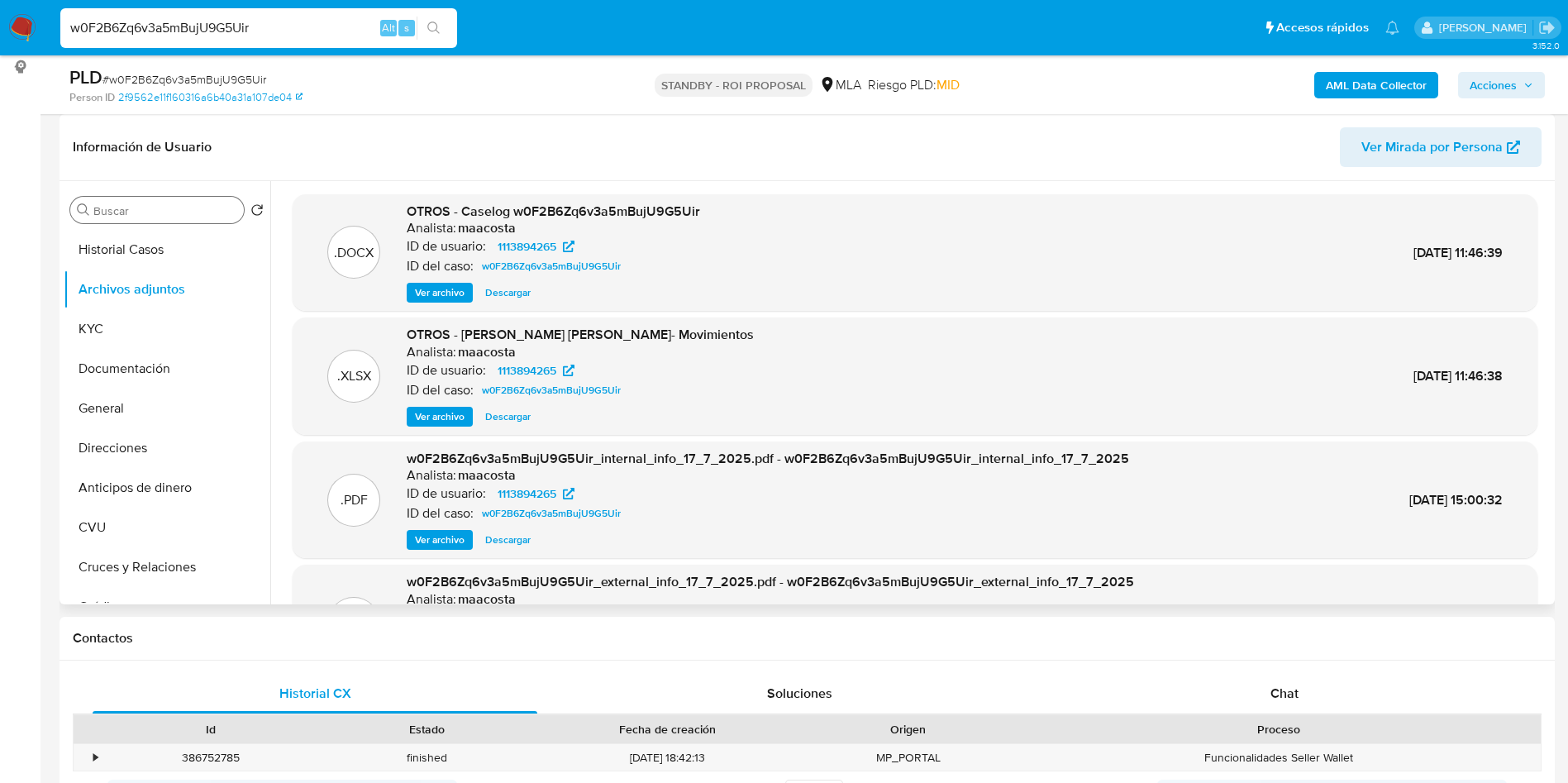
click at [494, 289] on span "Descargar" at bounding box center [508, 292] width 45 height 17
click at [324, 34] on input "w0F2B6Zq6v3a5mBujU9G5Uir" at bounding box center [259, 29] width 397 height 22
paste input "dRJExAj5h9pbMrMBRDm5qjDO"
type input "dRJExAj5h9pbMrMBRDm5qjDO"
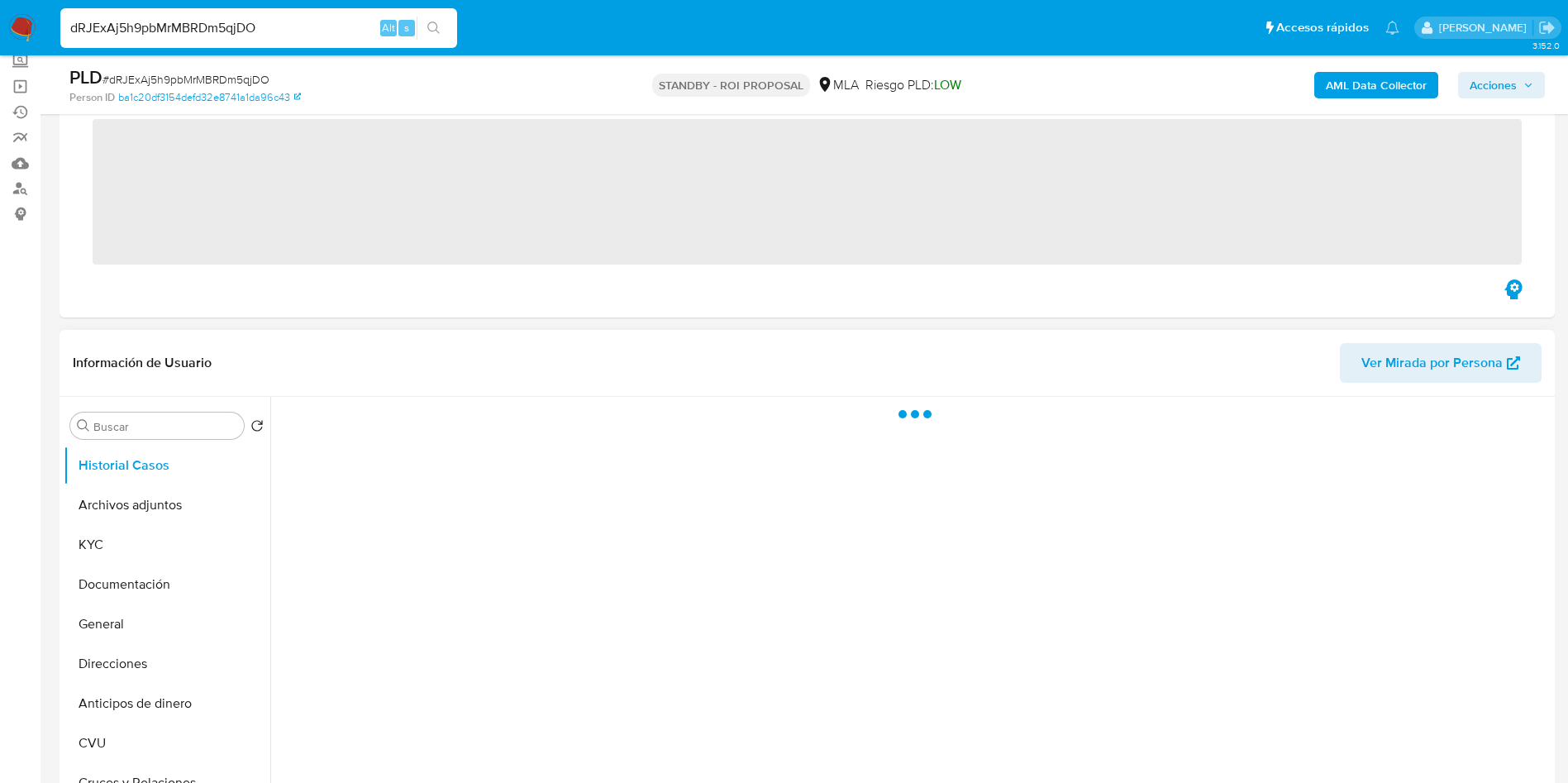
scroll to position [124, 0]
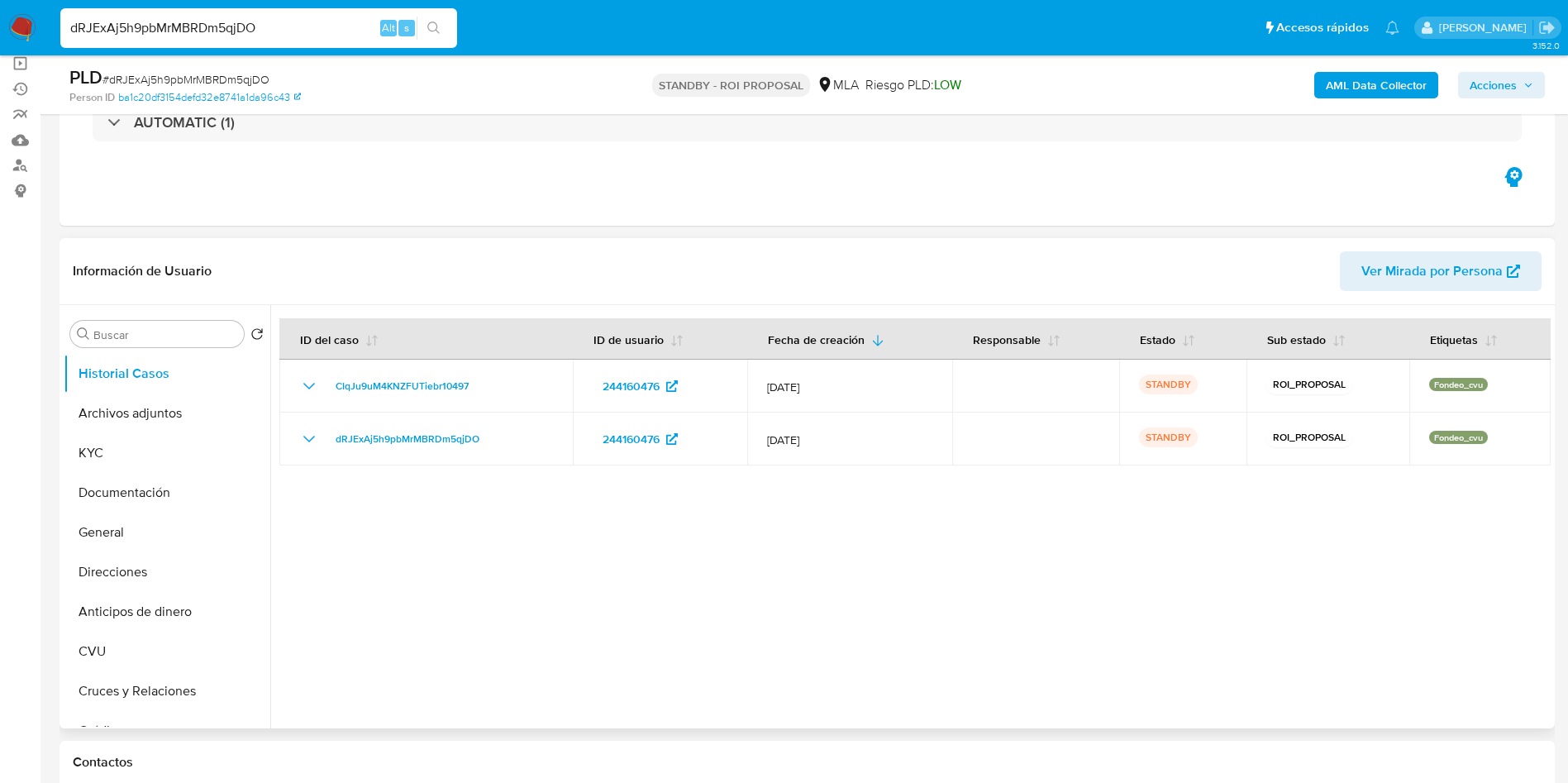
select select "10"
click at [99, 424] on button "Archivos adjuntos" at bounding box center [160, 413] width 193 height 39
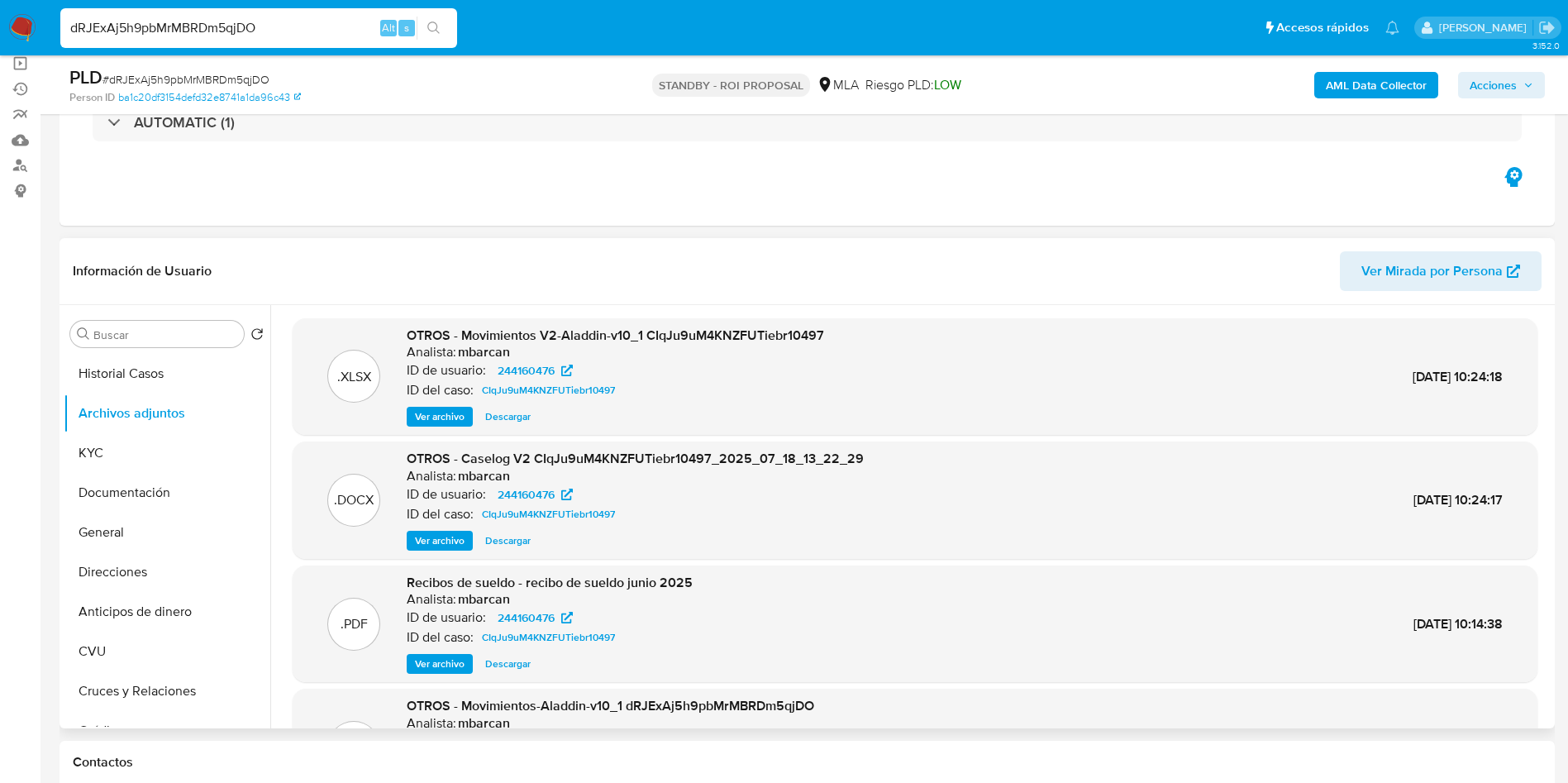
click at [495, 538] on span "Descargar" at bounding box center [508, 541] width 45 height 17
click at [343, 32] on input "dRJExAj5h9pbMrMBRDm5qjDO" at bounding box center [259, 29] width 397 height 22
paste input "PJI5r028m2M1fxTFp3JJQ3xH"
type input "PJI5r028m2M1fxTFp3JJQ3xH"
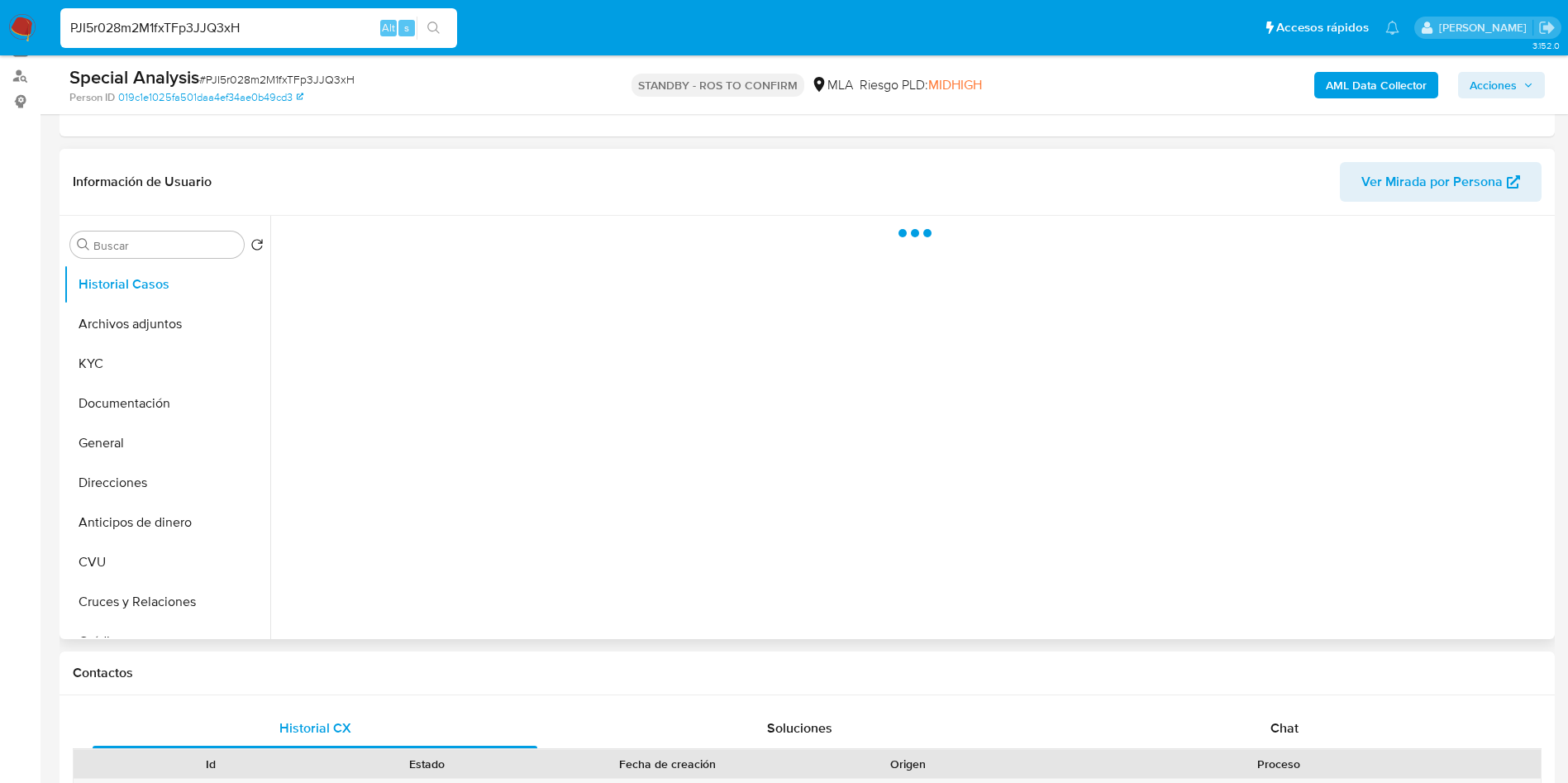
scroll to position [248, 0]
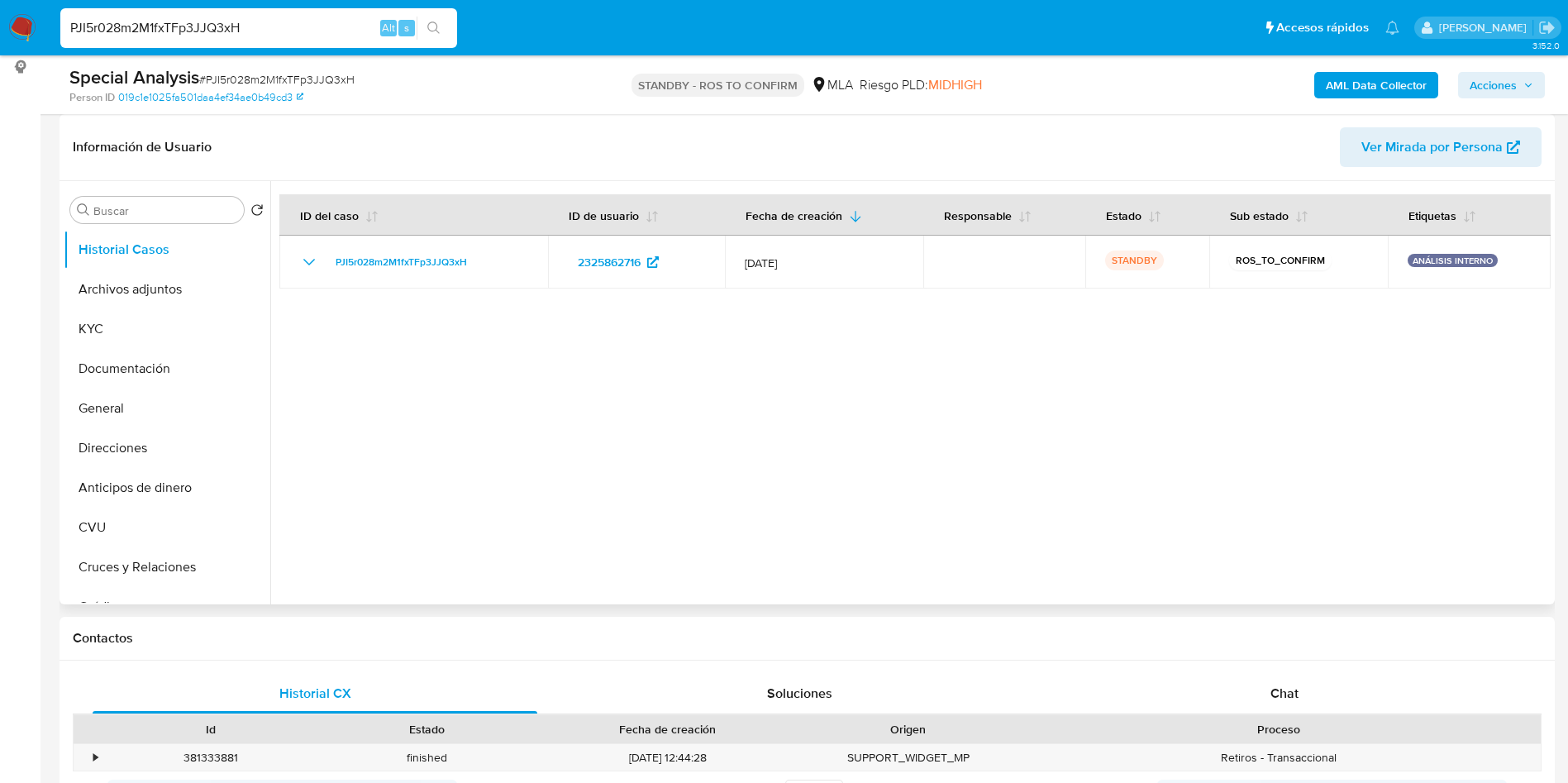
select select "10"
click at [187, 290] on button "Archivos adjuntos" at bounding box center [160, 289] width 193 height 39
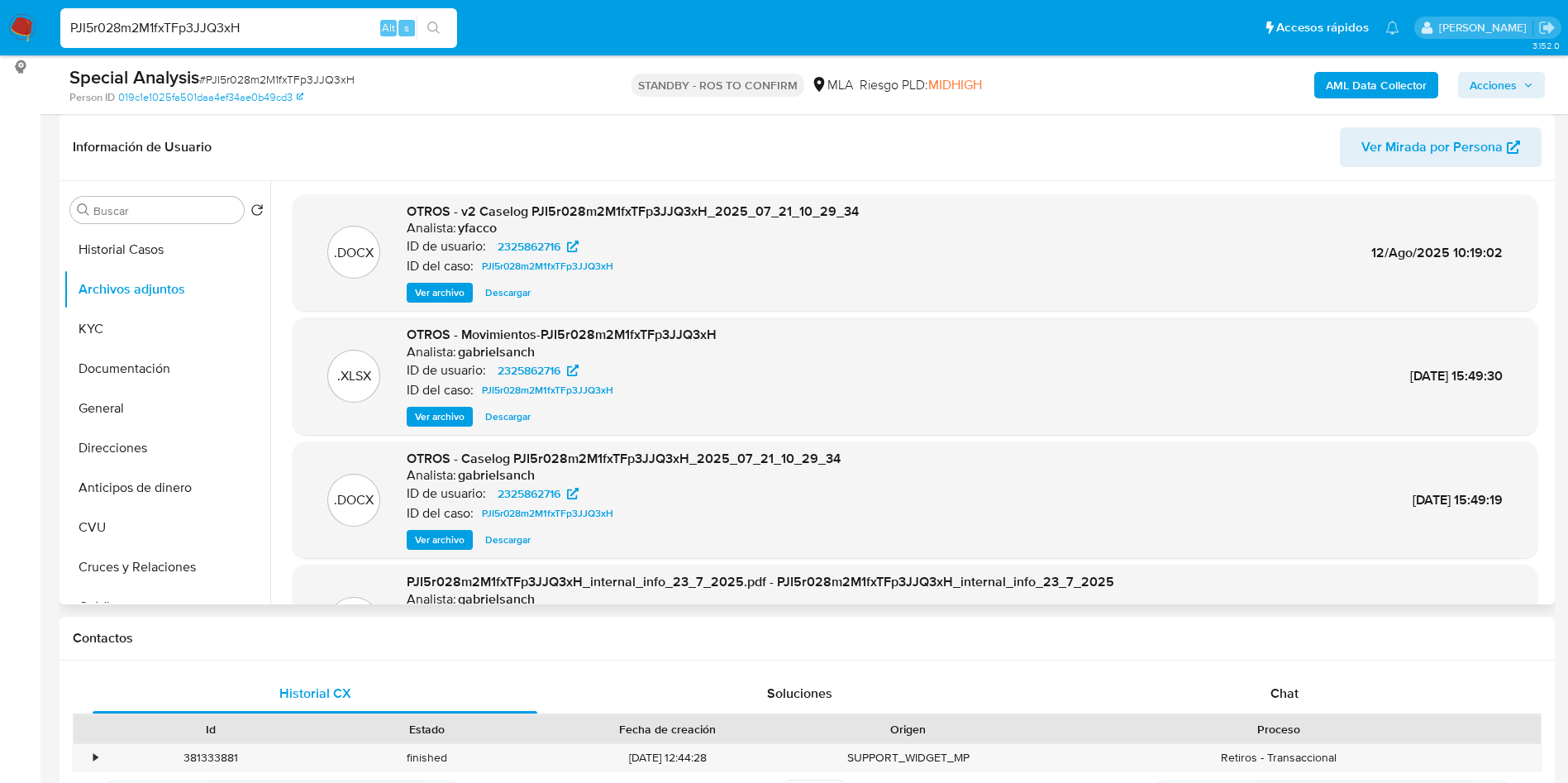
click at [503, 298] on span "Descargar" at bounding box center [508, 292] width 45 height 17
click at [334, 29] on input "PJI5r028m2M1fxTFp3JJQ3xH" at bounding box center [259, 29] width 397 height 22
paste input "vw9gwhJ22sw5Jbcfta3CvW0g"
type input "vw9gwhJ22sw5Jbcfta3CvW0g"
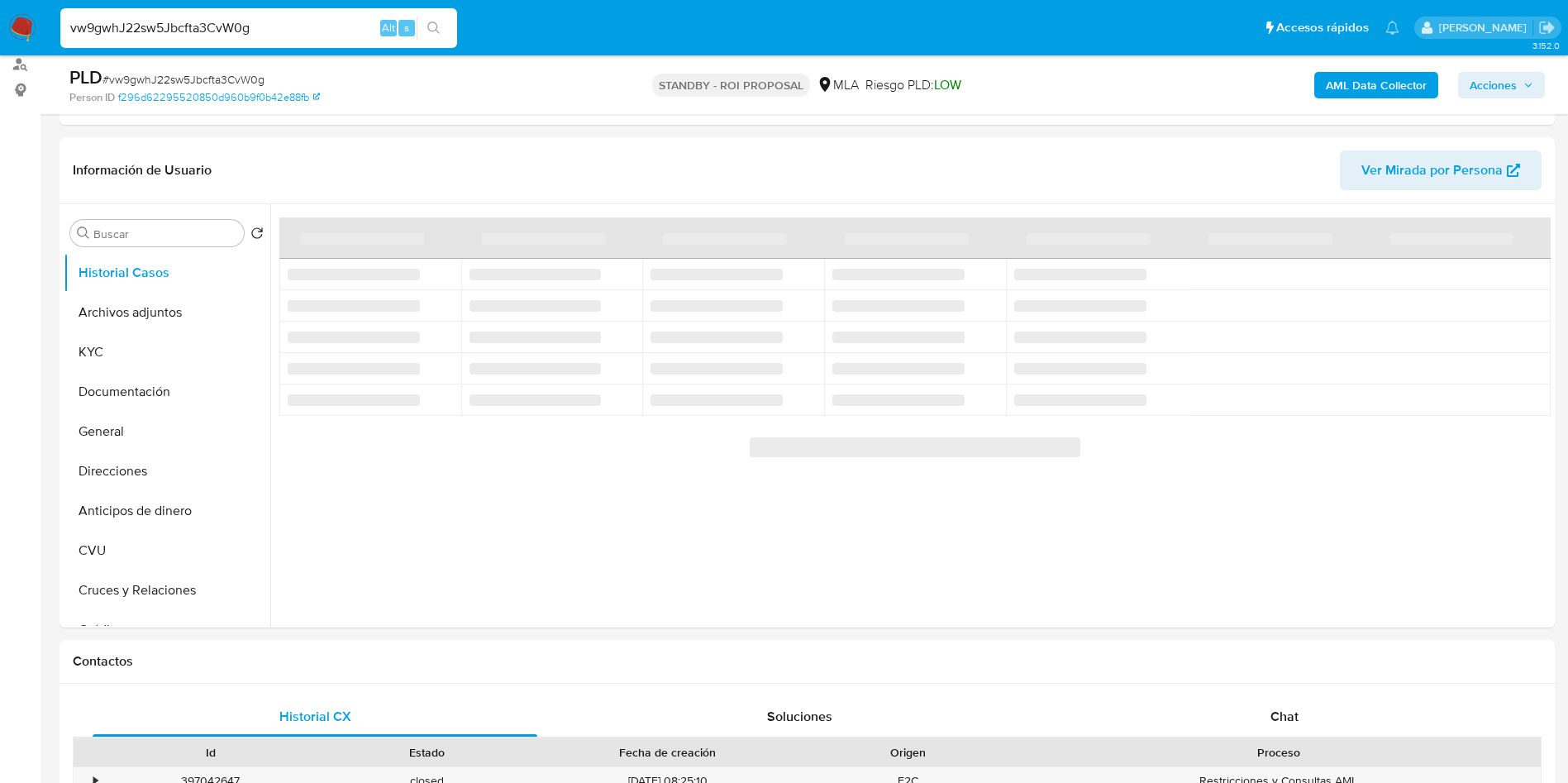
scroll to position [248, 0]
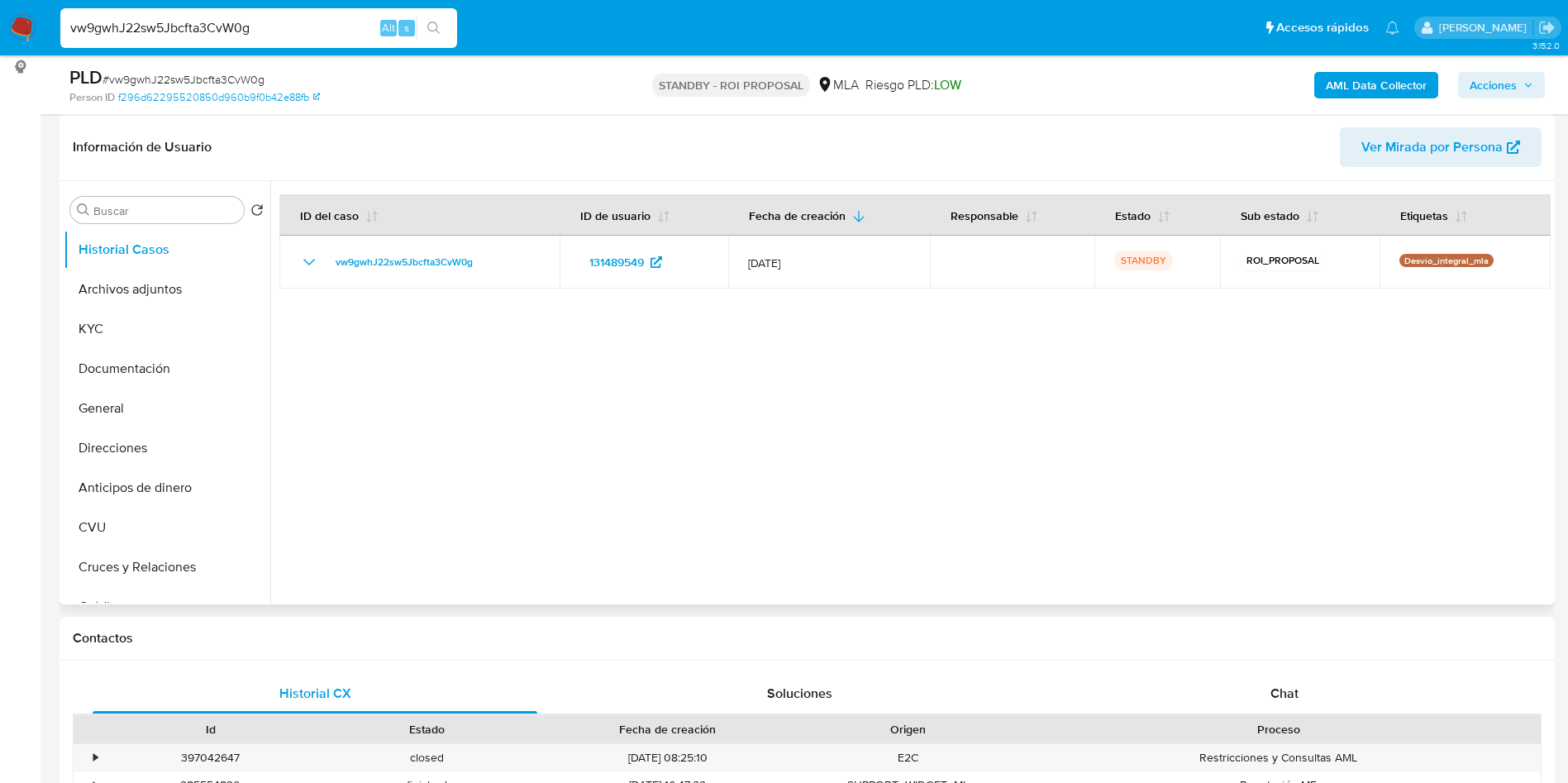
select select "10"
click at [164, 298] on button "Archivos adjuntos" at bounding box center [160, 289] width 193 height 39
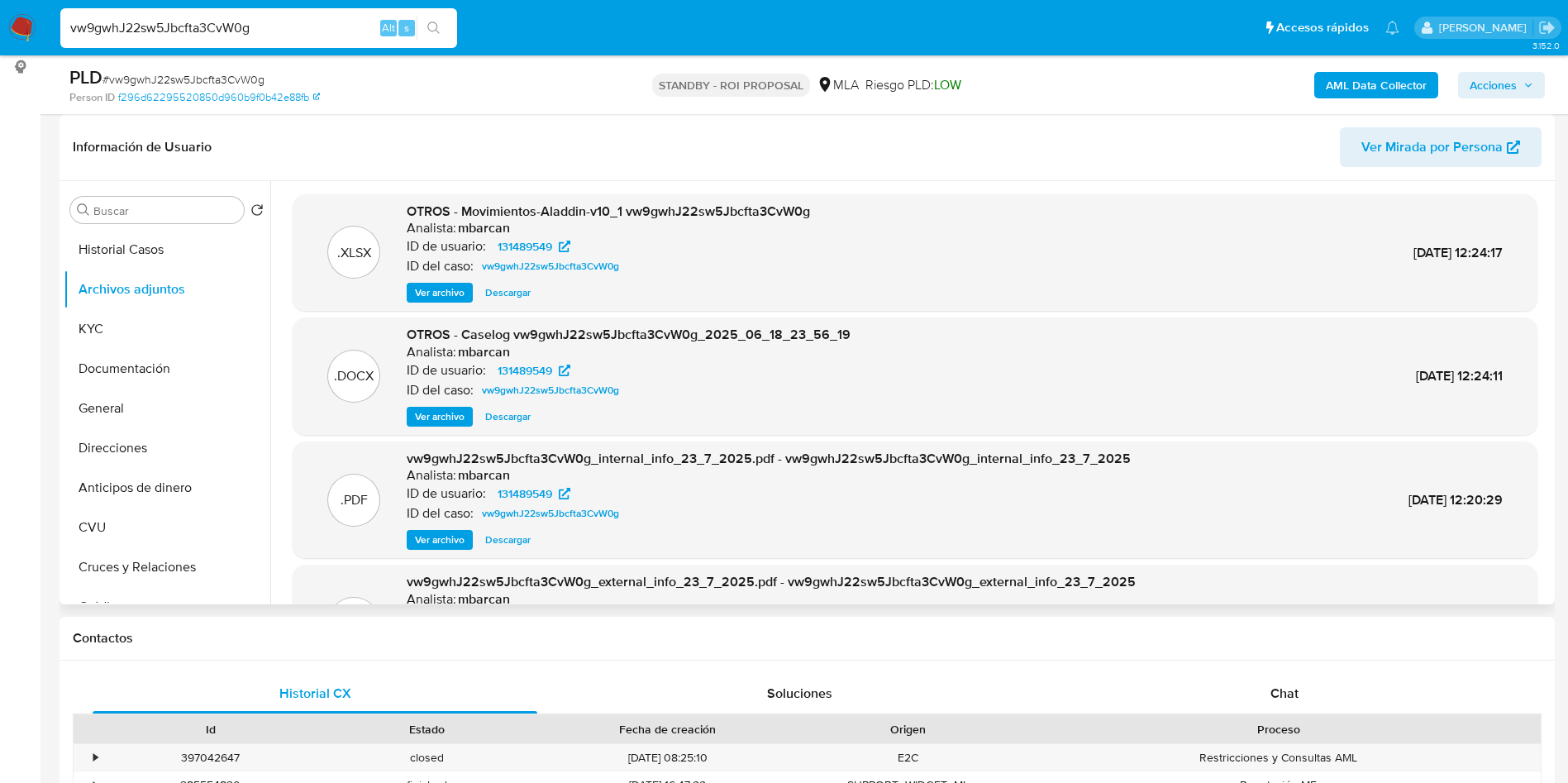
click at [495, 422] on span "Descargar" at bounding box center [508, 417] width 45 height 17
click at [291, 28] on input "vw9gwhJ22sw5Jbcfta3CvW0g" at bounding box center [259, 29] width 397 height 22
paste input "0yFUdmfXk6POOrM1lRv00wsT"
type input "0yFUdmfXk6POOrM1lRv00wsT"
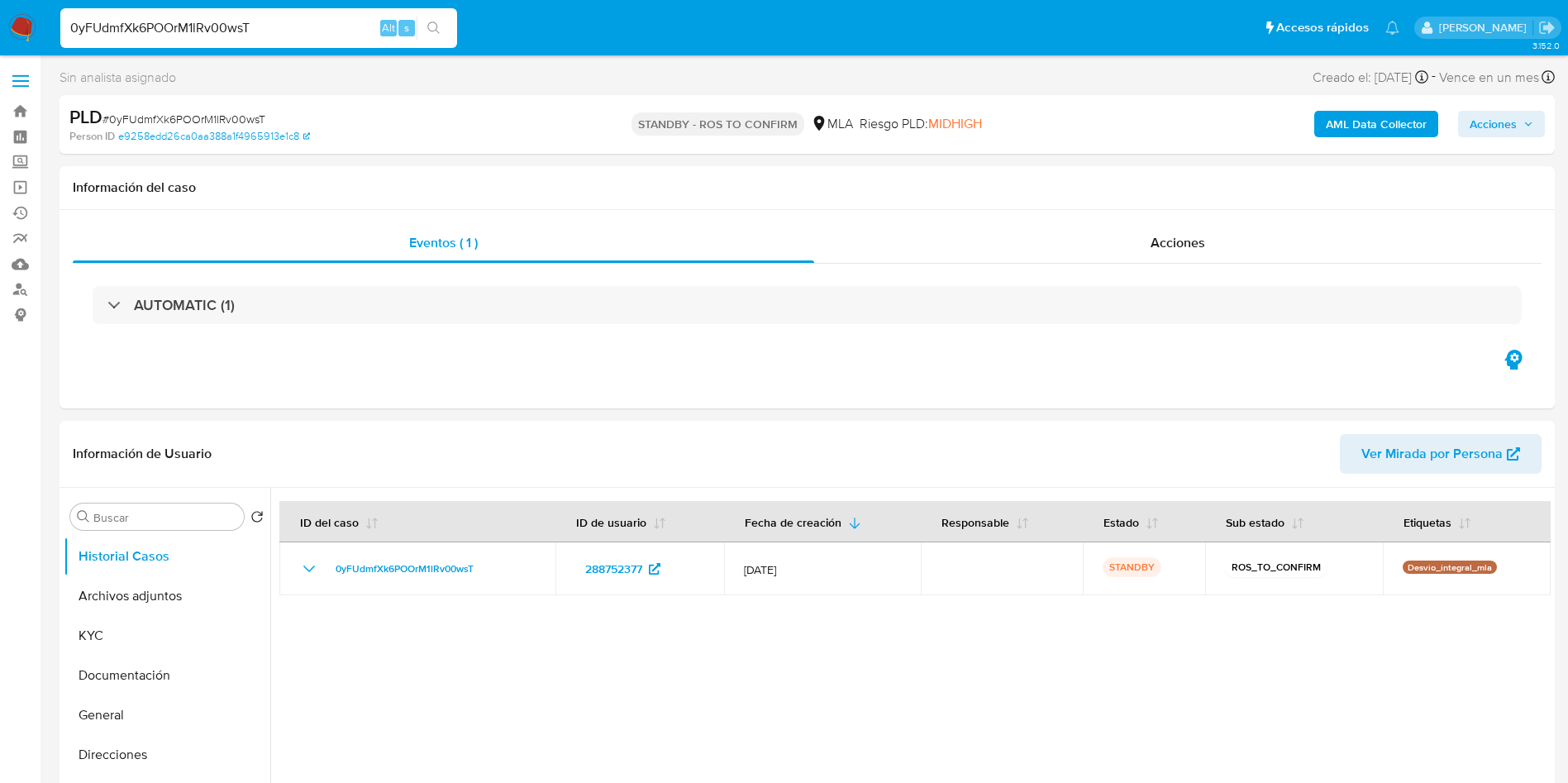
select select "10"
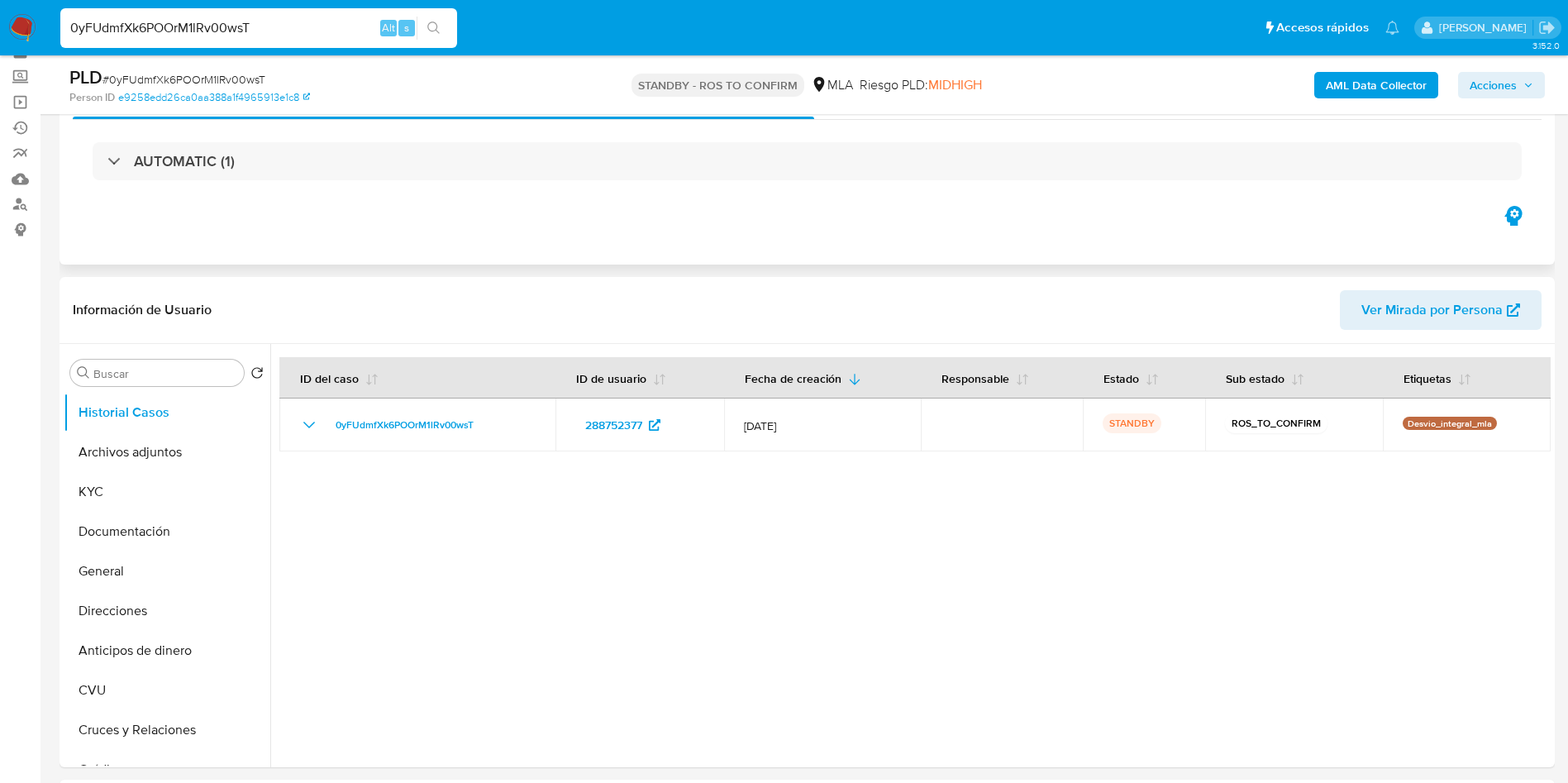
scroll to position [124, 0]
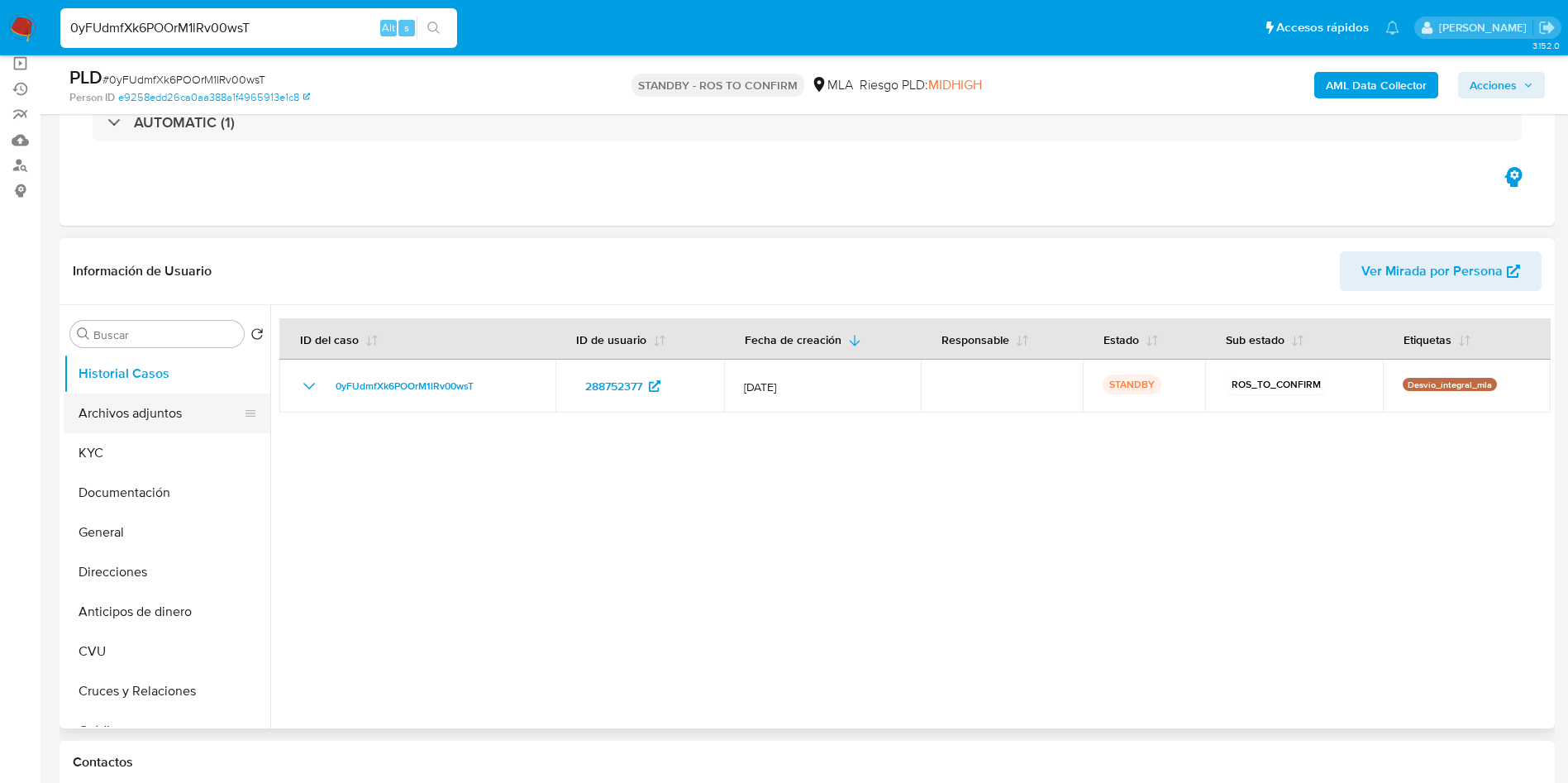
click at [129, 409] on button "Archivos adjuntos" at bounding box center [160, 413] width 193 height 39
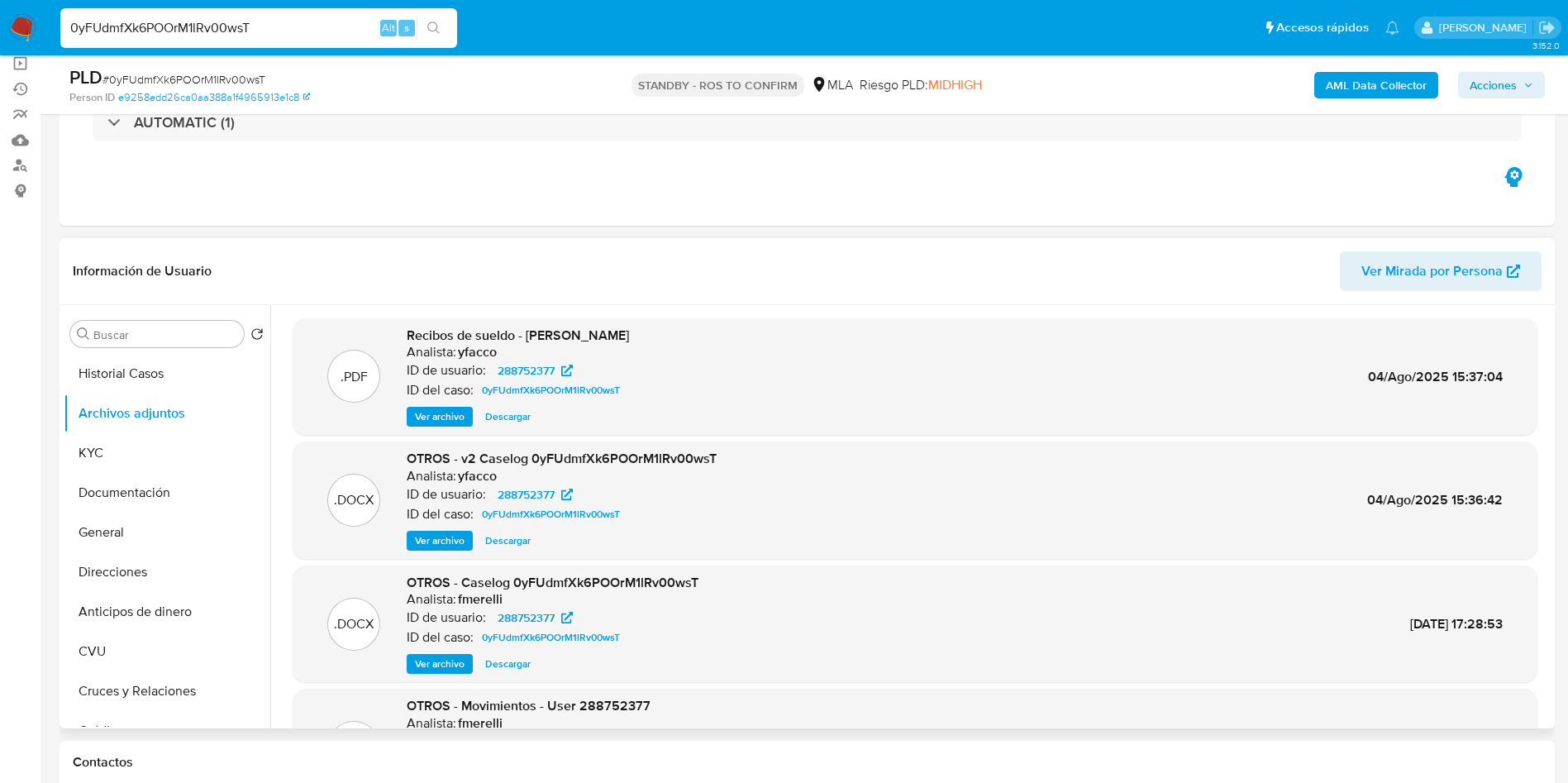
click at [515, 542] on span "Descargar" at bounding box center [508, 541] width 45 height 17
click at [318, 36] on input "0yFUdmfXk6POOrM1lRv00wsT" at bounding box center [259, 29] width 397 height 22
paste input "sMSM9Pf7Wbkyel5bKuDn2M52"
type input "sMSM9Pf7Wbkyel5bKuDn2M52"
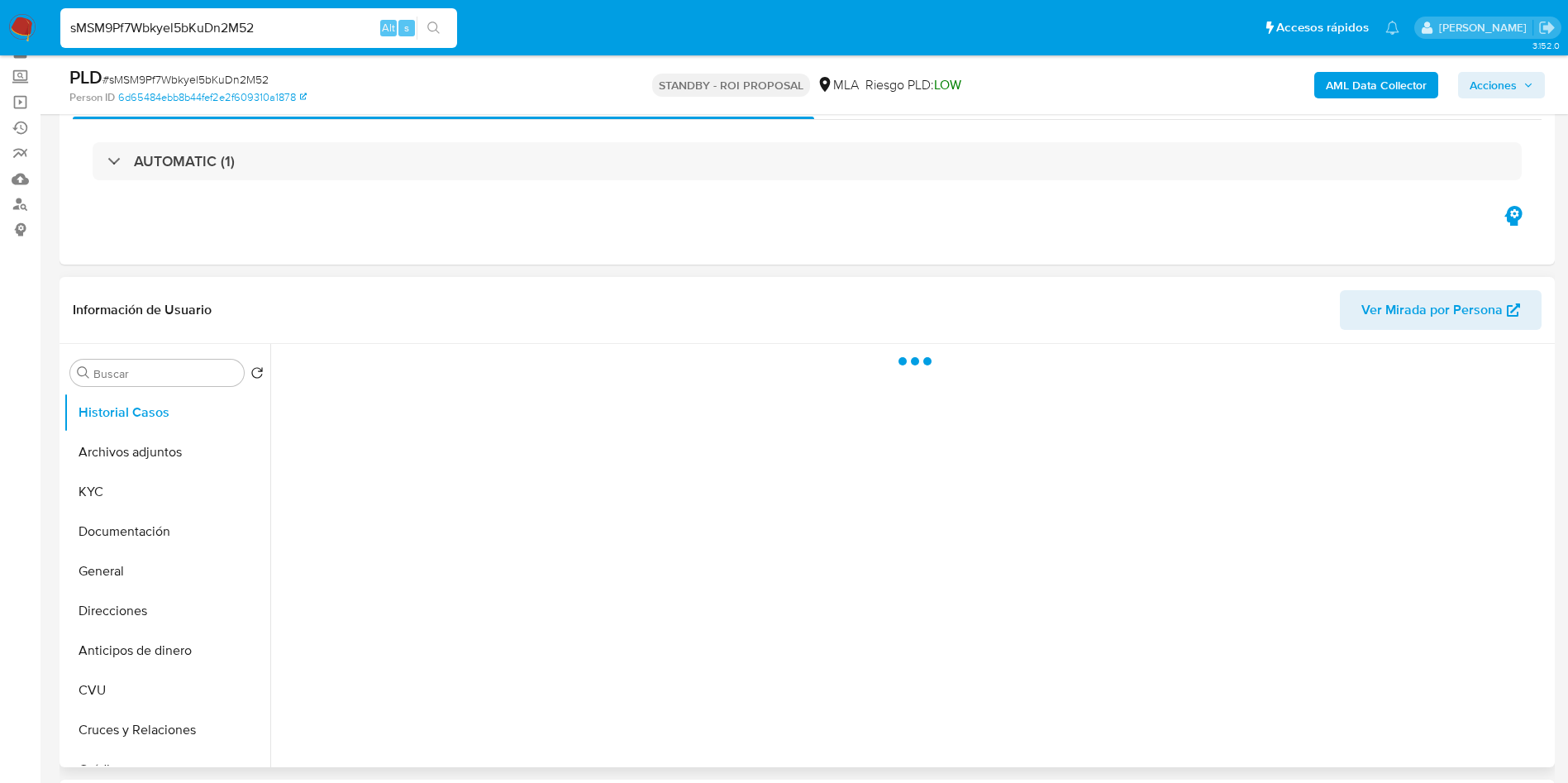
scroll to position [124, 0]
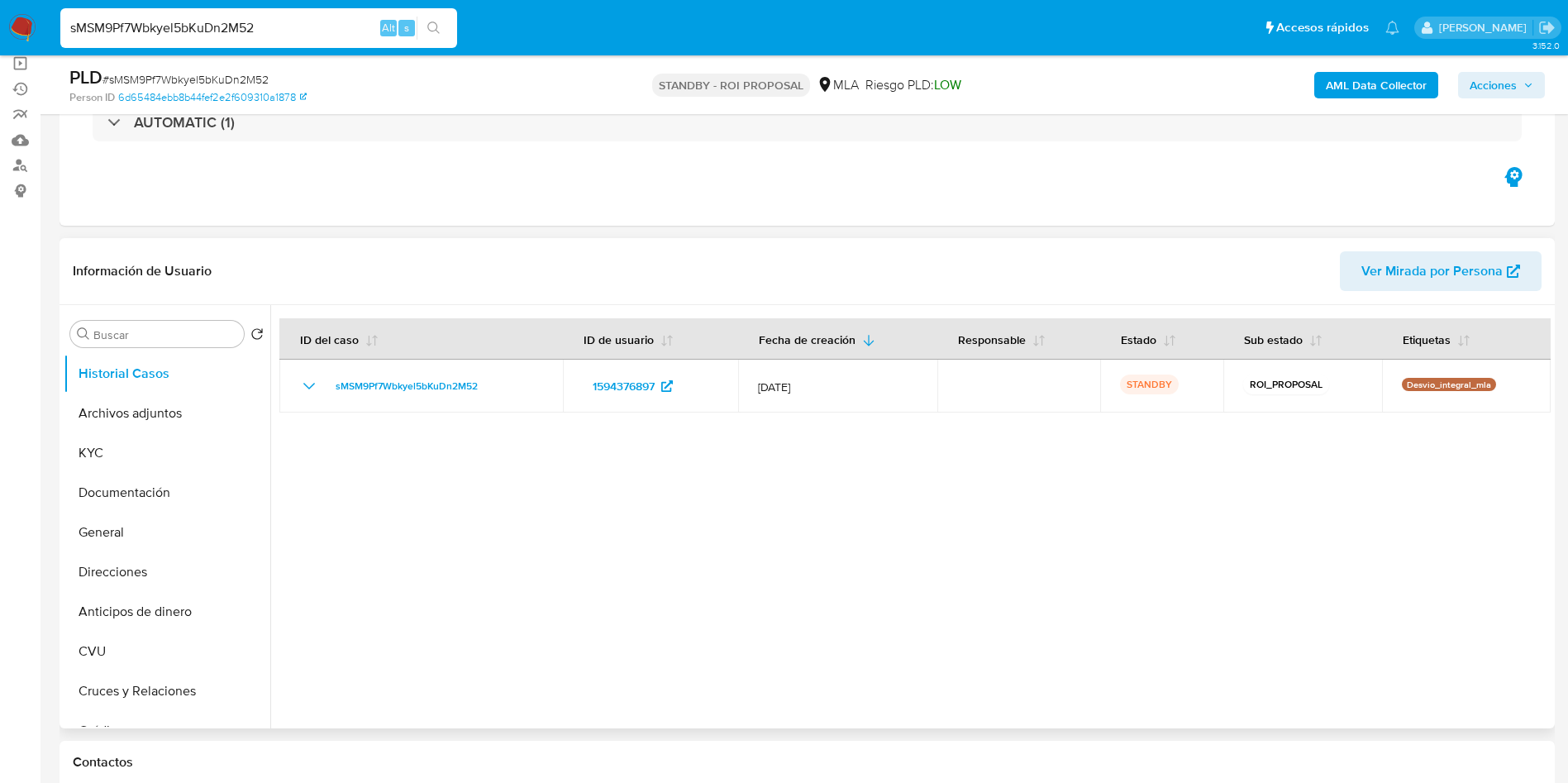
select select "10"
click at [146, 402] on button "Archivos adjuntos" at bounding box center [160, 413] width 193 height 39
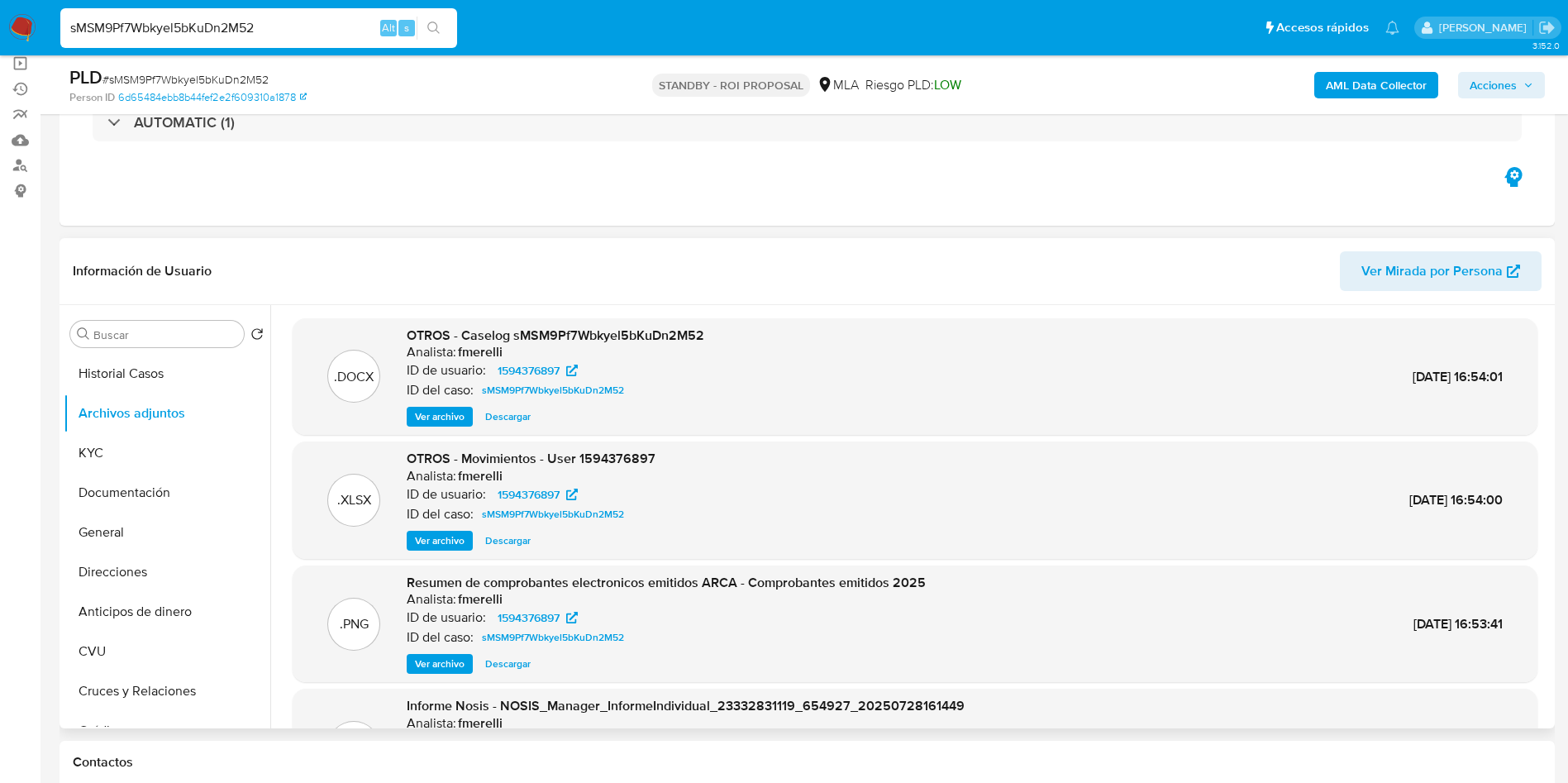
click at [506, 417] on span "Descargar" at bounding box center [508, 417] width 45 height 17
click at [266, 26] on input "sMSM9Pf7Wbkyel5bKuDn2M52" at bounding box center [259, 29] width 397 height 22
paste input "xA3EdVstBMnXP19sIHLvZSPC"
type input "xA3EdVstBMnXP19sIHLvZSPC"
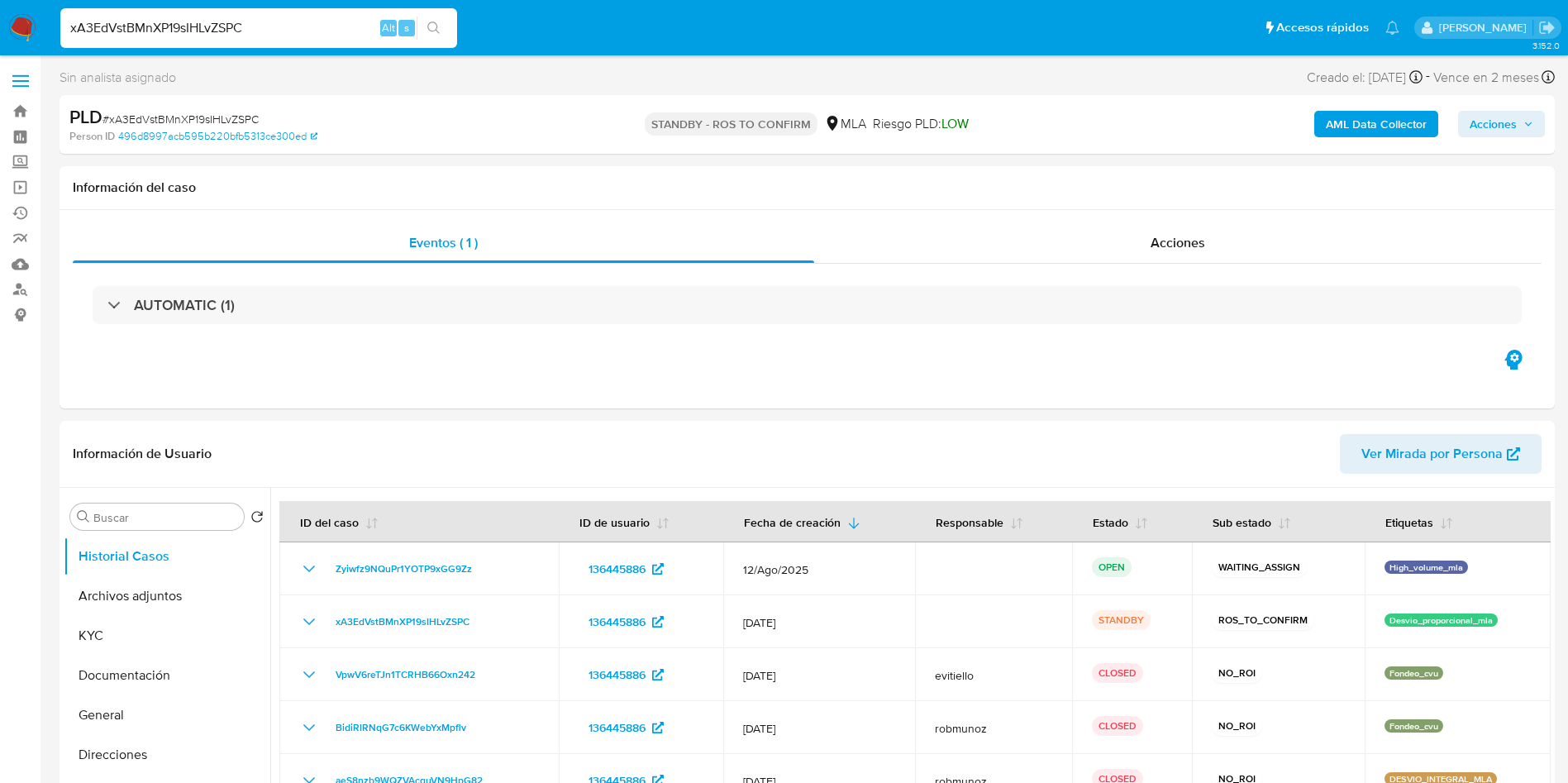
select select "10"
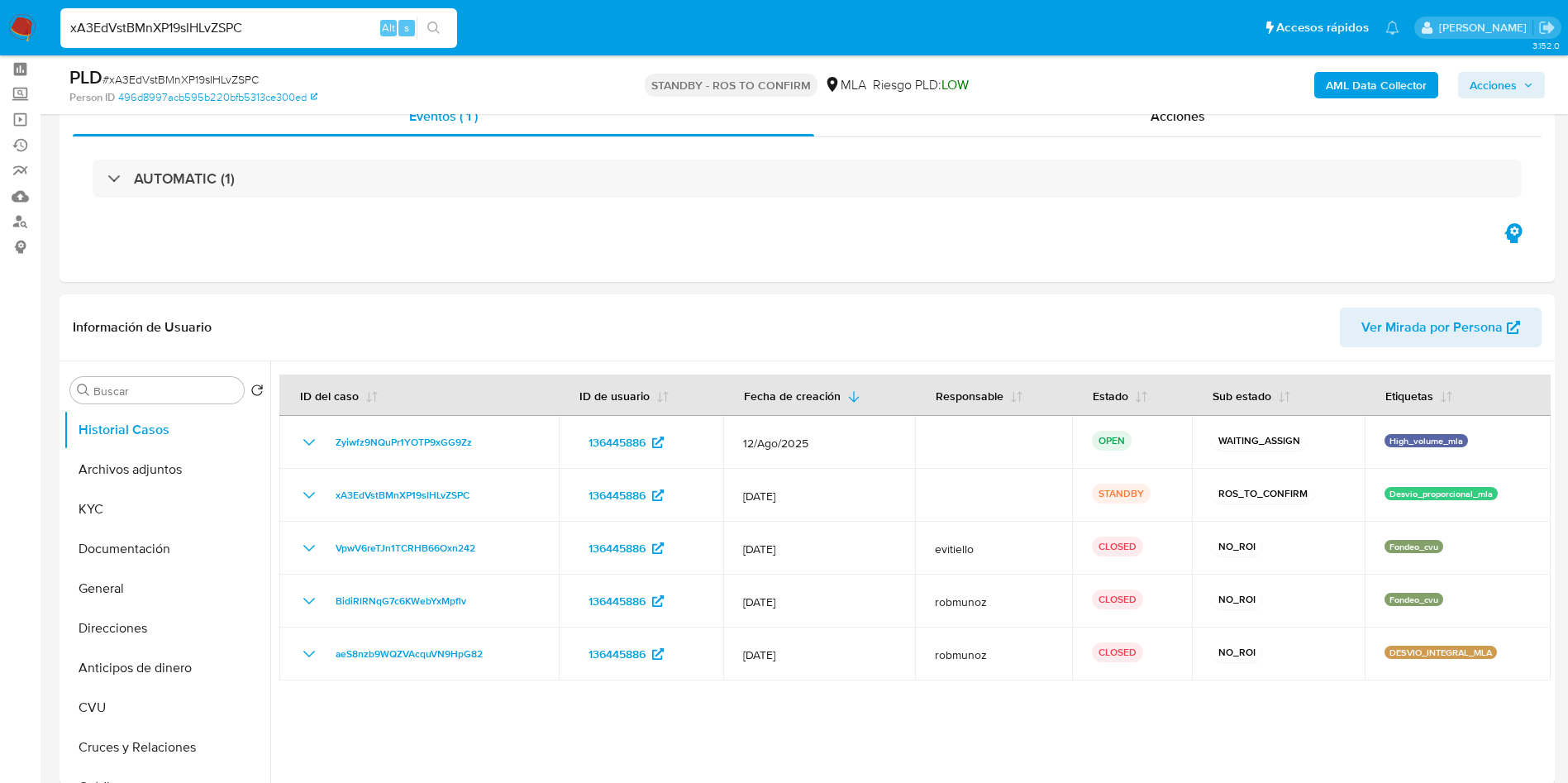
scroll to position [124, 0]
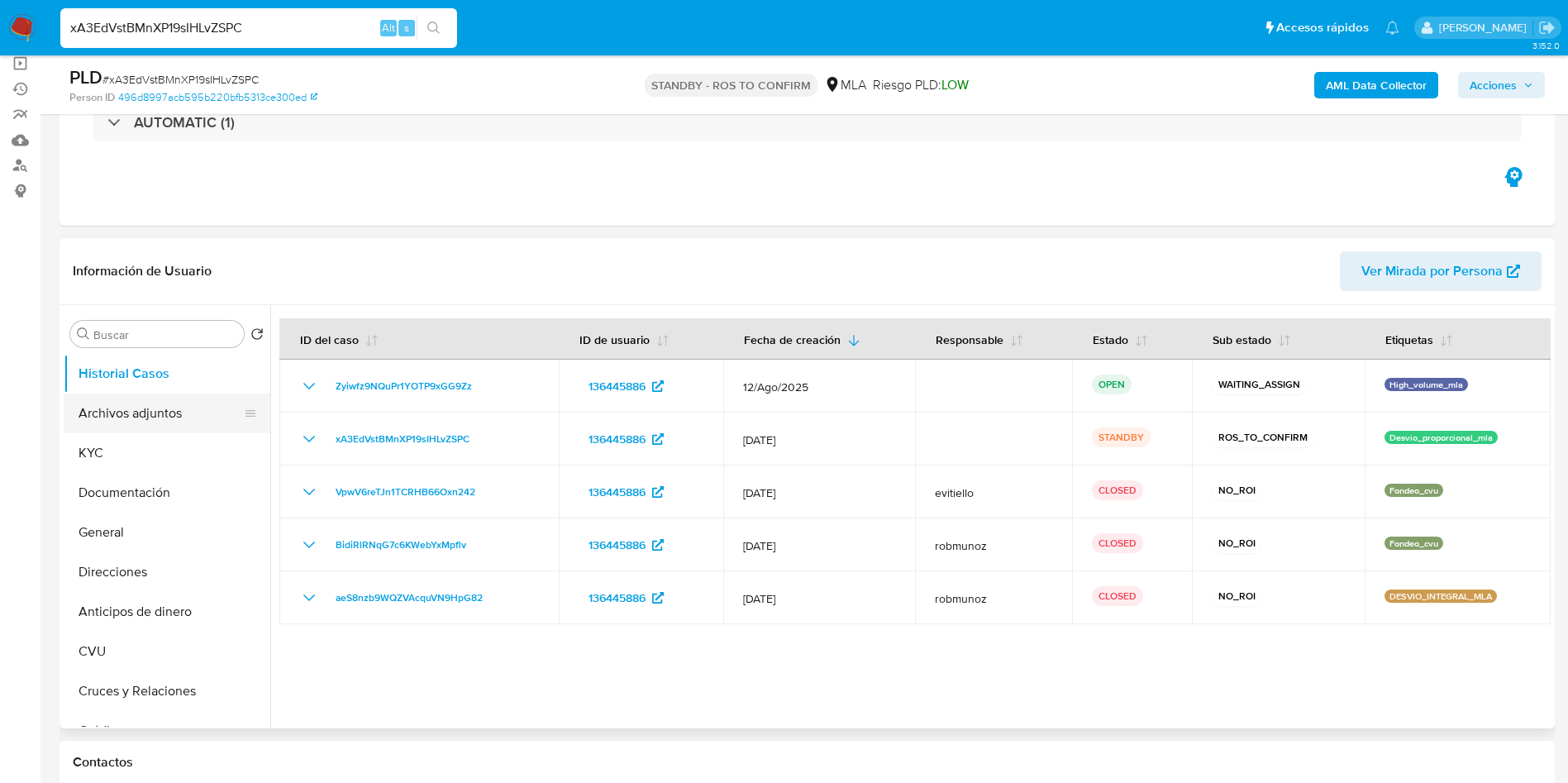
click at [129, 418] on button "Archivos adjuntos" at bounding box center [160, 413] width 193 height 39
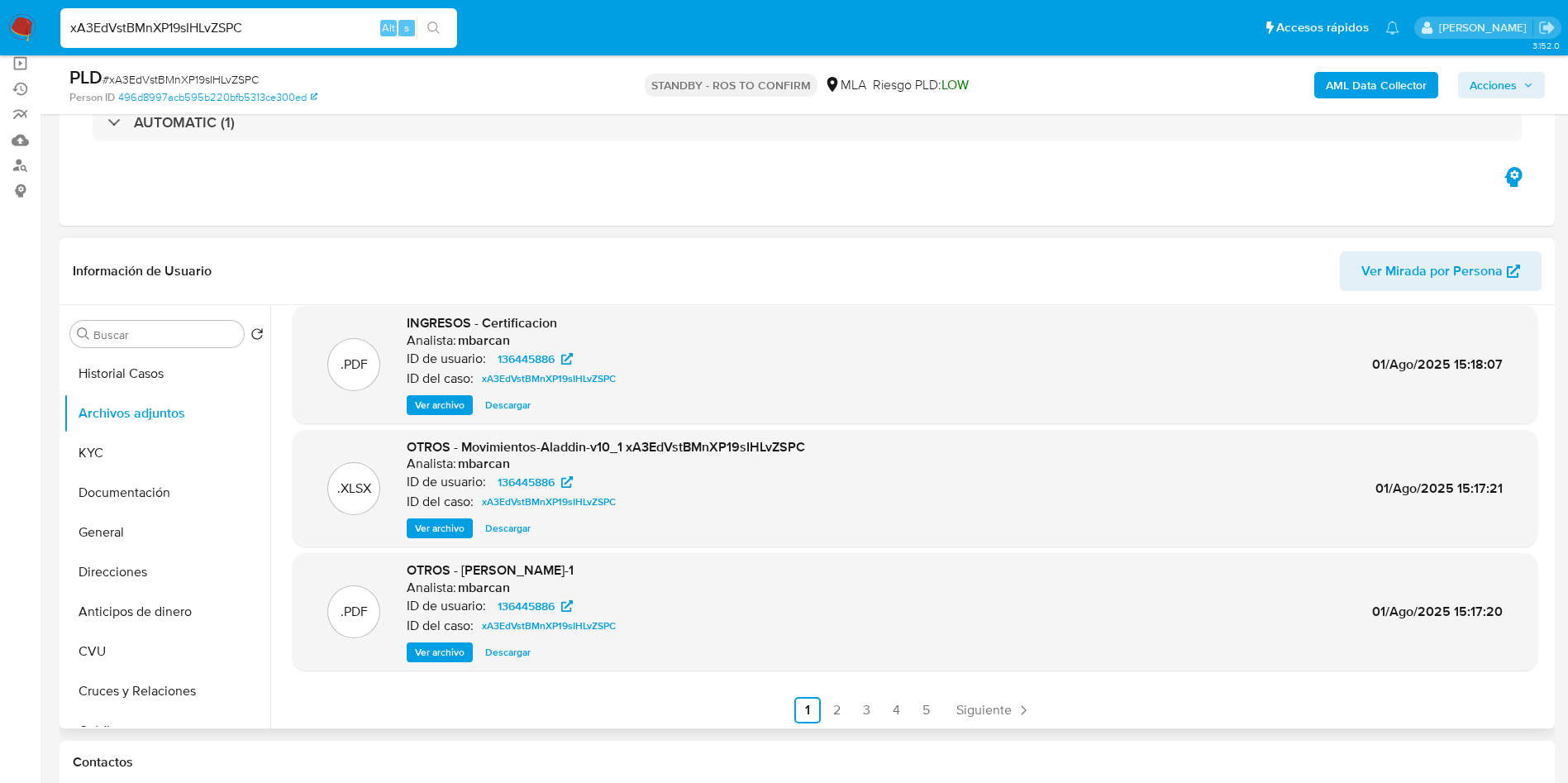
scroll to position [139, 0]
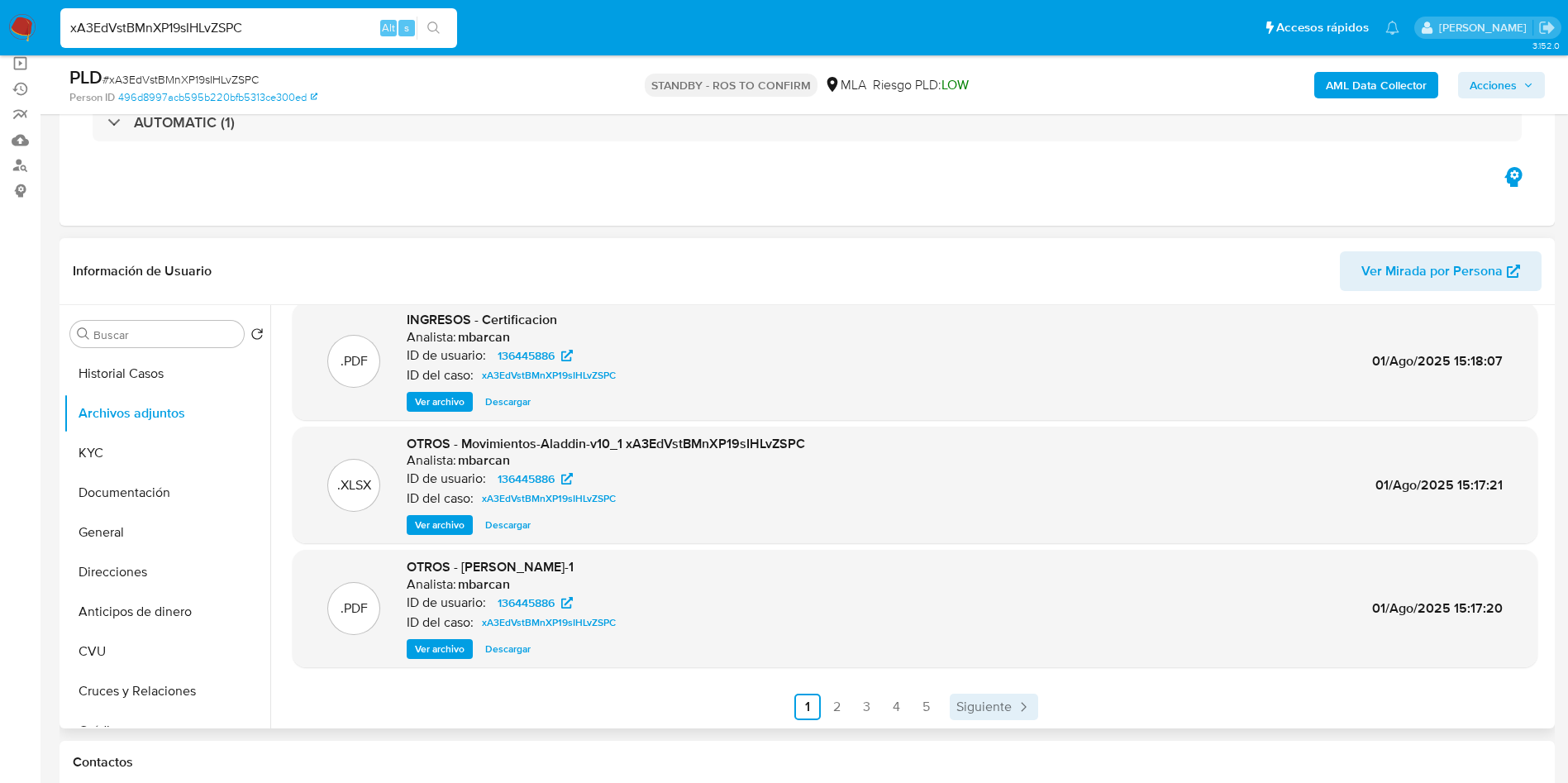
click at [966, 712] on span "Siguiente" at bounding box center [984, 707] width 55 height 13
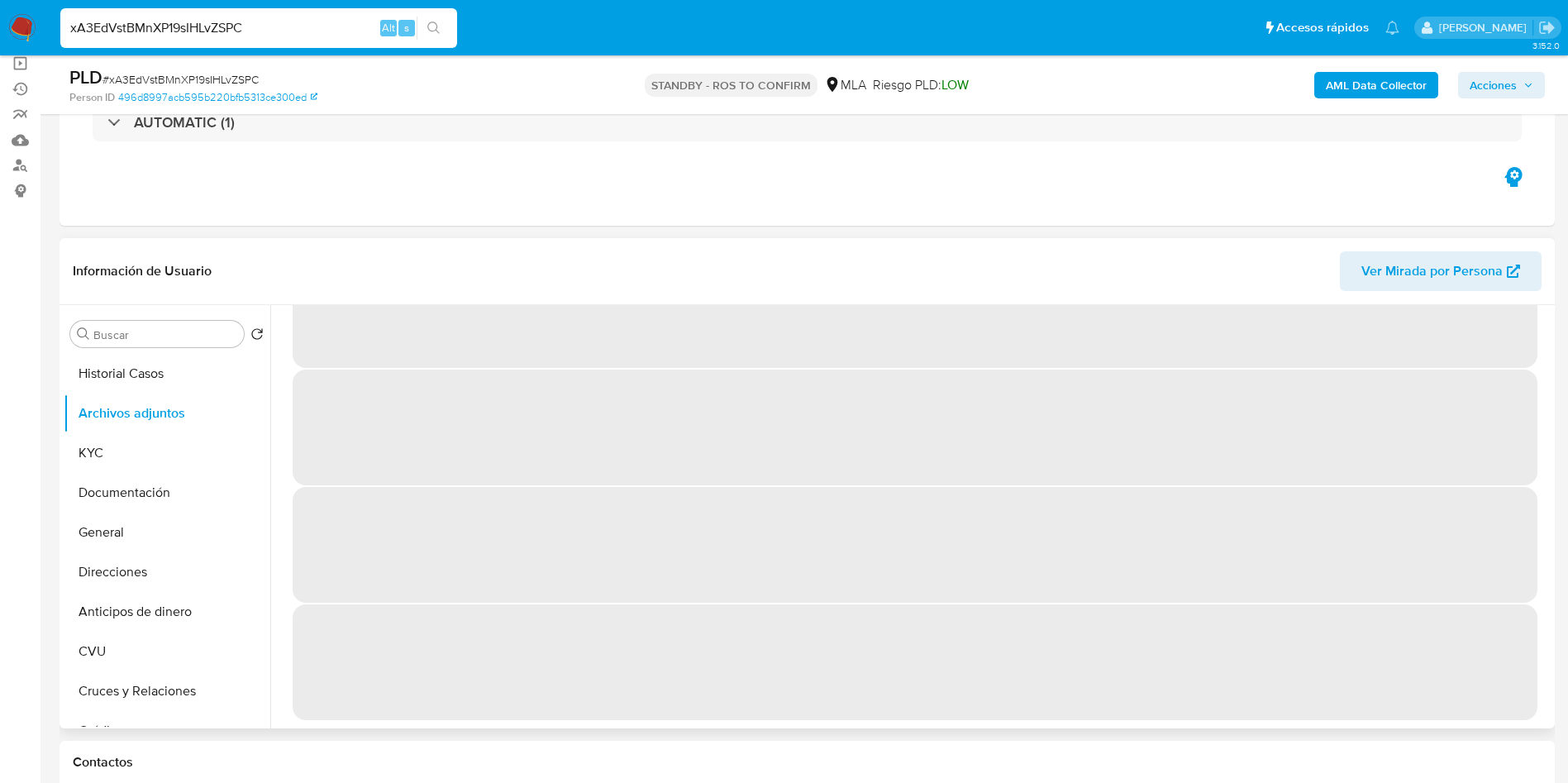
scroll to position [0, 0]
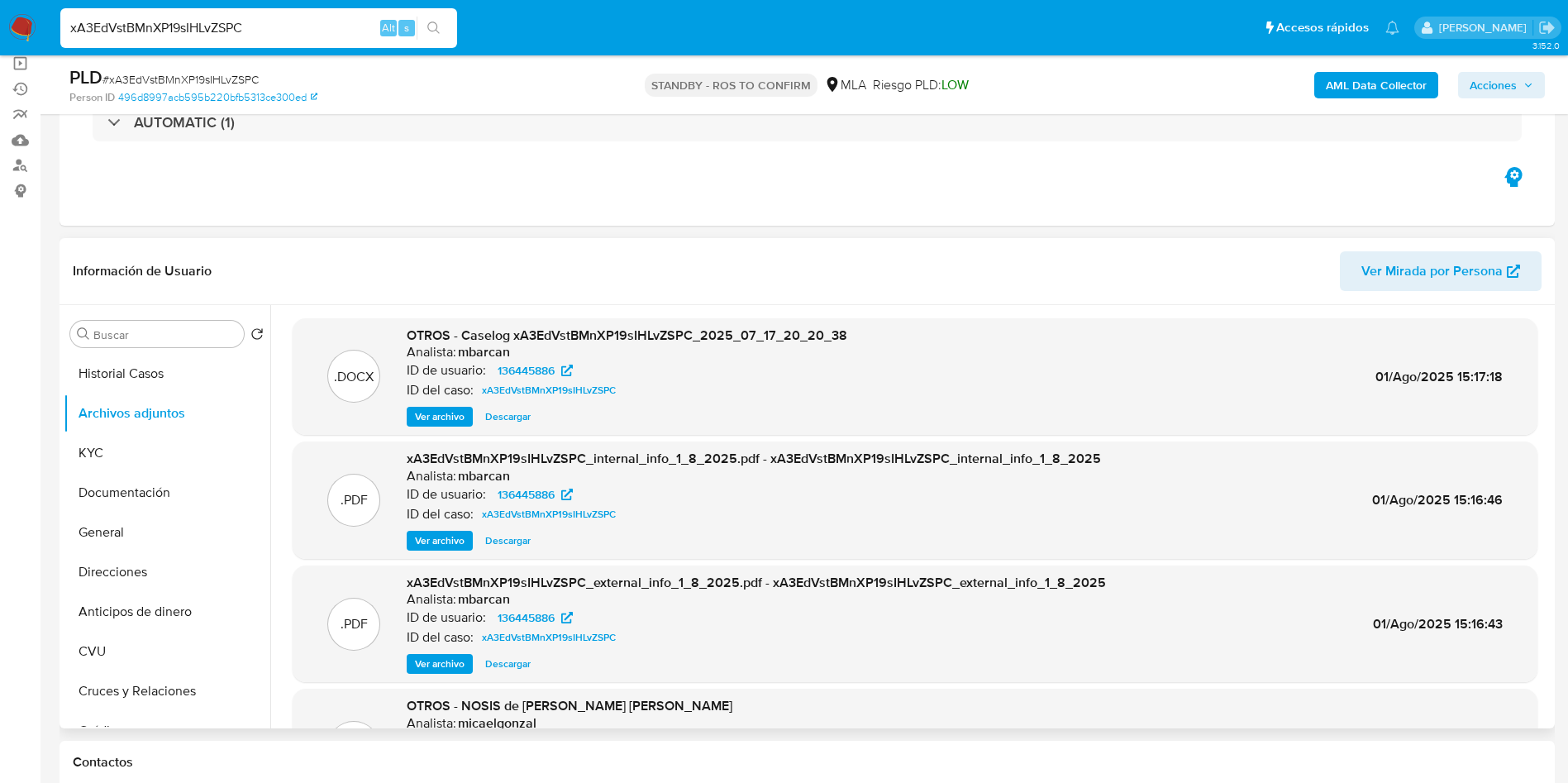
click at [506, 424] on span "Descargar" at bounding box center [508, 417] width 45 height 17
click at [276, 31] on input "xA3EdVstBMnXP19sIHLvZSPC" at bounding box center [259, 29] width 397 height 22
paste input "nFgJXqxsggUn6KvFNWwd88n6"
type input "nFgJXqxsggUn6KvFNWwd88n6"
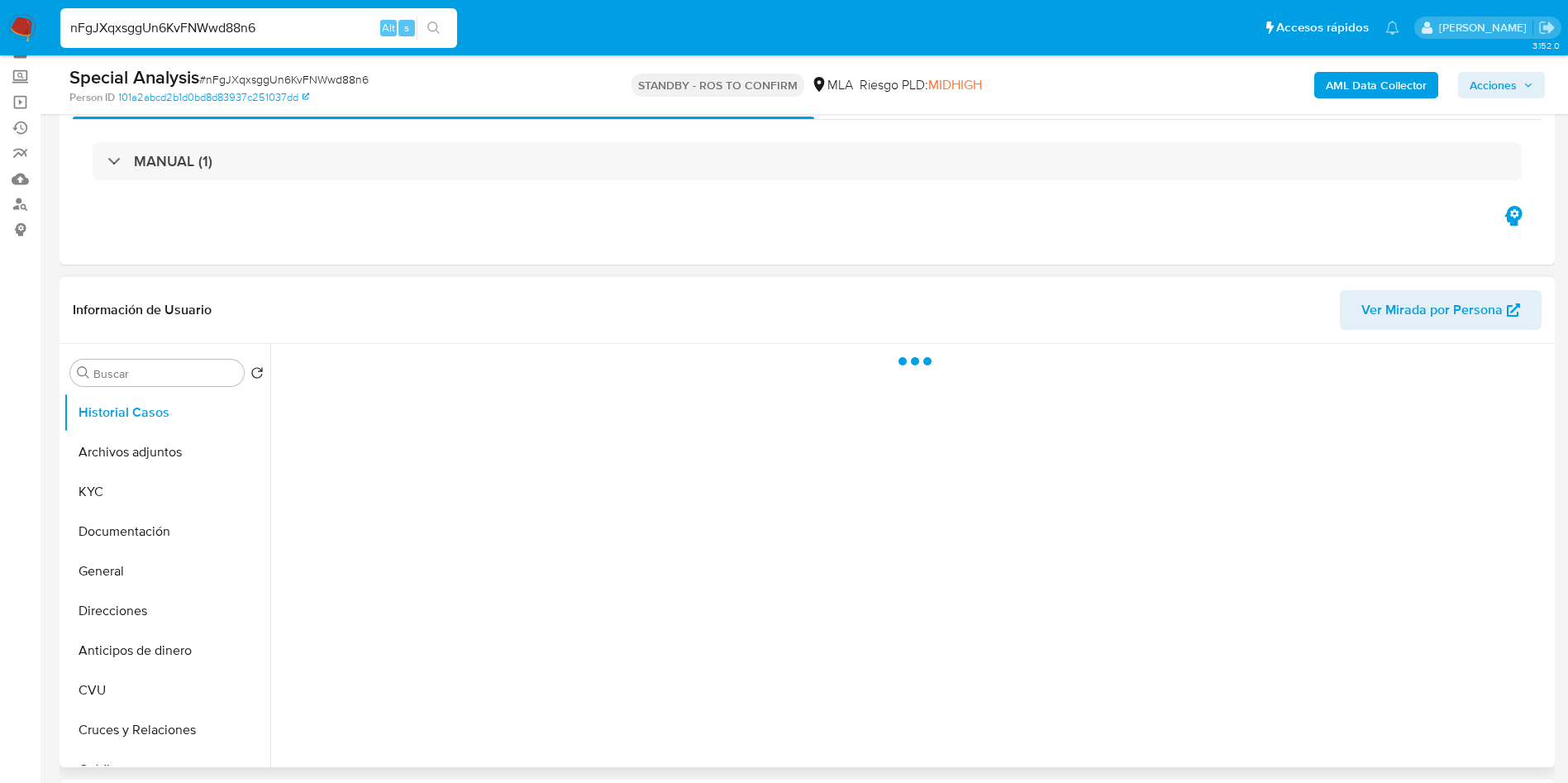
scroll to position [124, 0]
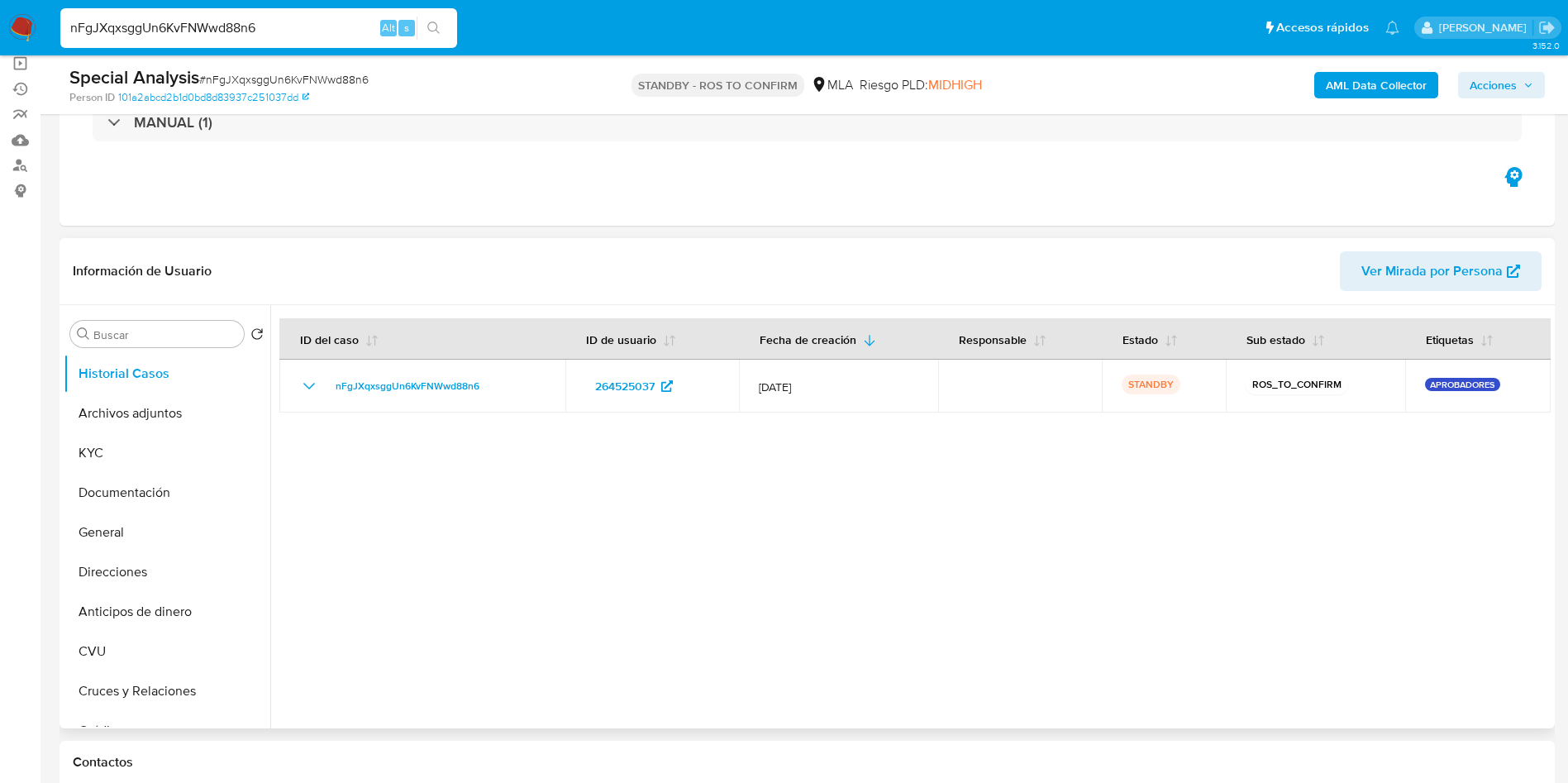
select select "10"
click at [129, 420] on button "Archivos adjuntos" at bounding box center [160, 413] width 193 height 39
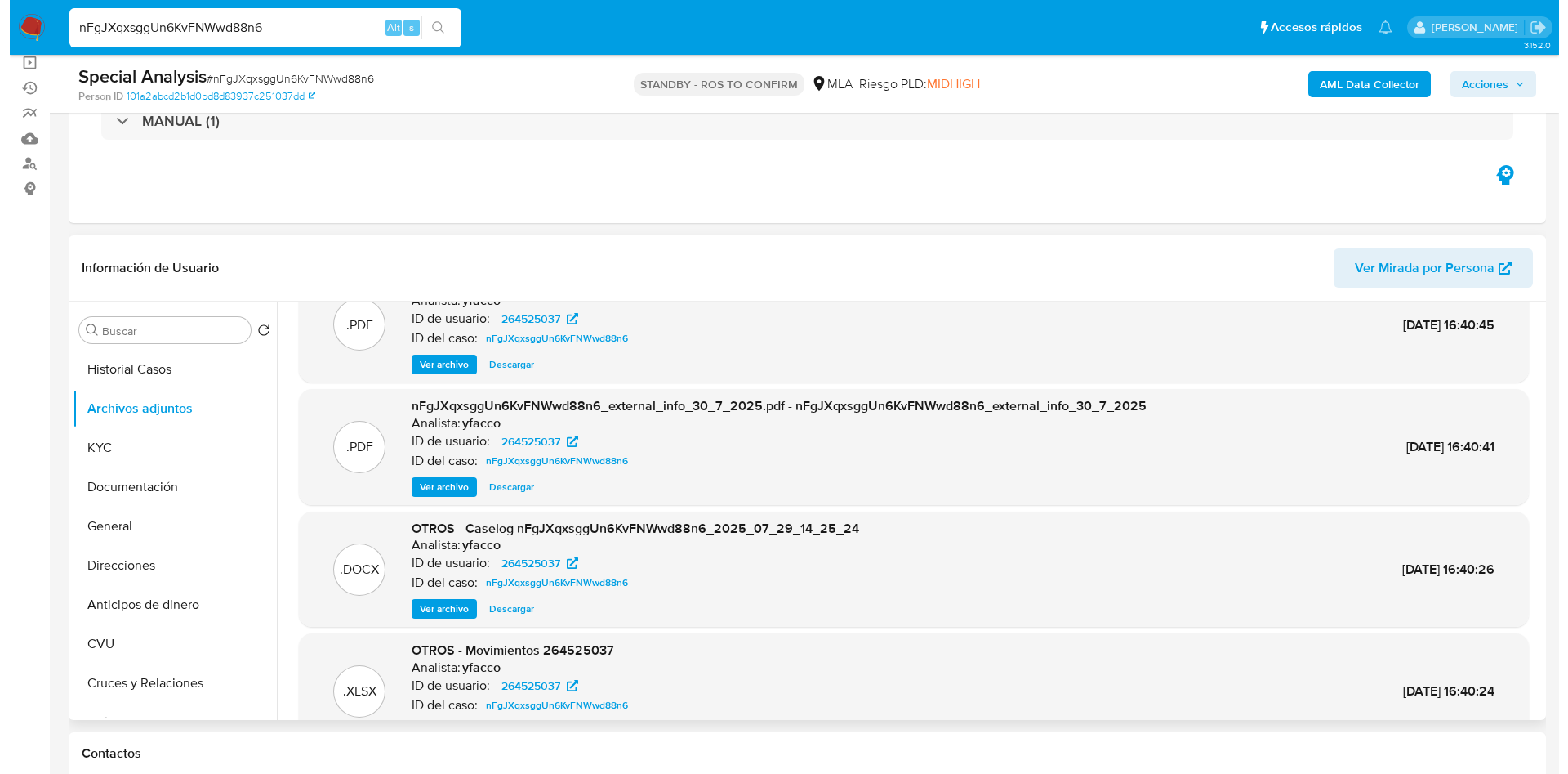
scroll to position [91, 0]
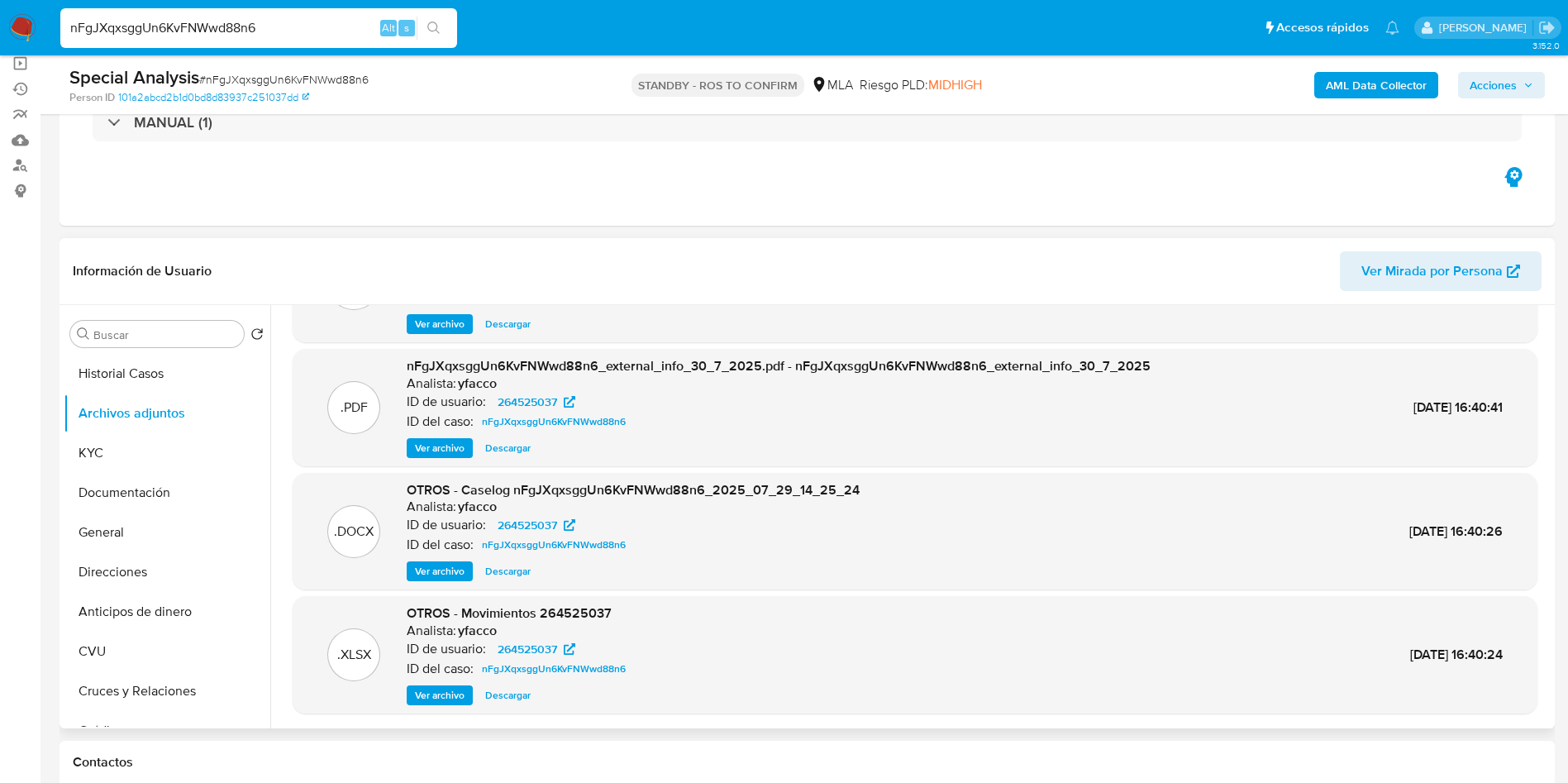
click at [440, 578] on span "Ver archivo" at bounding box center [439, 571] width 50 height 17
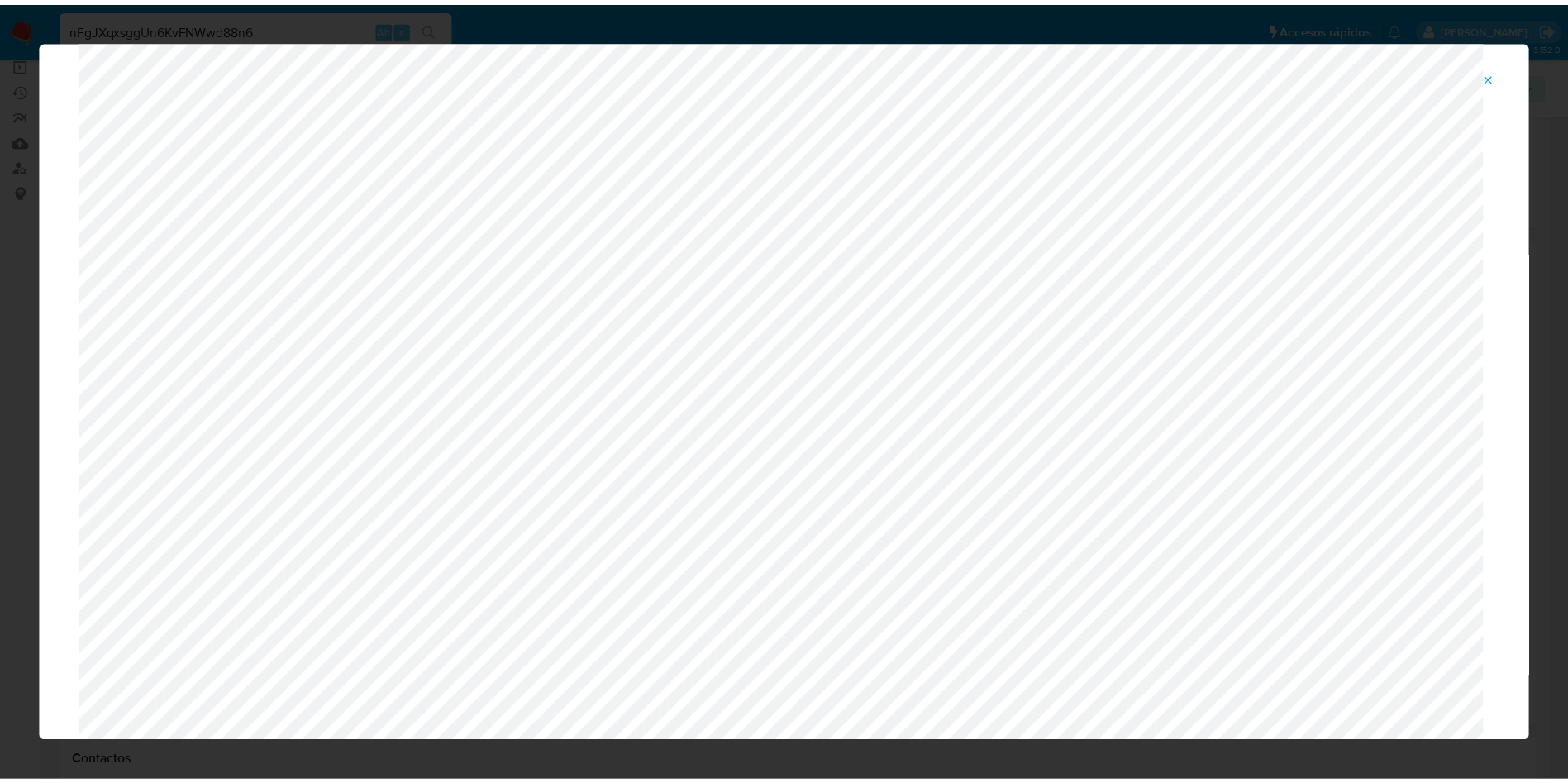
scroll to position [0, 0]
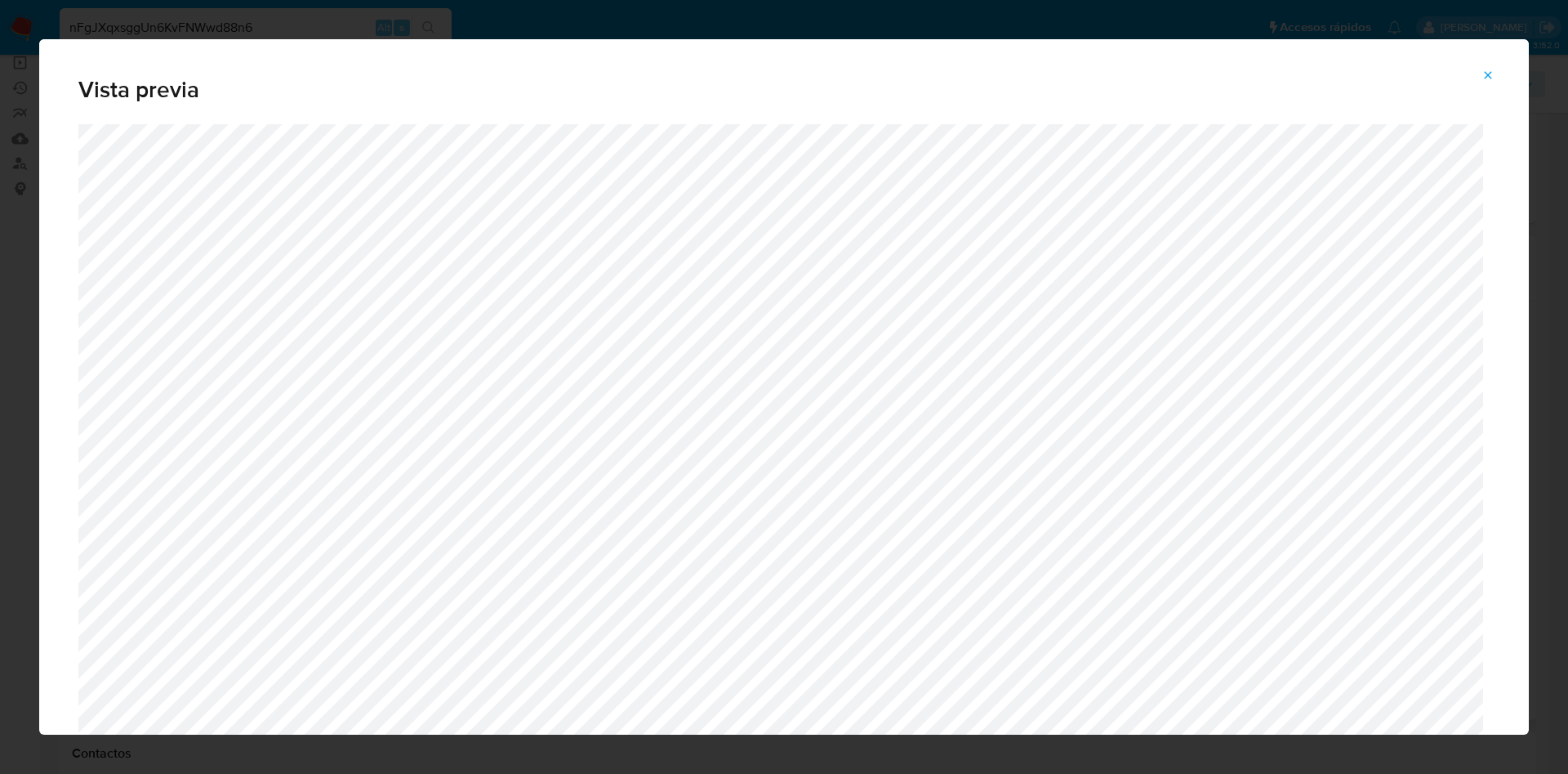
click at [1485, 80] on icon "Attachment preview" at bounding box center [1488, 76] width 13 height 13
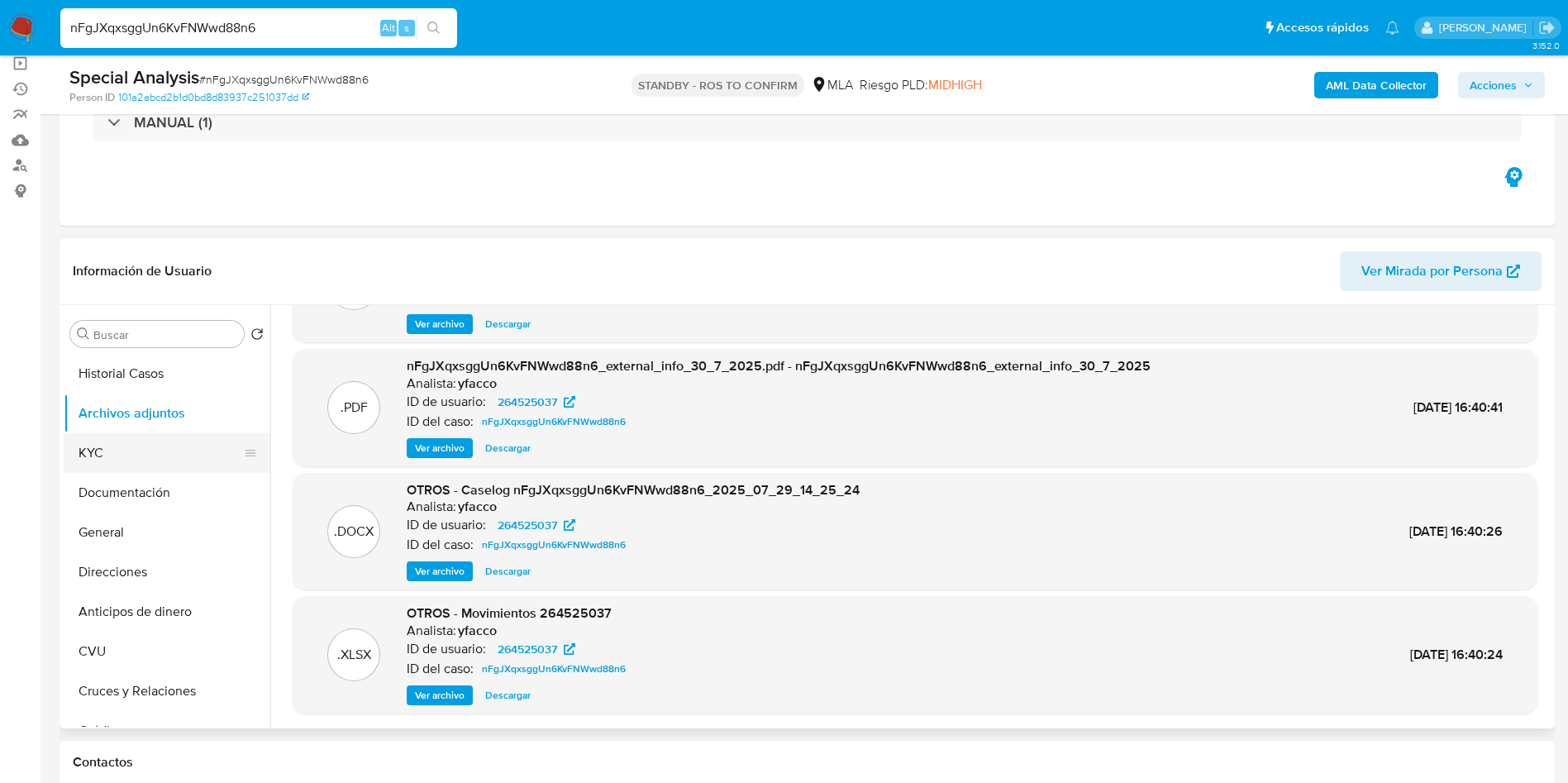
click at [106, 465] on button "KYC" at bounding box center [160, 453] width 193 height 39
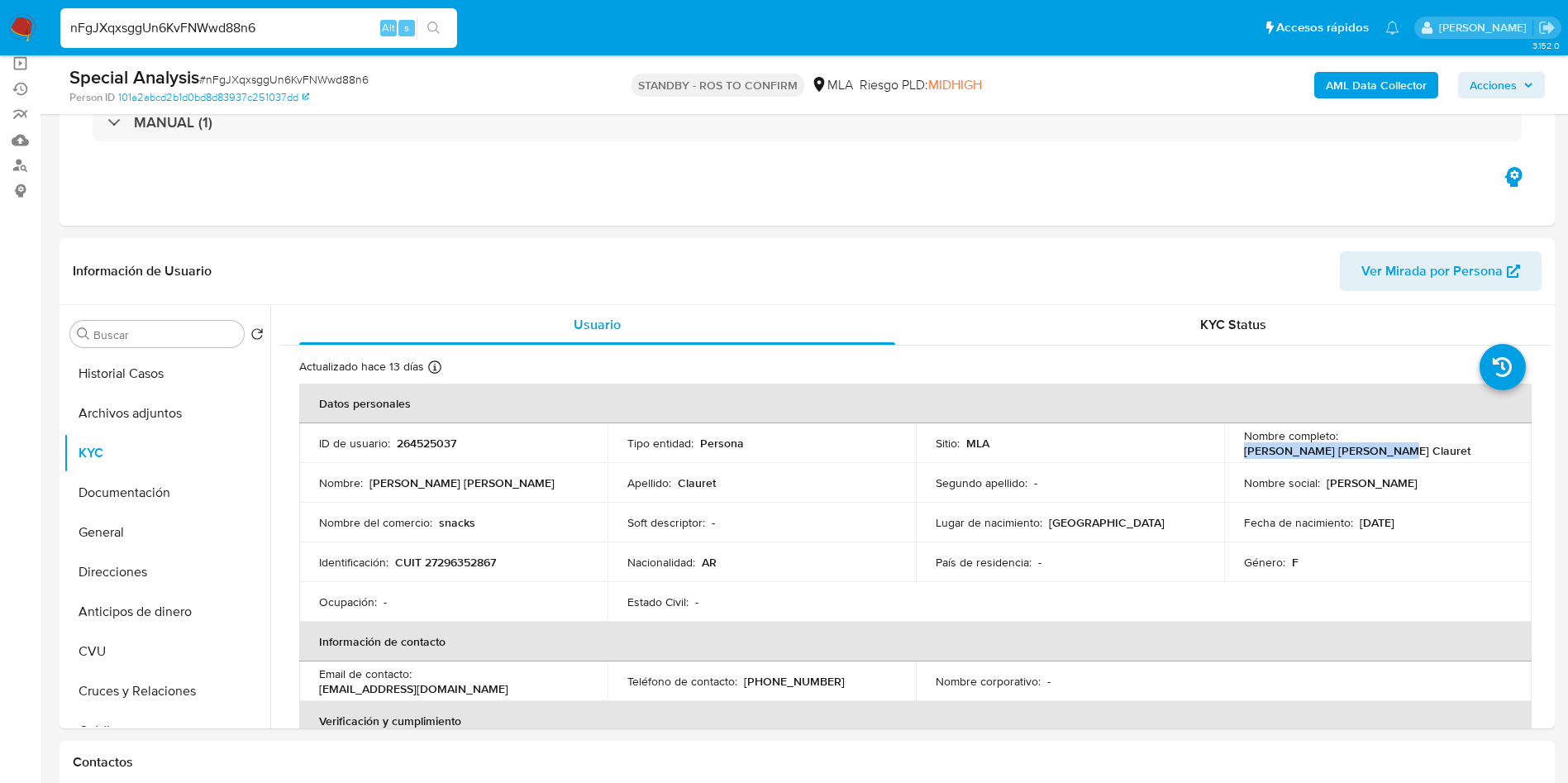
drag, startPoint x: 1340, startPoint y: 449, endPoint x: 1476, endPoint y: 440, distance: 136.3
click at [1476, 440] on div "Nombre completo : Margarita Luciana Clauret" at bounding box center [1379, 443] width 269 height 29
copy p "Margarita Luciana Clauret"
drag, startPoint x: 1355, startPoint y: 525, endPoint x: 1408, endPoint y: 525, distance: 53.0
click at [1395, 525] on p "11/07/1982" at bounding box center [1376, 523] width 34 height 15
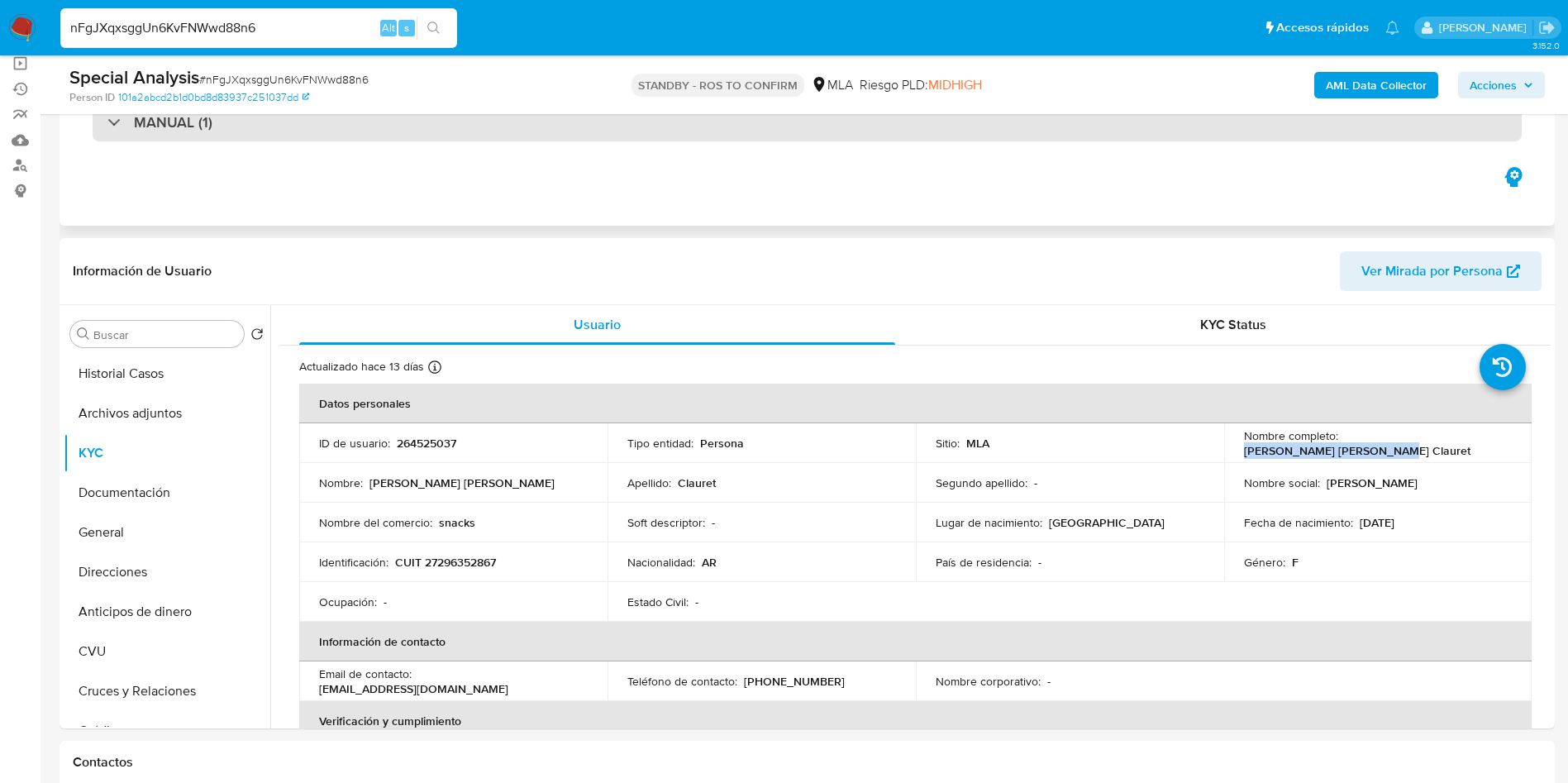
copy p "11/07/1982"
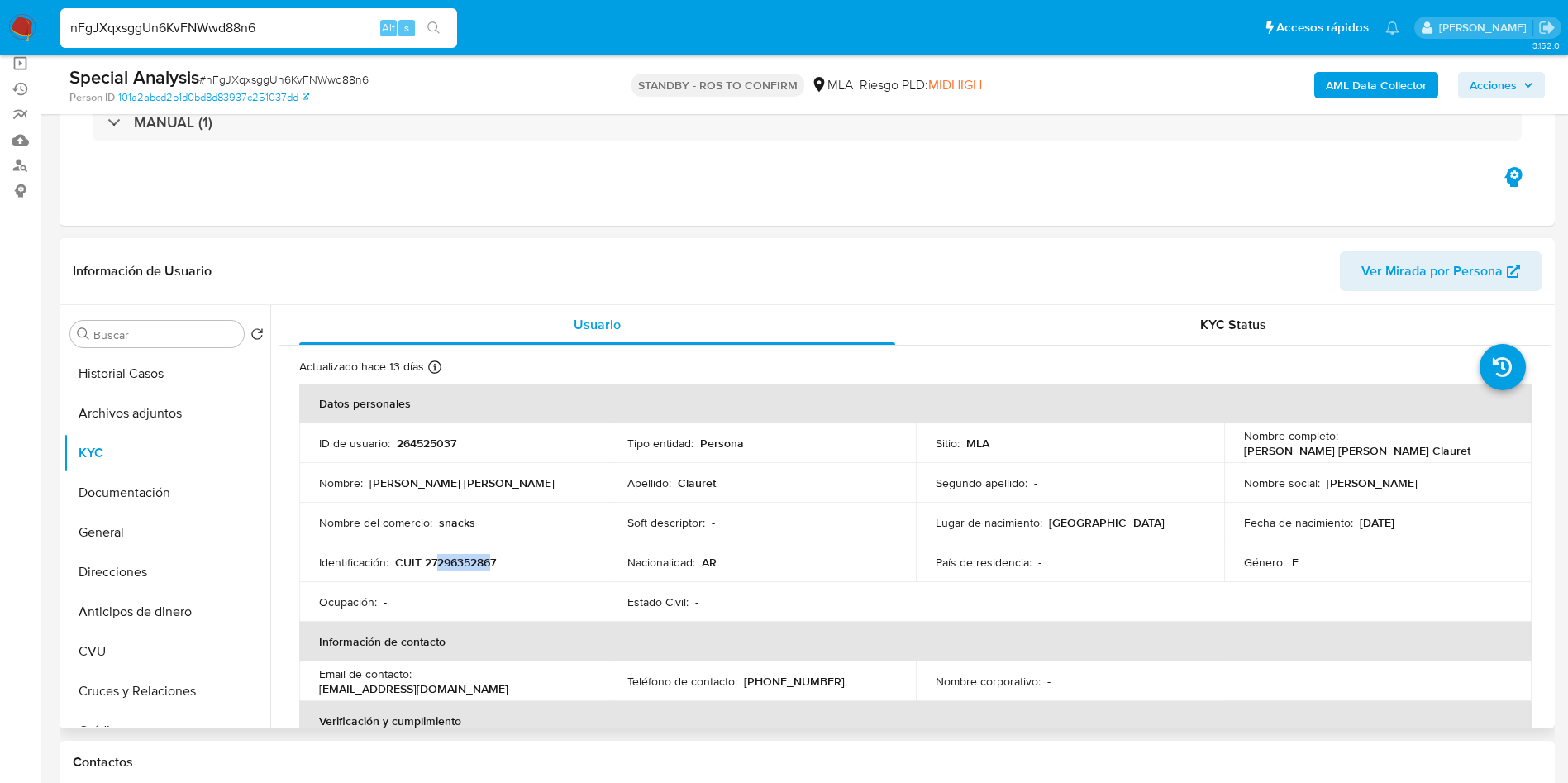
drag, startPoint x: 437, startPoint y: 567, endPoint x: 492, endPoint y: 565, distance: 55.0
click at [492, 565] on p "CUIT 27296352867" at bounding box center [445, 562] width 101 height 15
copy p "29635286"
drag, startPoint x: 428, startPoint y: 559, endPoint x: 506, endPoint y: 560, distance: 78.0
click at [506, 560] on div "Identificación : CUIT 27296352867" at bounding box center [454, 562] width 269 height 15
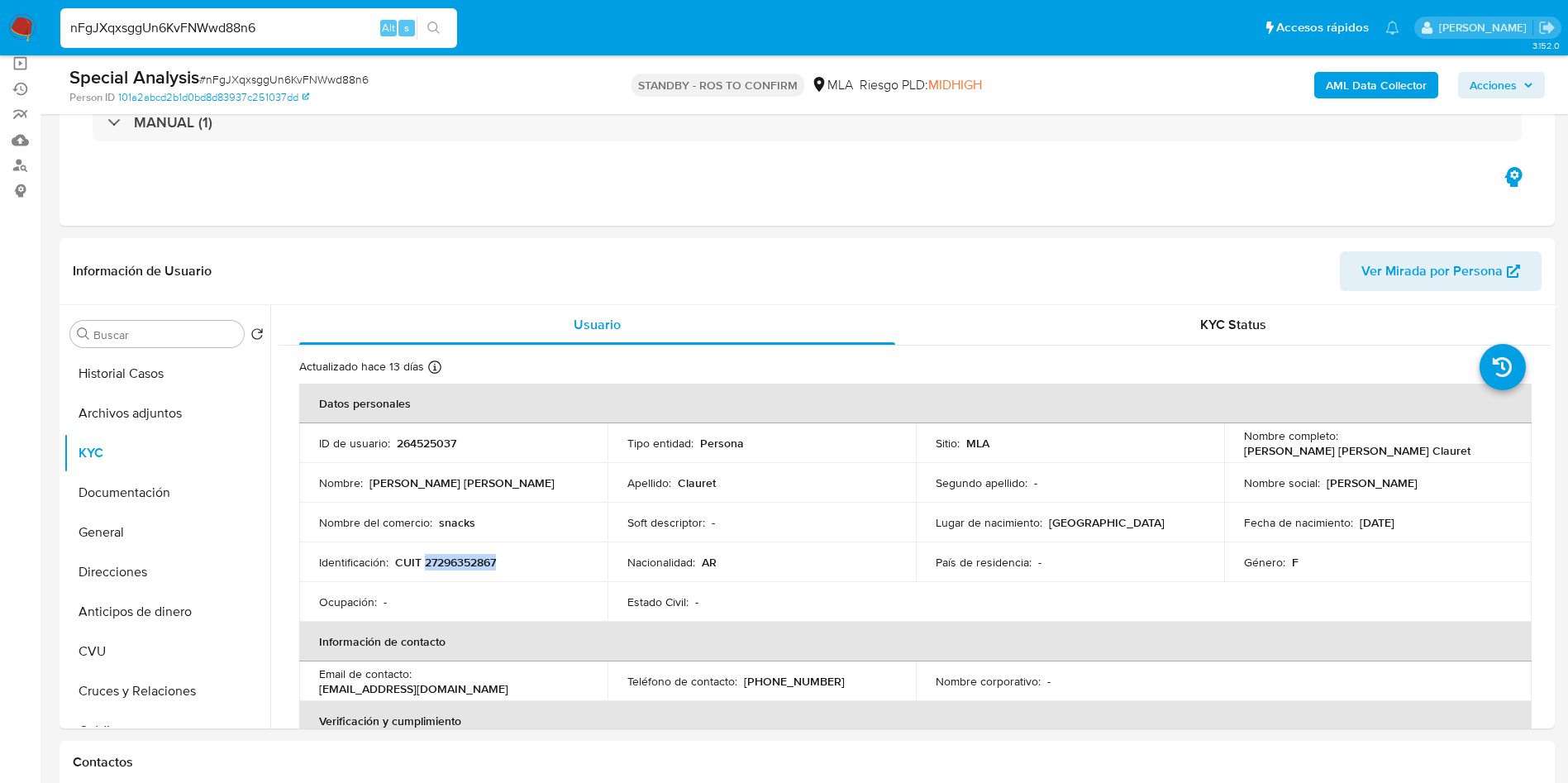
copy p "27296352867"
click at [176, 418] on button "Archivos adjuntos" at bounding box center [160, 413] width 193 height 39
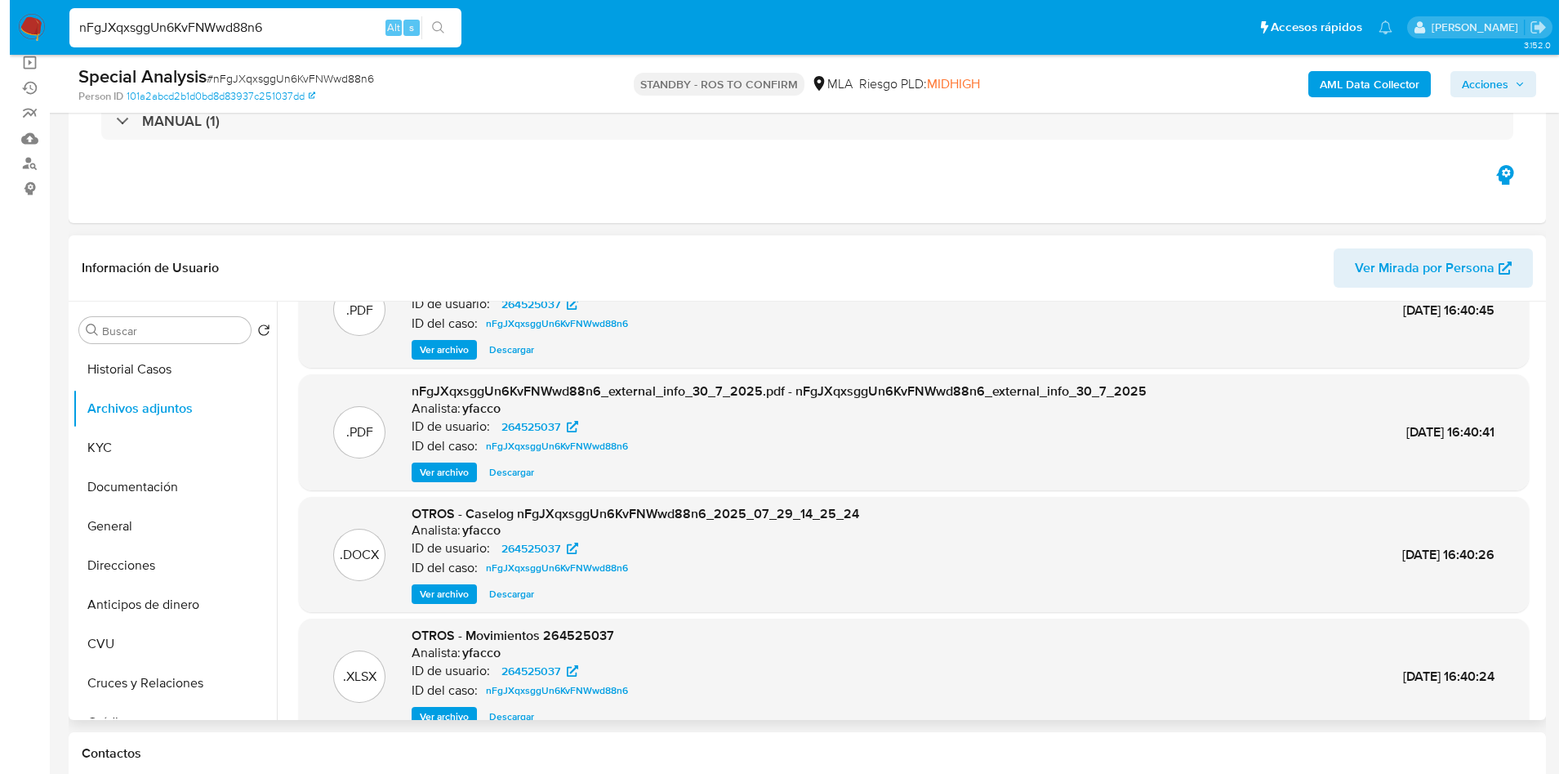
scroll to position [91, 0]
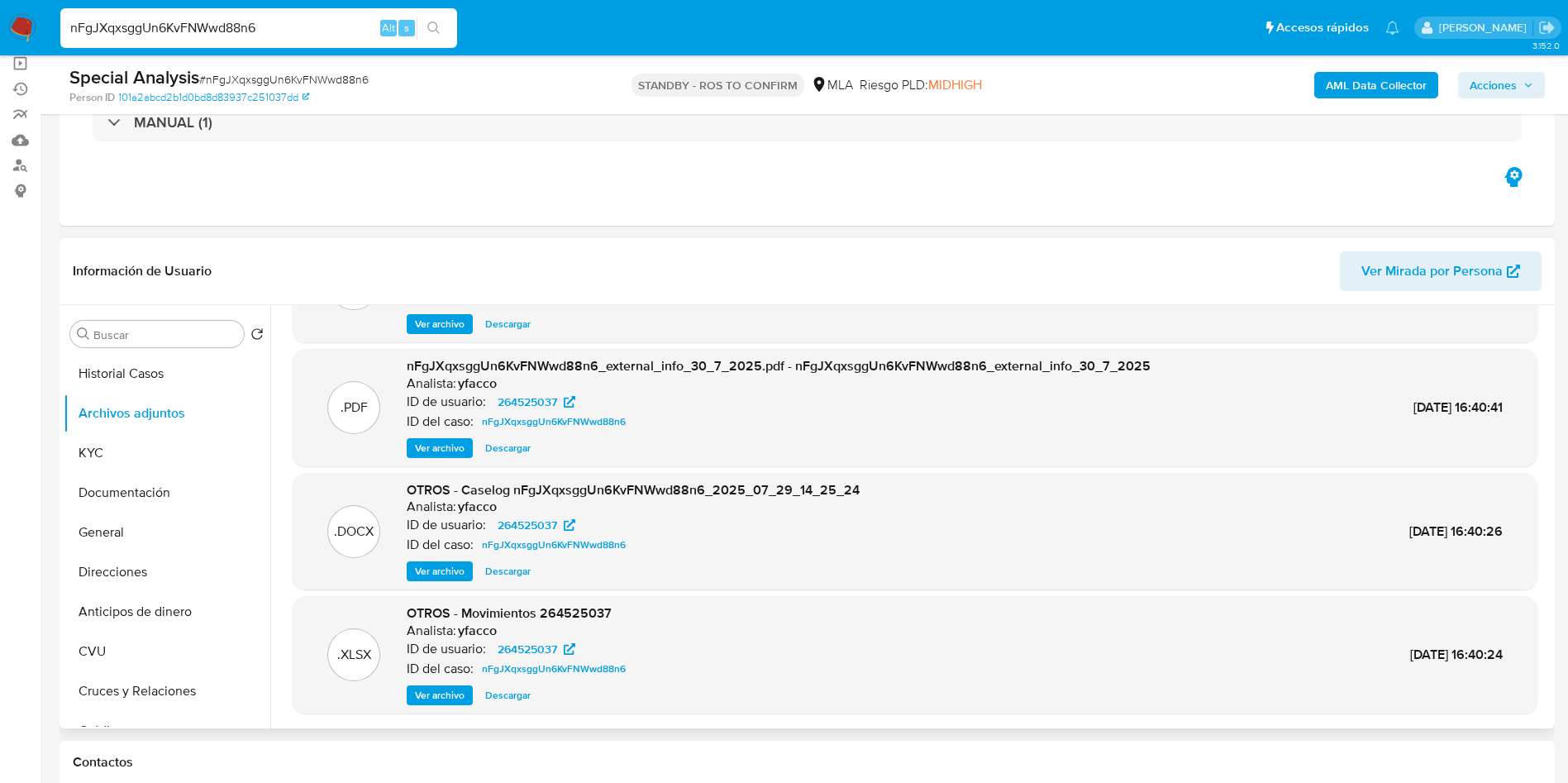
click at [452, 575] on span "Ver archivo" at bounding box center [439, 571] width 50 height 17
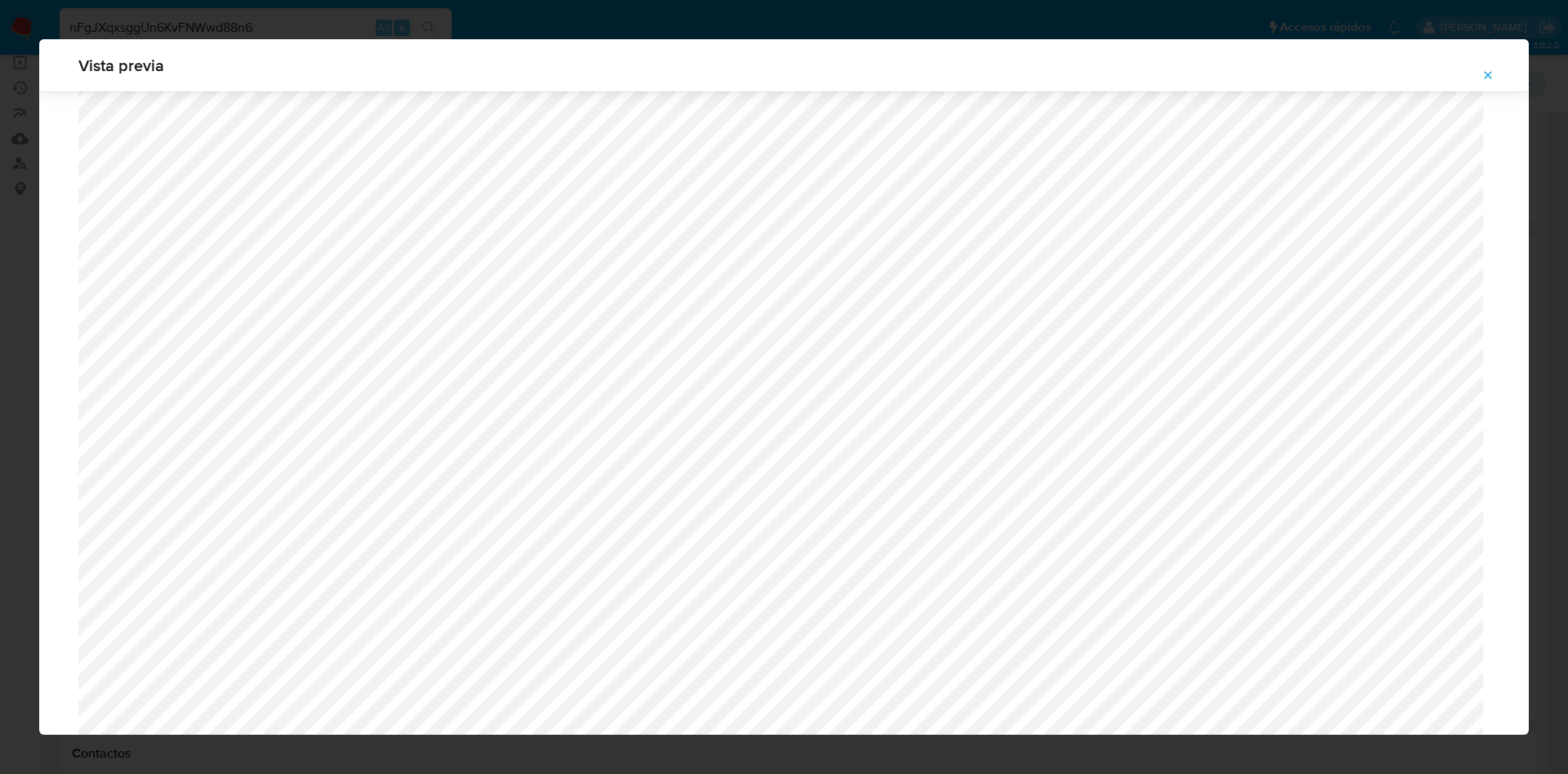
scroll to position [1683, 0]
click at [1494, 75] on icon "Attachment preview" at bounding box center [1488, 76] width 13 height 13
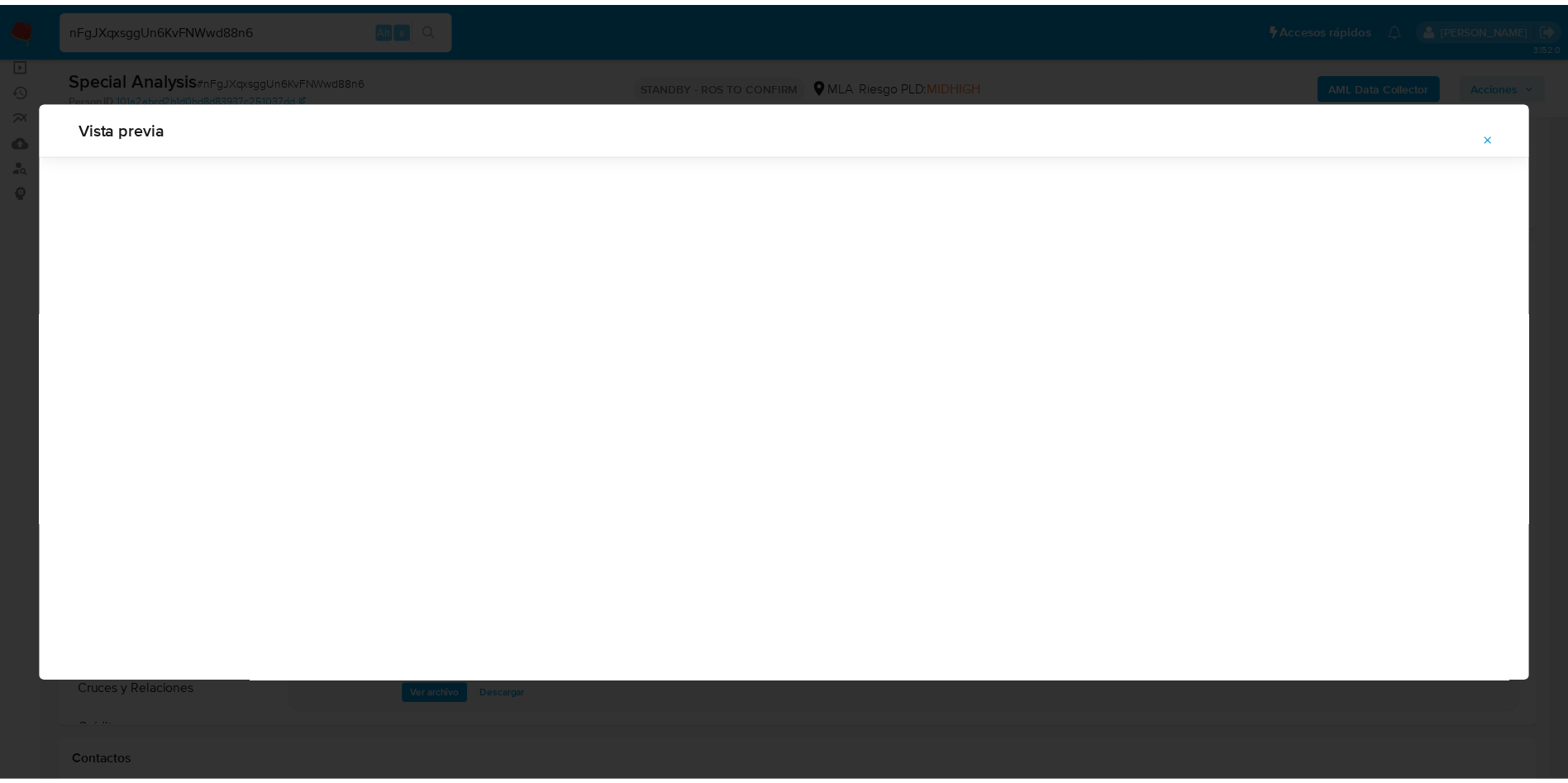
scroll to position [0, 0]
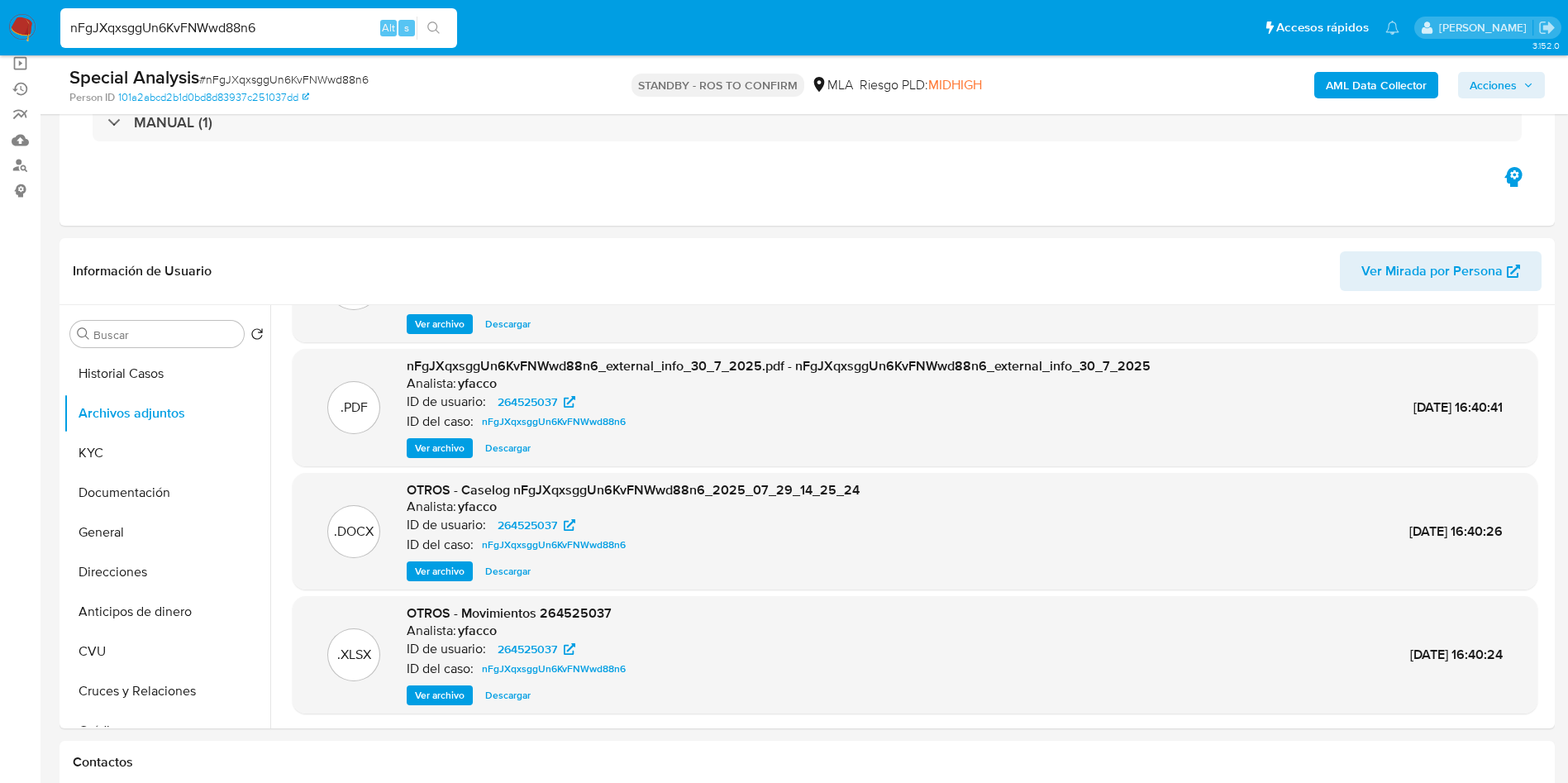
click at [313, 22] on input "nFgJXqxsggUn6KvFNWwd88n6" at bounding box center [259, 29] width 397 height 22
paste input "02IOc5lDxczyG3FMzHg1F4mV"
type input "02IOc5lDxczyG3FMzHg1F4mV"
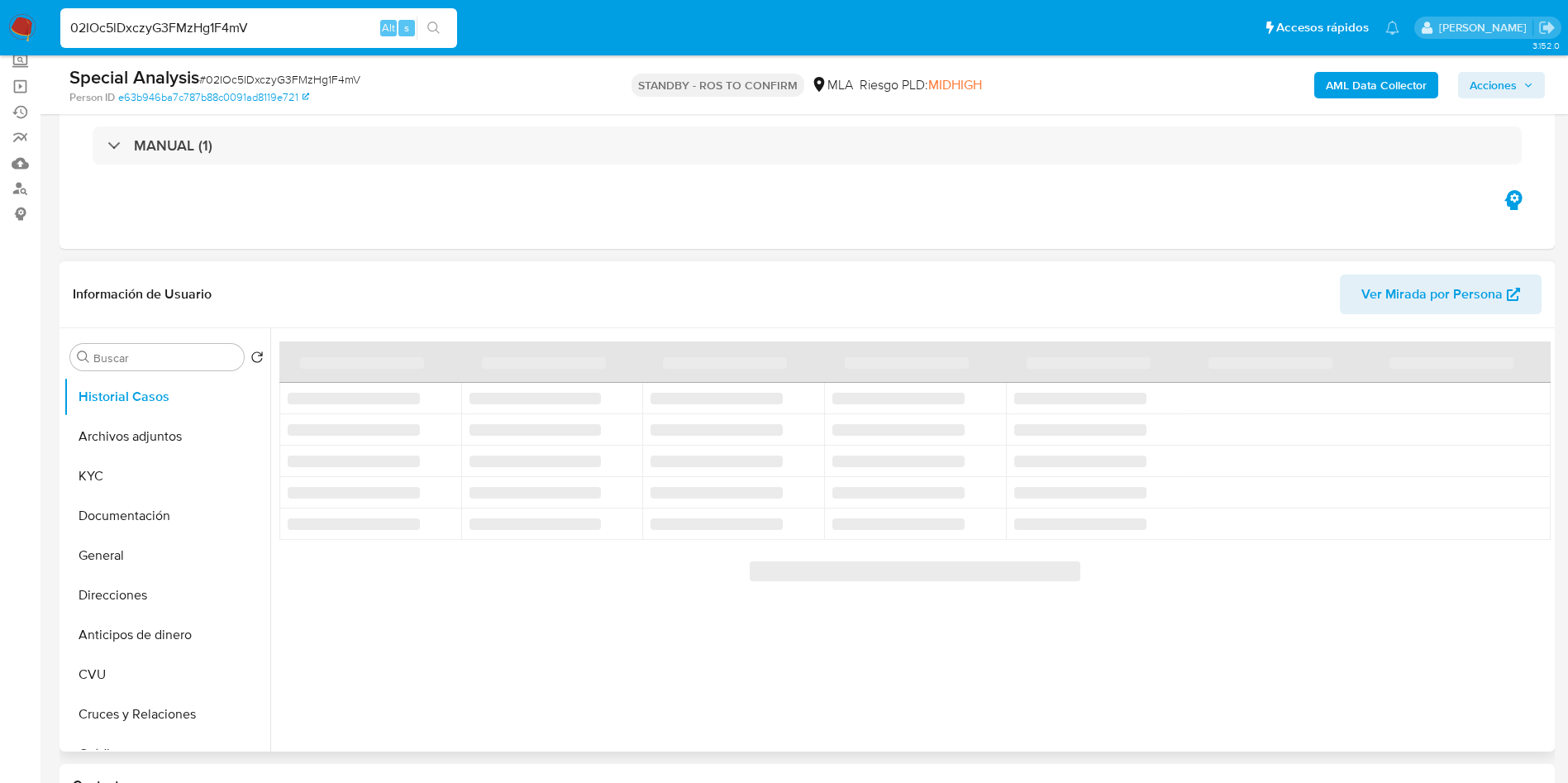
scroll to position [124, 0]
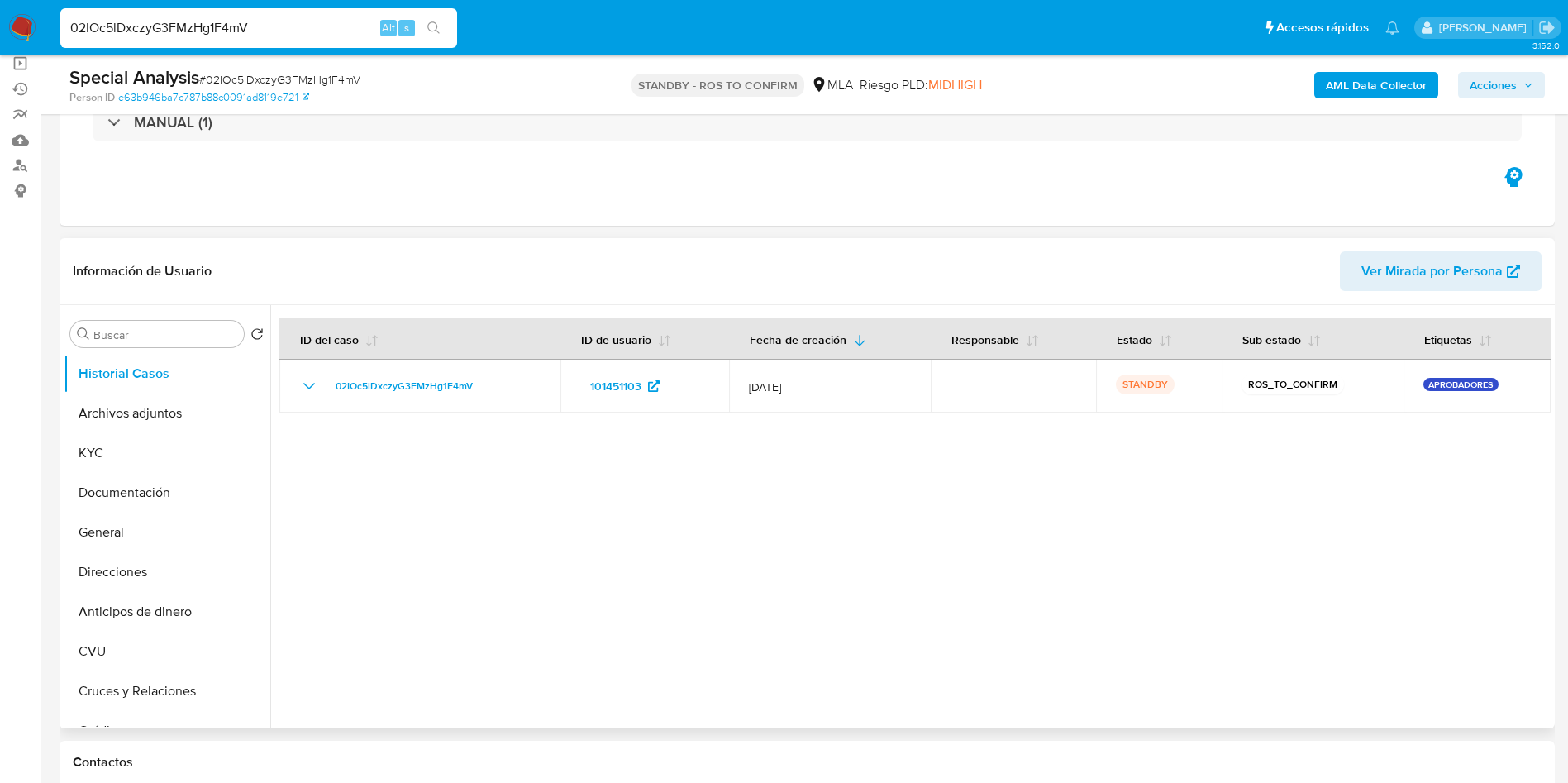
select select "10"
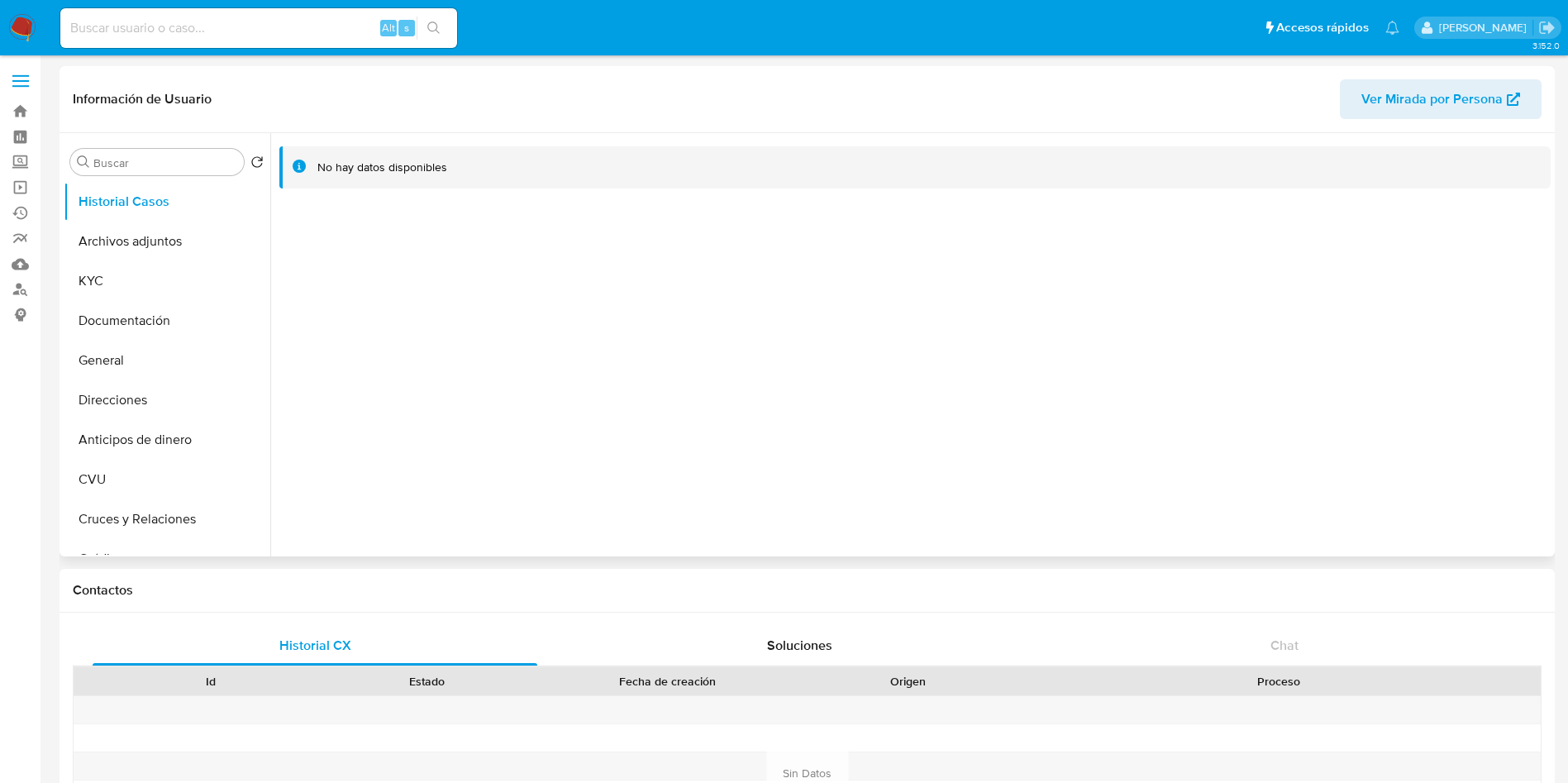
select select "10"
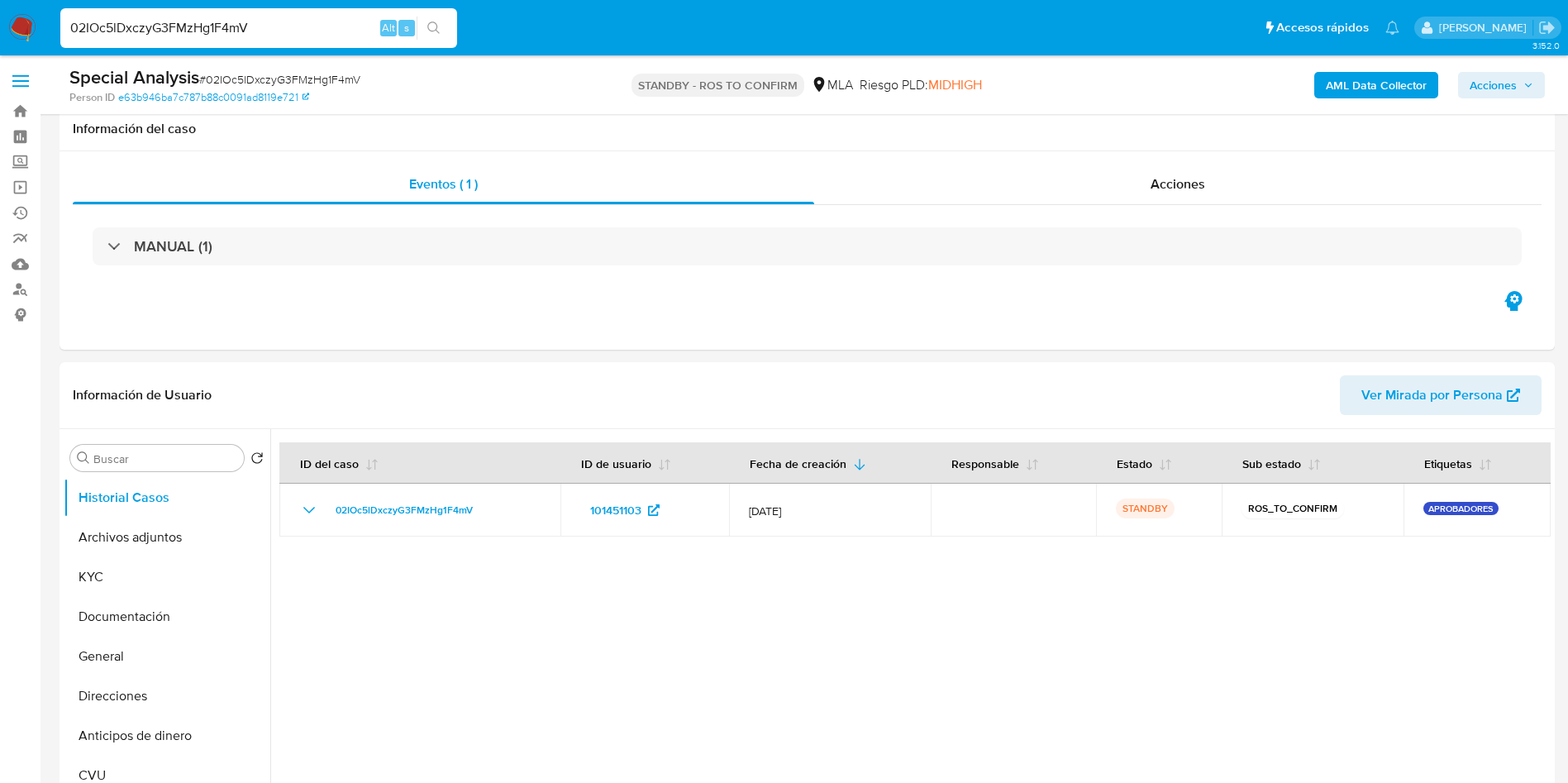
select select "10"
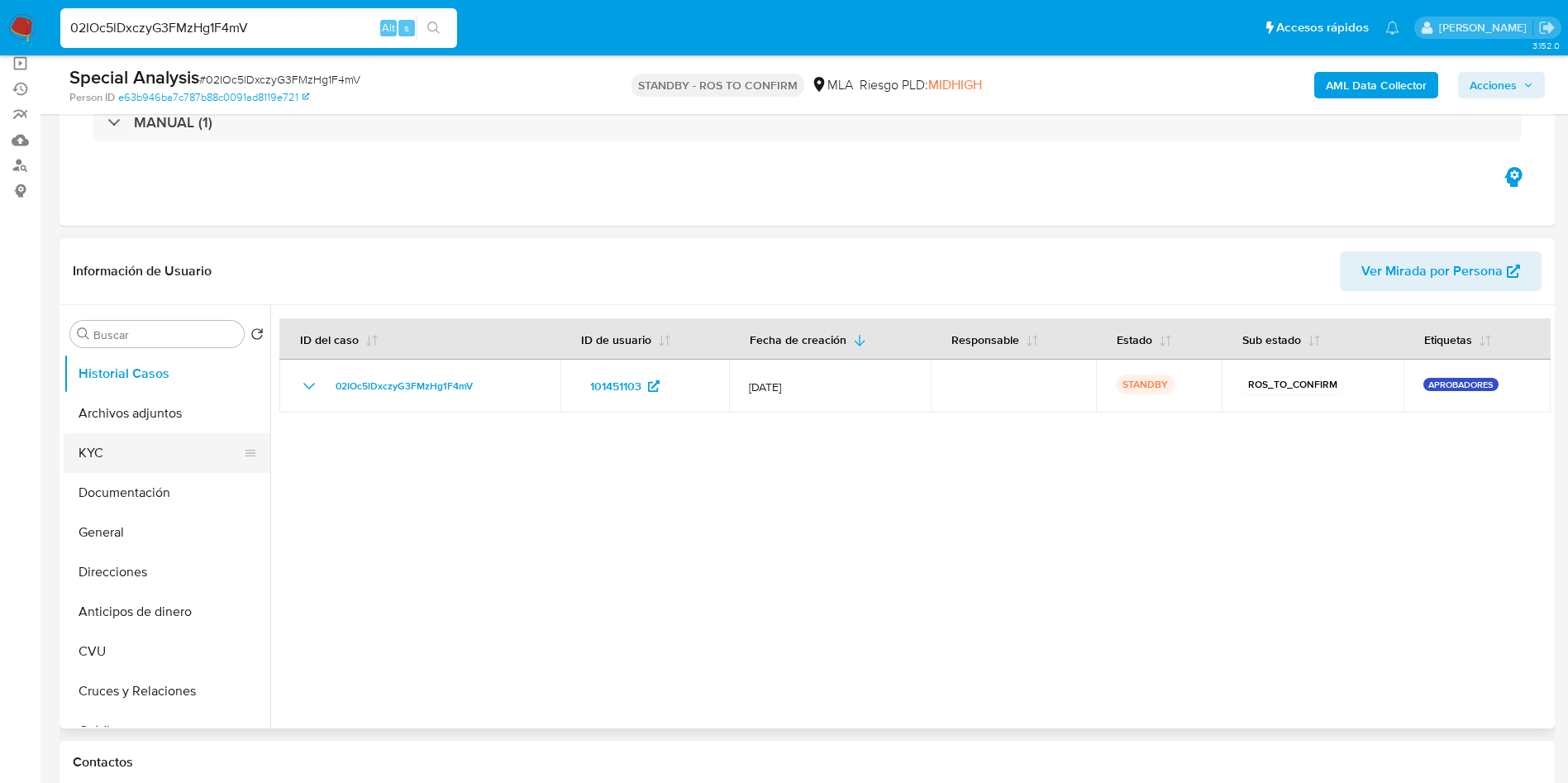
click at [153, 447] on button "KYC" at bounding box center [160, 453] width 193 height 39
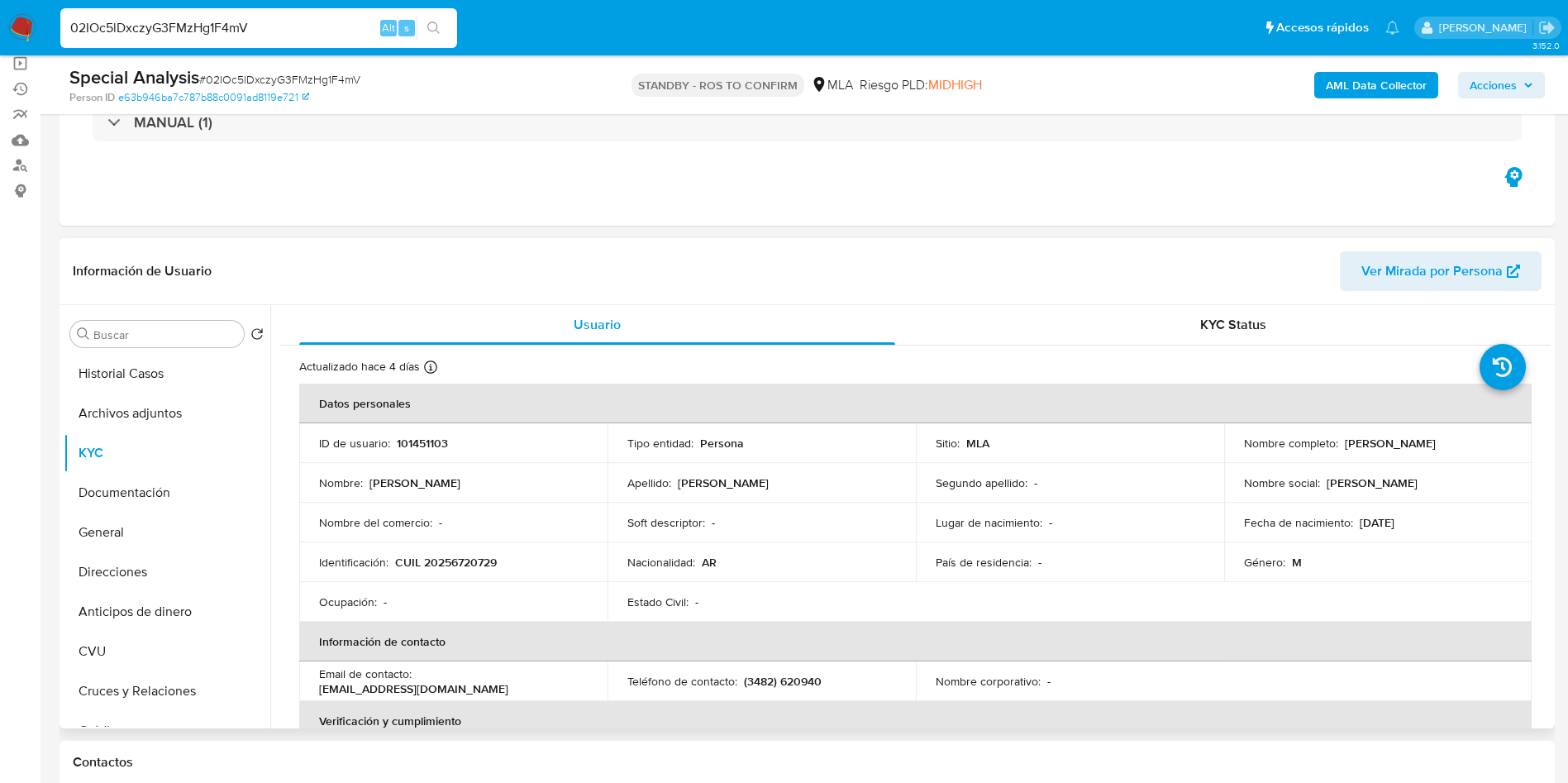
drag, startPoint x: 1339, startPoint y: 439, endPoint x: 1491, endPoint y: 441, distance: 152.0
click at [1491, 441] on div "Nombre completo : Diego Jose Savoia Braida" at bounding box center [1379, 444] width 269 height 15
copy p "Diego Jose Savoia Braida"
drag, startPoint x: 1358, startPoint y: 530, endPoint x: 1389, endPoint y: 519, distance: 32.9
click at [1389, 519] on p "10/11/1976" at bounding box center [1376, 523] width 34 height 15
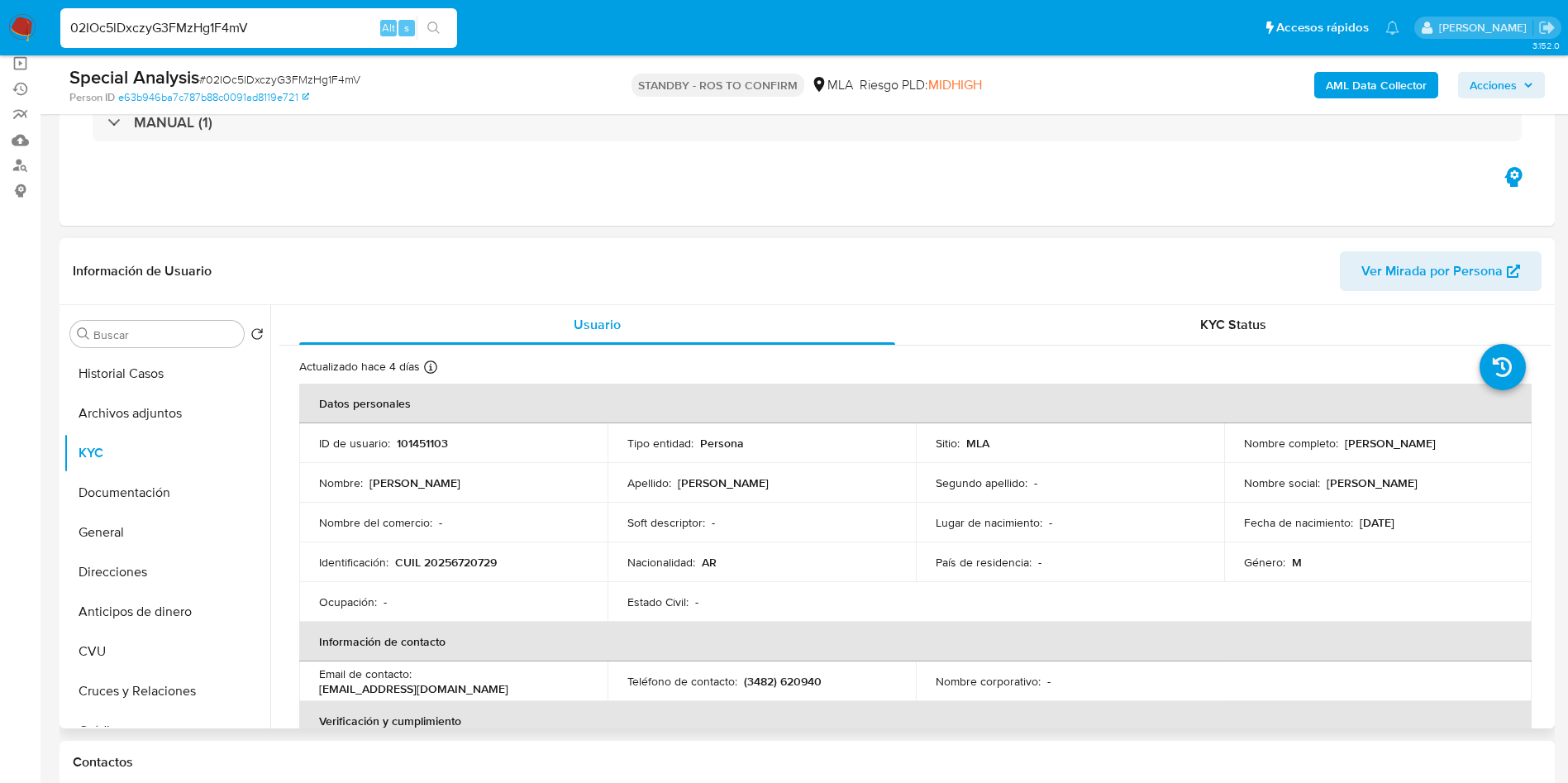
drag, startPoint x: 1355, startPoint y: 528, endPoint x: 1408, endPoint y: 519, distance: 53.8
click at [1408, 519] on div "Fecha de nacimiento : 10/11/1976" at bounding box center [1379, 523] width 269 height 15
copy p "10/11/1976"
drag, startPoint x: 436, startPoint y: 562, endPoint x: 493, endPoint y: 559, distance: 57.1
click at [493, 559] on p "CUIL 20256720729" at bounding box center [445, 562] width 102 height 15
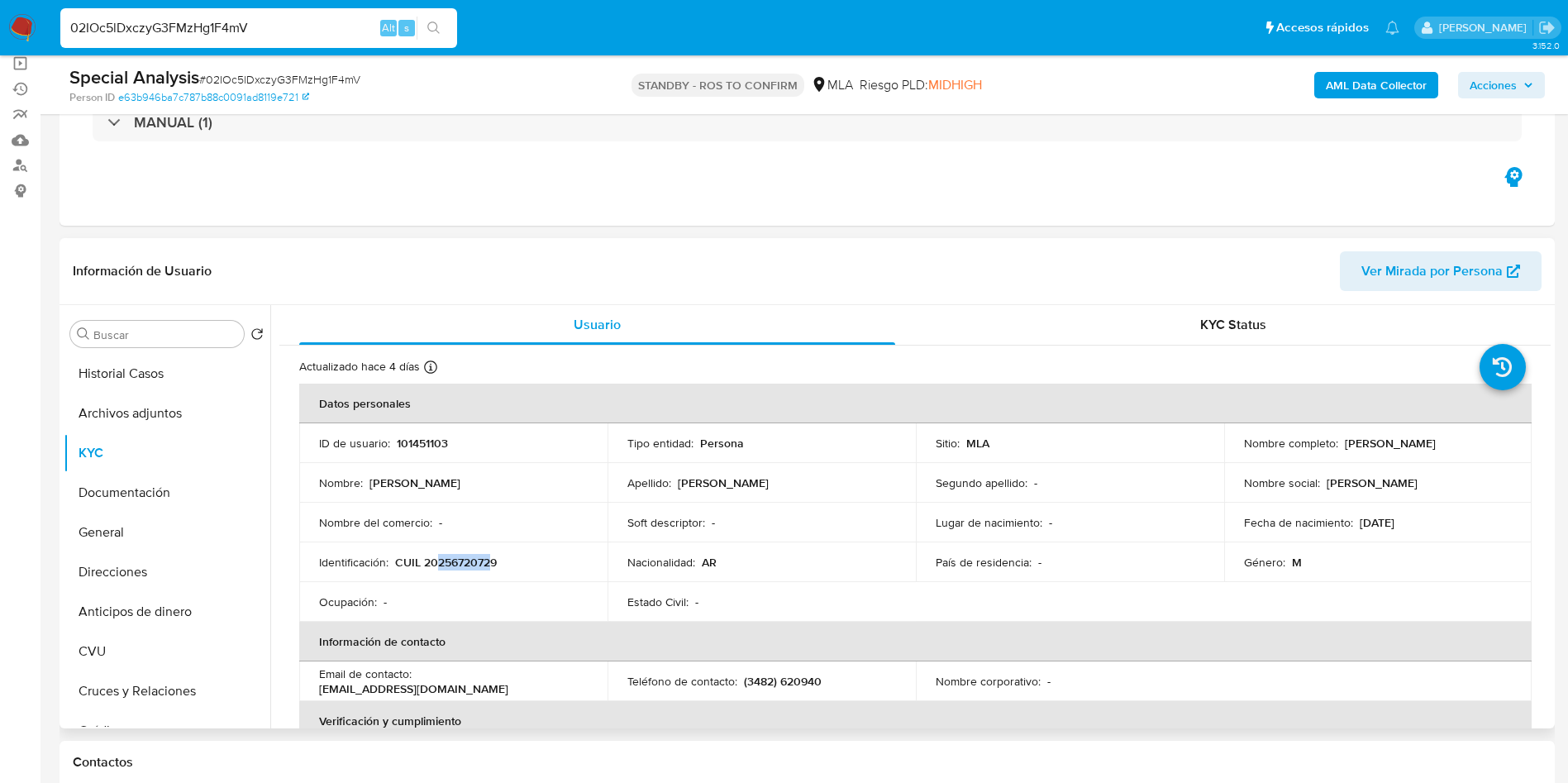
copy p "25672072"
drag, startPoint x: 424, startPoint y: 564, endPoint x: 497, endPoint y: 565, distance: 73.0
click at [497, 565] on p "CUIL 20256720729" at bounding box center [445, 562] width 102 height 15
copy p "20256720729"
click at [85, 408] on button "Archivos adjuntos" at bounding box center [160, 413] width 193 height 39
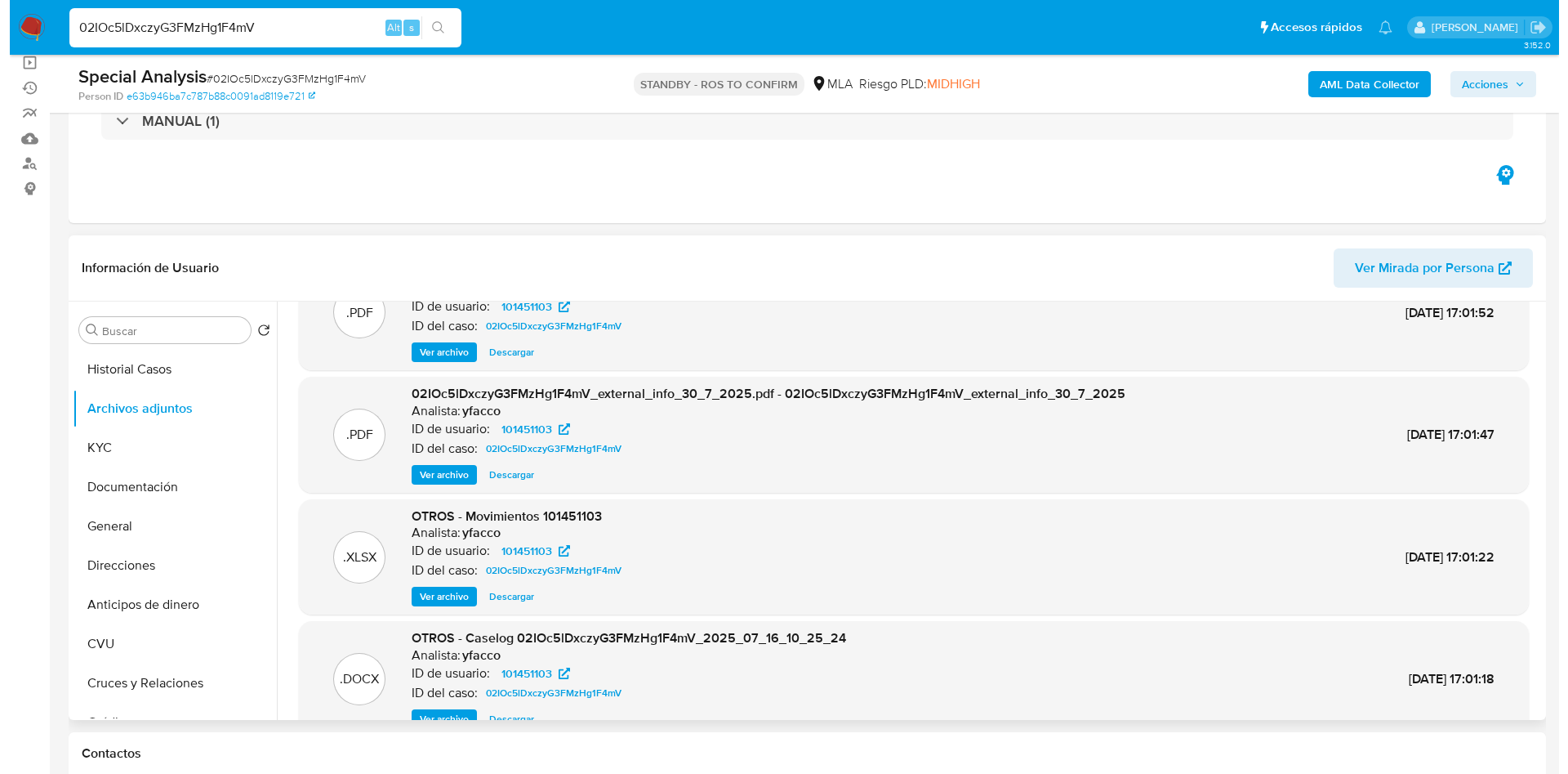
scroll to position [91, 0]
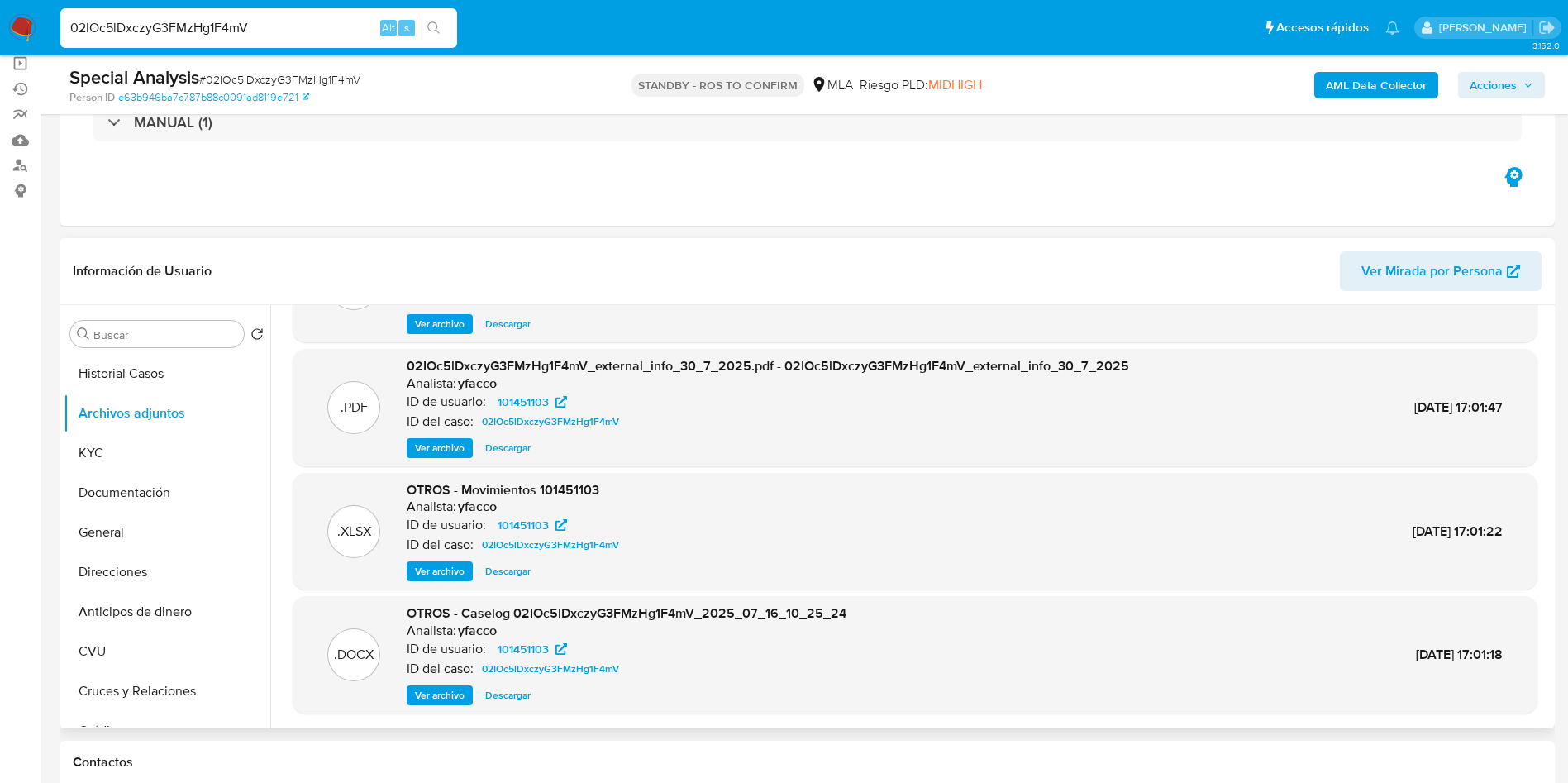
click at [448, 702] on span "Ver archivo" at bounding box center [439, 696] width 50 height 17
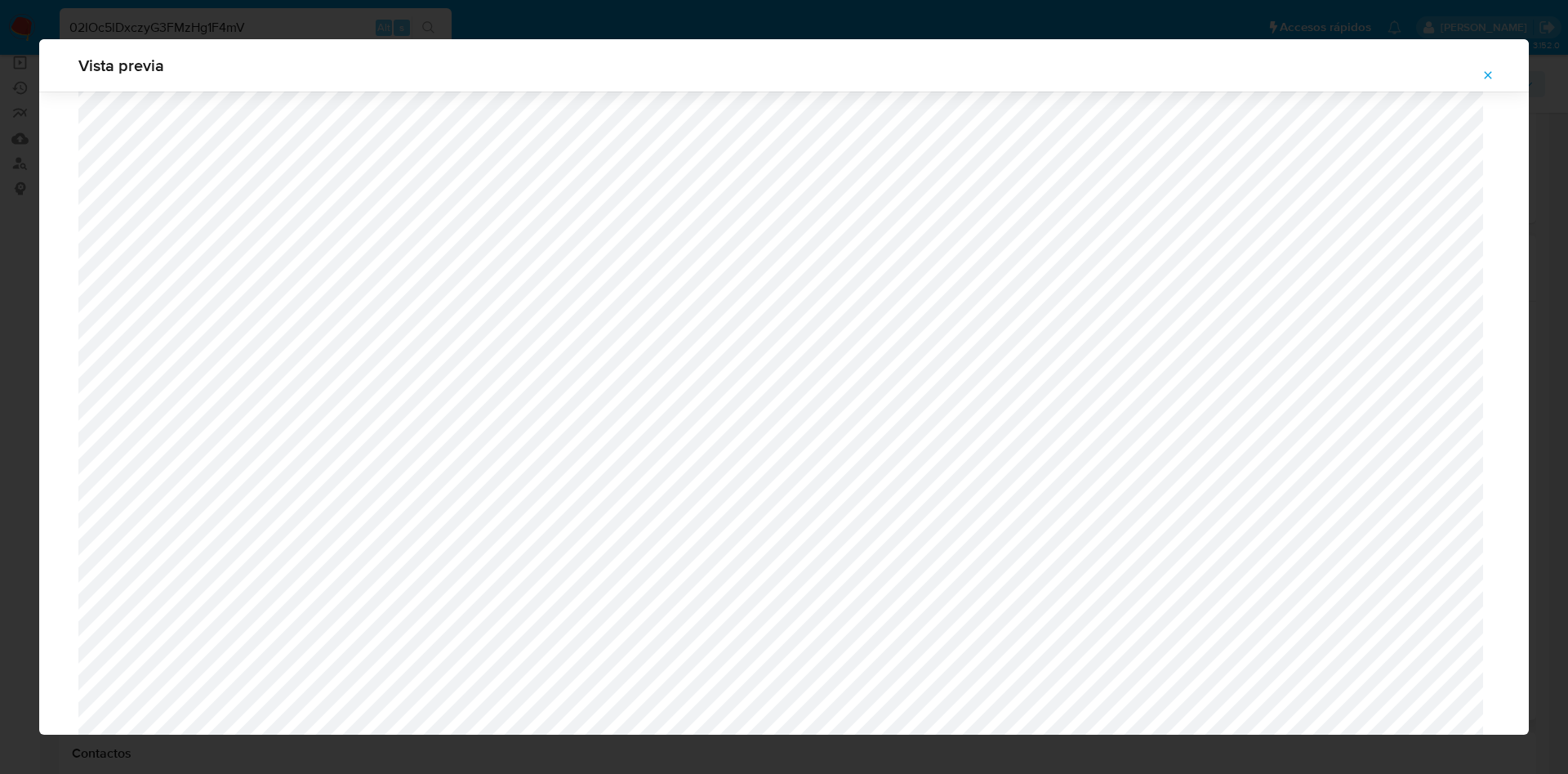
scroll to position [1438, 0]
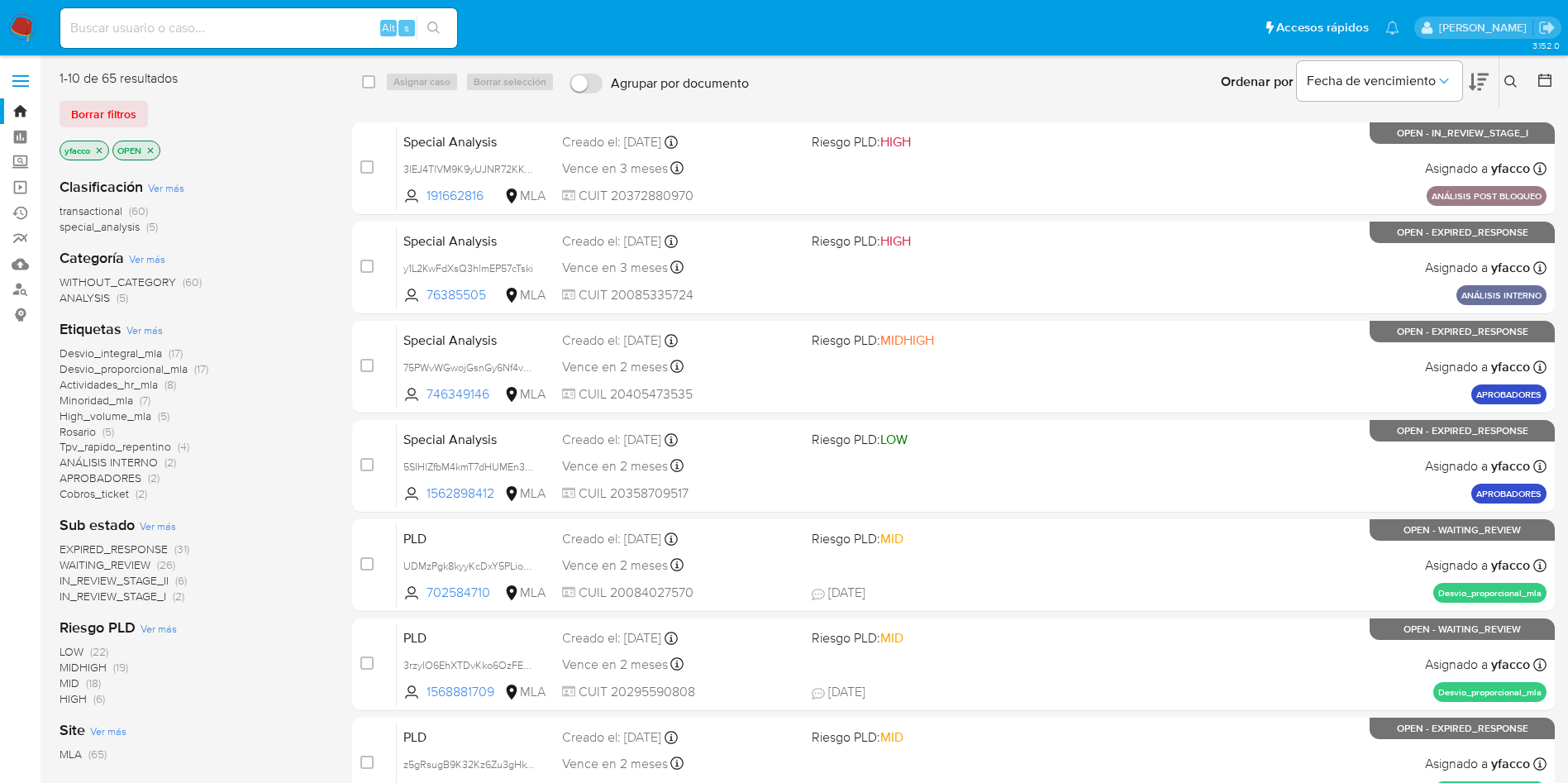
click at [103, 203] on span "transactional" at bounding box center [91, 211] width 63 height 17
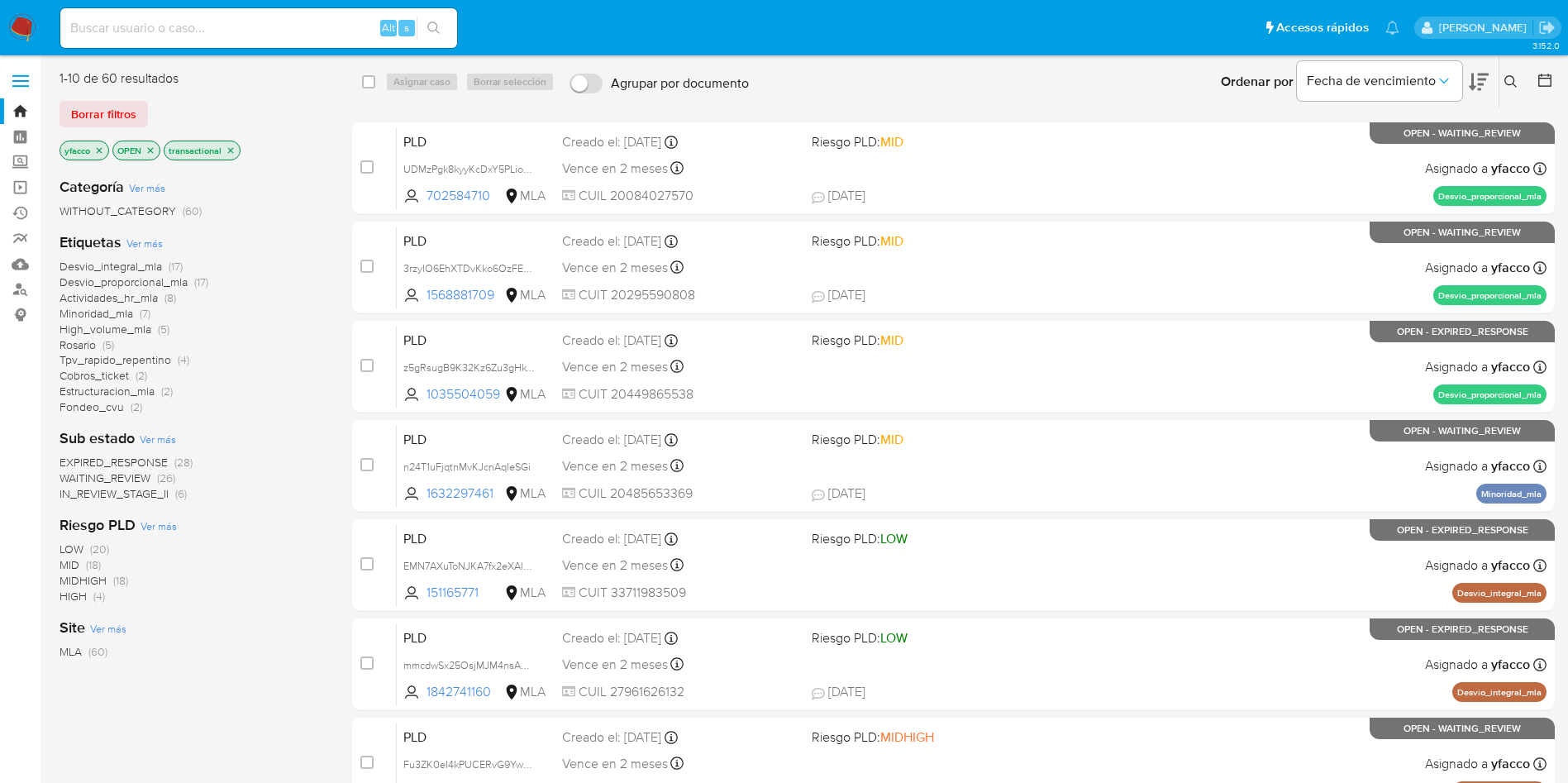
click at [102, 150] on icon "close-filter" at bounding box center [99, 150] width 10 height 10
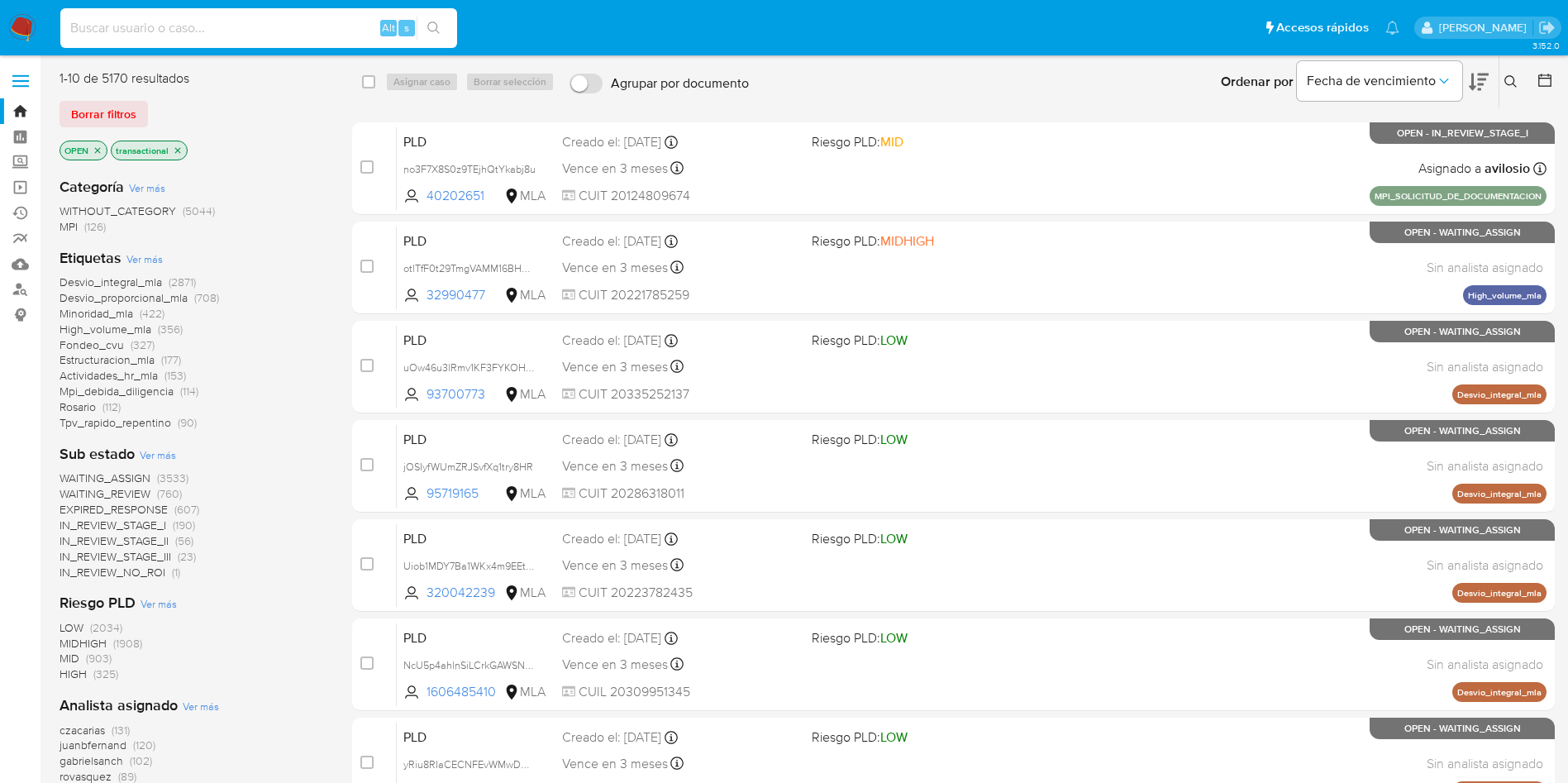
click at [195, 34] on input at bounding box center [259, 29] width 397 height 22
paste input "6WRYiRn3JSOJlPVp70jp3kDy"
type input "6WRYiRn3JSOJlPVp70jp3kDy"
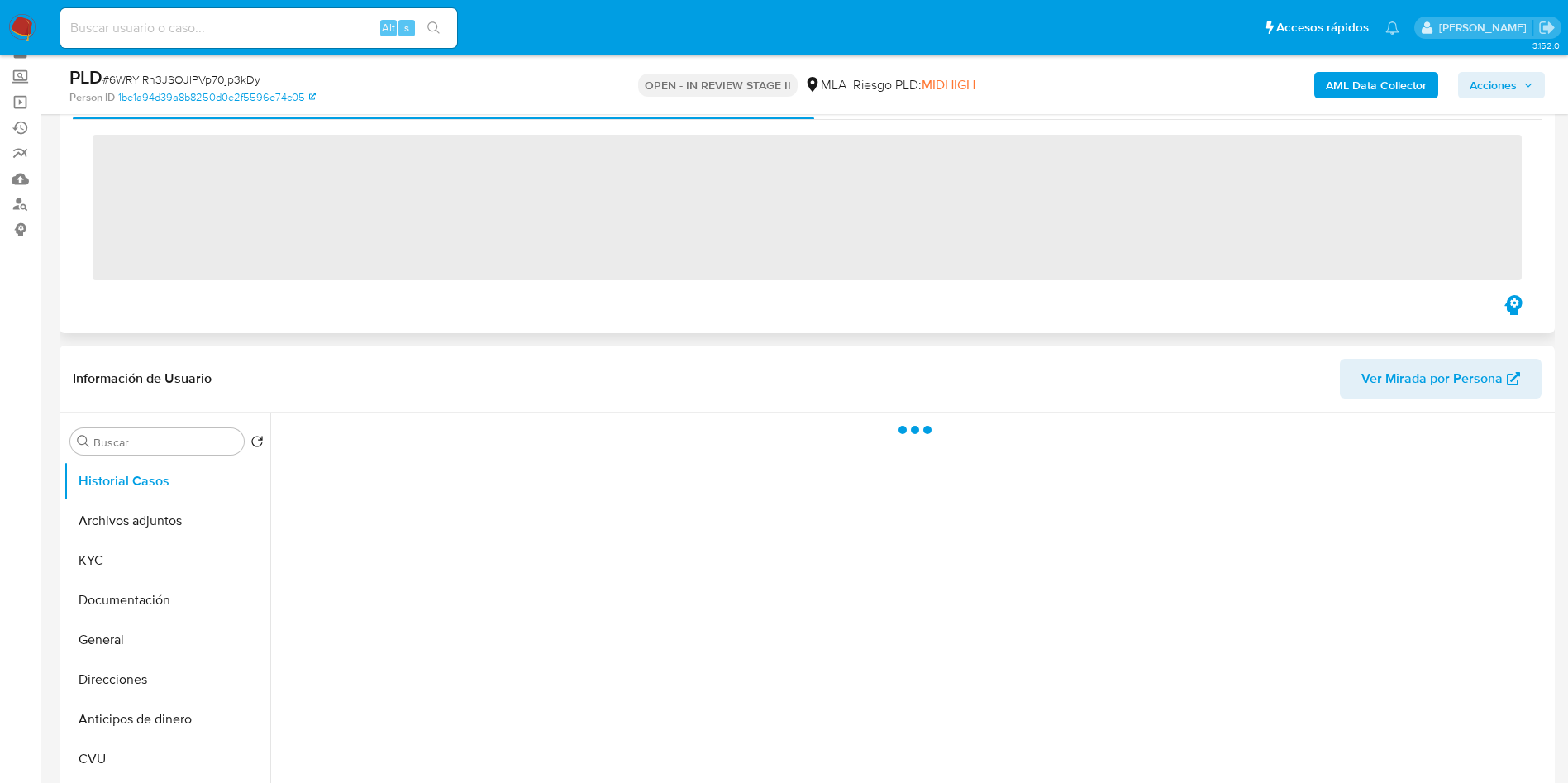
scroll to position [124, 0]
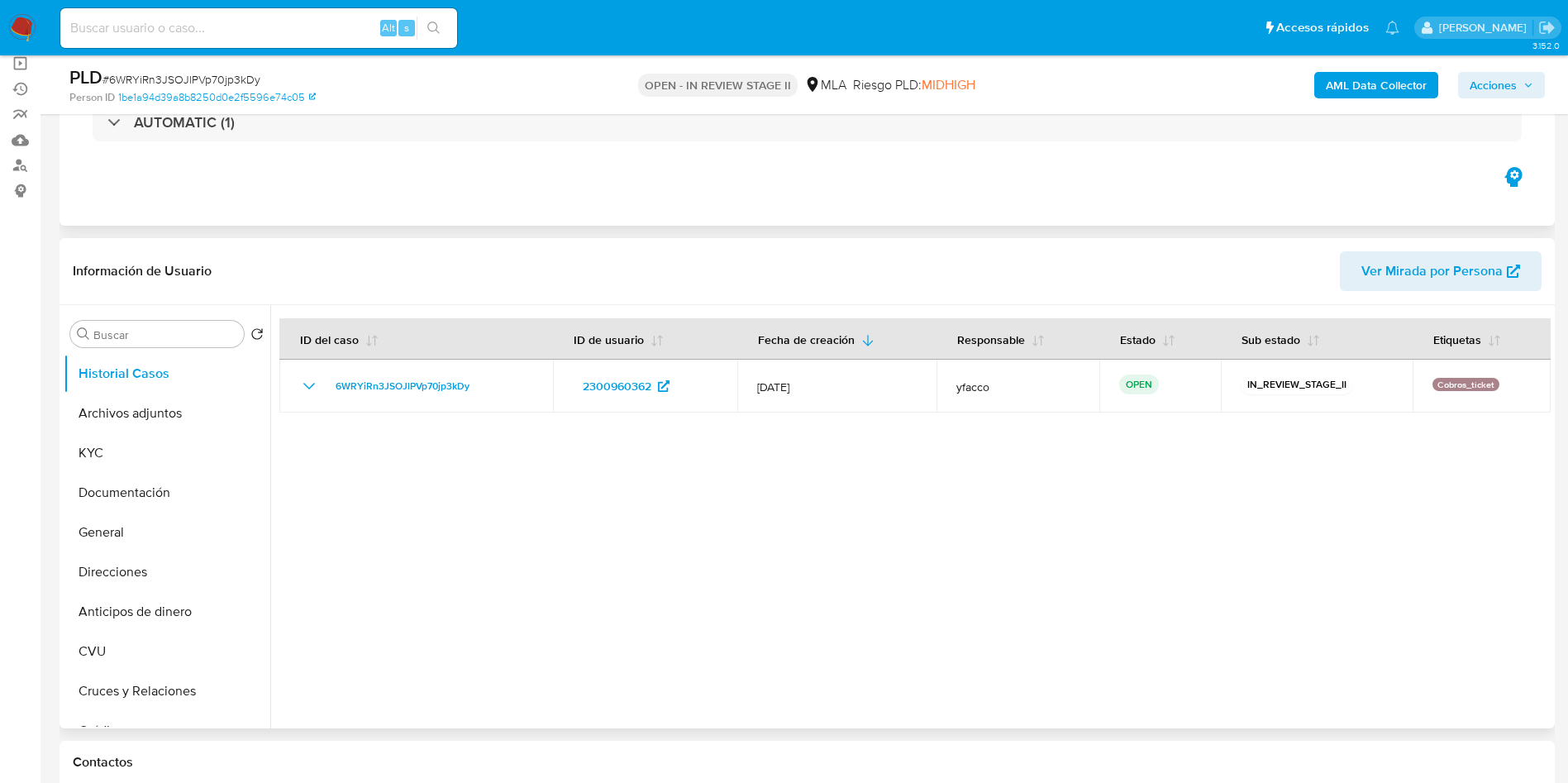
select select "10"
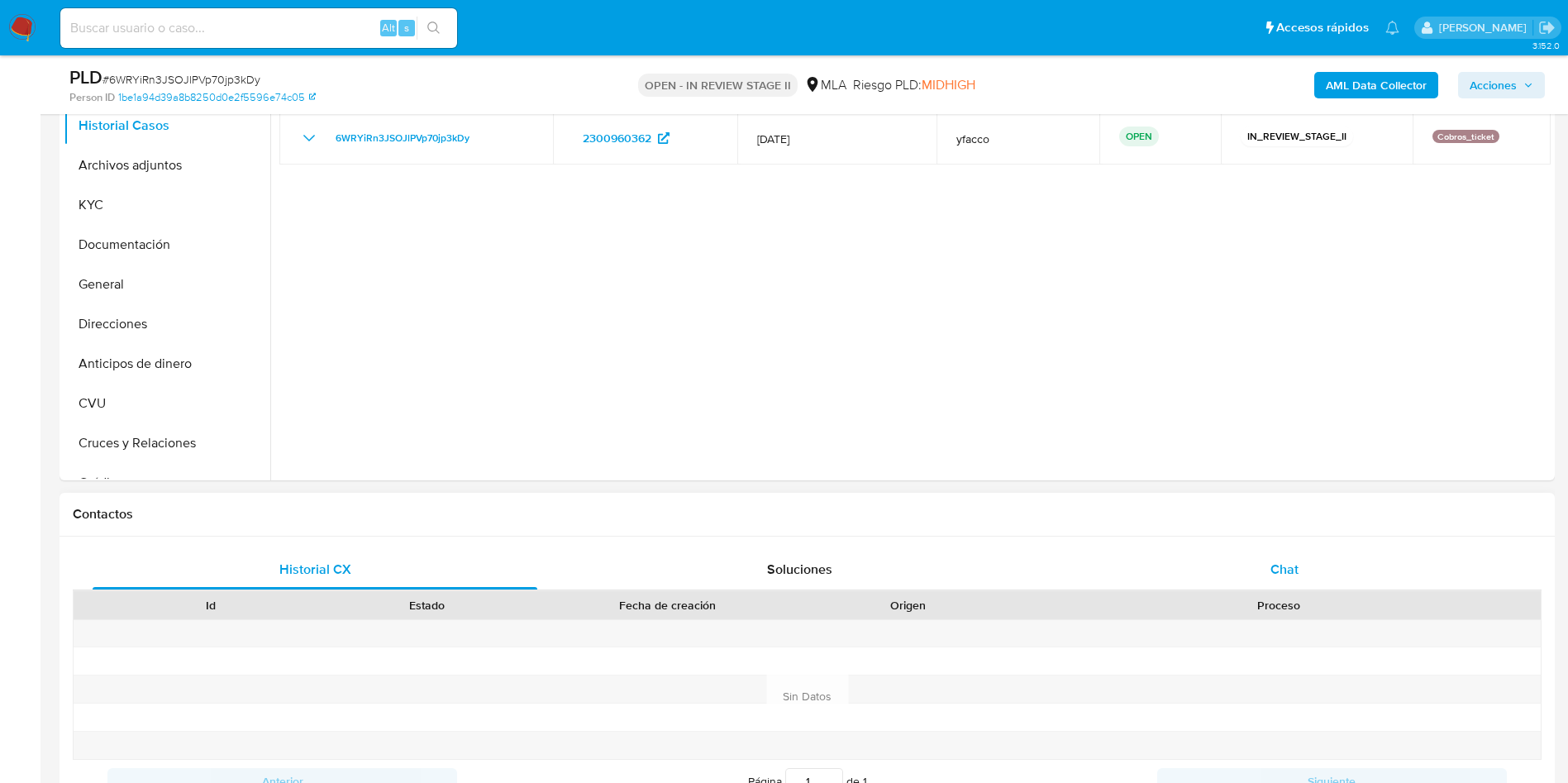
click at [1236, 551] on div "Chat" at bounding box center [1284, 569] width 445 height 39
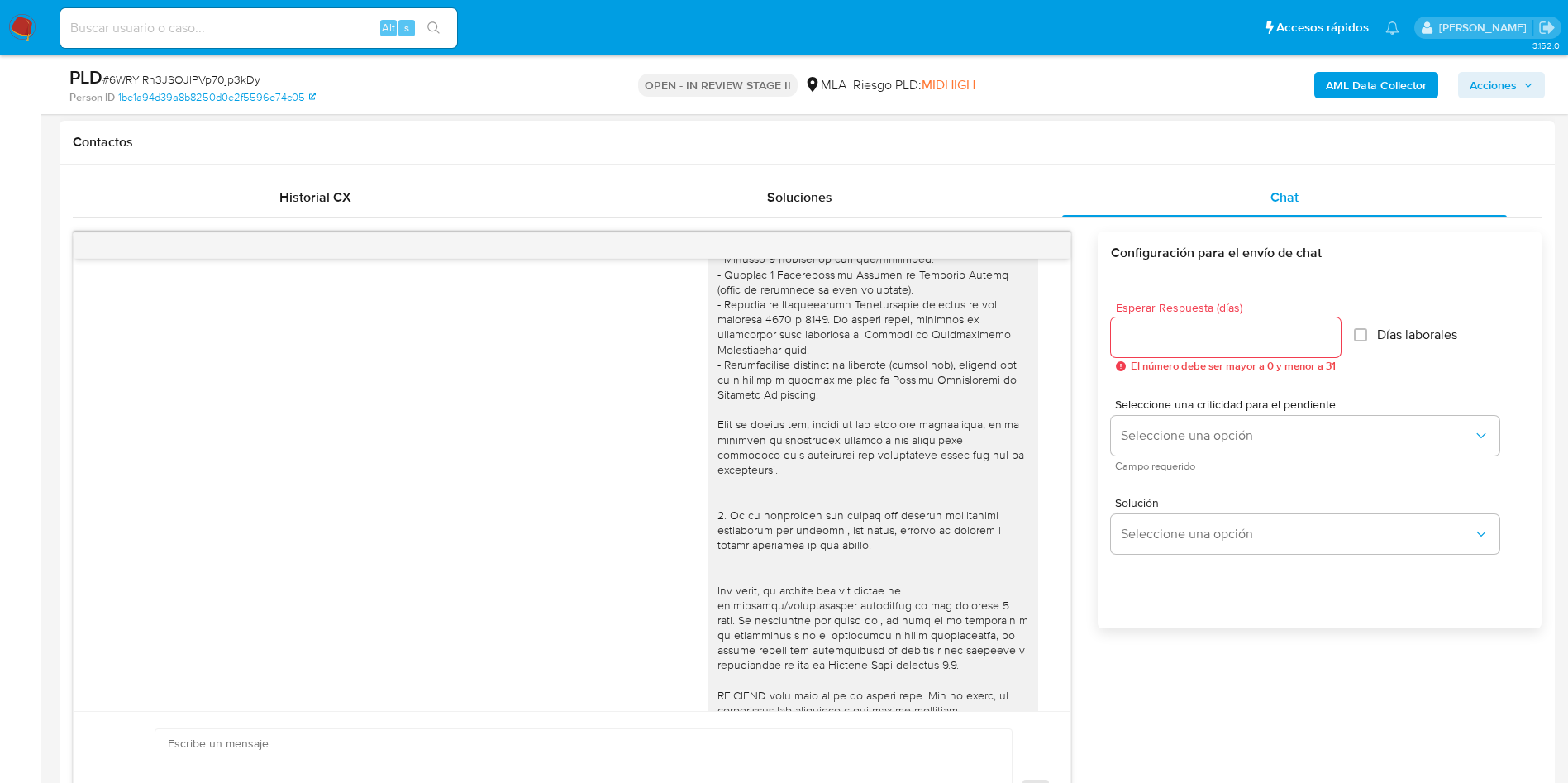
scroll to position [104, 0]
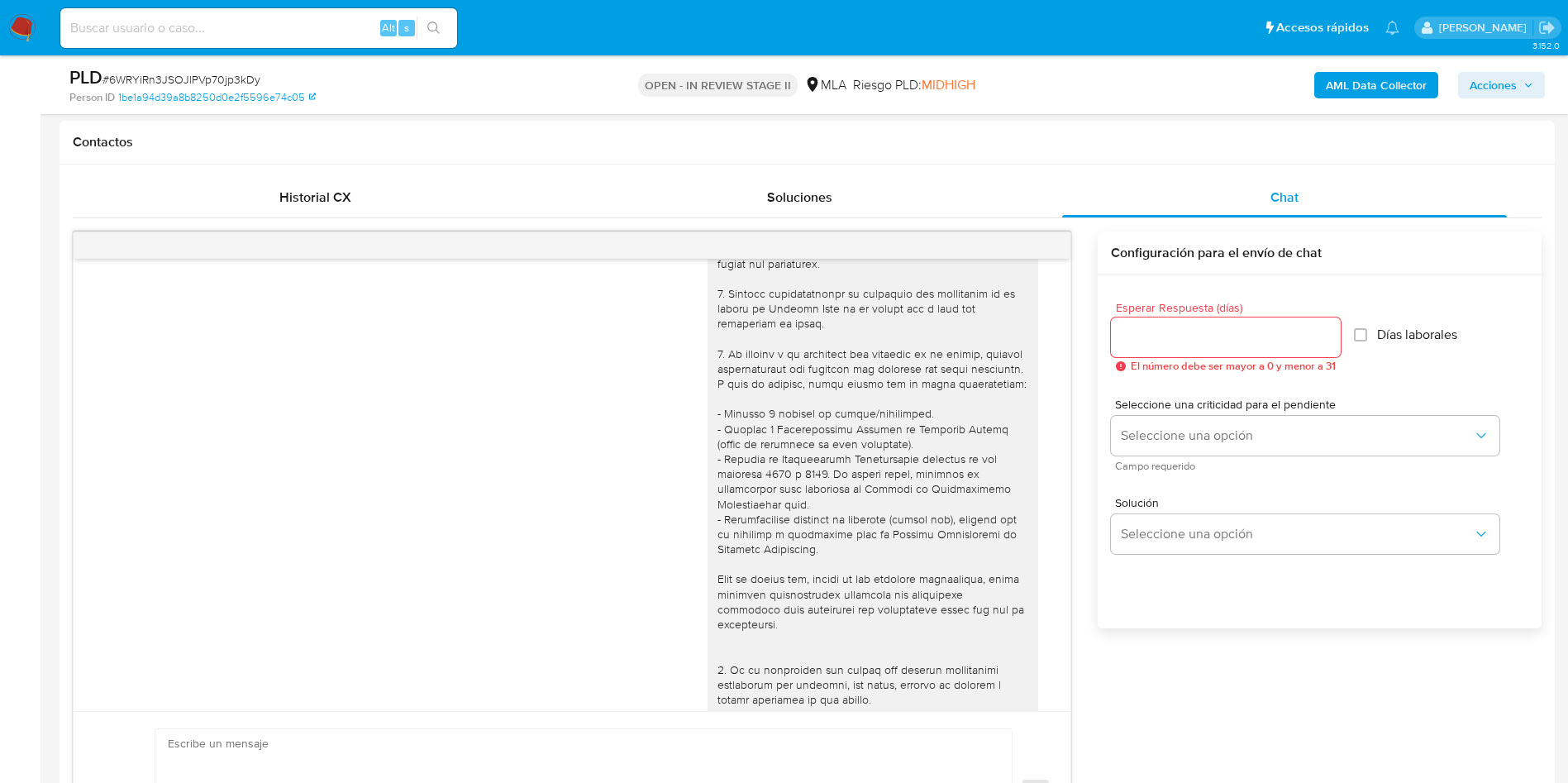
click at [351, 25] on input at bounding box center [259, 29] width 397 height 22
paste input "k3EhqLyPzvWlOf6Mv7jiuUcw"
type input "k3EhqLyPzvWlOf6Mv7jiuUcw"
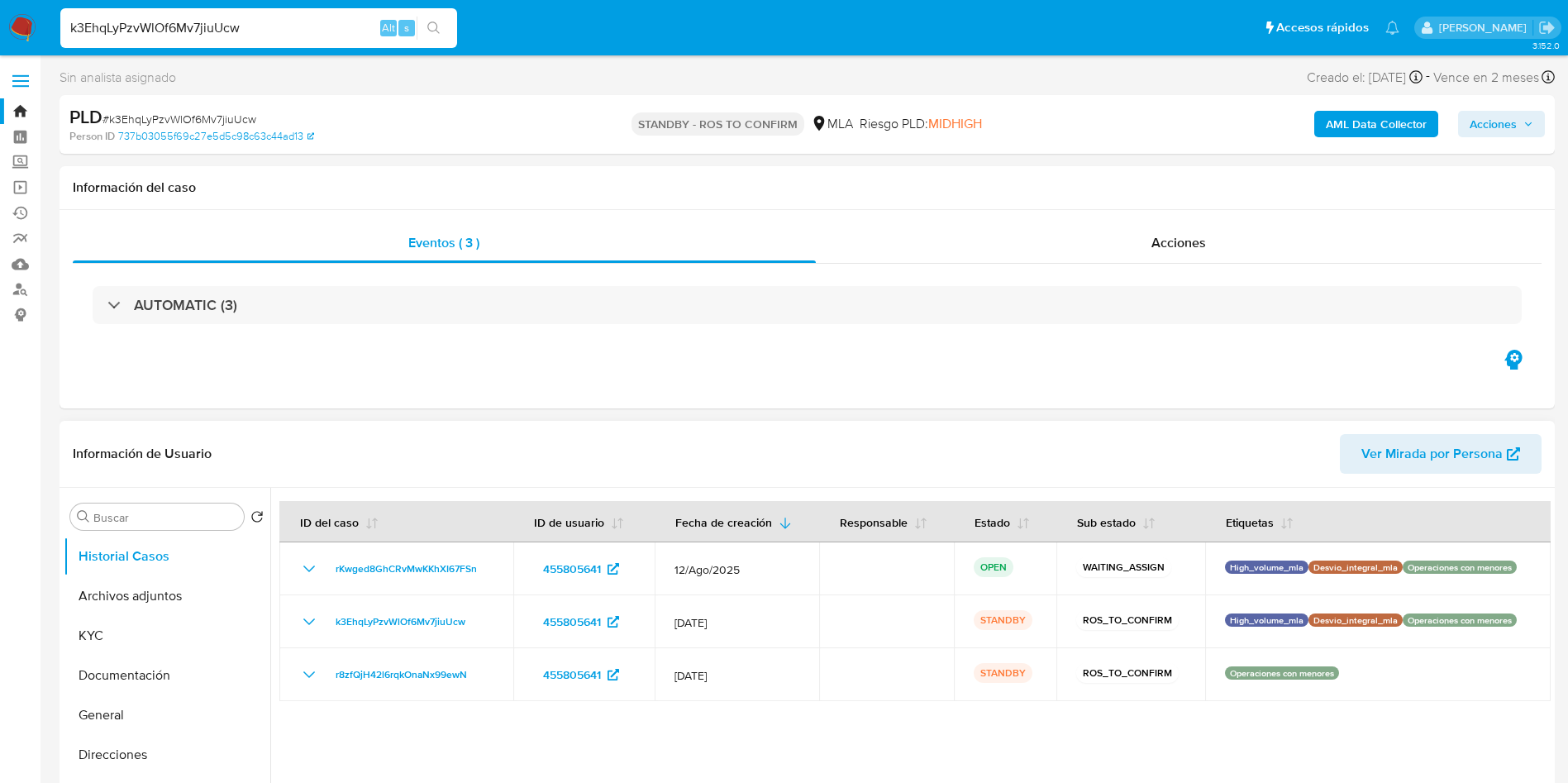
select select "10"
click at [257, 22] on input "k3EhqLyPzvWlOf6Mv7jiuUcw" at bounding box center [259, 29] width 397 height 22
paste input "38SXnykfkFQGflJ4GyTrHPH8"
type input "38SXnykfkFQGflJ4GyTrHPH8"
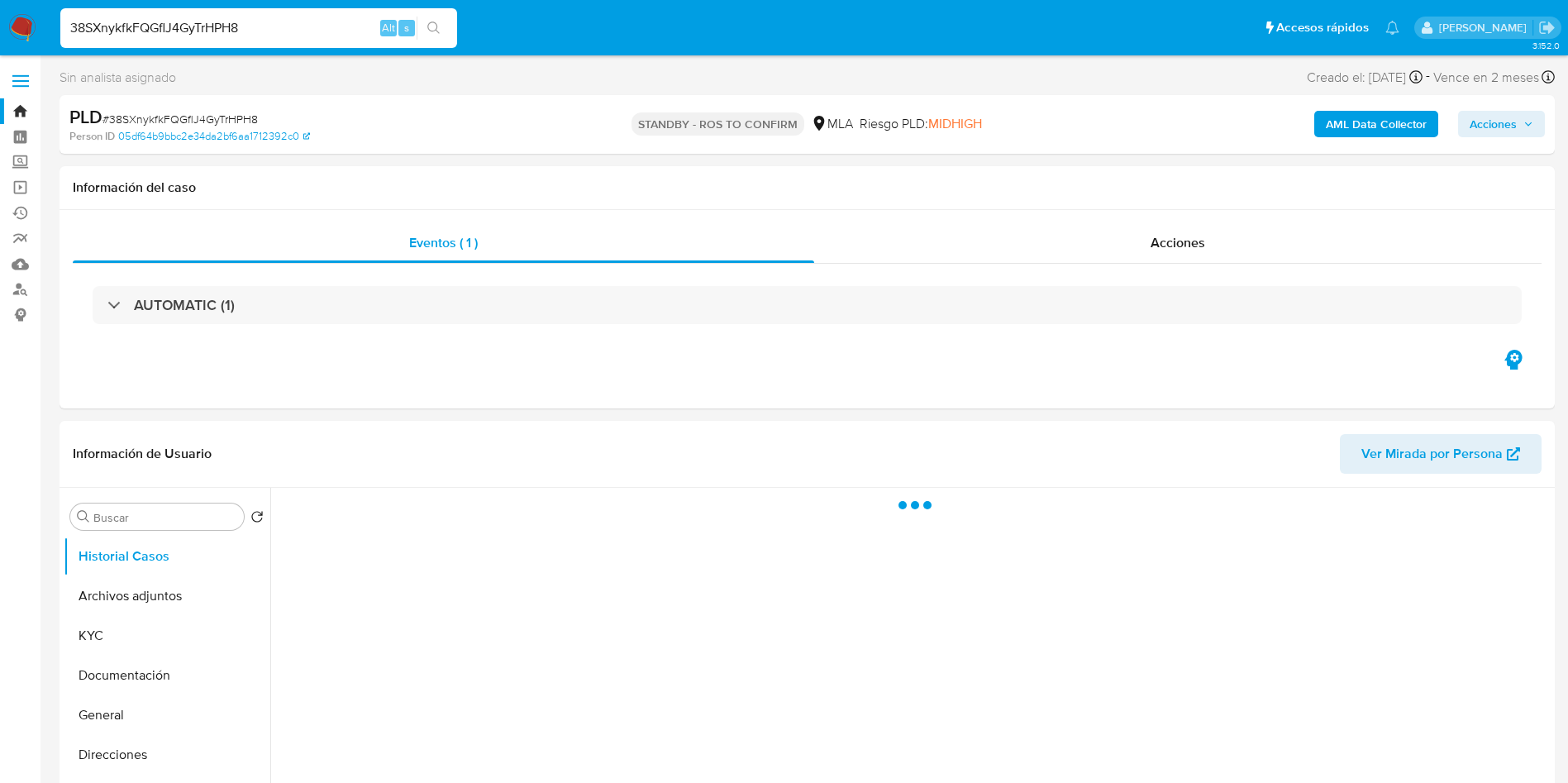
scroll to position [124, 0]
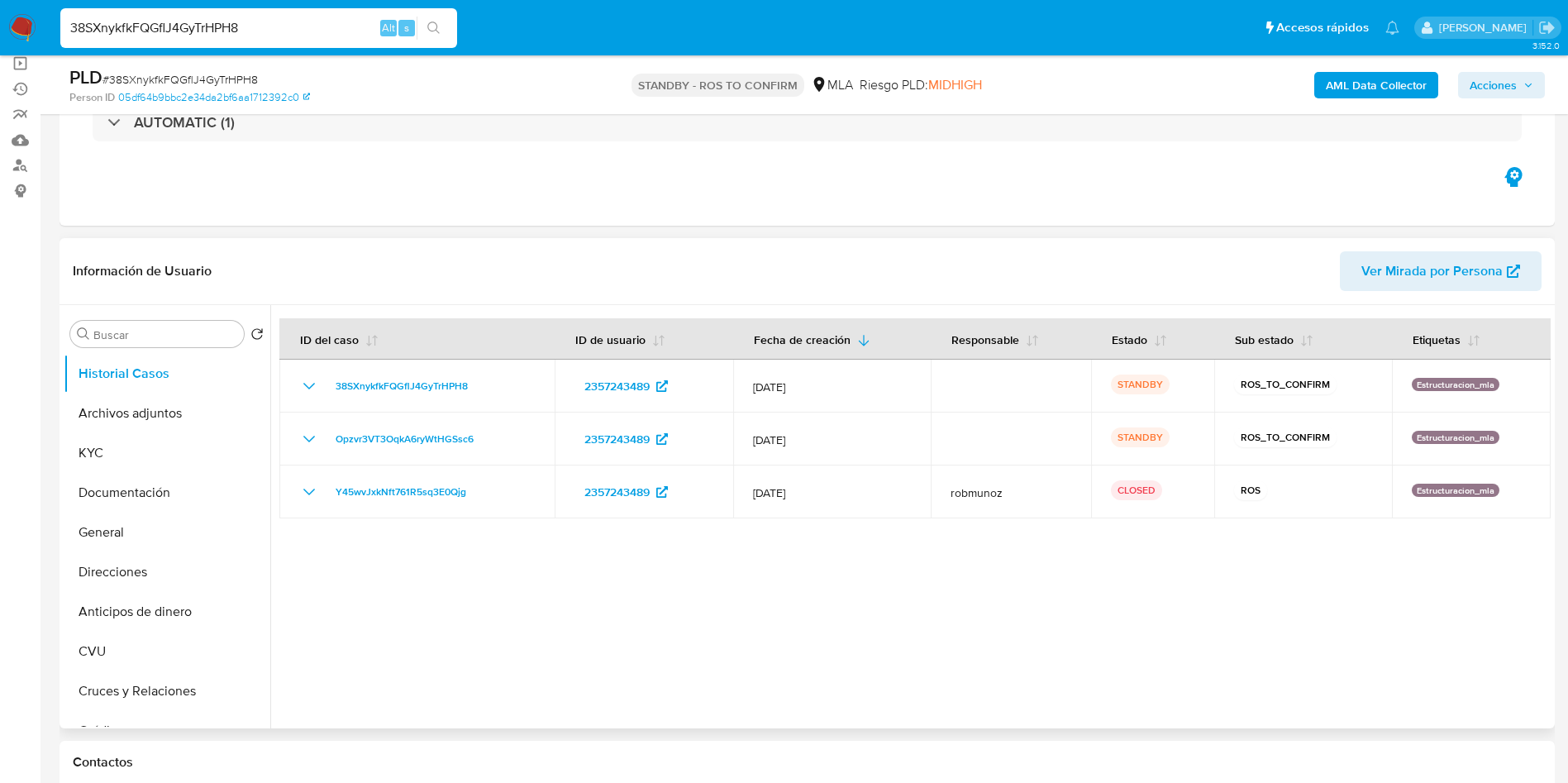
select select "10"
click at [255, 33] on input "38SXnykfkFQGflJ4GyTrHPH8" at bounding box center [259, 29] width 397 height 22
paste input "RqkJ7TqUkDM7zQZDc4F09qaC"
type input "RqkJ7TqUkDM7zQZDc4F09qaC"
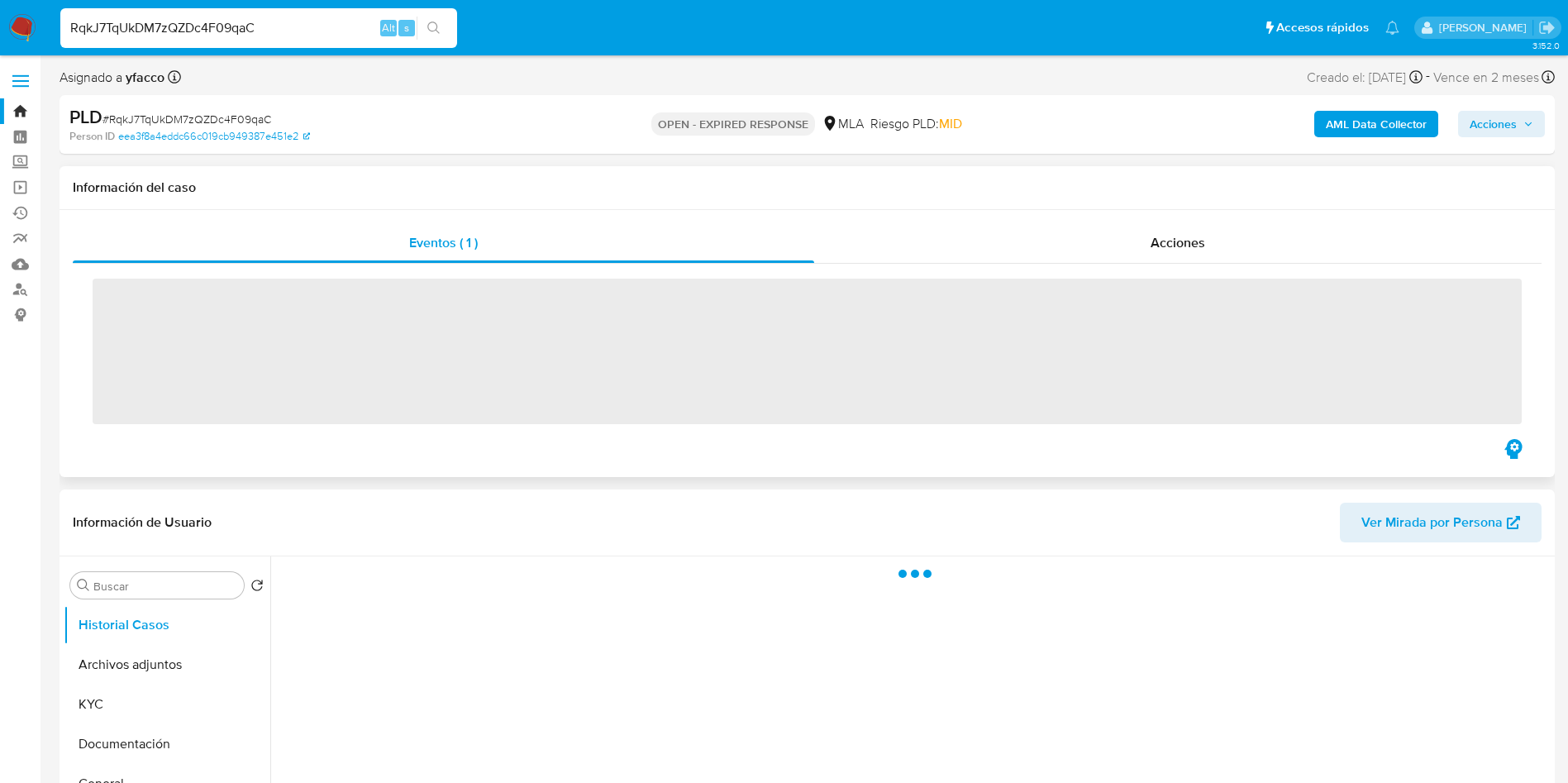
scroll to position [124, 0]
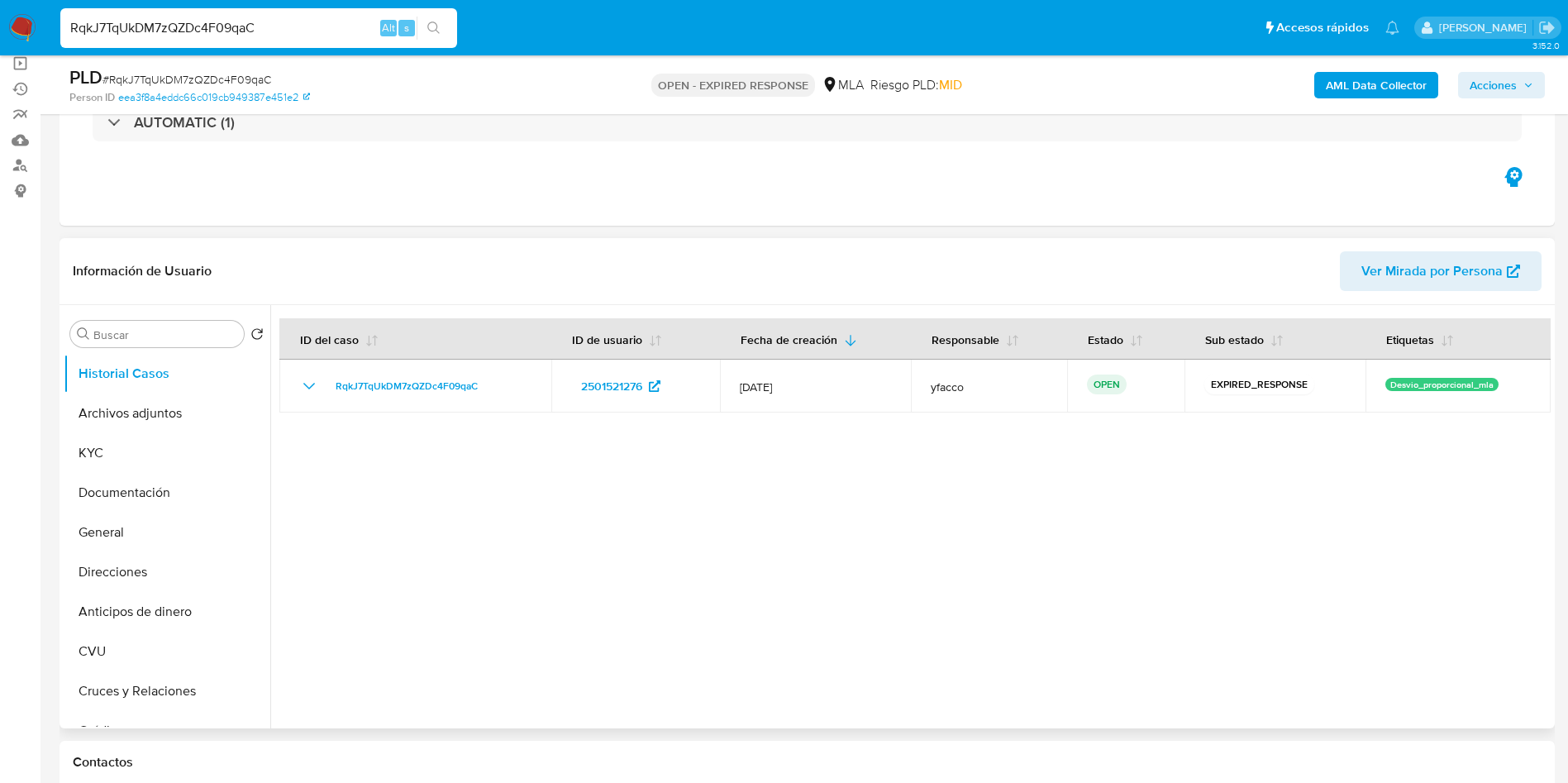
select select "10"
click at [328, 29] on input "RqkJ7TqUkDM7zQZDc4F09qaC" at bounding box center [259, 29] width 397 height 22
paste input "krKMrepp6WbPL8W7LV3dgsgO"
type input "krKMrepp6WbPL8W7LV3dgsgO"
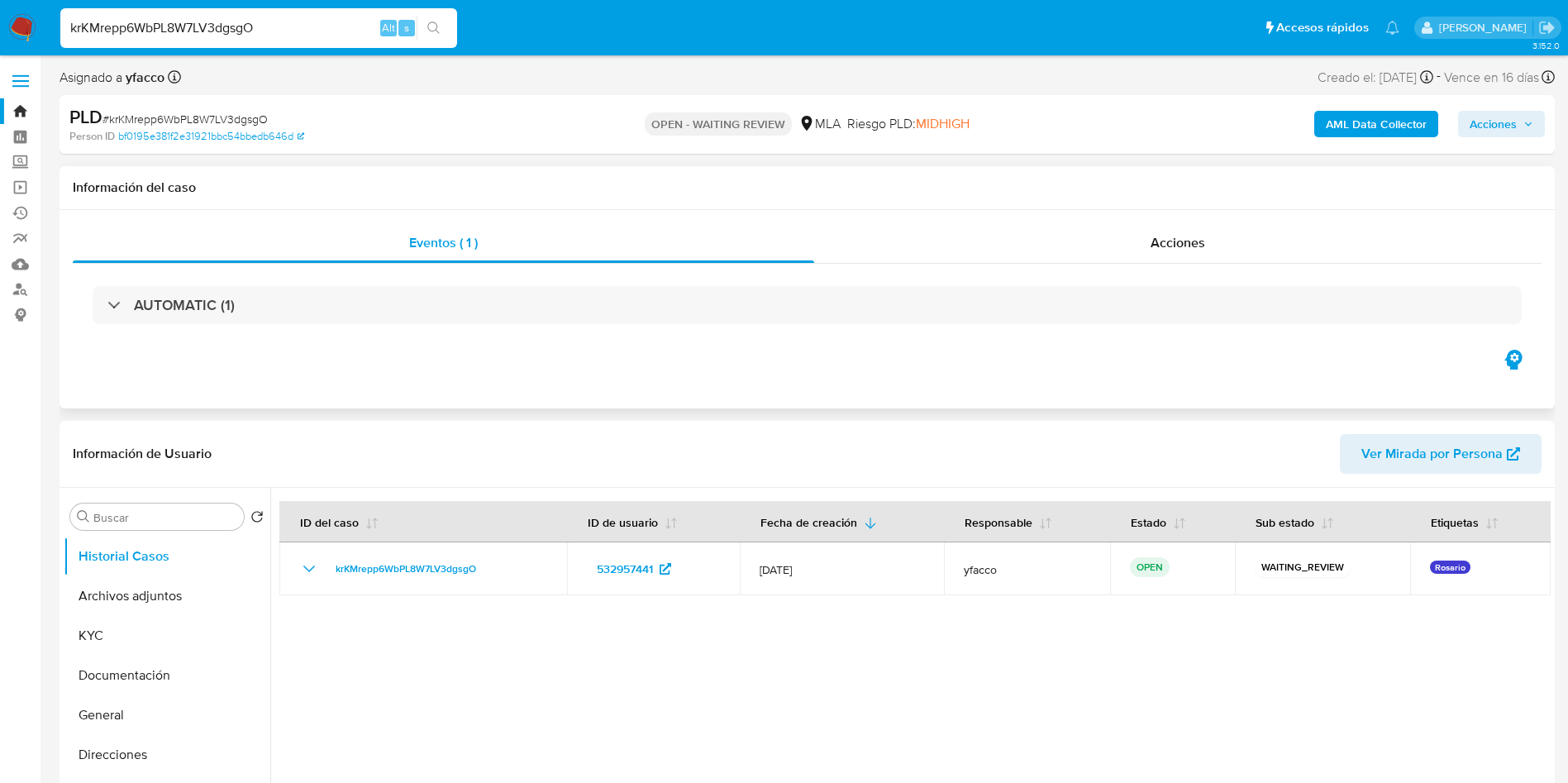
select select "10"
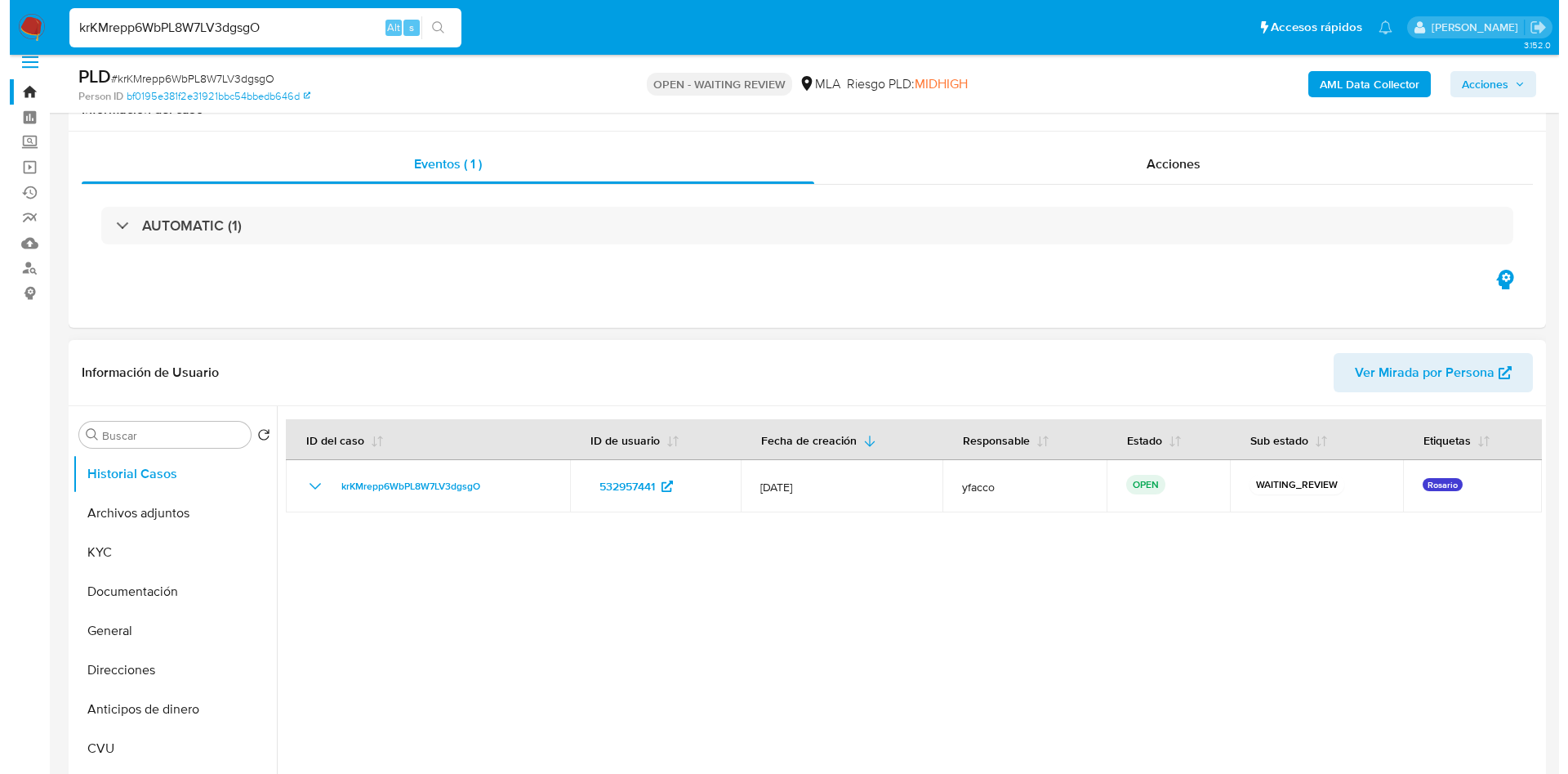
scroll to position [245, 0]
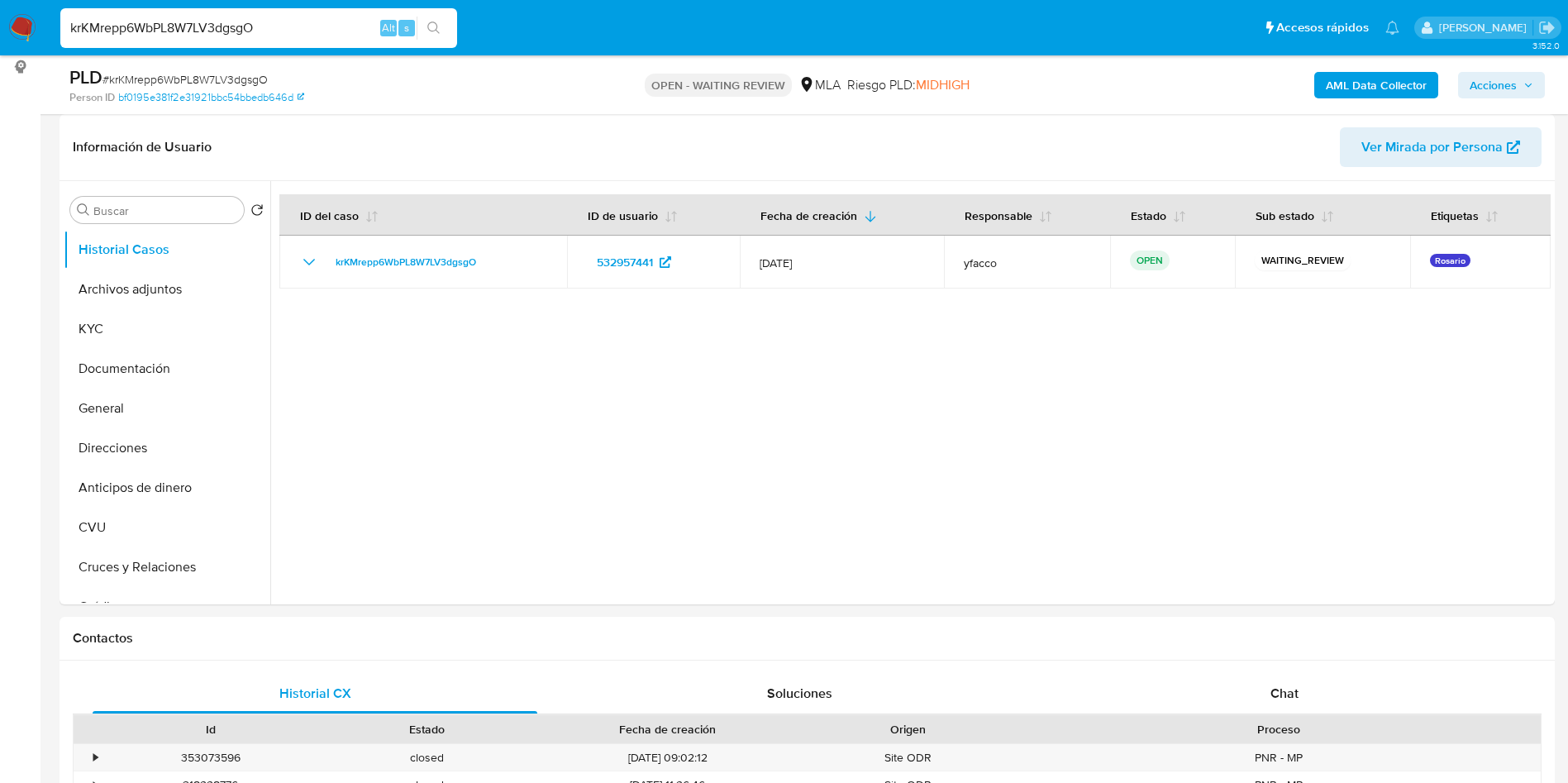
click at [1355, 77] on b "AML Data Collector" at bounding box center [1376, 85] width 101 height 26
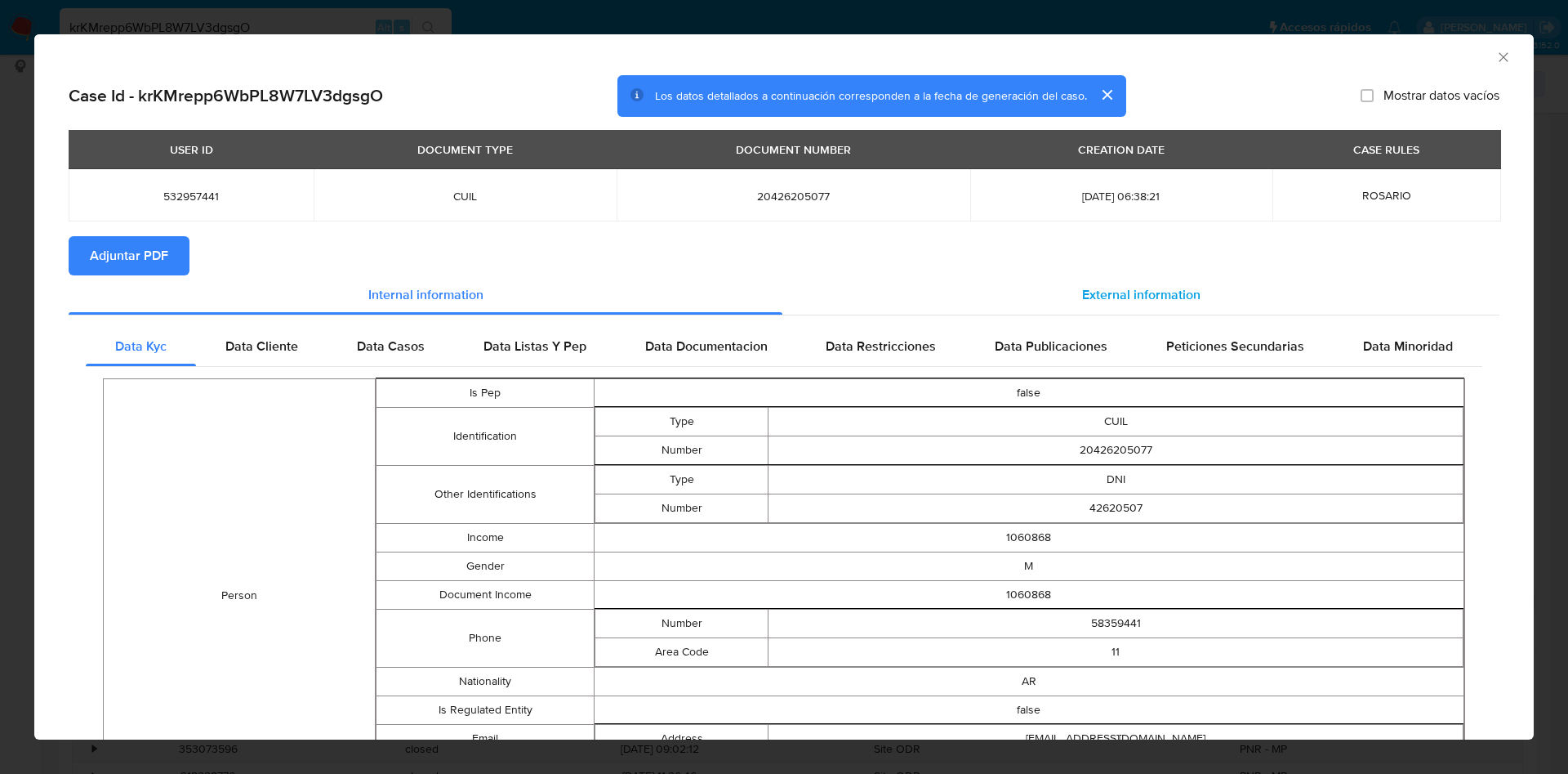
click at [1056, 283] on div "External information" at bounding box center [1141, 295] width 717 height 39
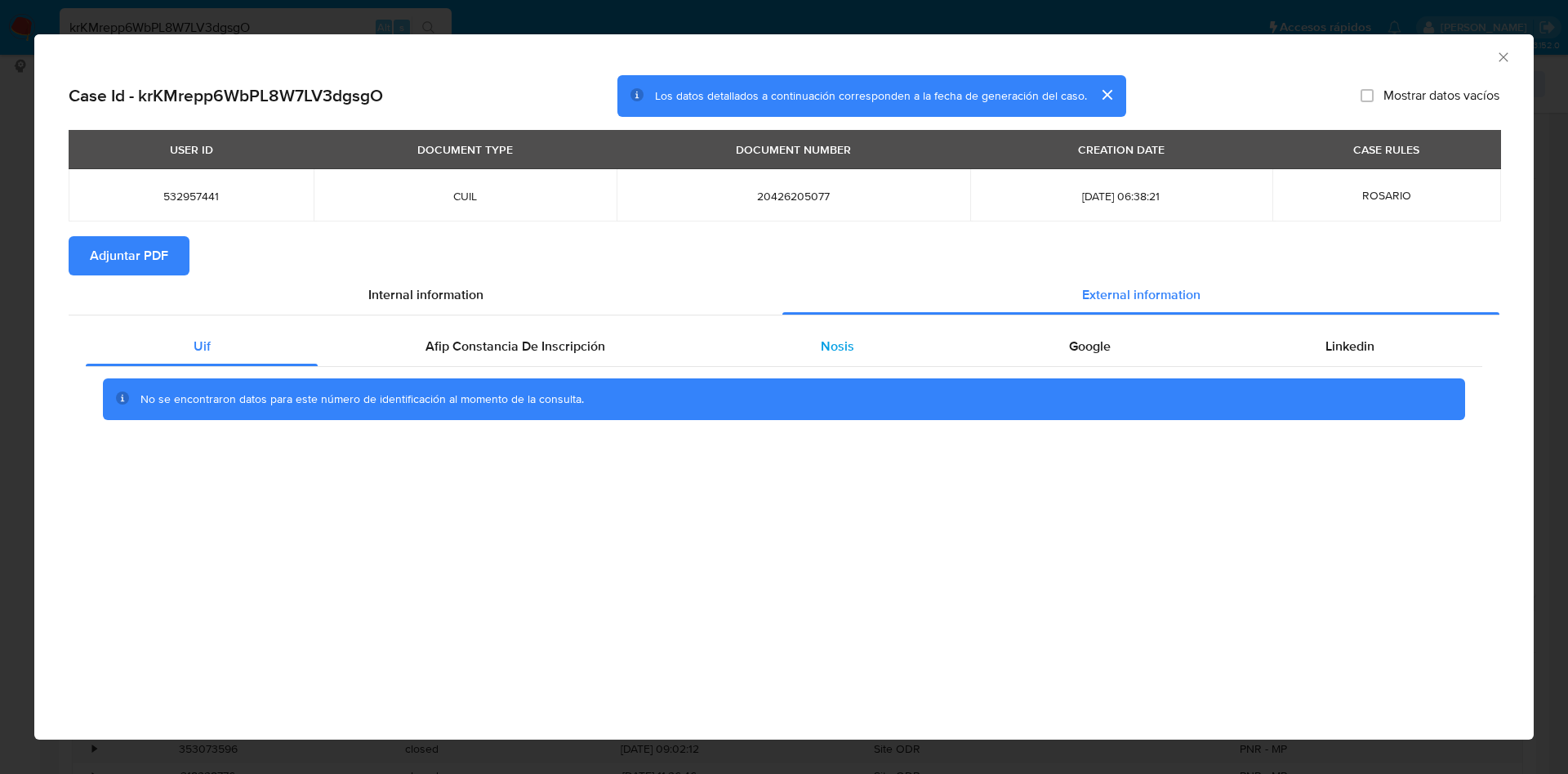
click at [880, 360] on div "Nosis" at bounding box center [837, 346] width 248 height 39
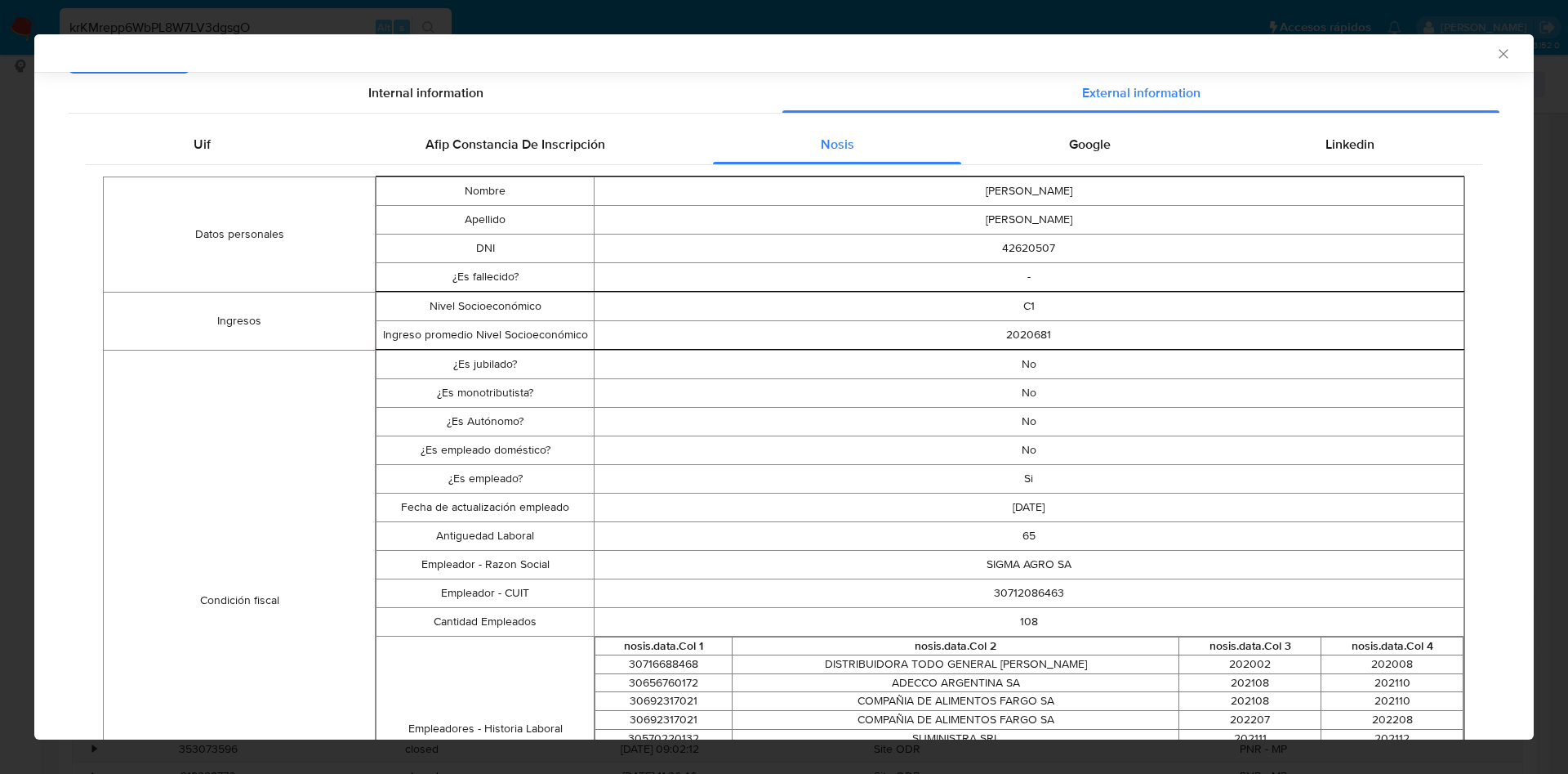
scroll to position [242, 0]
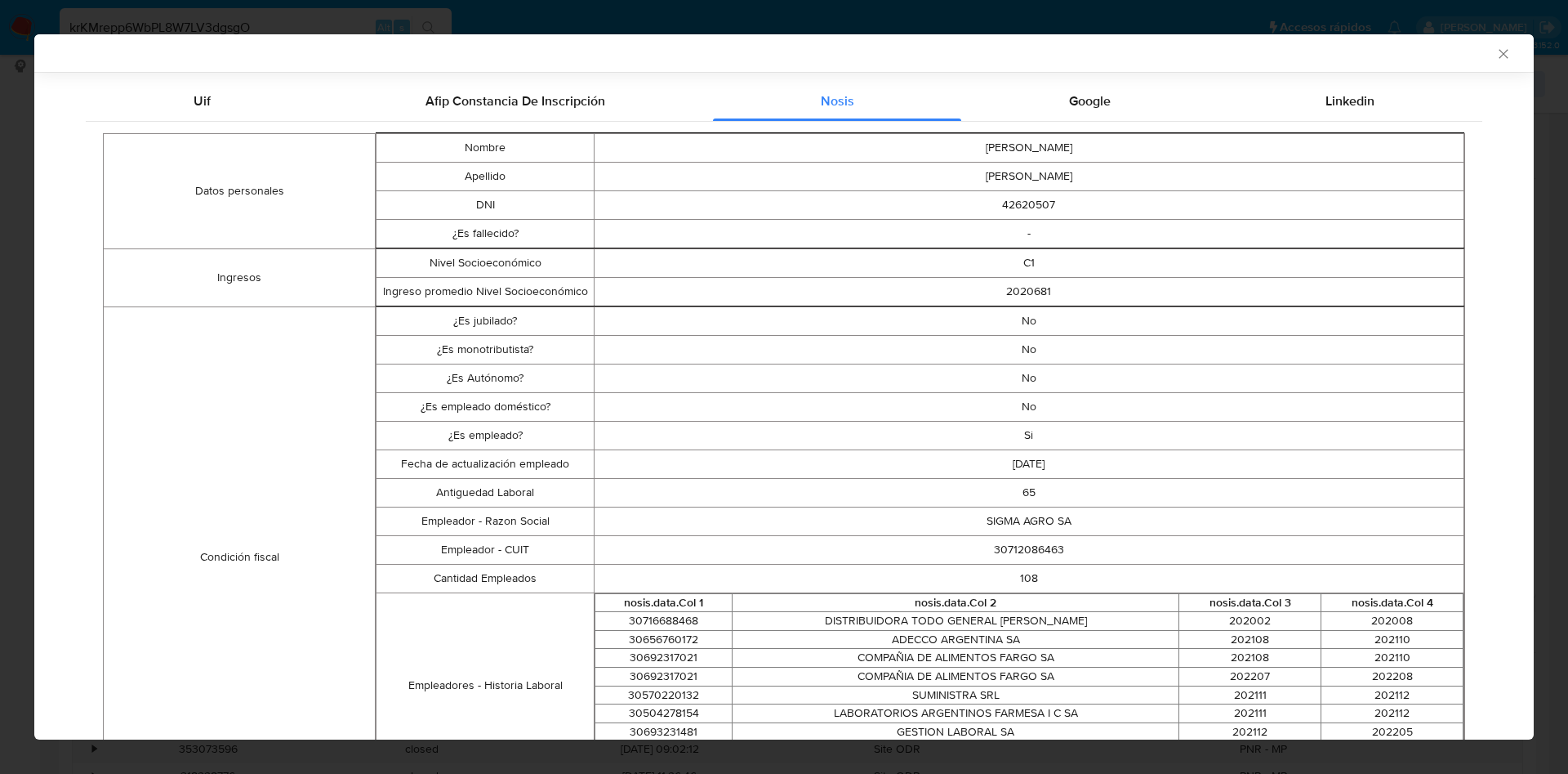
click at [1013, 553] on td "30712086463" at bounding box center [1028, 549] width 870 height 28
click at [1014, 553] on td "30712086463" at bounding box center [1028, 549] width 870 height 28
copy td "30712086463"
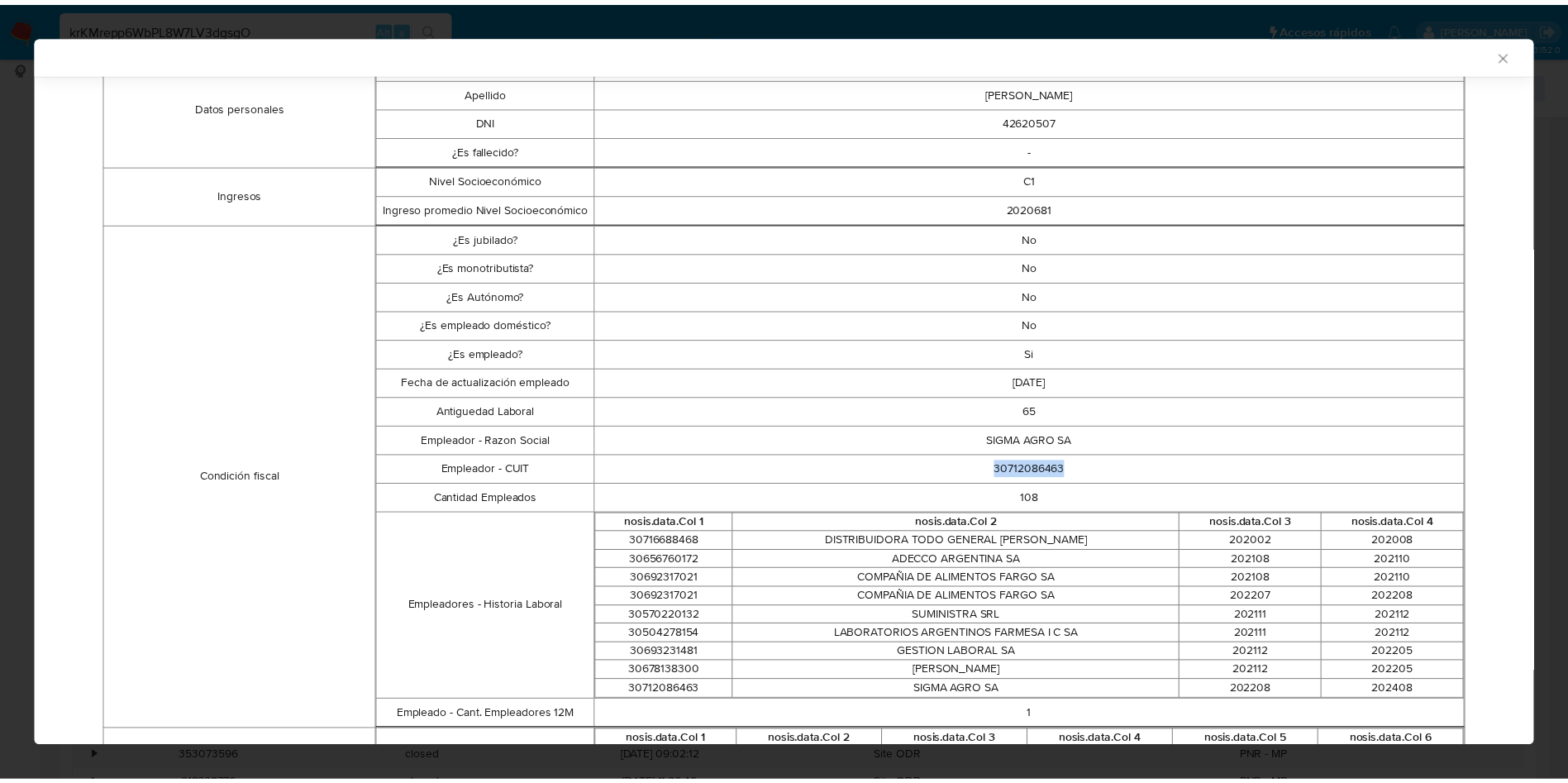
scroll to position [369, 0]
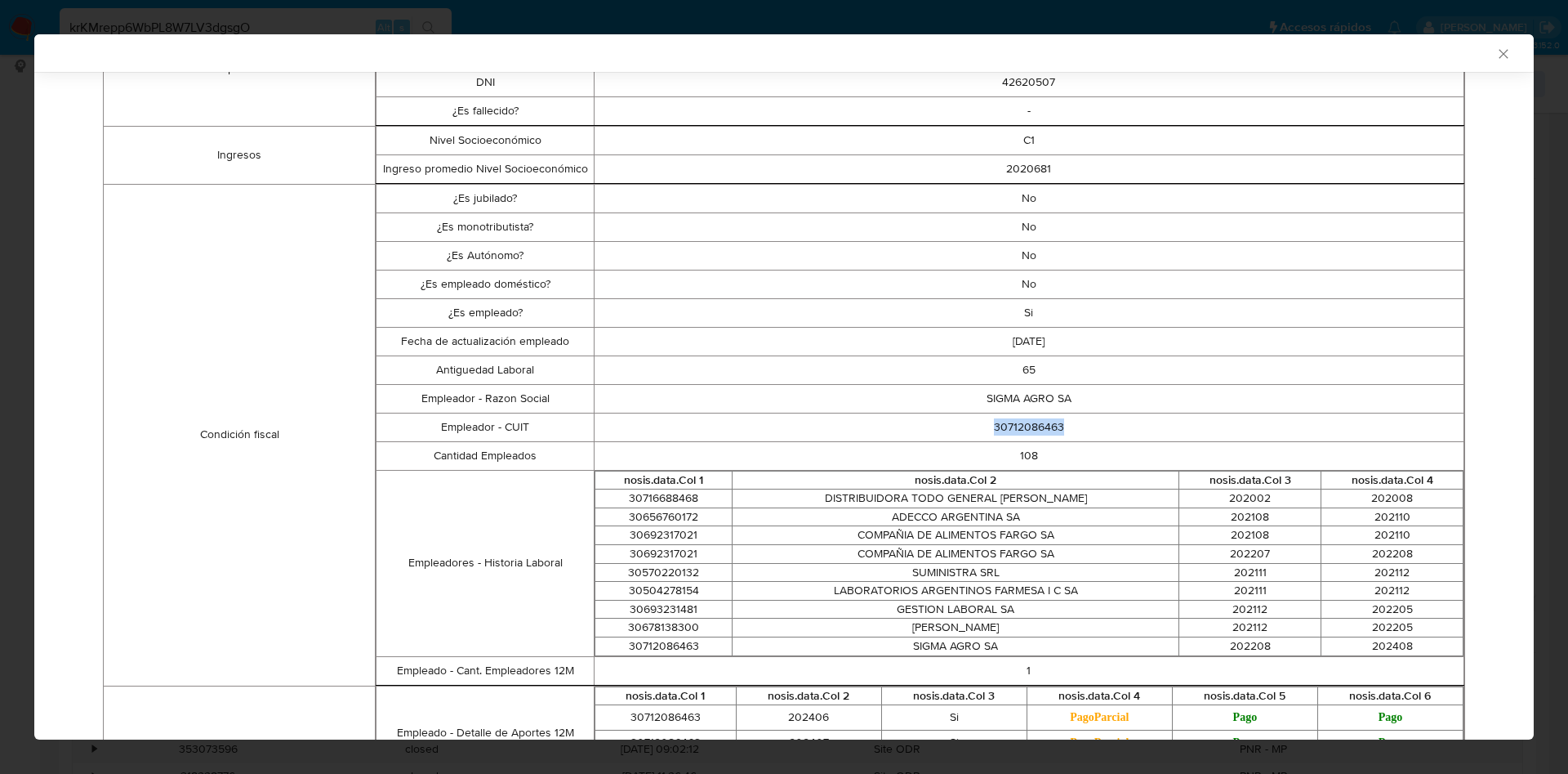
click at [1495, 46] on icon "Cerrar ventana" at bounding box center [1503, 54] width 17 height 17
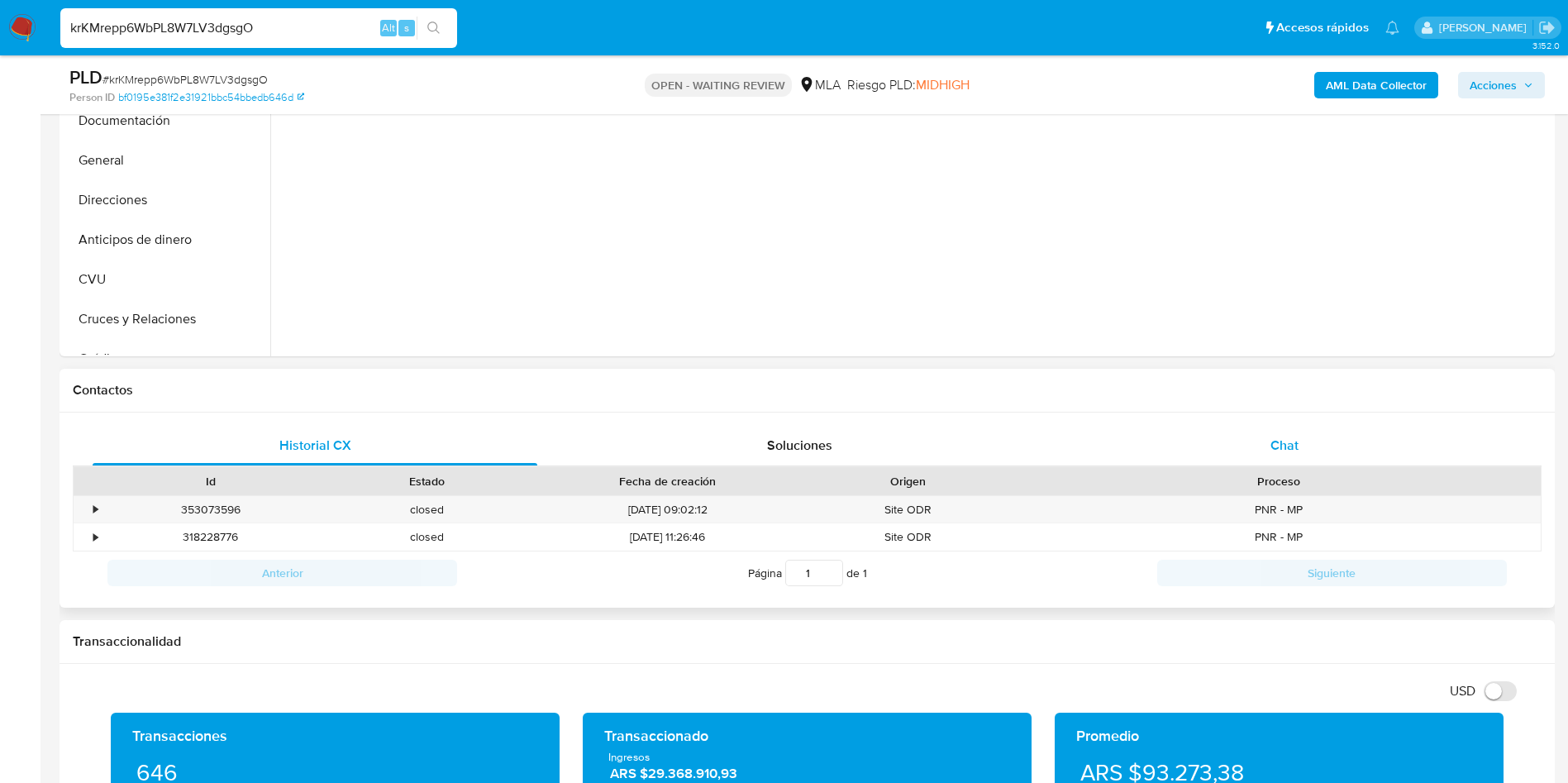
click at [1292, 460] on div "Chat" at bounding box center [1284, 445] width 445 height 39
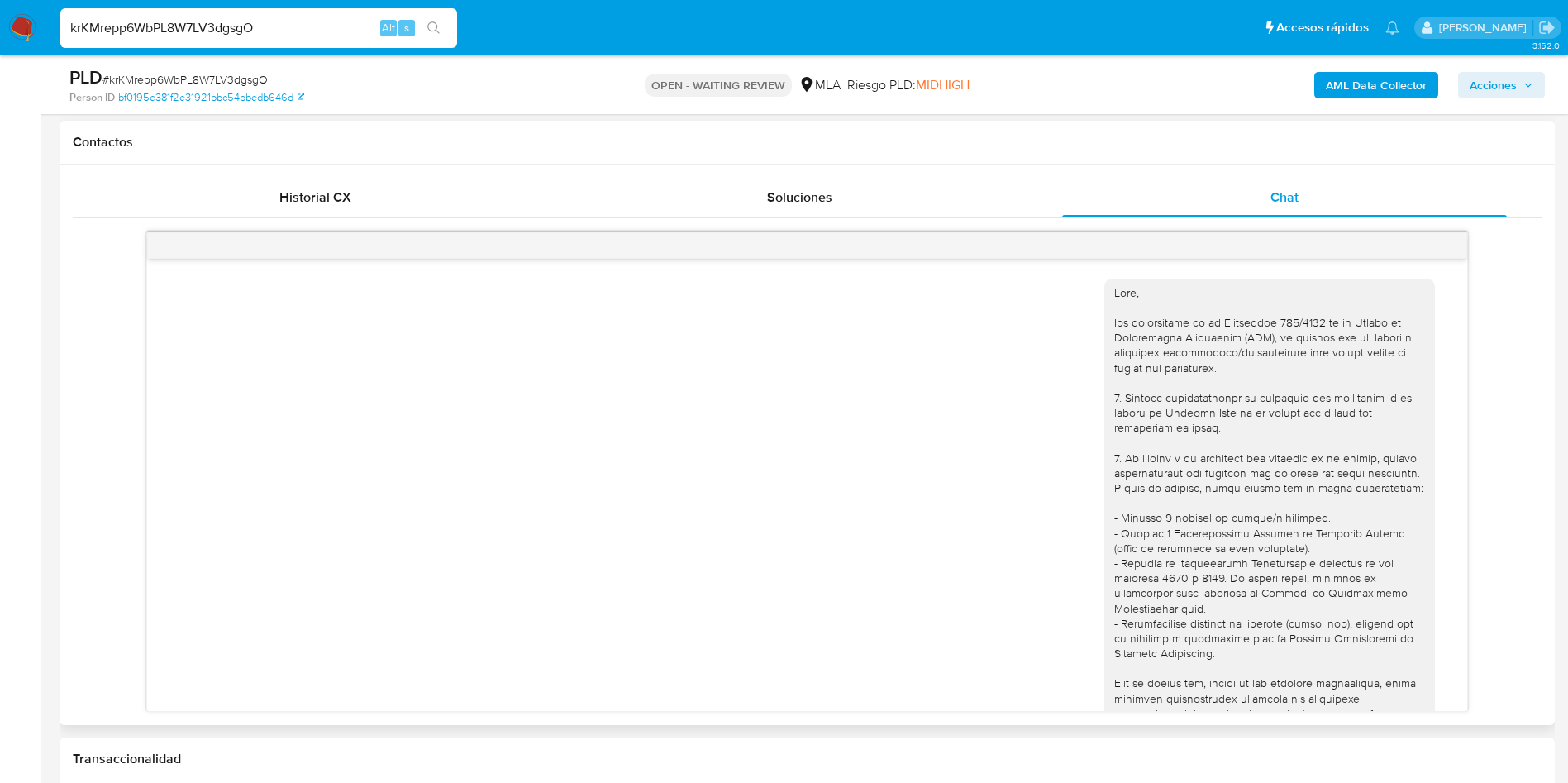
scroll to position [874, 0]
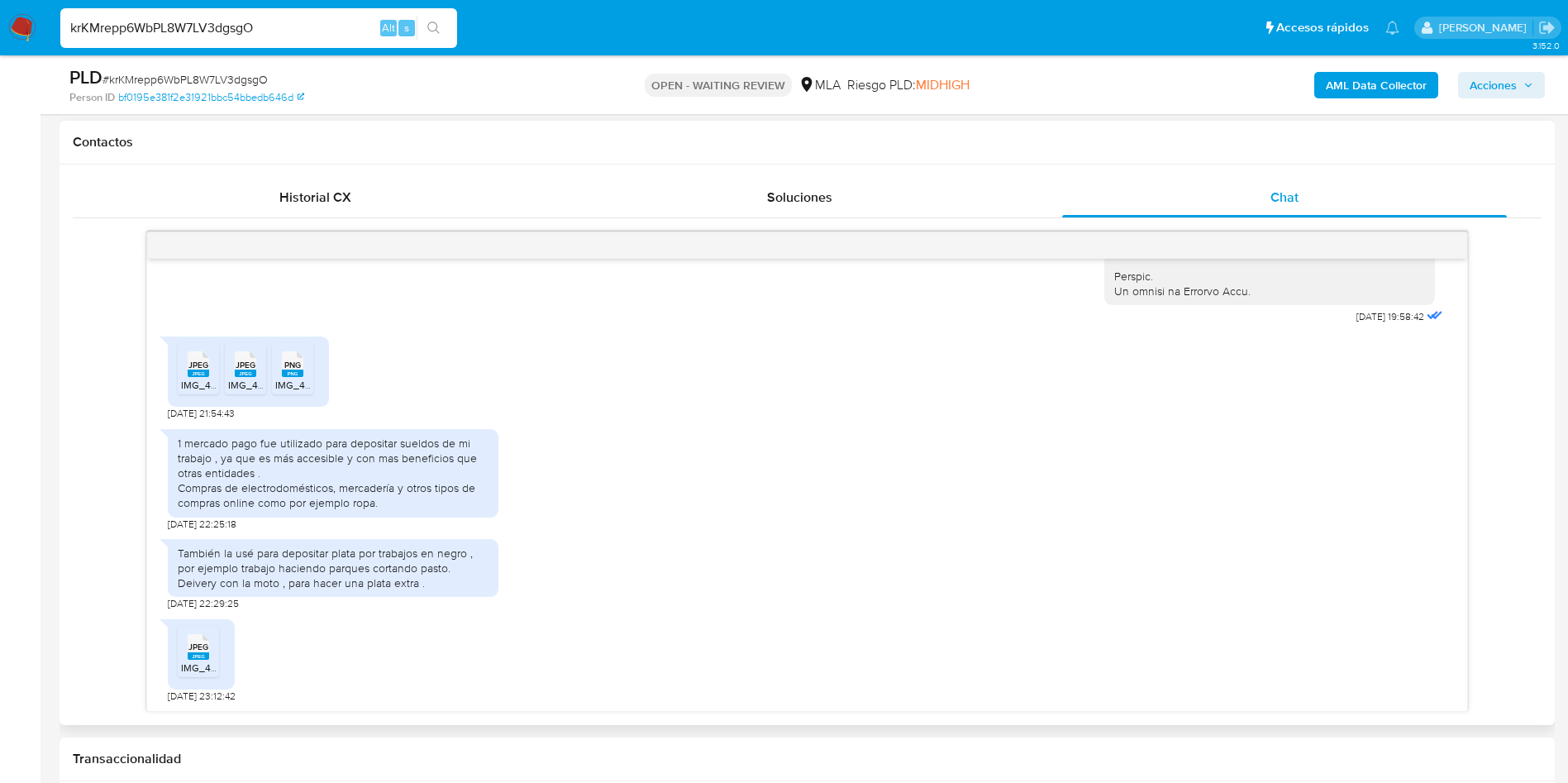
click at [314, 40] on div "krKMrepp6WbPL8W7LV3dgsgO Alt s" at bounding box center [259, 28] width 397 height 39
click at [312, 29] on input "krKMrepp6WbPL8W7LV3dgsgO" at bounding box center [259, 29] width 397 height 22
paste input "N3Zxi3JJbulbnmMLDeiquR7x"
type input "N3Zxi3JJbulbnmMLDeiquR7x"
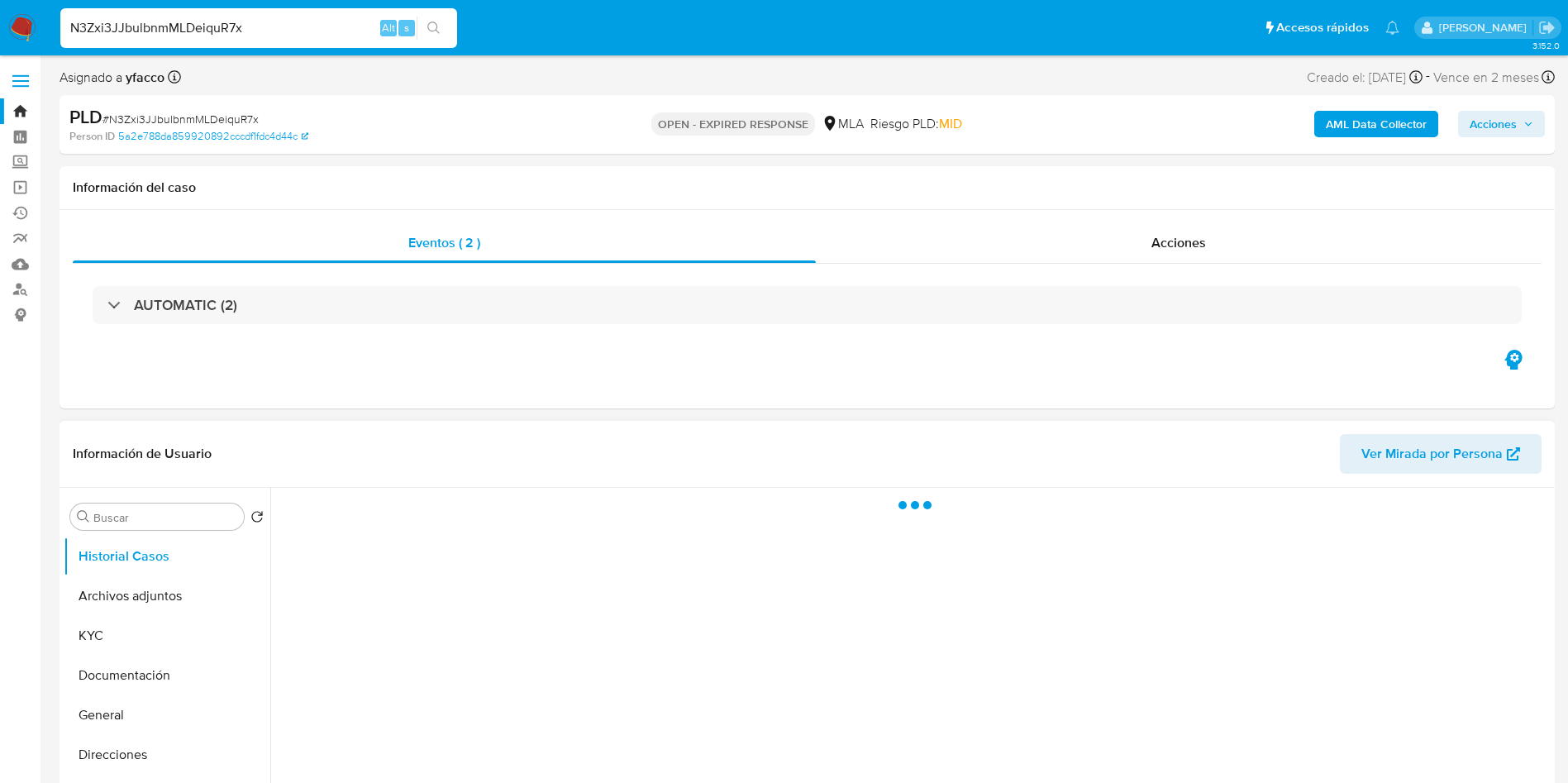
select select "10"
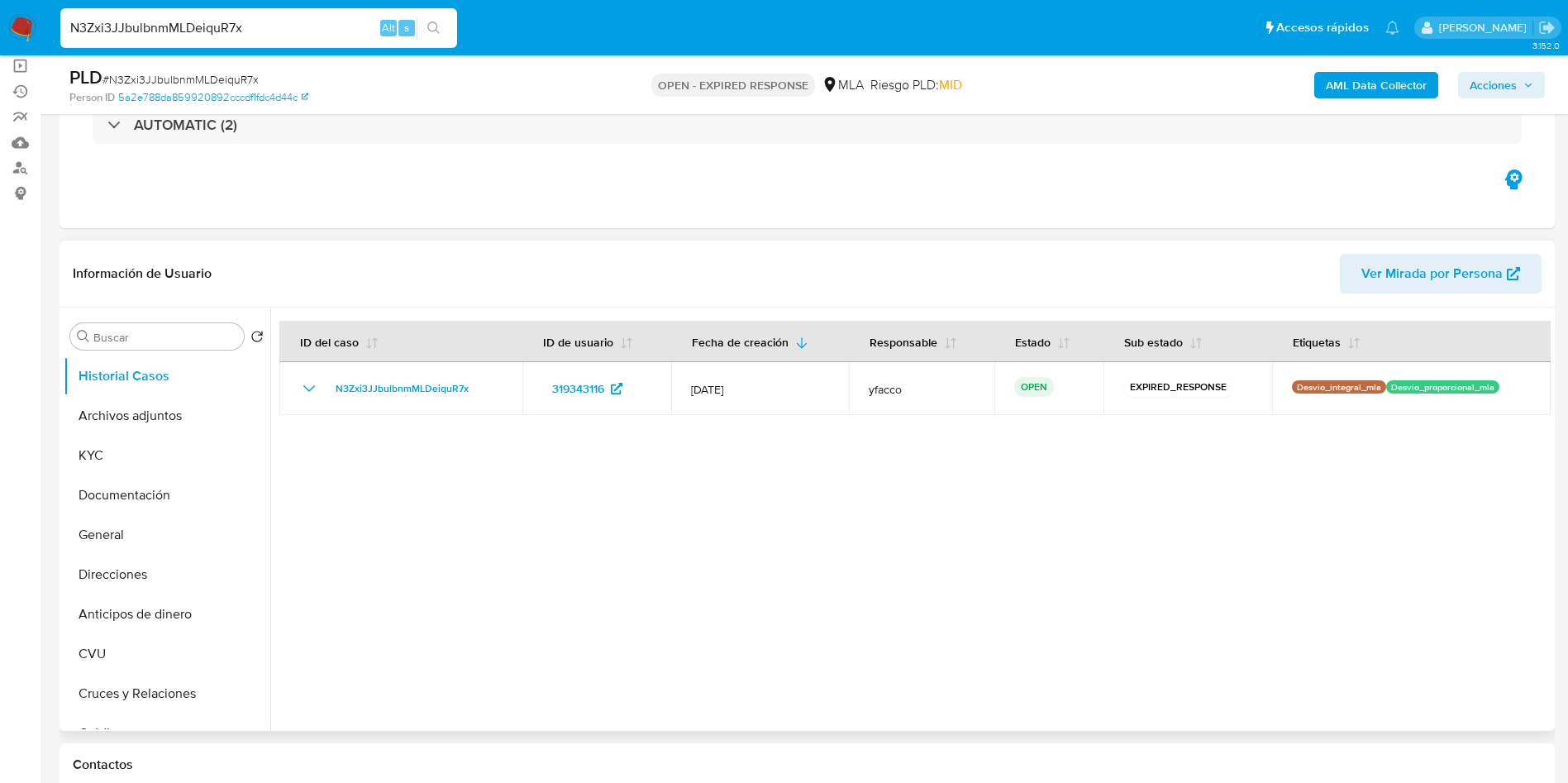
scroll to position [248, 0]
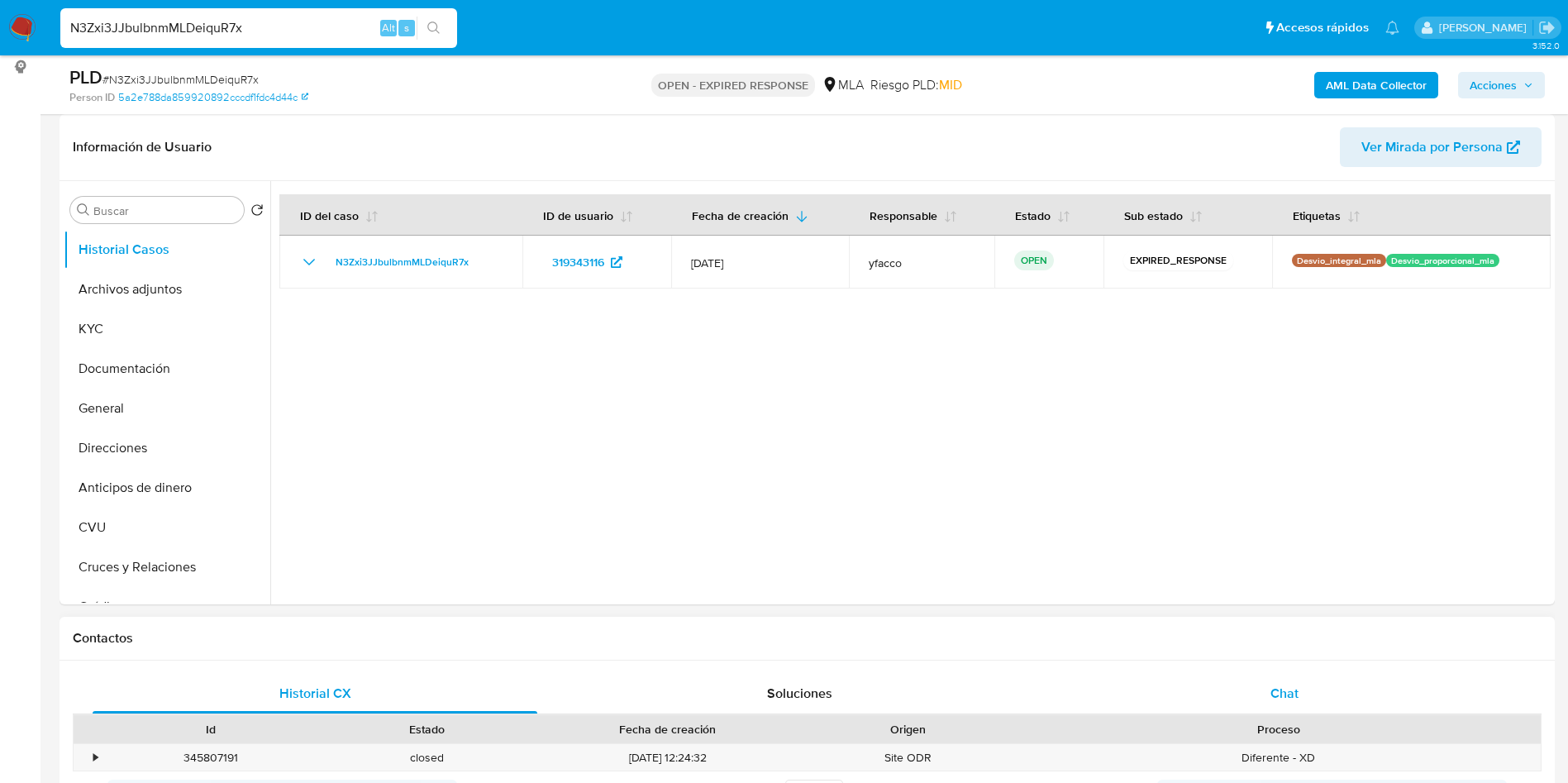
click at [1303, 691] on div "Chat" at bounding box center [1284, 693] width 445 height 39
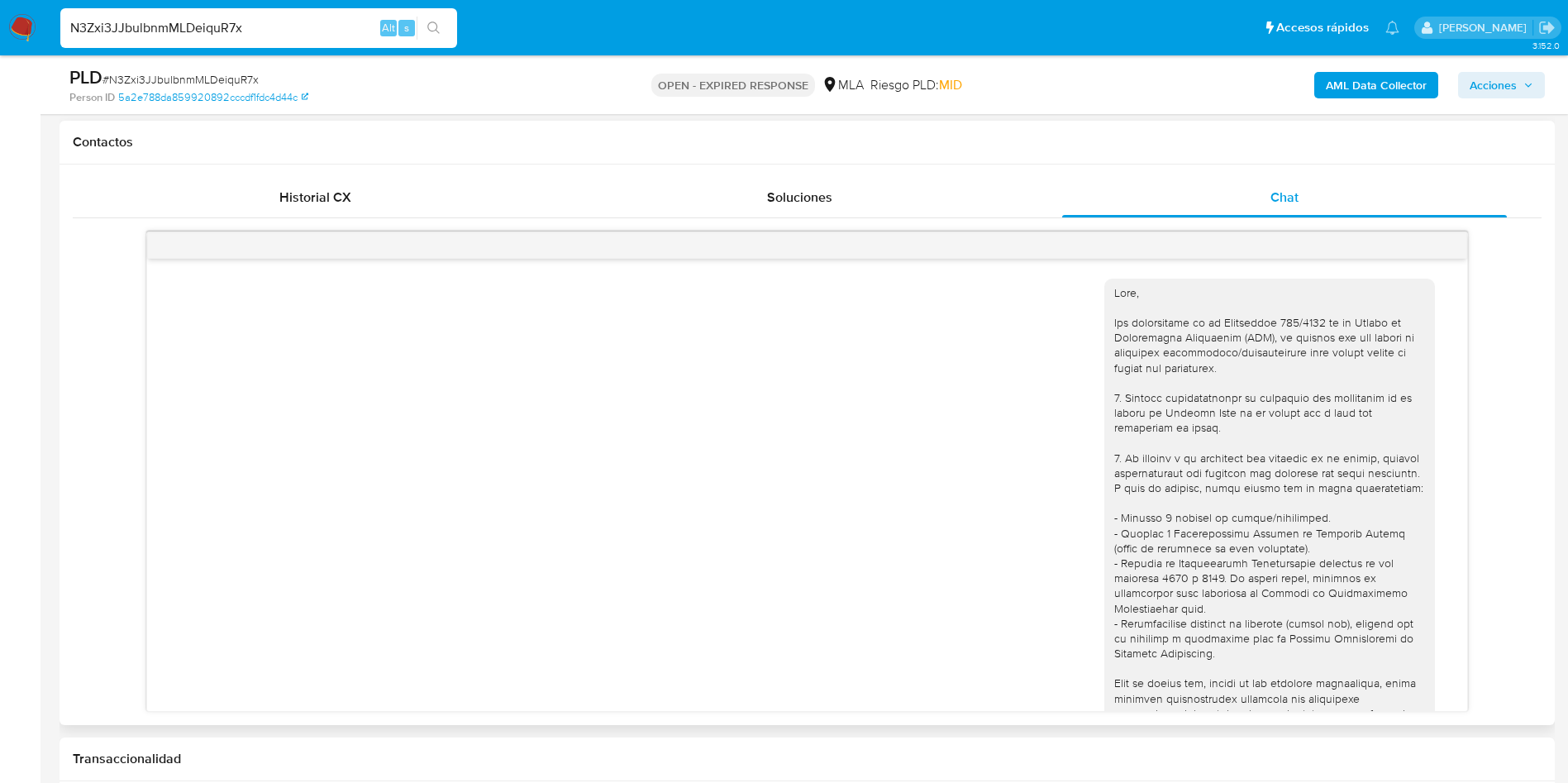
scroll to position [848, 0]
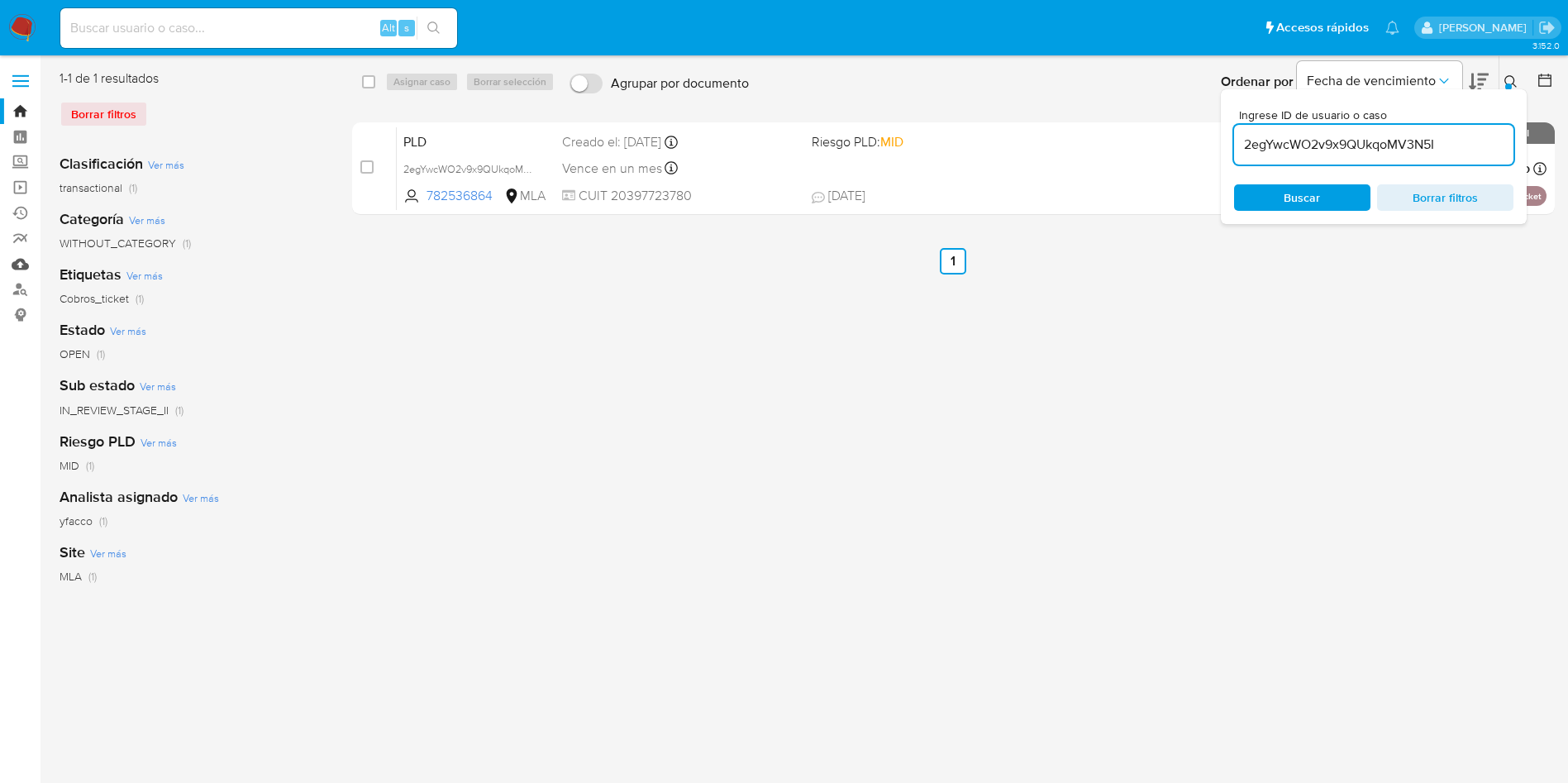
click at [26, 259] on link "Mulan" at bounding box center [98, 264] width 197 height 26
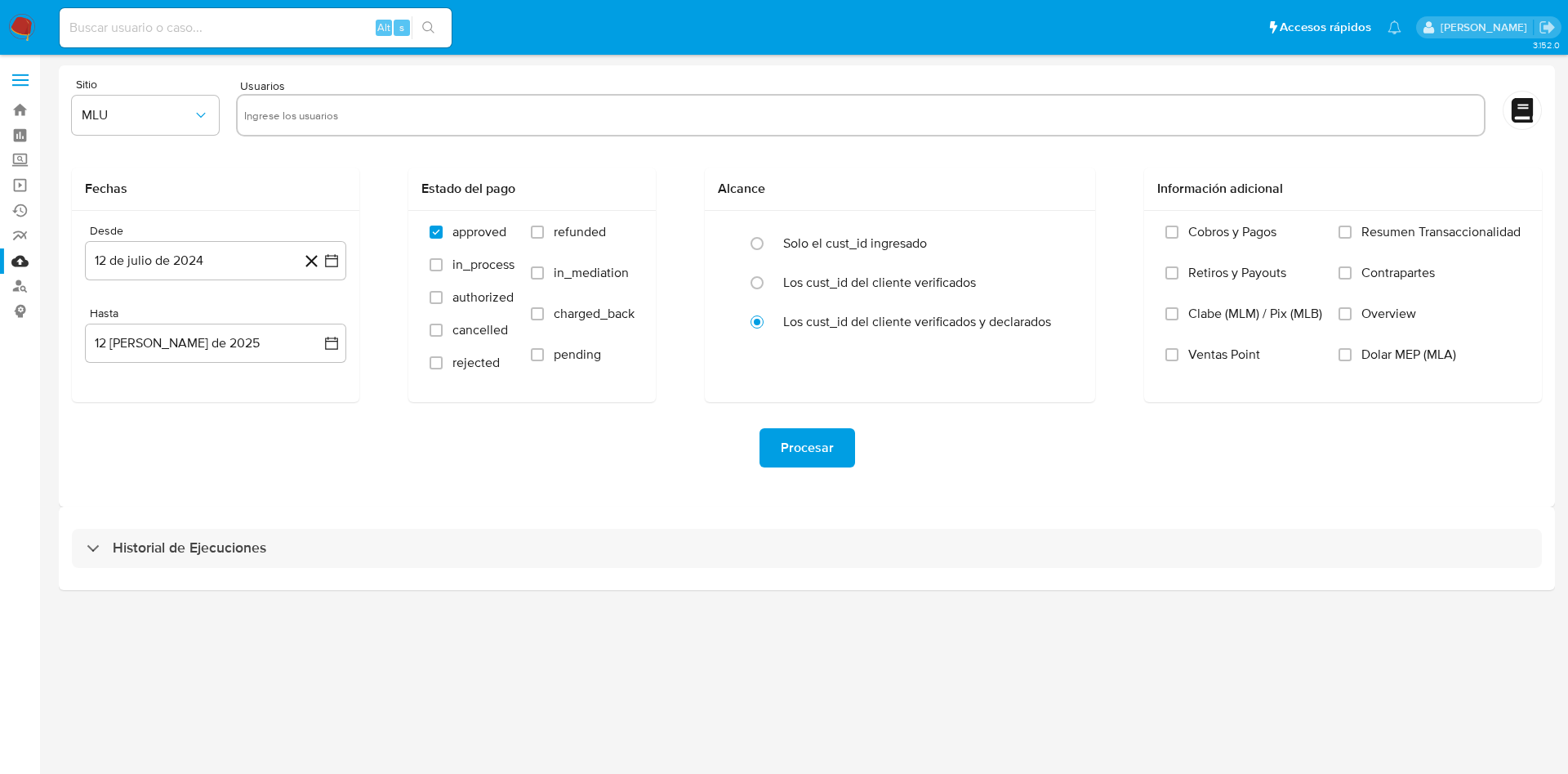
click at [230, 569] on div "Historial de Ejecuciones" at bounding box center [807, 548] width 1496 height 83
click at [183, 571] on div "Historial de Ejecuciones" at bounding box center [807, 548] width 1496 height 83
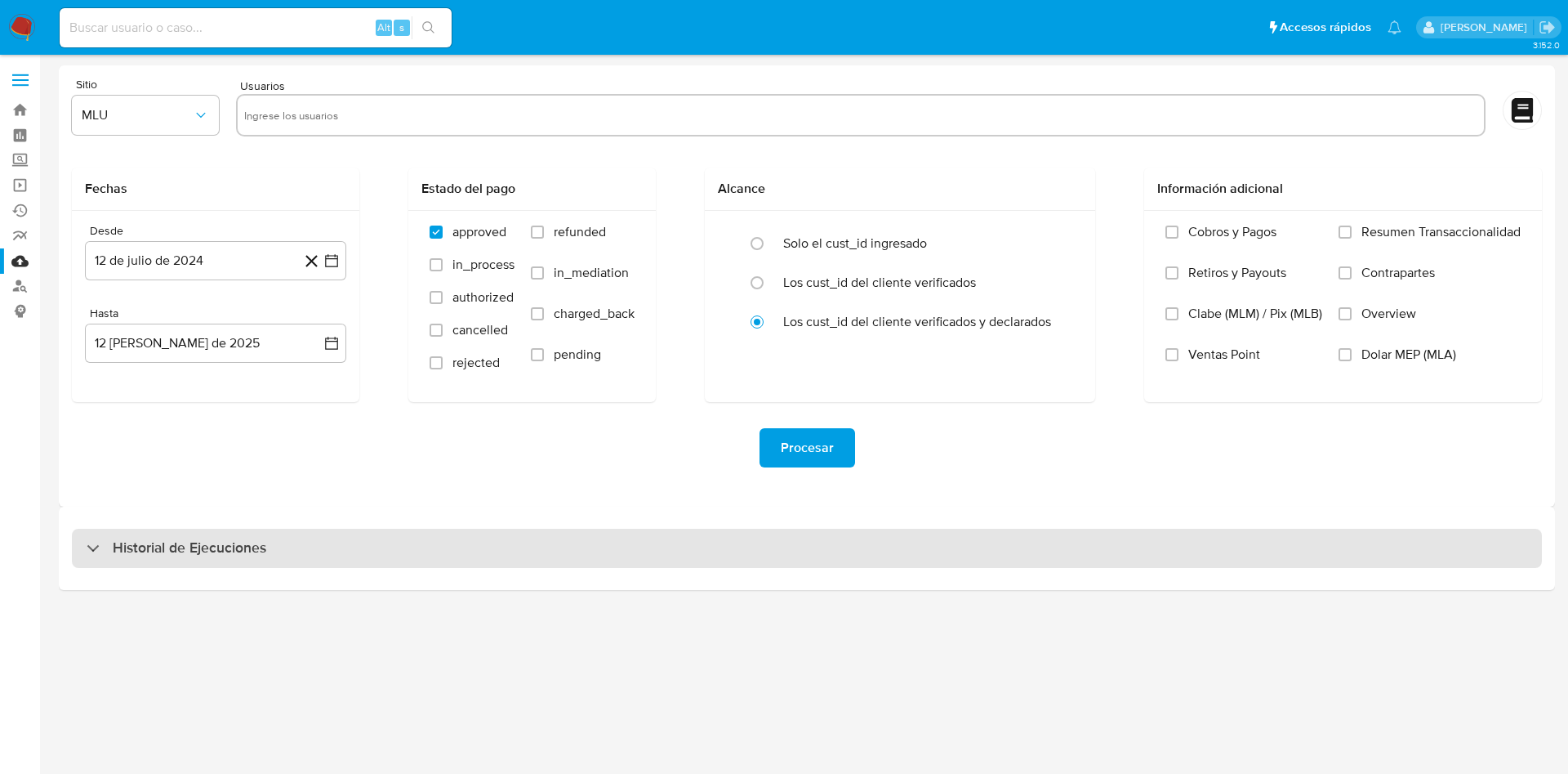
click at [184, 551] on h3 "Historial de Ejecuciones" at bounding box center [189, 548] width 154 height 20
select select "10"
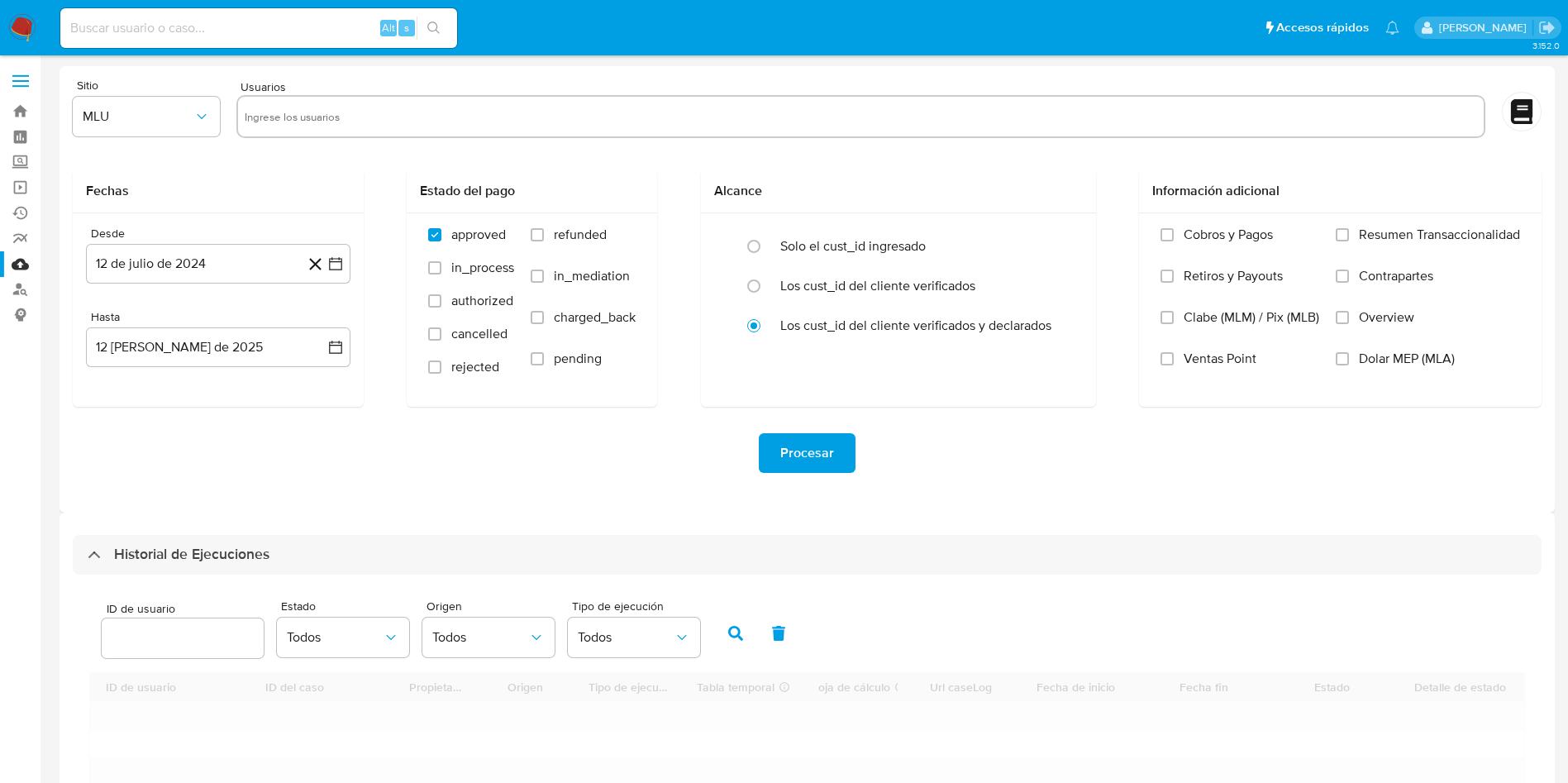
click at [151, 641] on input "number" at bounding box center [182, 638] width 162 height 22
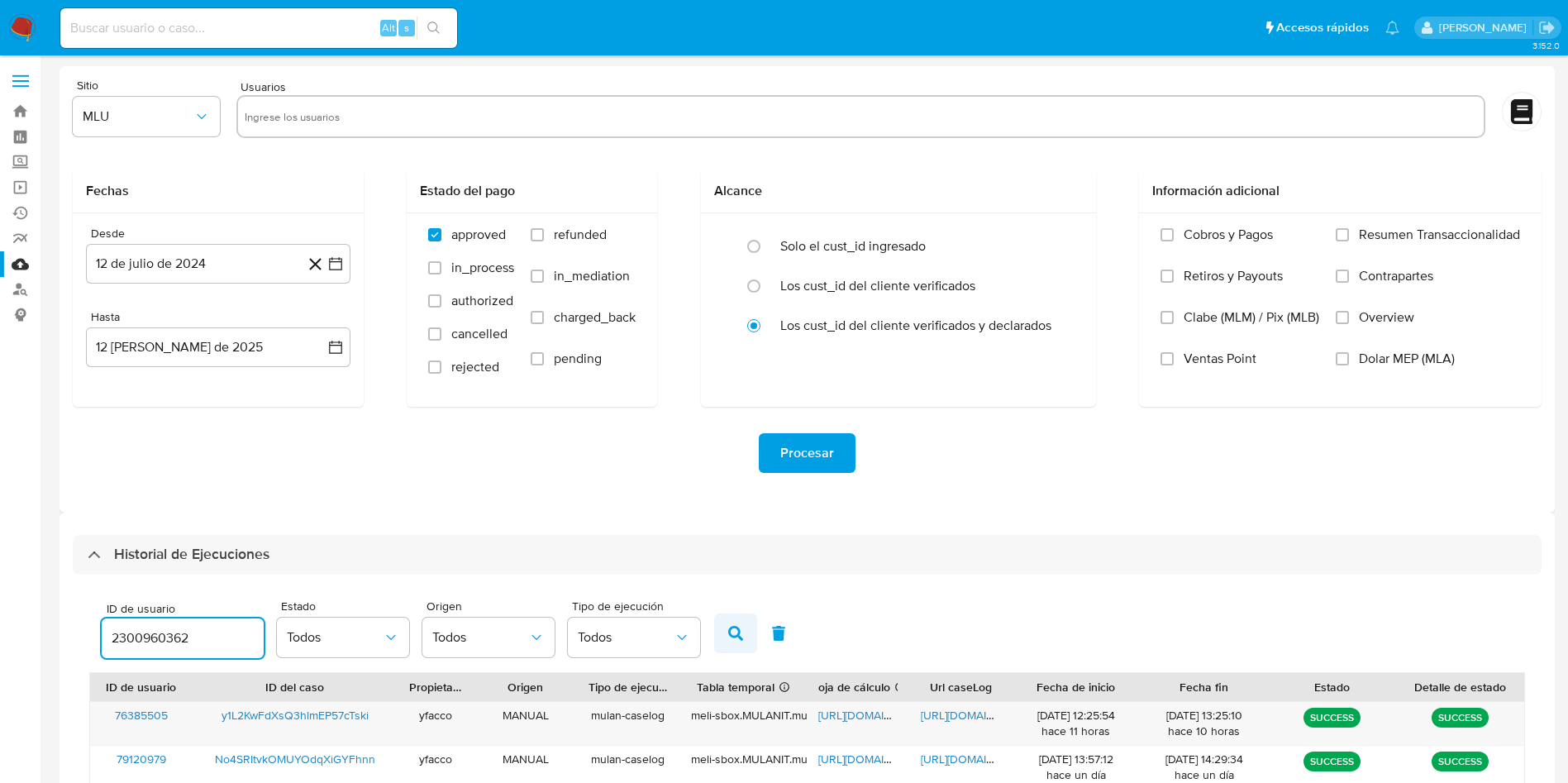
type input "2300960362"
click at [736, 631] on icon "button" at bounding box center [736, 633] width 15 height 15
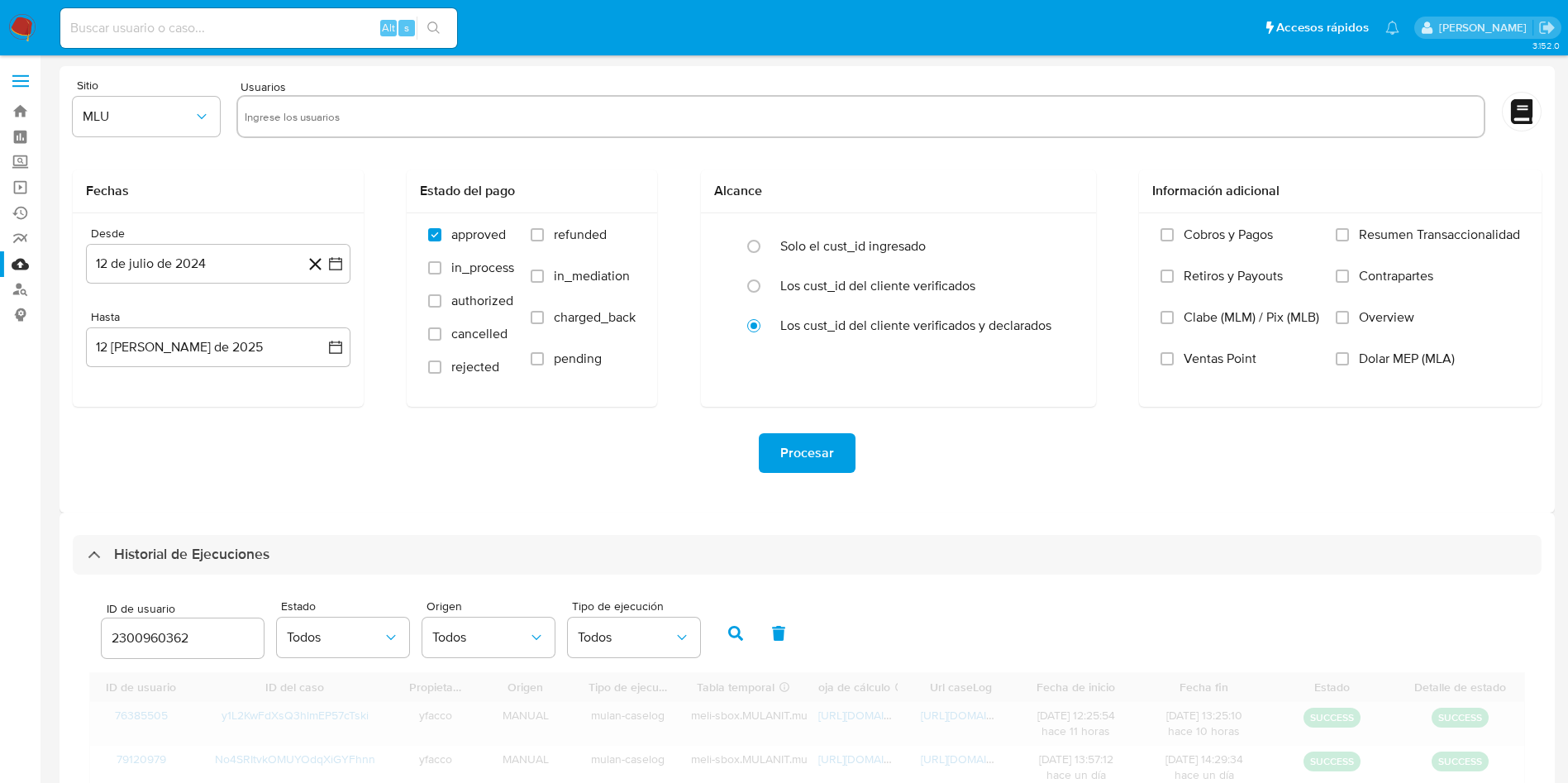
scroll to position [57, 0]
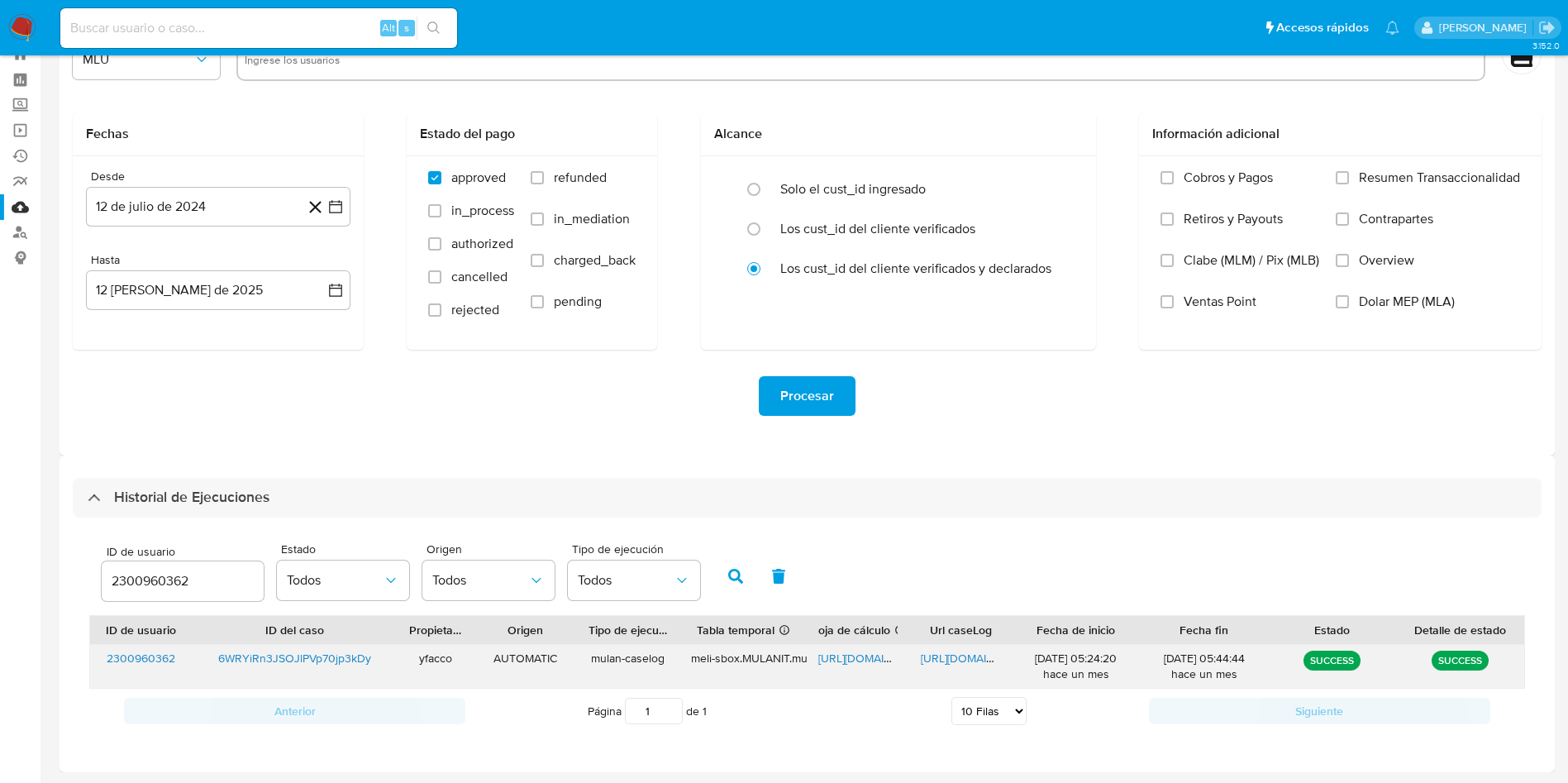
click at [843, 660] on span "[URL][DOMAIN_NAME]" at bounding box center [876, 658] width 114 height 17
click at [928, 657] on span "[URL][DOMAIN_NAME]" at bounding box center [978, 658] width 114 height 17
drag, startPoint x: 192, startPoint y: 579, endPoint x: 3, endPoint y: 522, distance: 197.4
click at [65, 549] on div "Historial de Ejecuciones ID de usuario 2300960362 Estado Todos Origen Todos Tip…" at bounding box center [808, 613] width 1496 height 317
type input "2501521276"
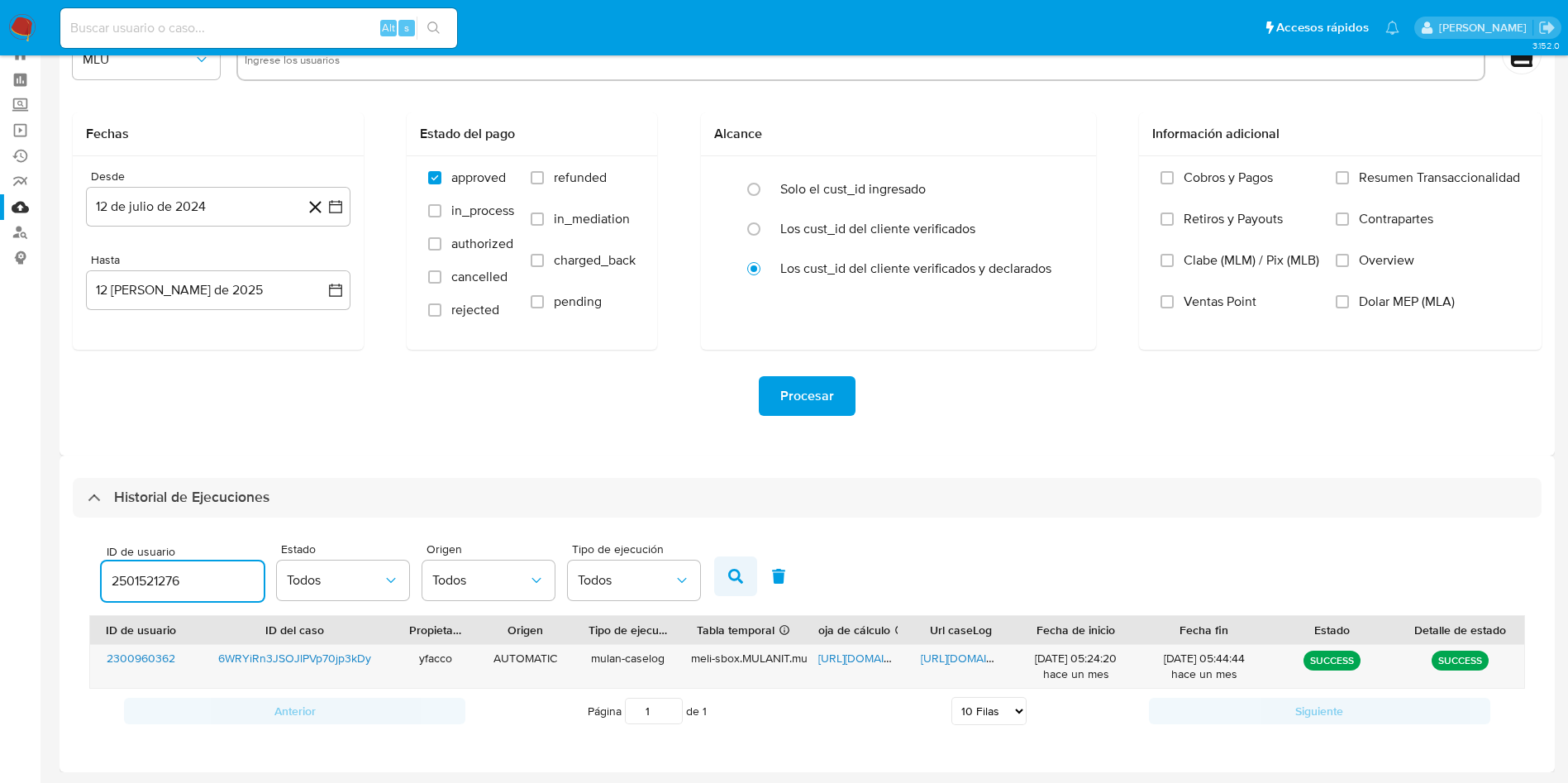
click at [732, 577] on icon "button" at bounding box center [736, 576] width 15 height 15
click at [956, 655] on span "[URL][DOMAIN_NAME]" at bounding box center [978, 658] width 114 height 17
drag, startPoint x: 218, startPoint y: 576, endPoint x: 0, endPoint y: 521, distance: 224.8
click at [0, 549] on section "Bandeja Tablero Screening Búsqueda en Listas Watchlist Herramientas Operaciones…" at bounding box center [784, 363] width 1568 height 840
paste input "532957441"
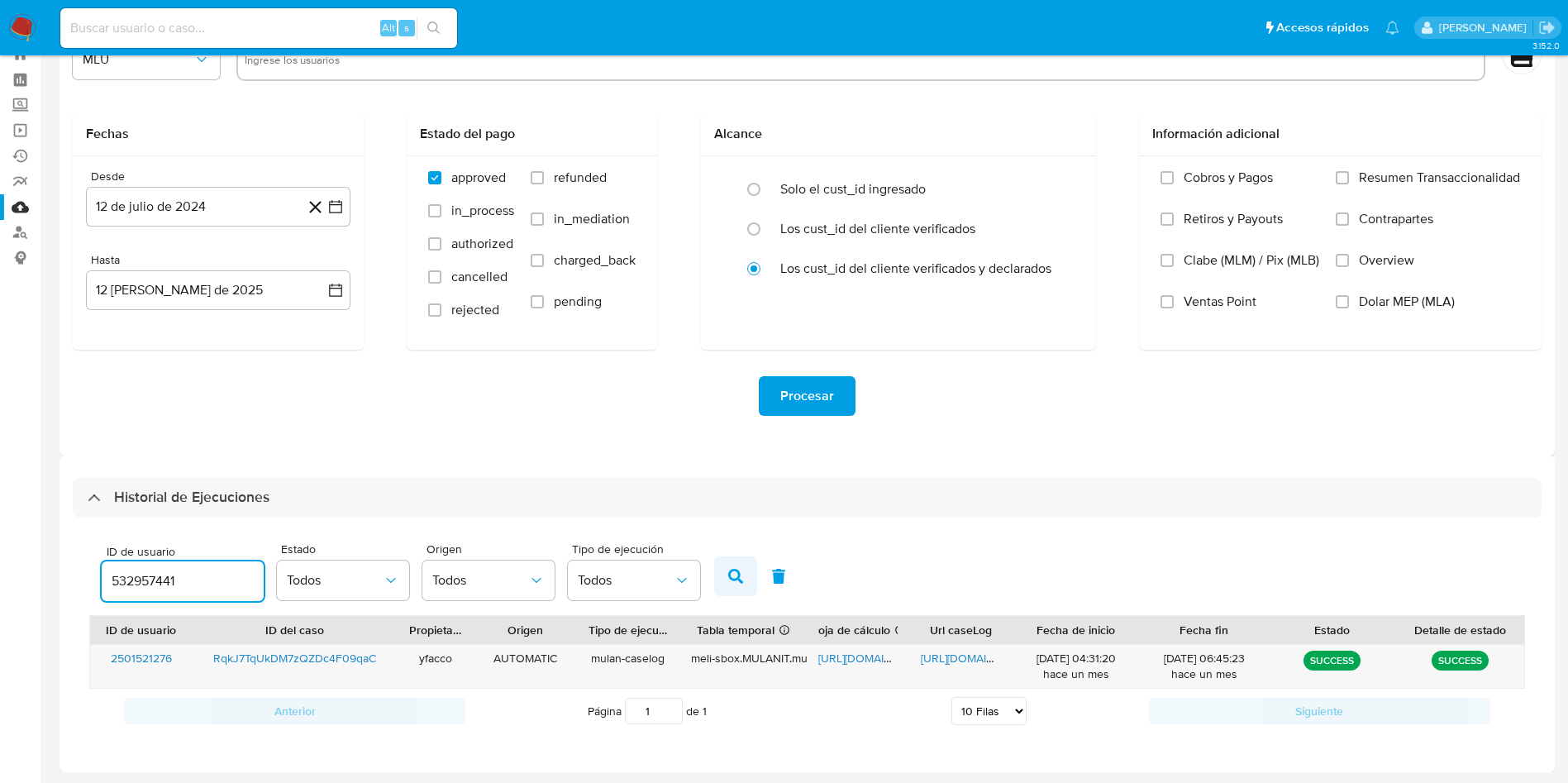
type input "532957441"
click at [745, 581] on button "button" at bounding box center [735, 575] width 43 height 39
click at [855, 657] on span "[URL][DOMAIN_NAME]" at bounding box center [876, 658] width 114 height 17
click at [944, 660] on span "[URL][DOMAIN_NAME]" at bounding box center [978, 658] width 114 height 17
drag, startPoint x: 209, startPoint y: 575, endPoint x: 0, endPoint y: 515, distance: 217.4
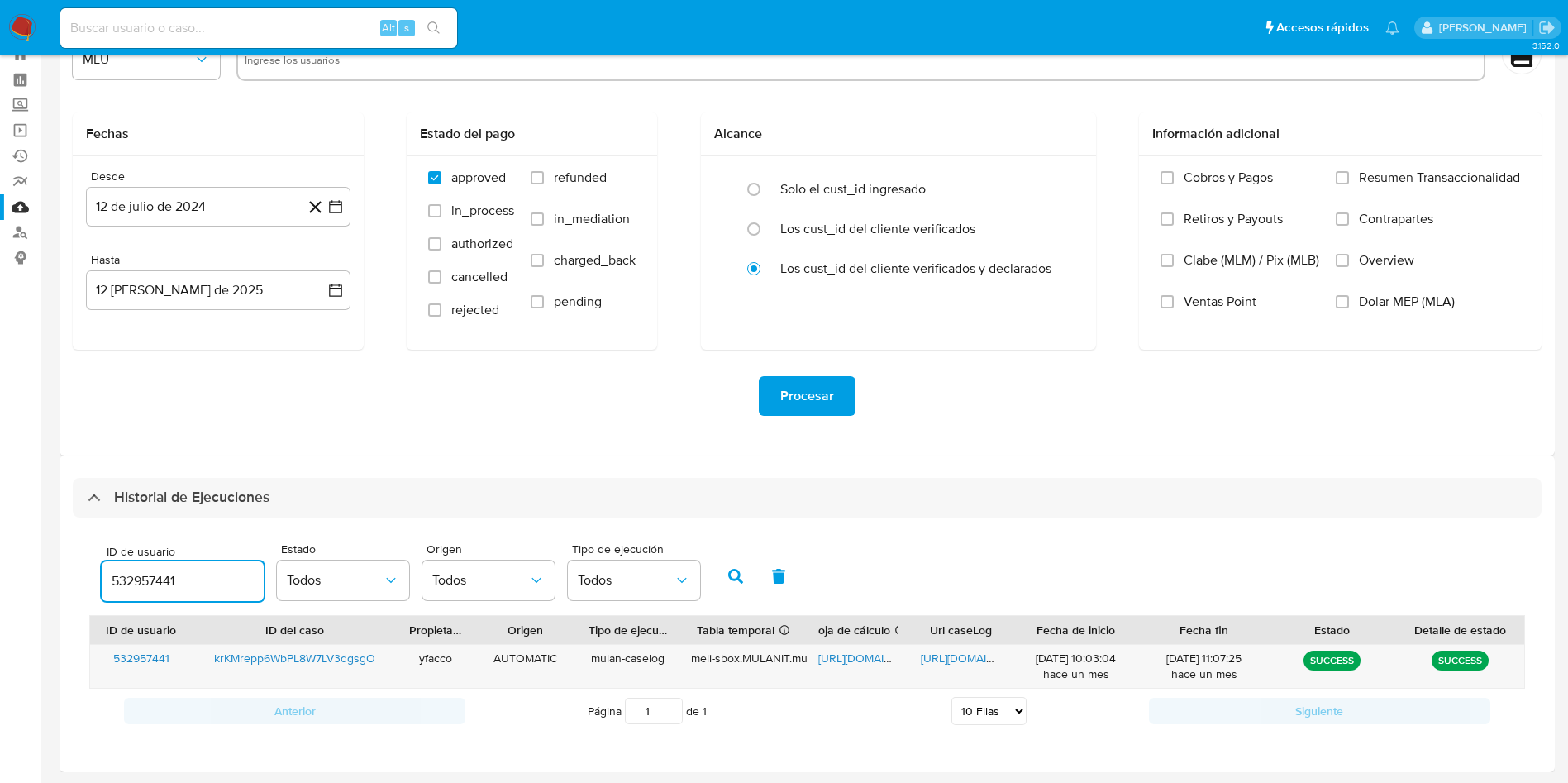
click at [0, 516] on section "Bandeja Tablero Screening Búsqueda en Listas Watchlist Herramientas Operaciones…" at bounding box center [784, 363] width 1568 height 840
type input "319343116"
click at [743, 580] on icon "button" at bounding box center [736, 576] width 15 height 15
click at [866, 653] on span "[URL][DOMAIN_NAME]" at bounding box center [876, 658] width 114 height 17
click at [950, 665] on span "[URL][DOMAIN_NAME]" at bounding box center [978, 658] width 114 height 17
